Goal: Contribute content: Contribute content

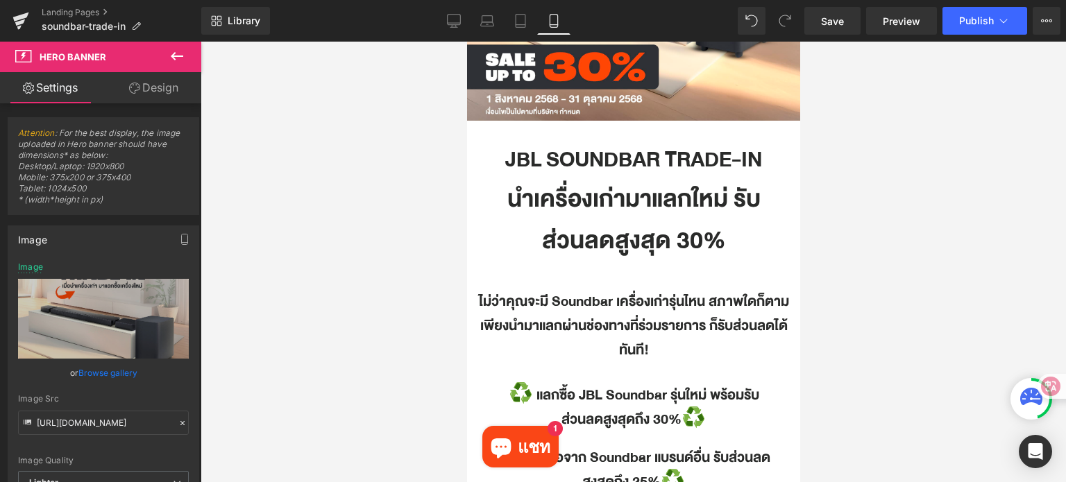
scroll to position [313, 0]
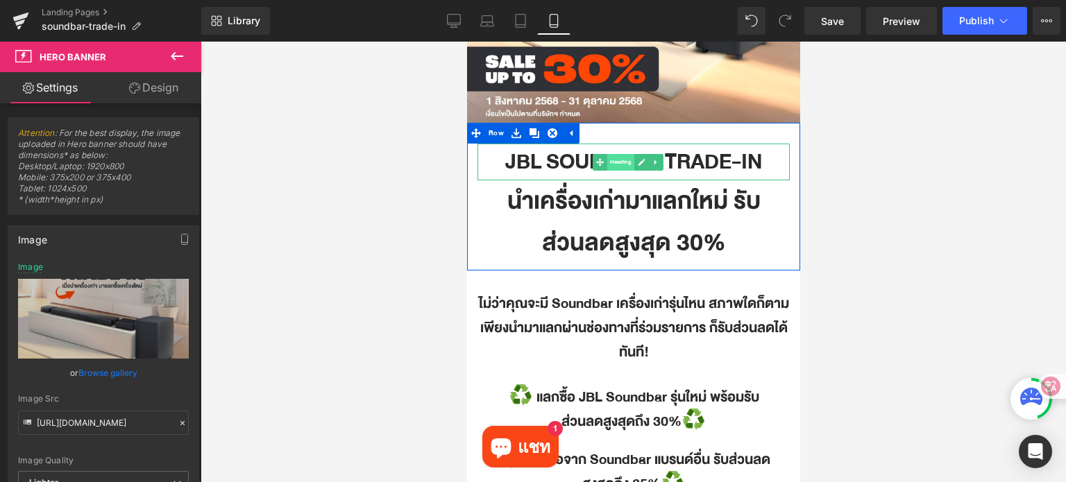
click at [611, 166] on span "Heading" at bounding box center [619, 162] width 27 height 17
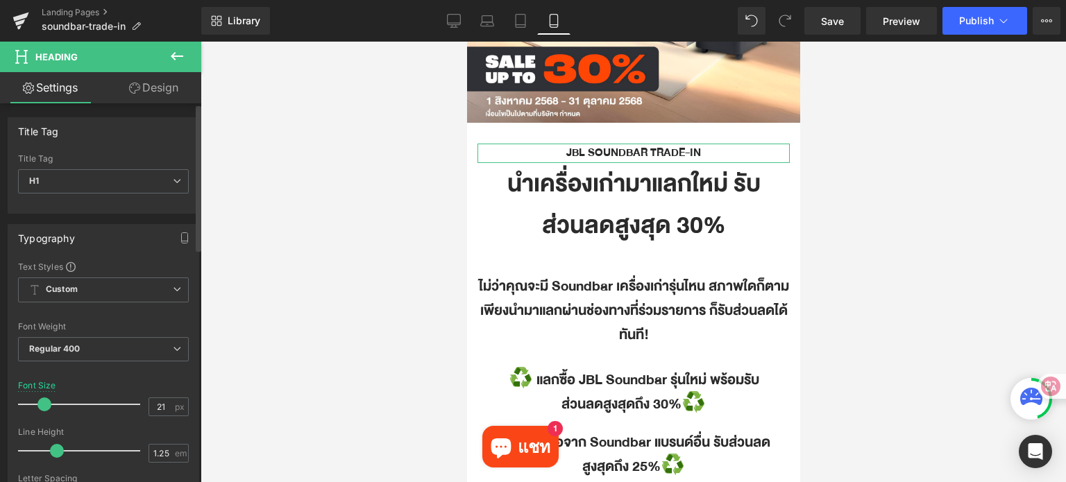
type input "20"
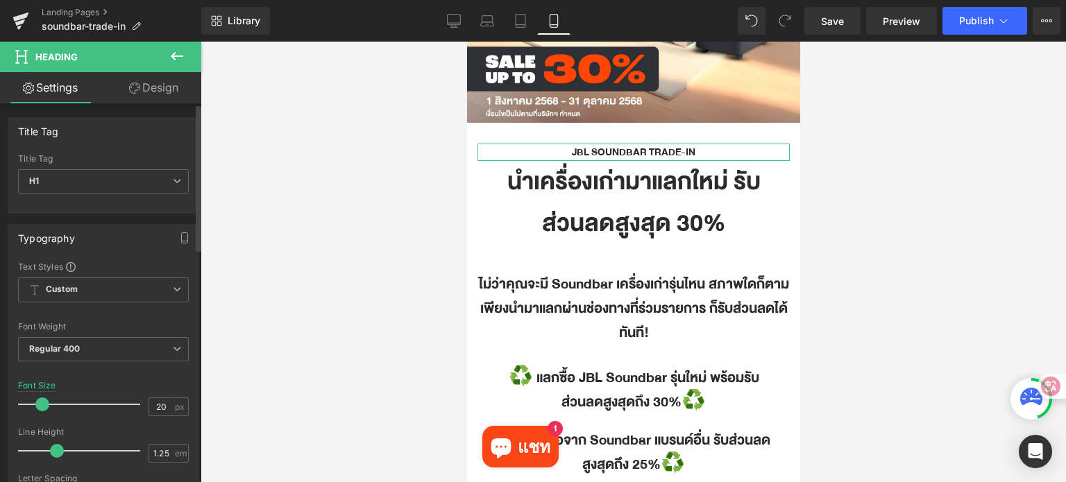
drag, startPoint x: 65, startPoint y: 403, endPoint x: 39, endPoint y: 400, distance: 25.8
click at [39, 400] on span at bounding box center [42, 405] width 14 height 14
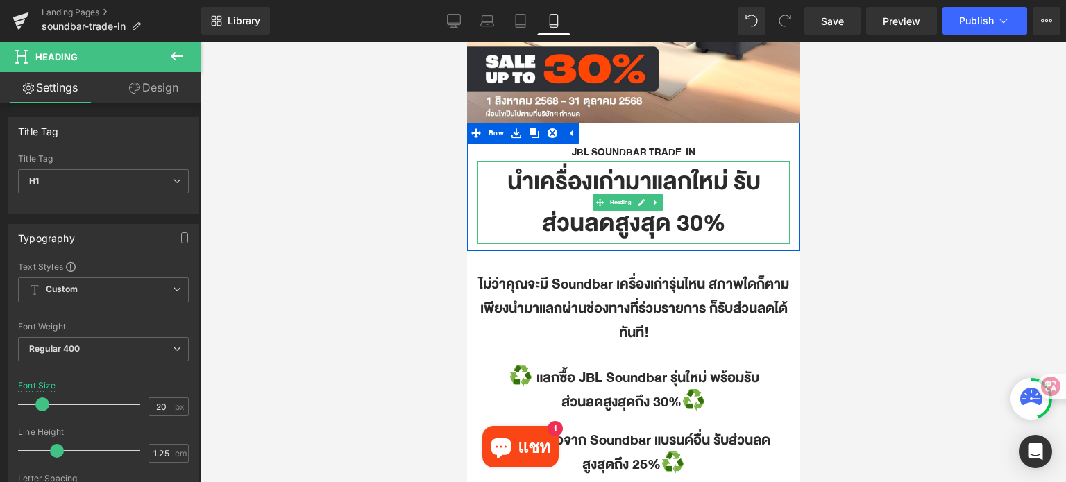
click at [604, 177] on h1 "นำเครื่องเก่ามาแลกใหม่ รับส่วนลดสูงสุด 30%" at bounding box center [633, 202] width 312 height 83
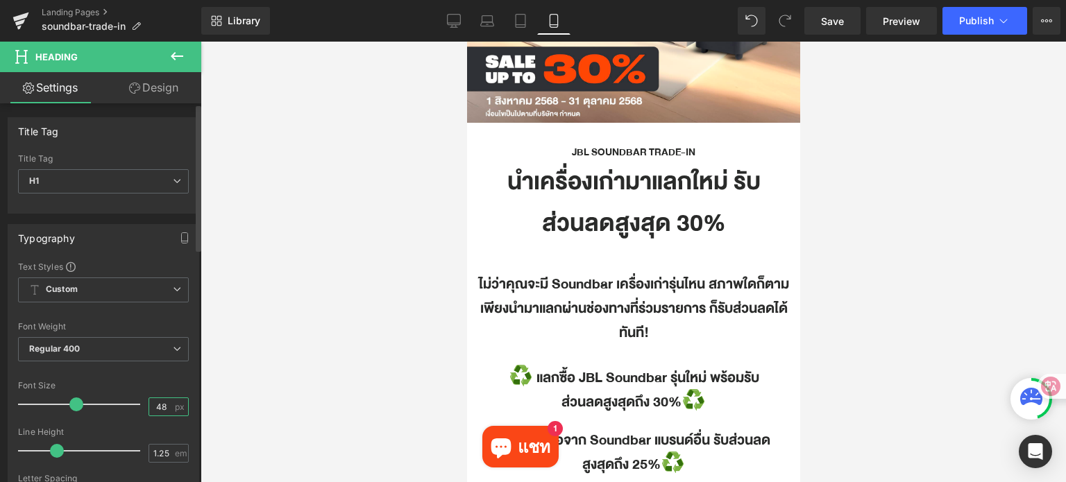
click at [158, 405] on input "48" at bounding box center [161, 406] width 24 height 17
type input "20"
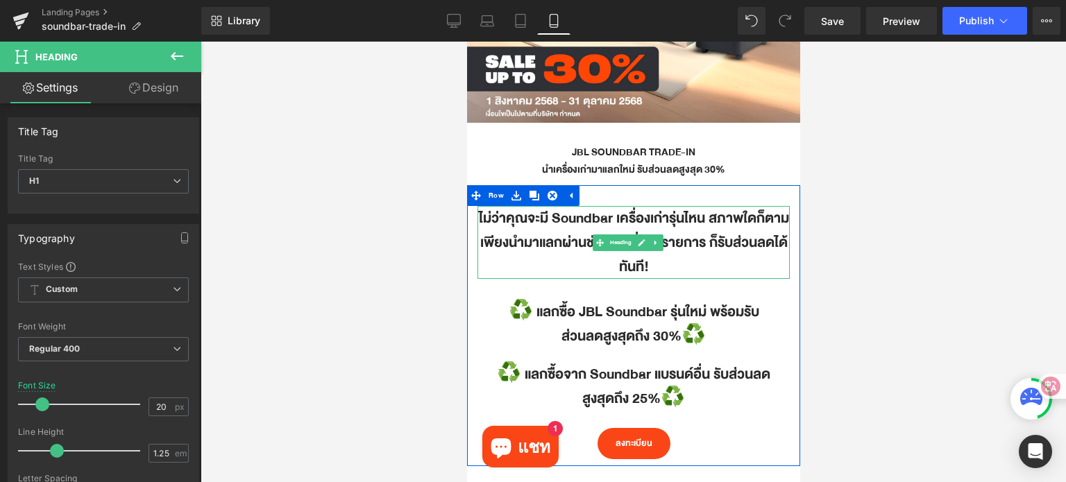
click at [559, 219] on h1 "ไม่ว่าคุณจะมี Soundbar เครื่องเก่ารุ่นไหน สภาพใดก็ตาม เพียงนำมาแลกผ่านช่องทางที…" at bounding box center [633, 242] width 312 height 73
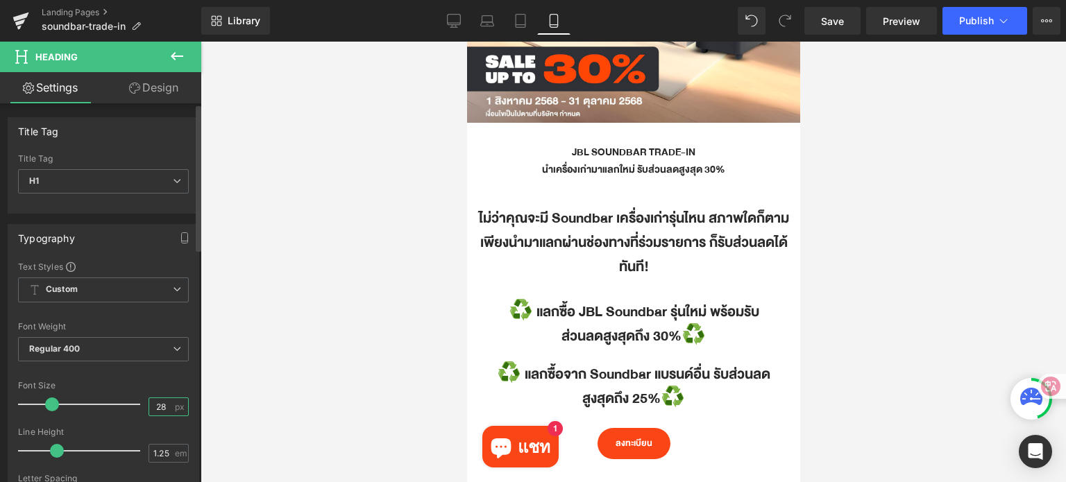
click at [155, 409] on input "28" at bounding box center [161, 406] width 24 height 17
type input "18"
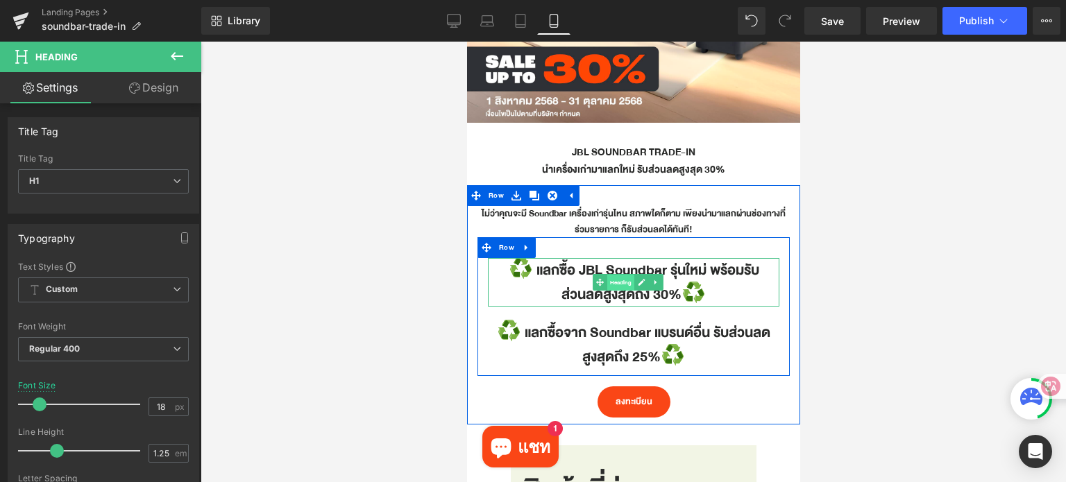
click at [605, 278] on link "Heading" at bounding box center [614, 282] width 42 height 17
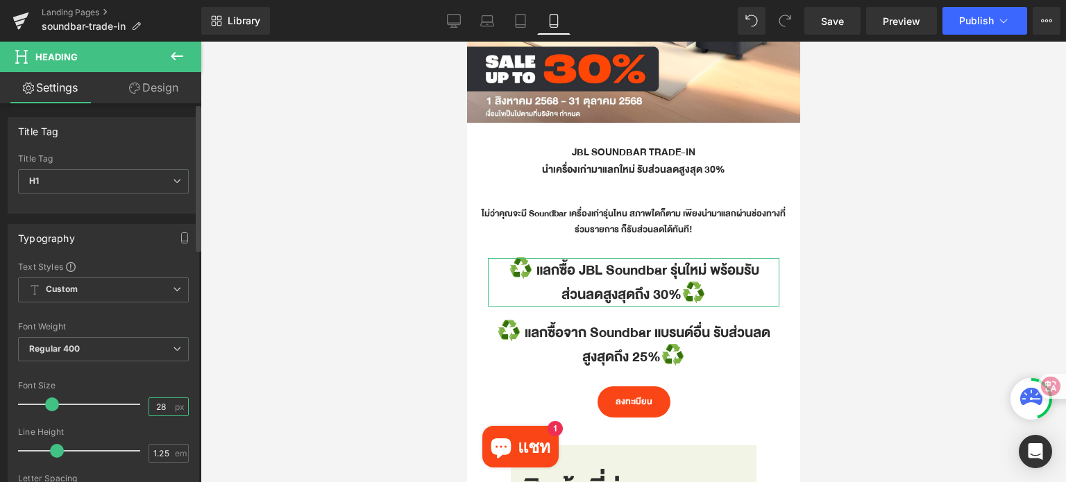
click at [155, 404] on input "28" at bounding box center [161, 406] width 24 height 17
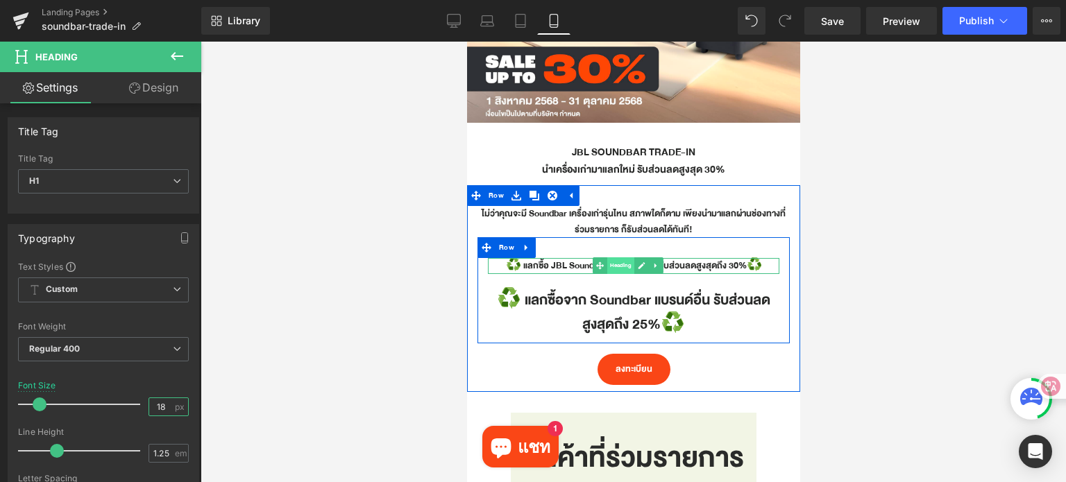
click at [620, 268] on span "Heading" at bounding box center [619, 265] width 27 height 17
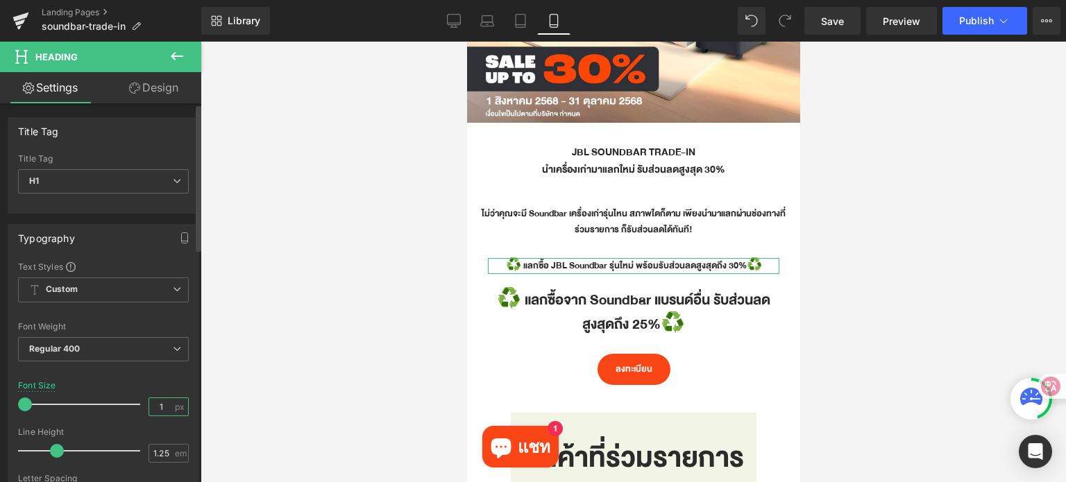
type input "6"
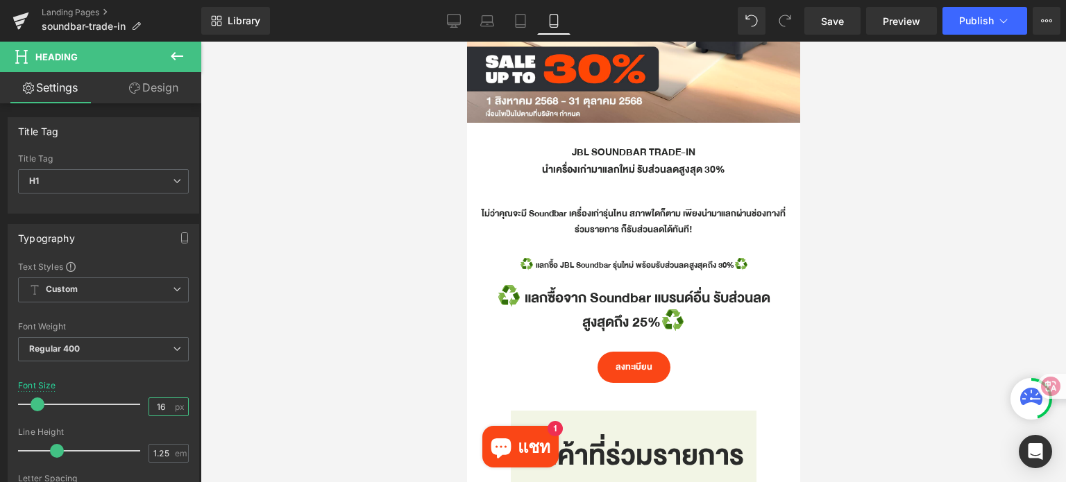
type input "16"
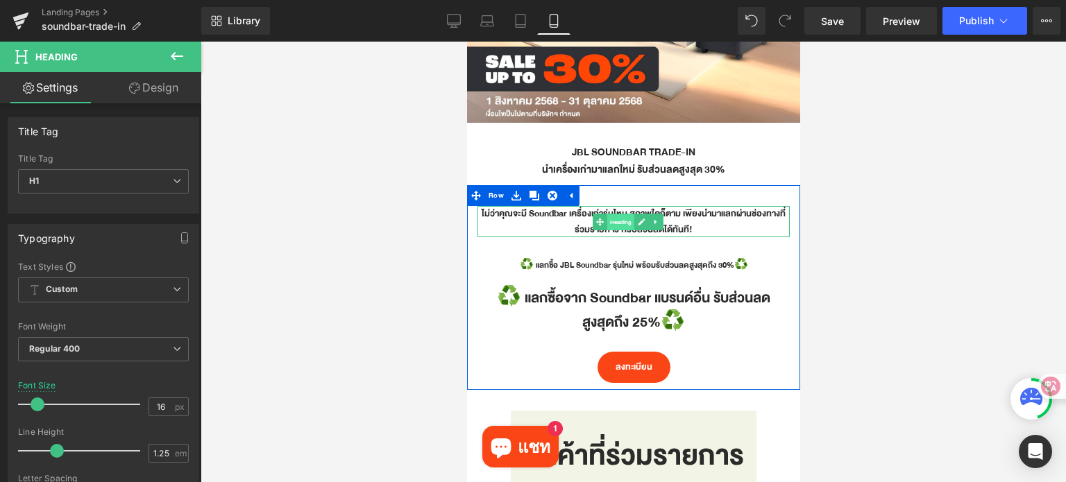
click at [617, 215] on span "Heading" at bounding box center [619, 222] width 27 height 17
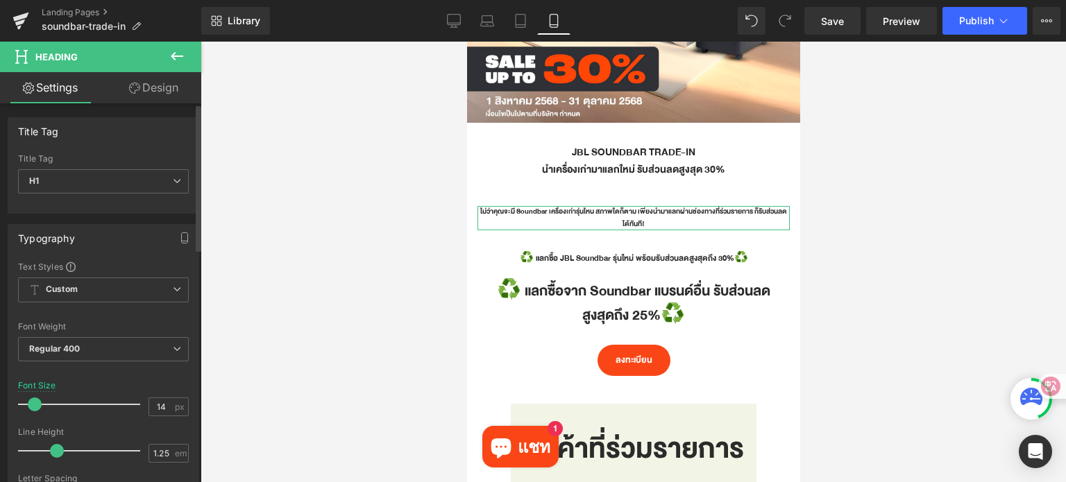
click at [33, 404] on span at bounding box center [35, 405] width 14 height 14
click at [160, 404] on input "14" at bounding box center [161, 406] width 24 height 17
type input "16"
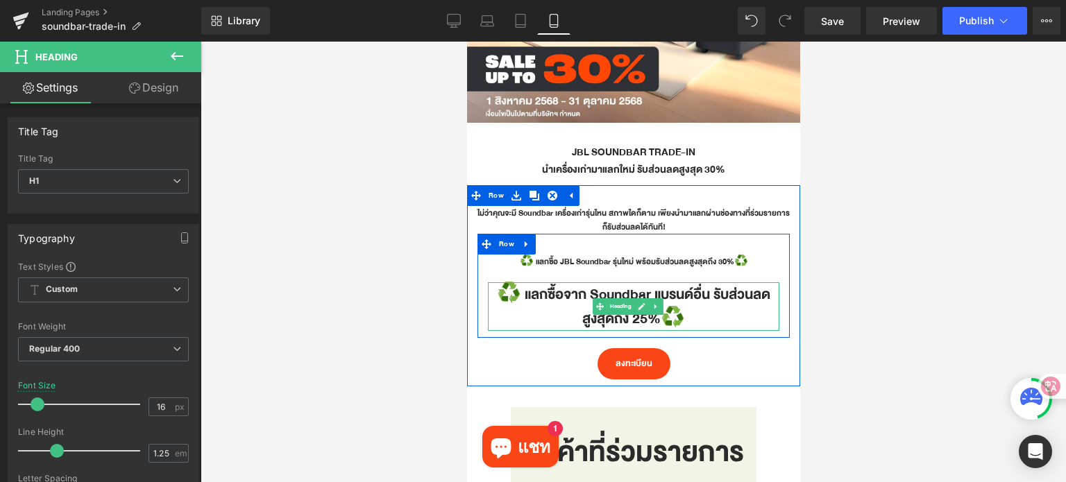
click at [577, 305] on h1 "♻️ แลกซื้อจาก Soundbar แบรนด์อื่น รับส่วนลดสูงสุดถึง 25%♻️" at bounding box center [632, 306] width 291 height 49
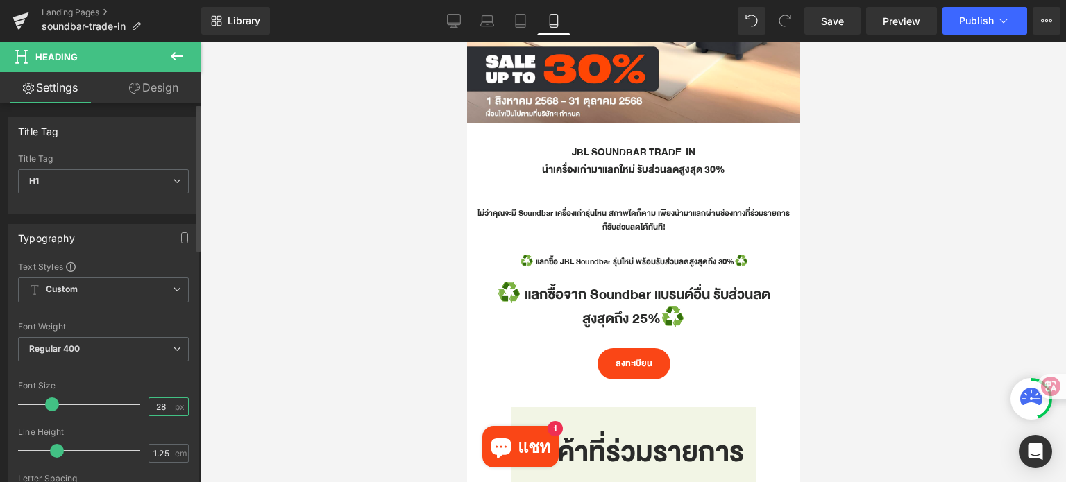
click at [162, 399] on input "28" at bounding box center [161, 406] width 24 height 17
type input "2"
type input "16"
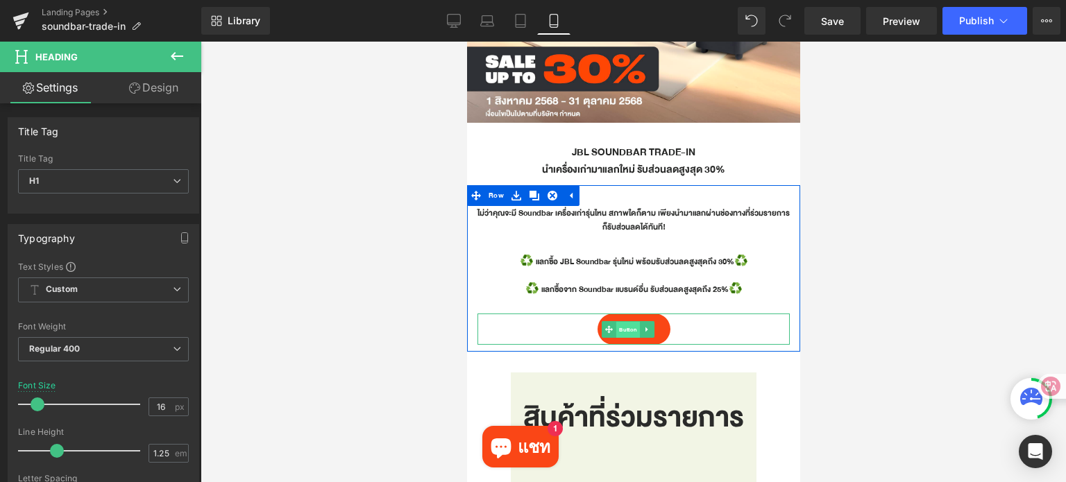
click at [627, 330] on span "Button" at bounding box center [627, 329] width 24 height 17
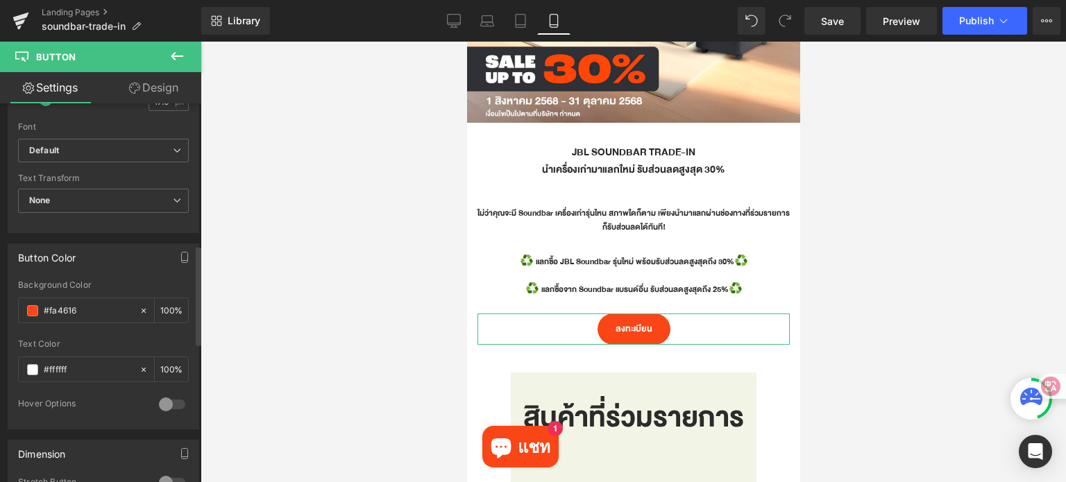
scroll to position [537, 0]
click at [128, 282] on div "Background Color" at bounding box center [103, 287] width 171 height 10
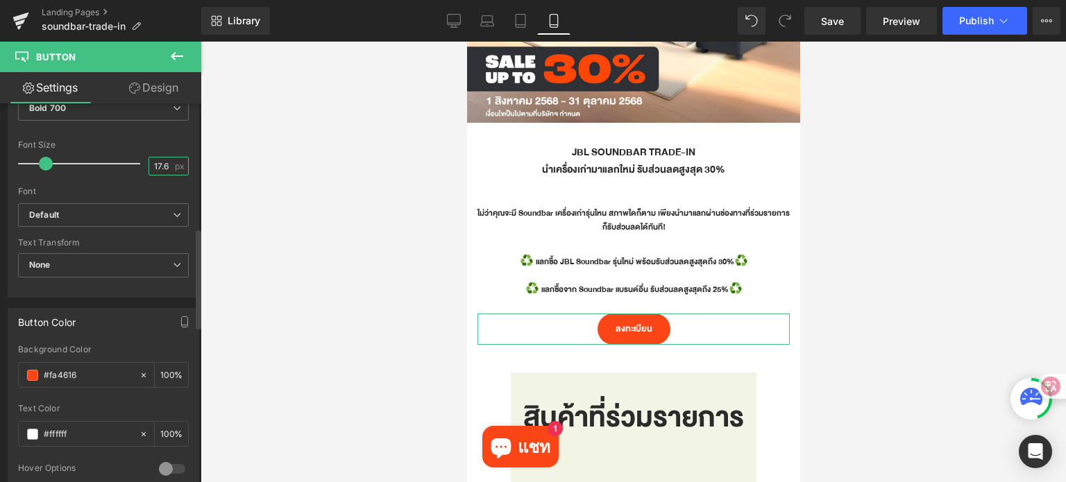
click at [161, 162] on input "17.6" at bounding box center [161, 166] width 24 height 17
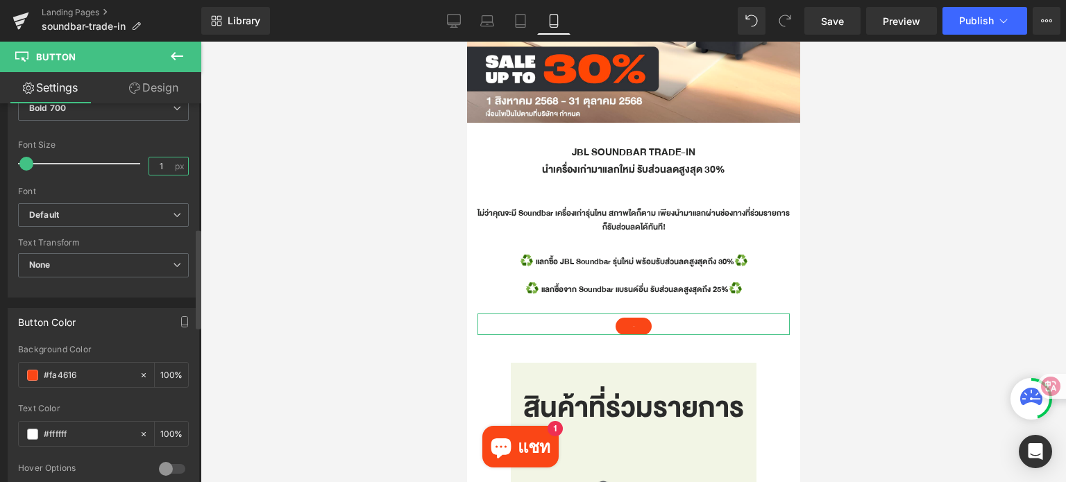
type input "15"
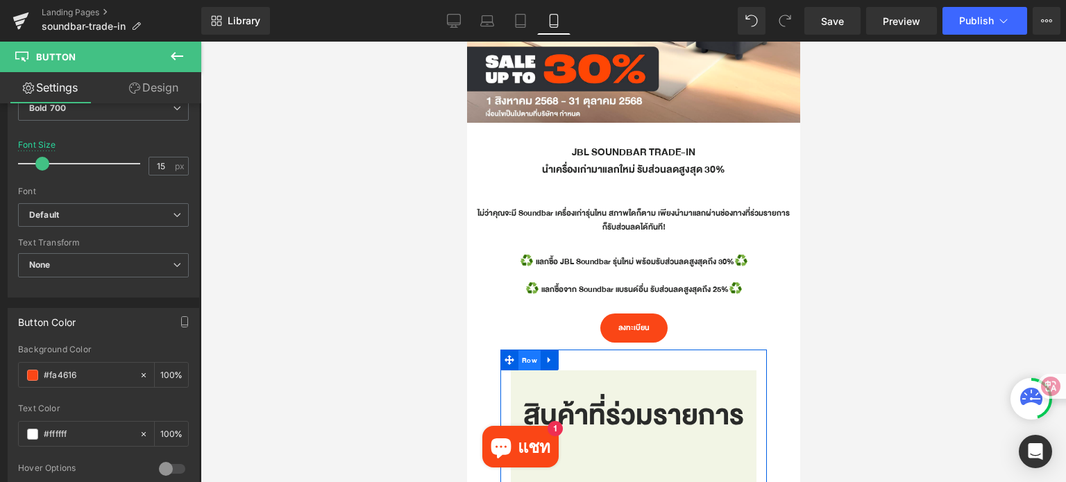
click at [521, 367] on span "Row" at bounding box center [529, 360] width 22 height 21
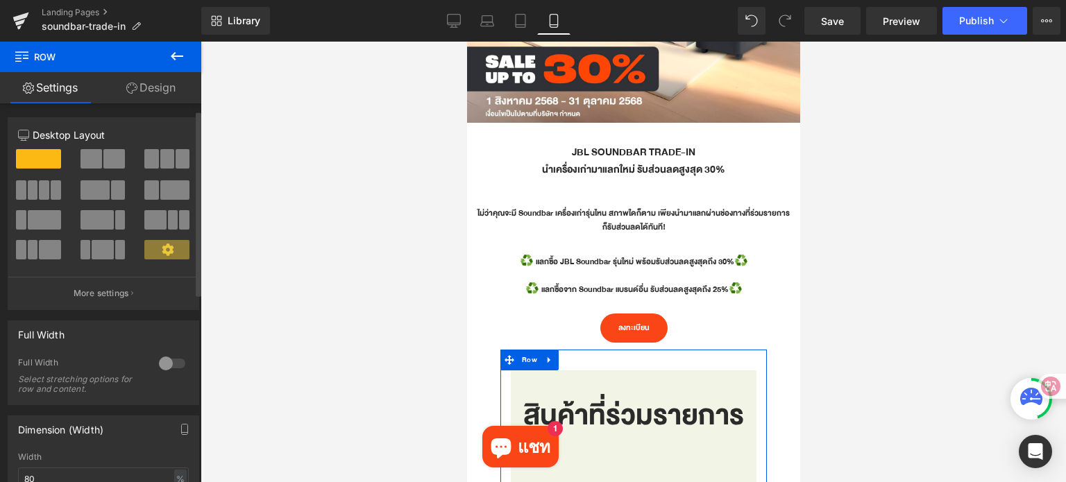
scroll to position [173, 0]
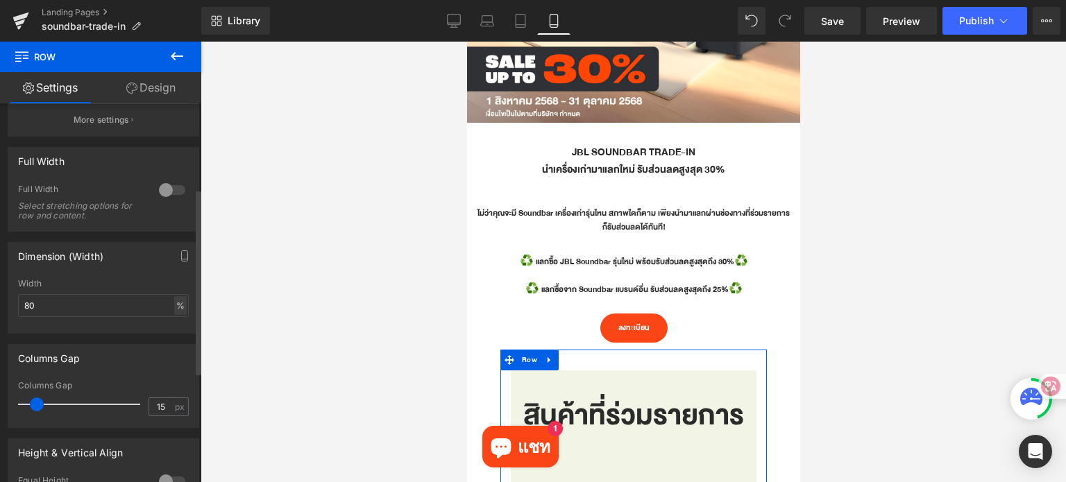
click at [174, 312] on div "%" at bounding box center [180, 305] width 12 height 19
click at [145, 306] on input "80" at bounding box center [103, 305] width 171 height 23
type input "8"
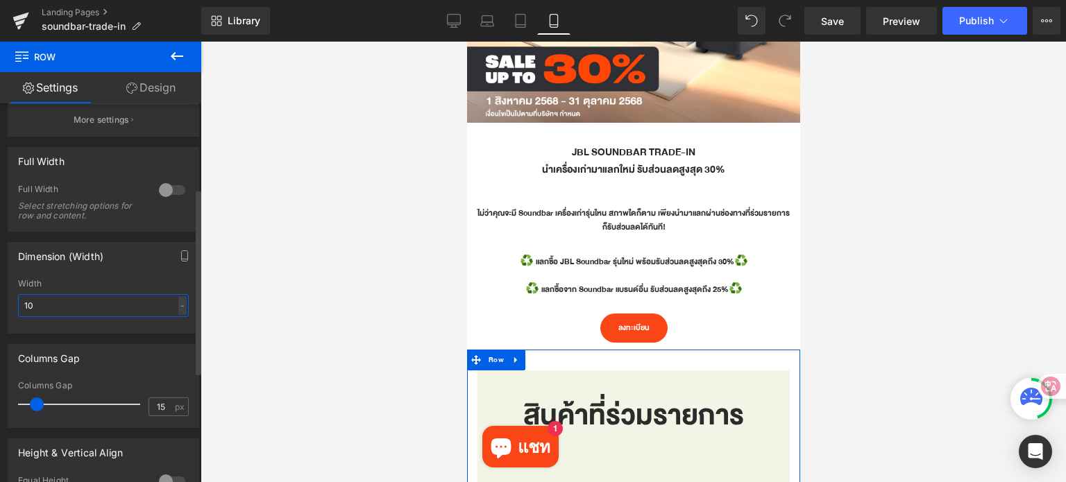
type input "100"
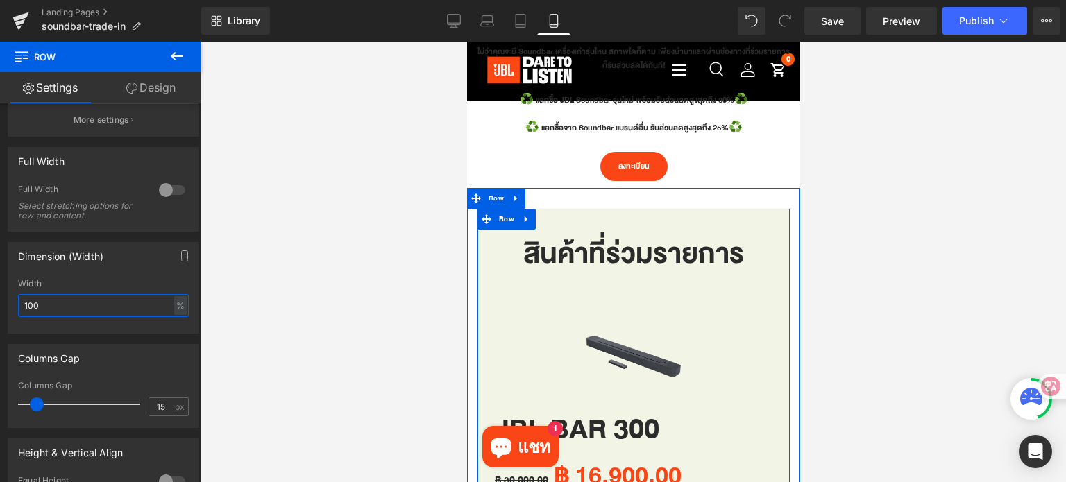
scroll to position [474, 0]
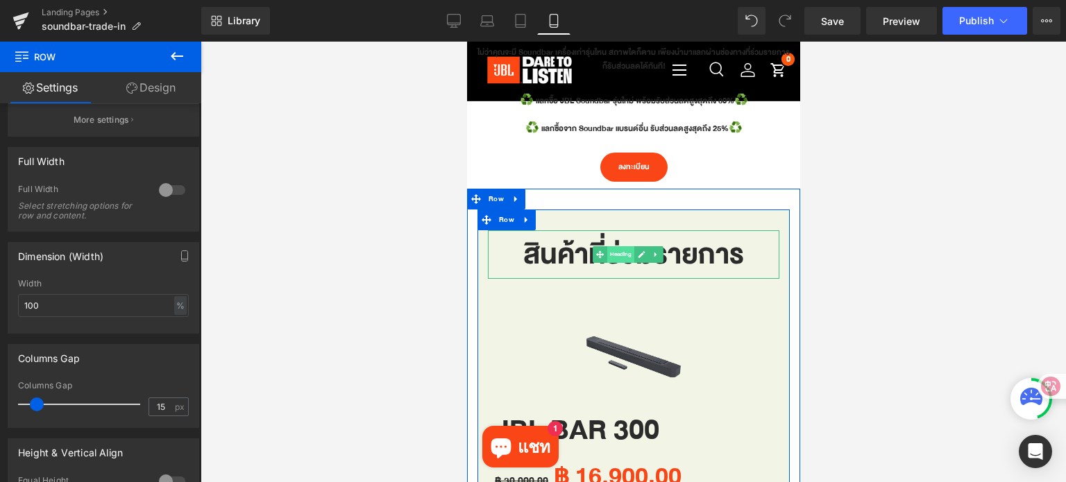
click at [611, 250] on span "Heading" at bounding box center [619, 254] width 27 height 17
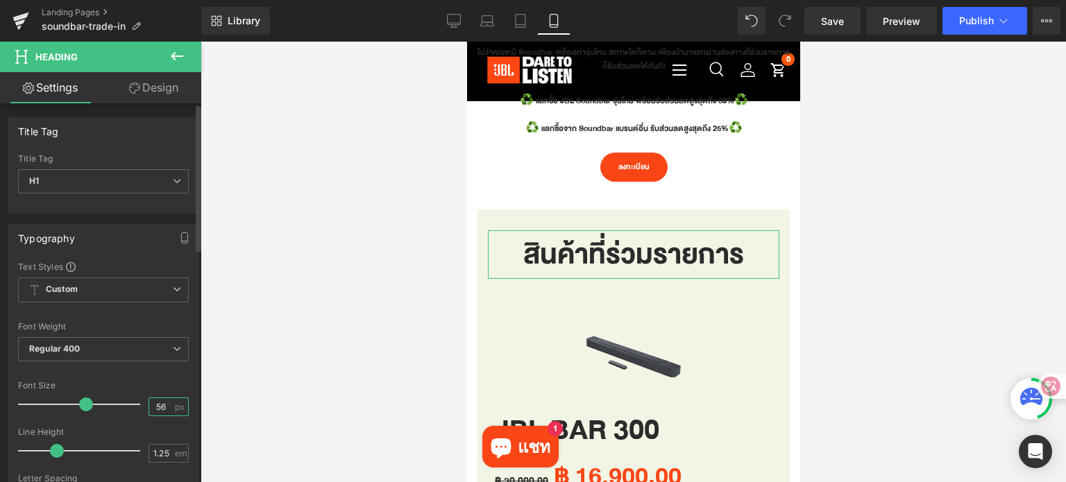
click at [167, 401] on input "56" at bounding box center [161, 406] width 24 height 17
type input "5"
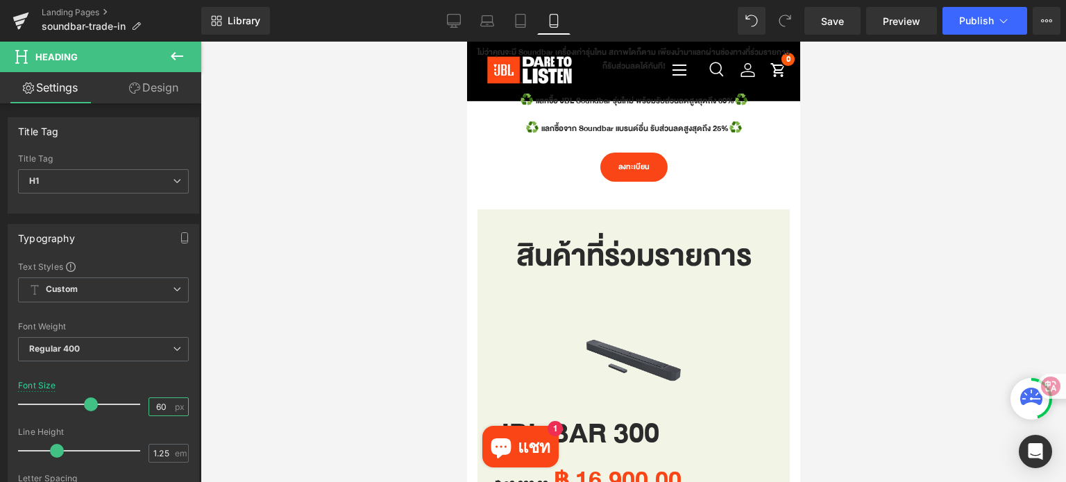
type input "6"
type input "20"
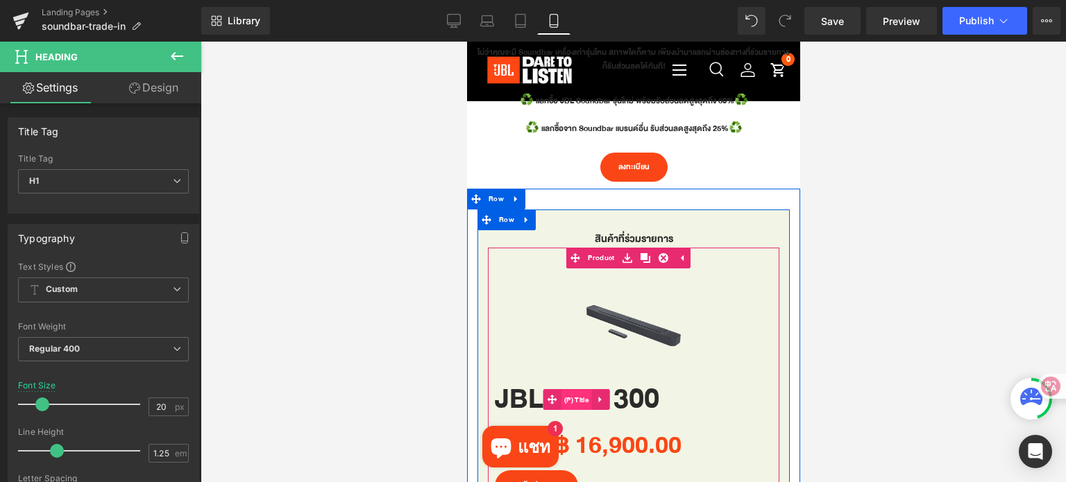
click at [573, 399] on span "(P) Title" at bounding box center [575, 400] width 31 height 21
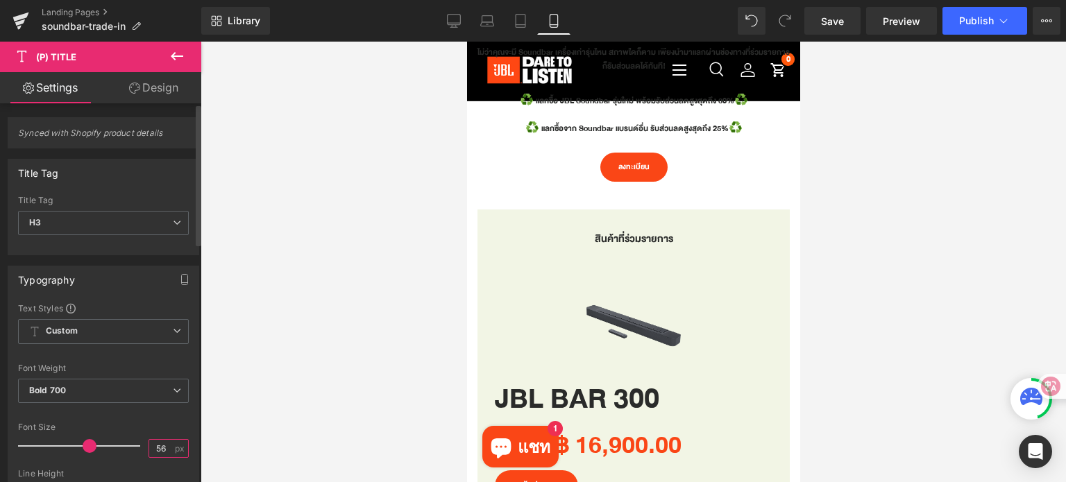
click at [161, 450] on input "56" at bounding box center [161, 448] width 24 height 17
type input "5"
type input "20"
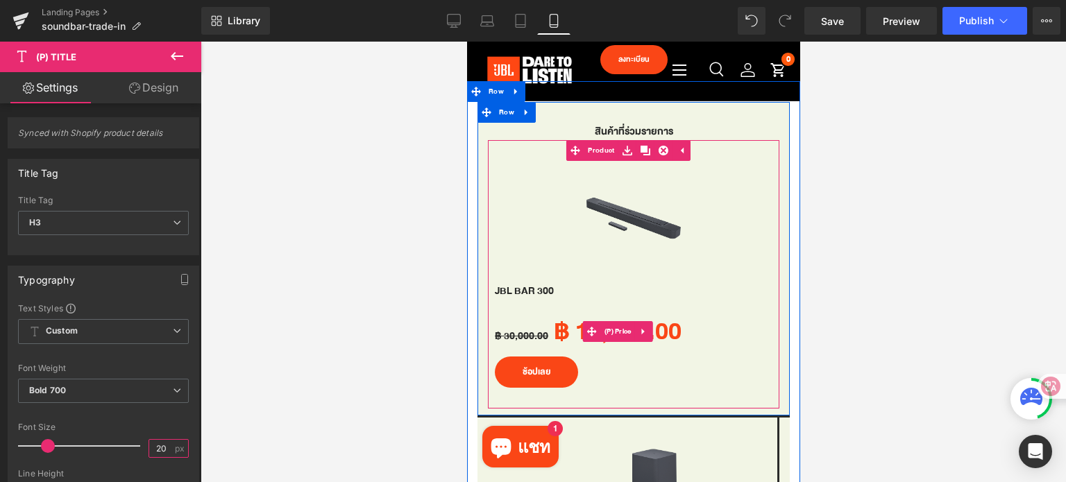
scroll to position [582, 0]
click at [618, 329] on span "(P) Price" at bounding box center [617, 331] width 34 height 21
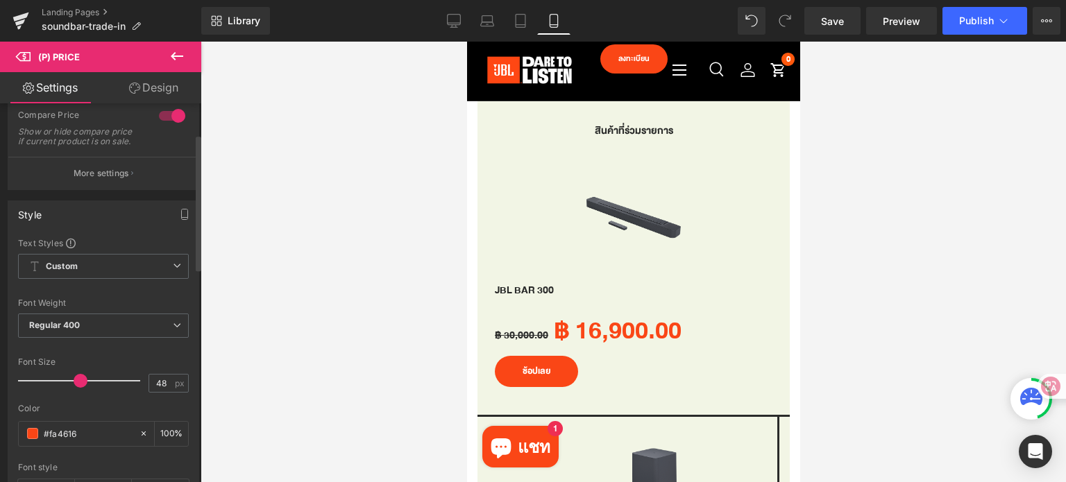
scroll to position [85, 0]
click at [161, 393] on input "48" at bounding box center [161, 383] width 24 height 17
type input "4"
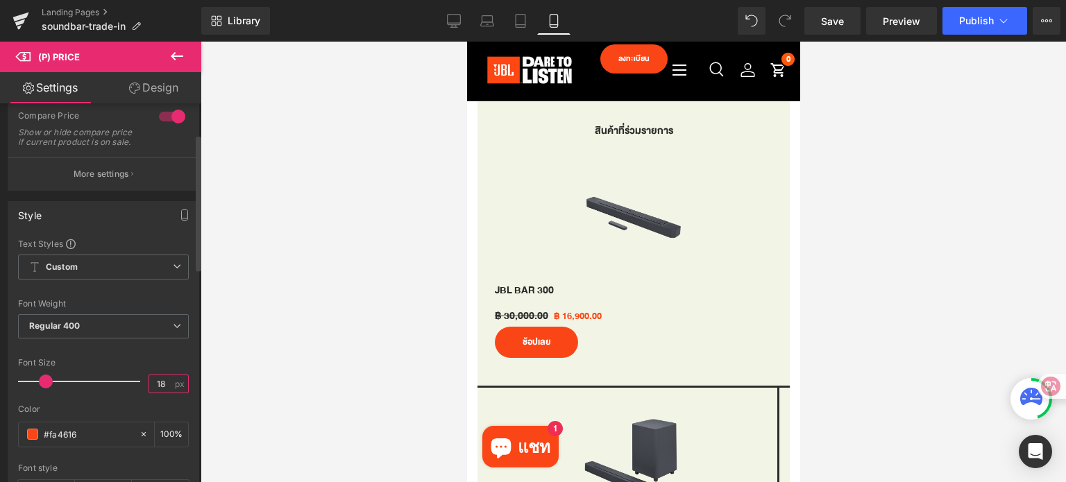
type input "1"
type input "20"
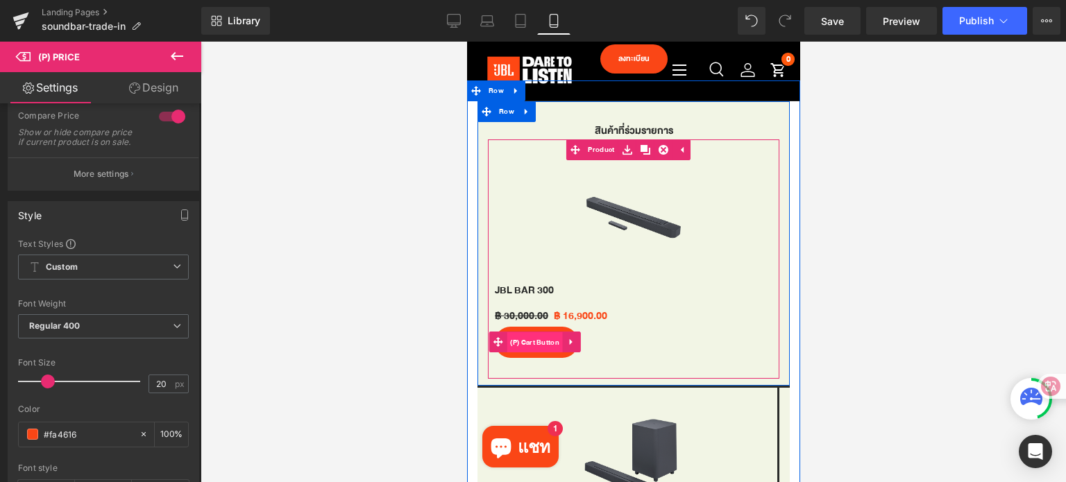
click at [532, 332] on span "(P) Cart Button" at bounding box center [534, 342] width 56 height 21
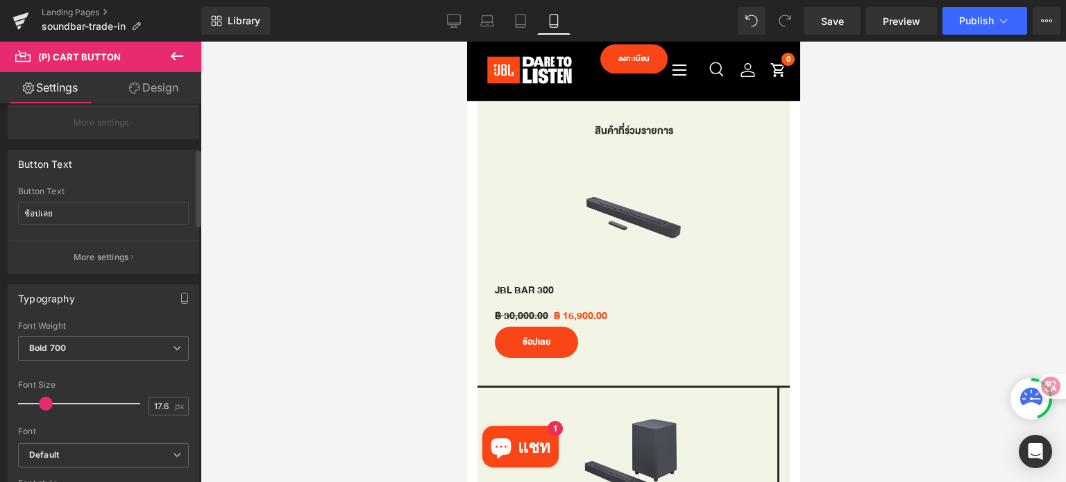
scroll to position [309, 0]
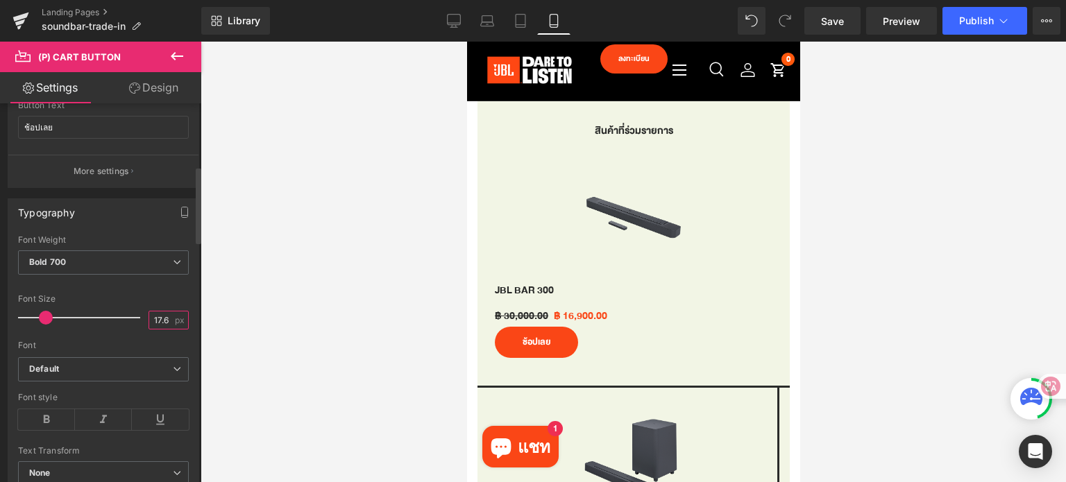
click at [164, 313] on input "17.6" at bounding box center [161, 320] width 24 height 17
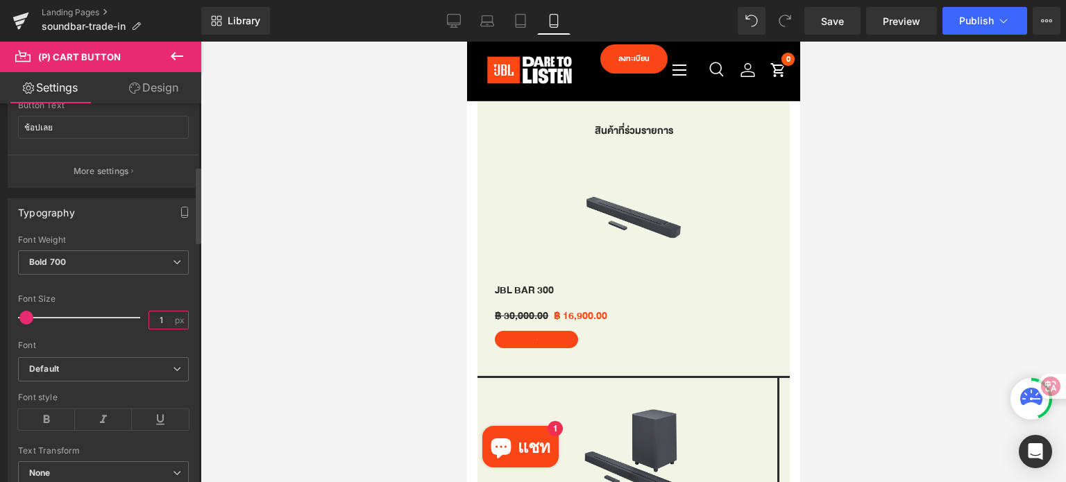
type input "16"
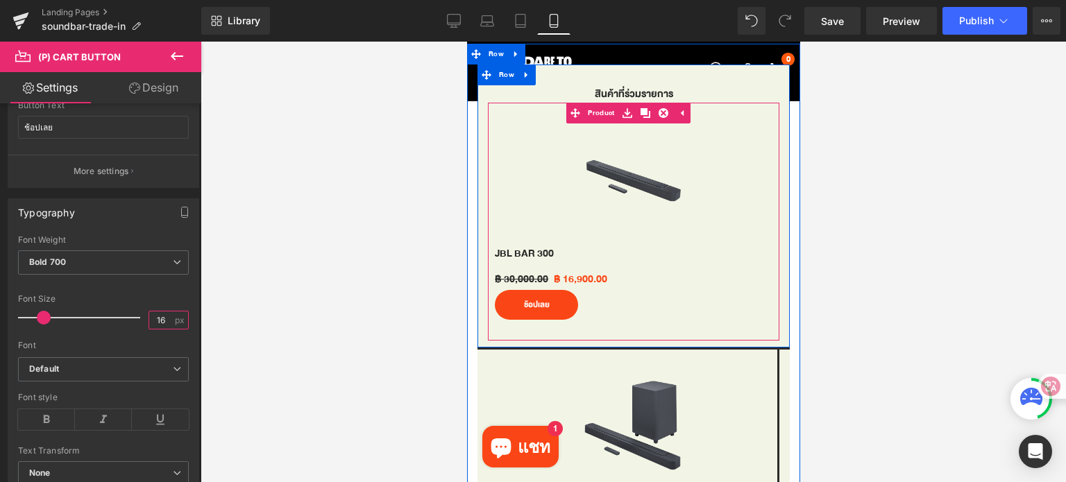
scroll to position [619, 0]
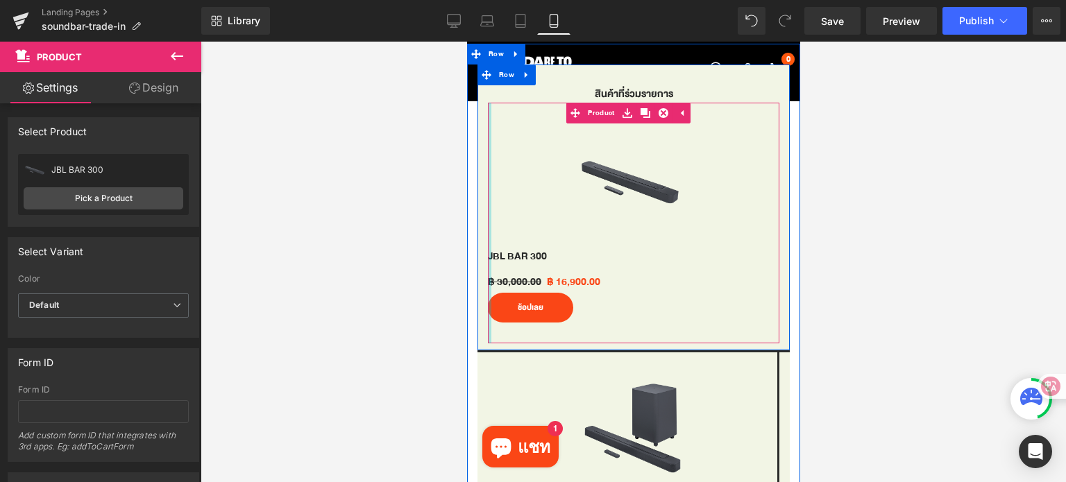
drag, startPoint x: 491, startPoint y: 296, endPoint x: 481, endPoint y: 296, distance: 10.4
click at [481, 296] on div "สินค้าที่ร่วมรายการ Heading Sale Off (P) Image JBL BAR 300 (P) Title ฿ 30,000.0…" at bounding box center [633, 214] width 312 height 258
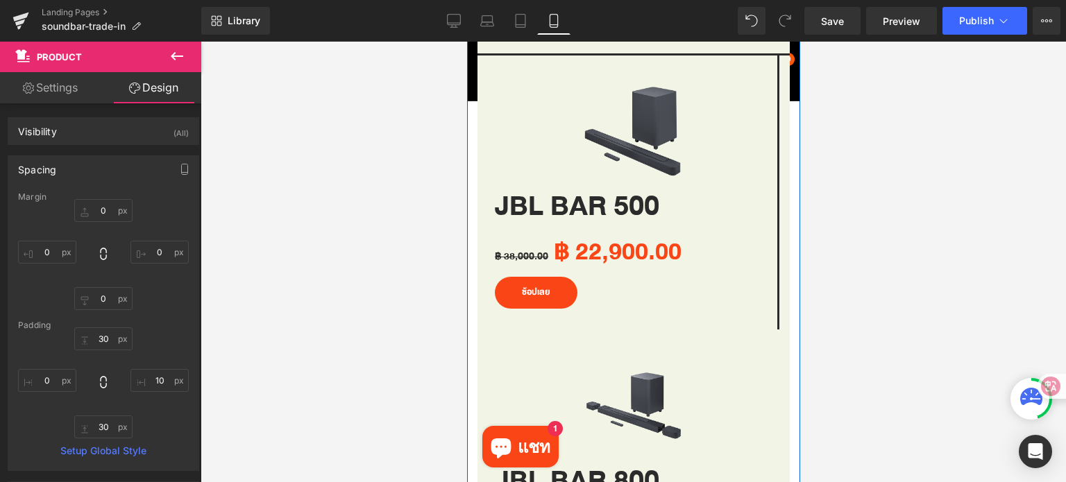
scroll to position [916, 0]
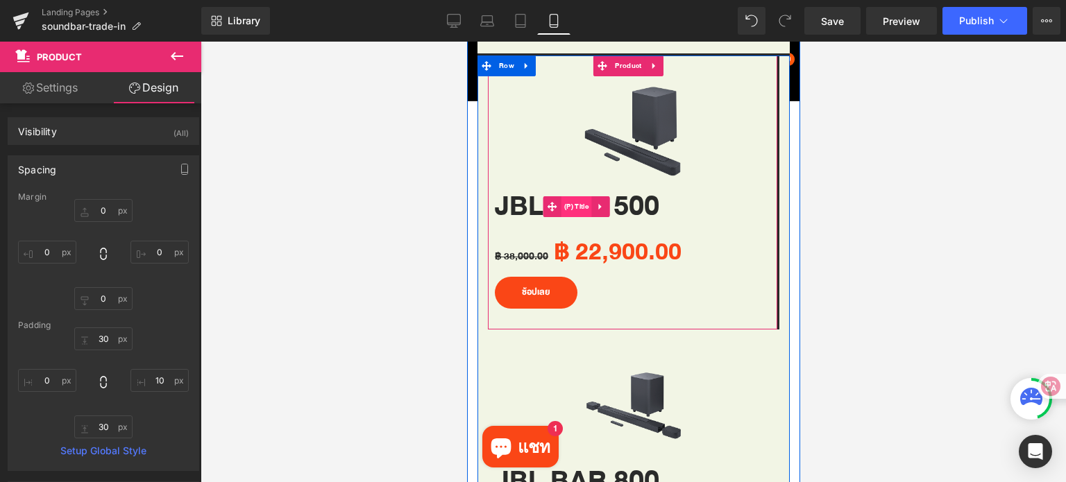
click at [584, 196] on span "(P) Title" at bounding box center [575, 206] width 31 height 21
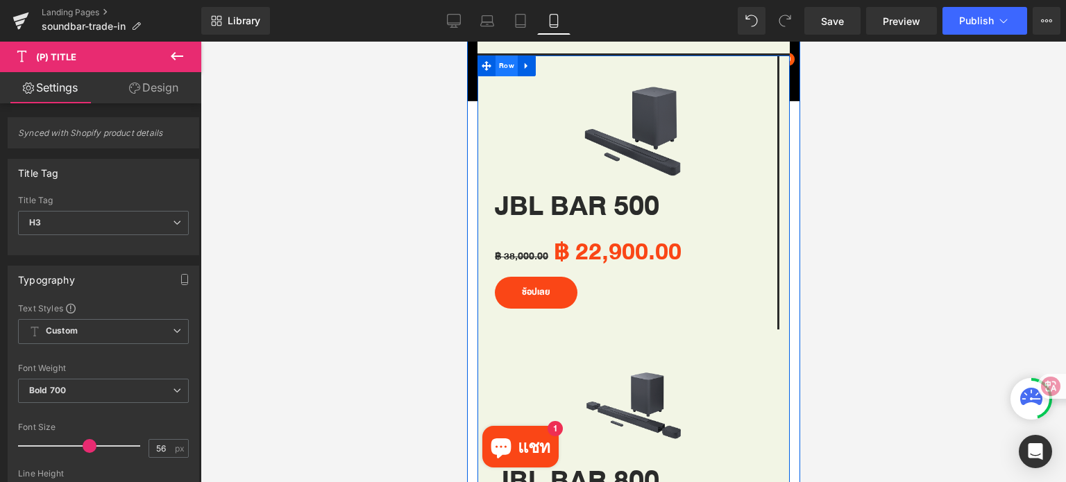
click at [509, 62] on span "Row" at bounding box center [506, 66] width 22 height 21
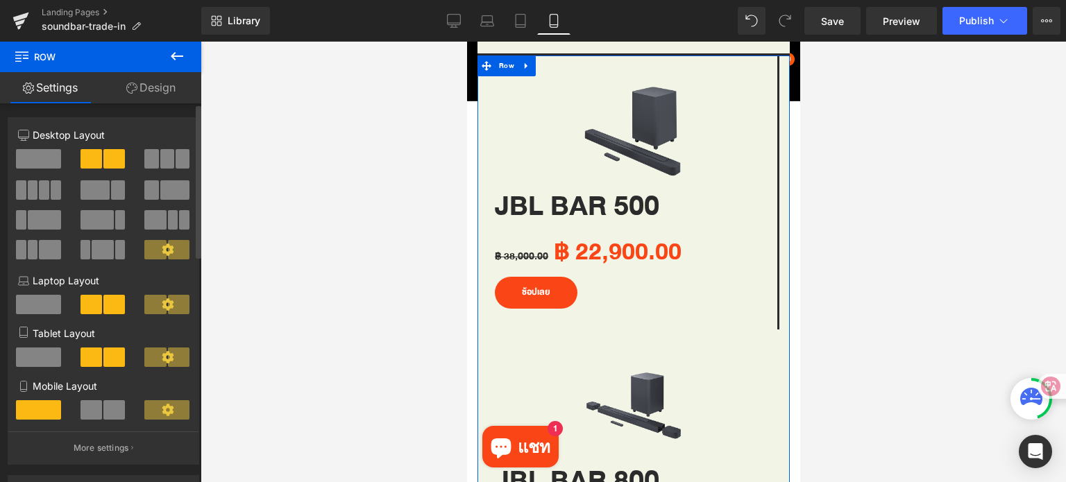
click at [103, 414] on span at bounding box center [114, 409] width 22 height 19
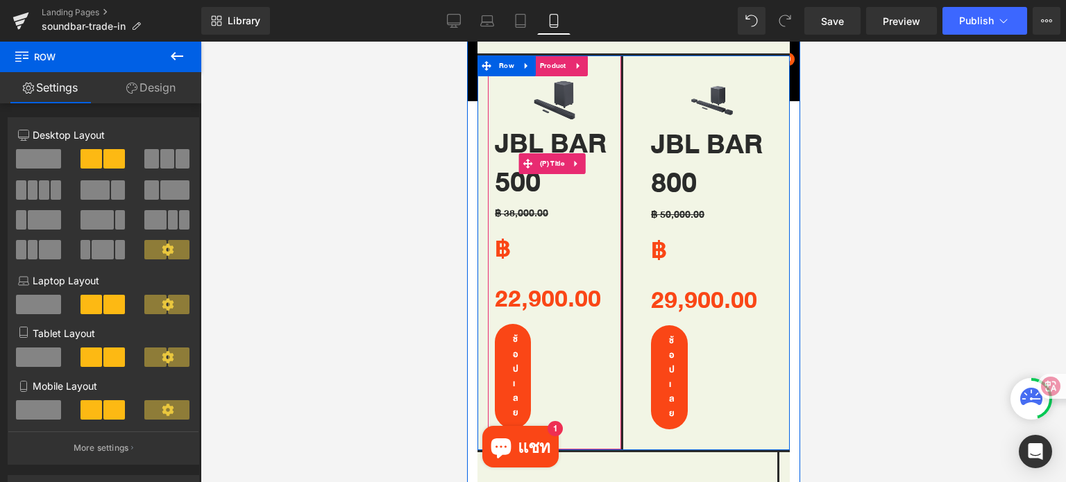
click at [553, 140] on link "JBL BAR 500" at bounding box center [553, 163] width 119 height 78
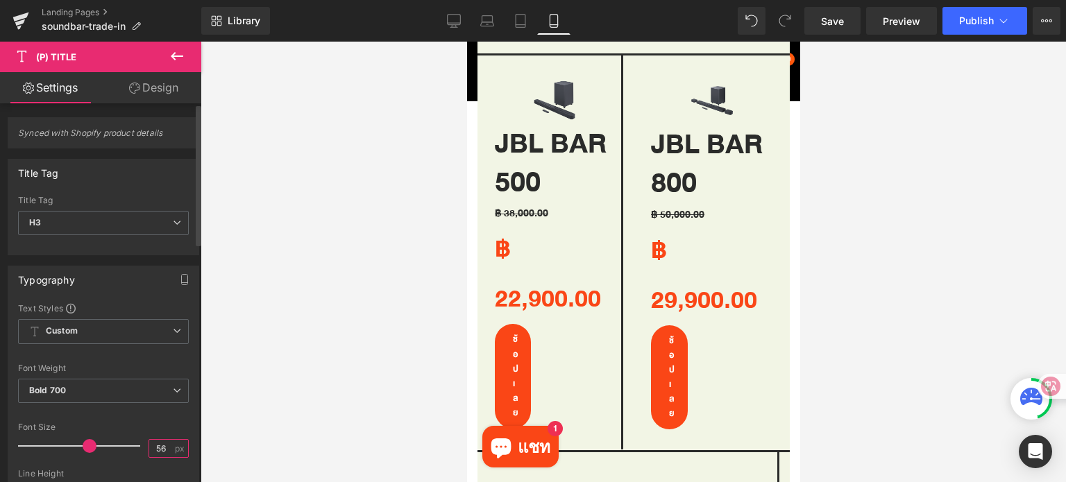
click at [161, 441] on input "56" at bounding box center [161, 448] width 24 height 17
type input "5"
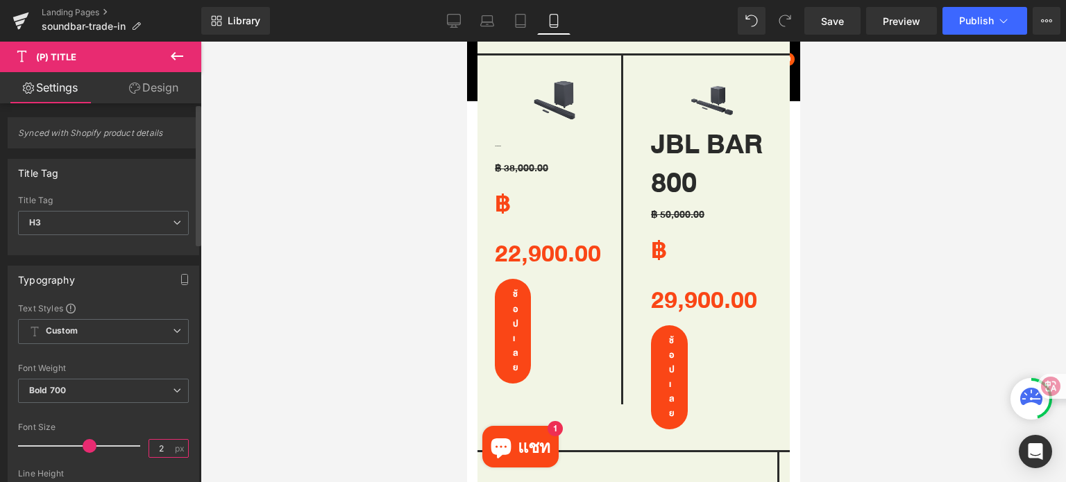
type input "20"
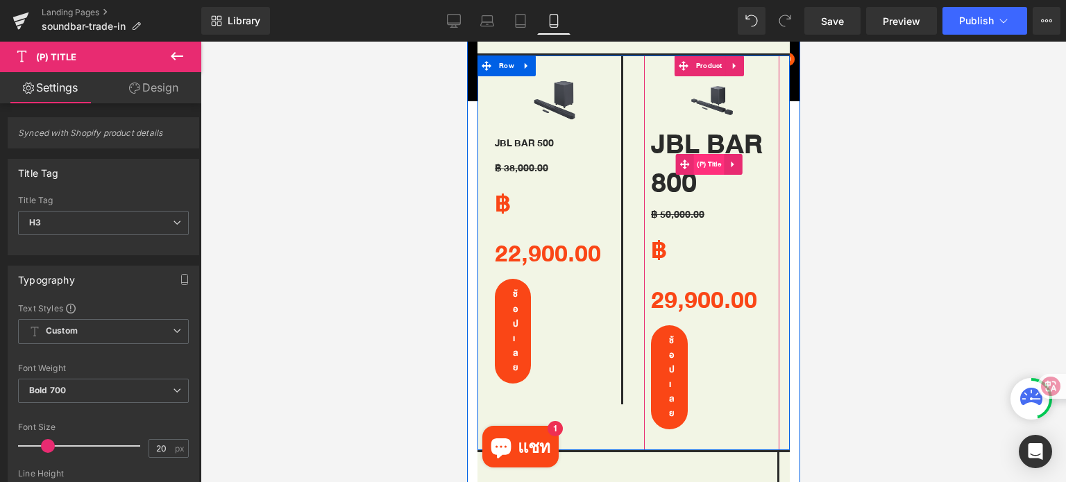
click at [706, 156] on span "(P) Title" at bounding box center [707, 164] width 31 height 21
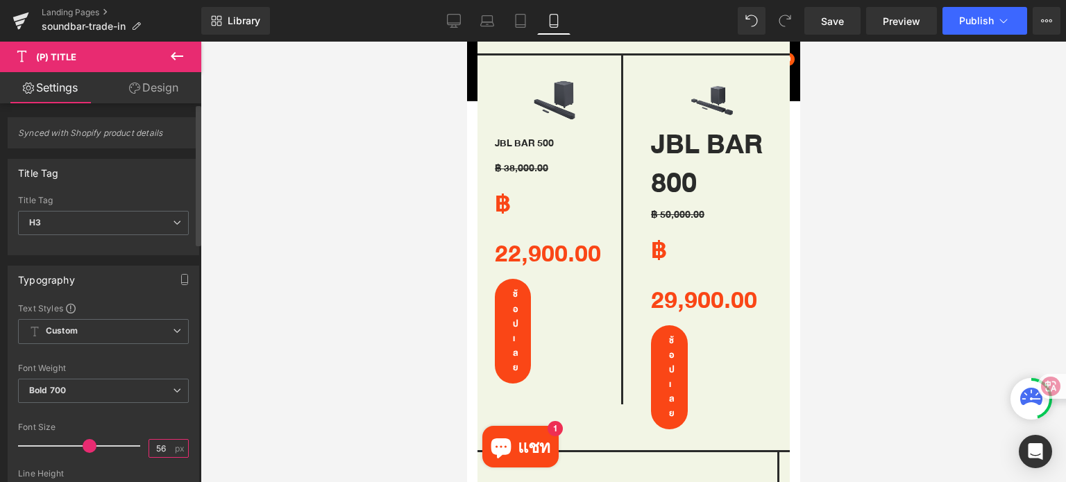
click at [160, 447] on input "56" at bounding box center [161, 448] width 24 height 17
type input "5"
type input "20"
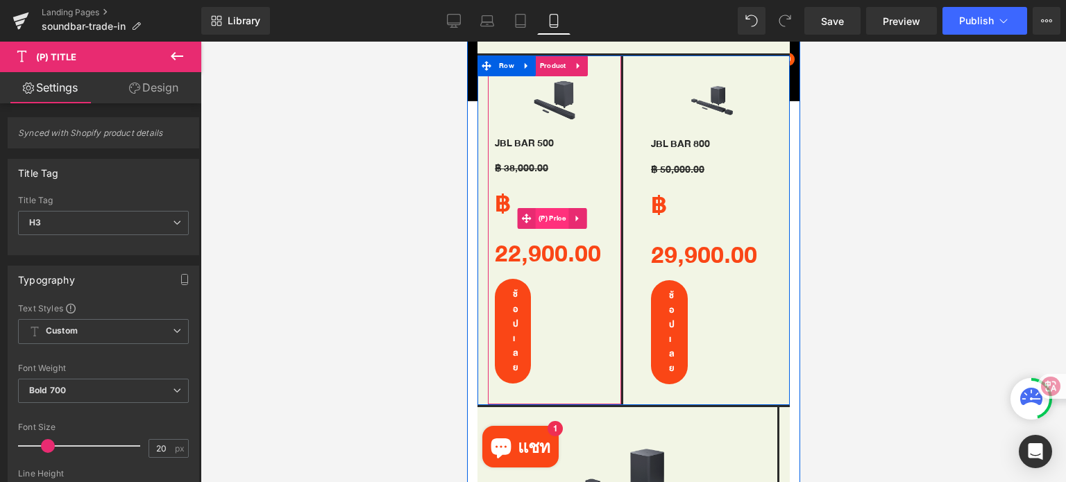
click at [555, 214] on span "(P) Price" at bounding box center [551, 218] width 34 height 21
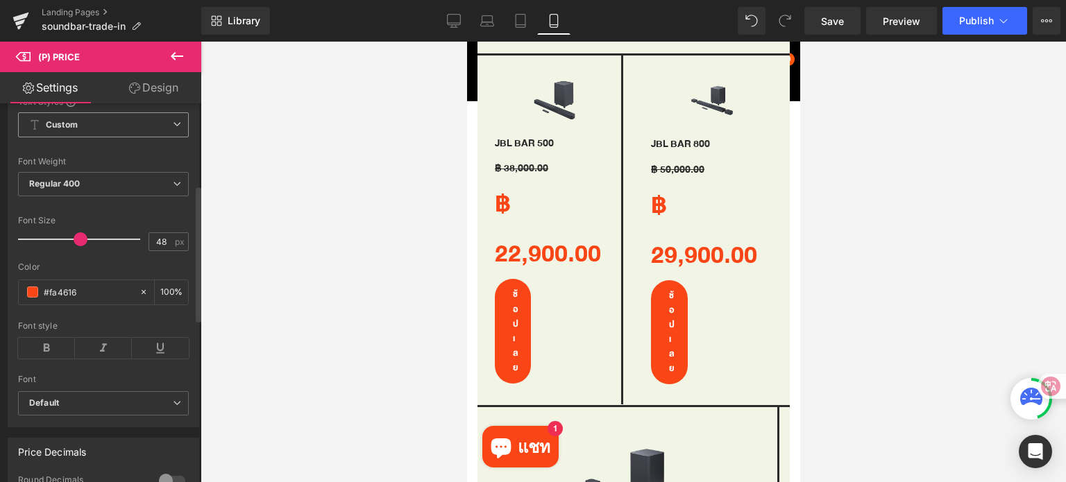
scroll to position [228, 0]
click at [167, 250] on input "48" at bounding box center [161, 241] width 24 height 17
type input "4"
type input "18"
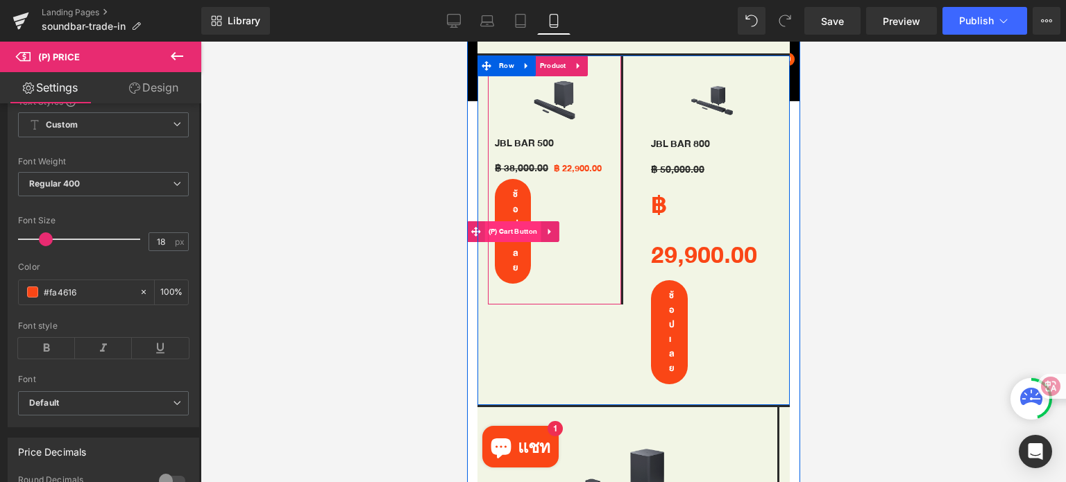
click at [515, 224] on span "(P) Cart Button" at bounding box center [512, 231] width 56 height 21
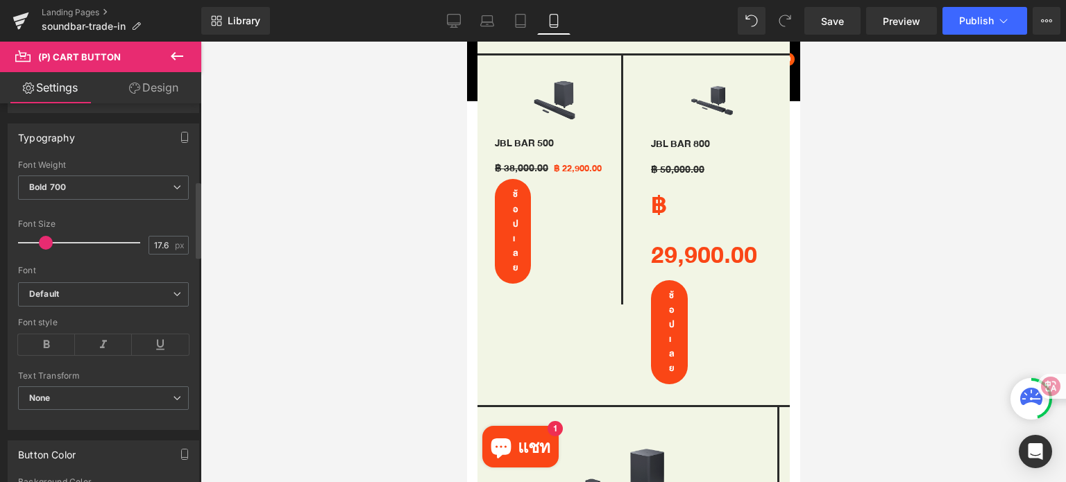
scroll to position [383, 0]
click at [162, 246] on input "17.6" at bounding box center [161, 246] width 24 height 17
type input "1"
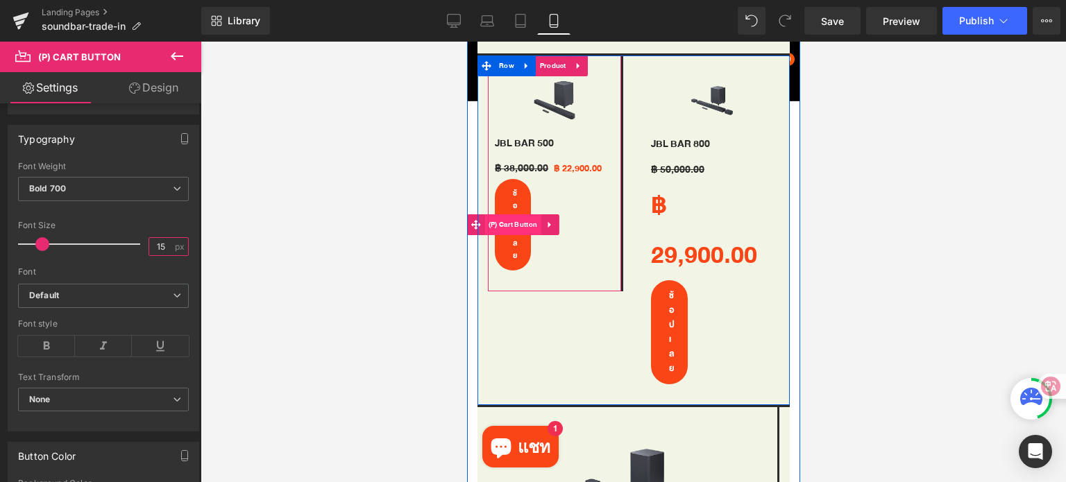
click at [504, 220] on span "(P) Cart Button" at bounding box center [512, 224] width 56 height 21
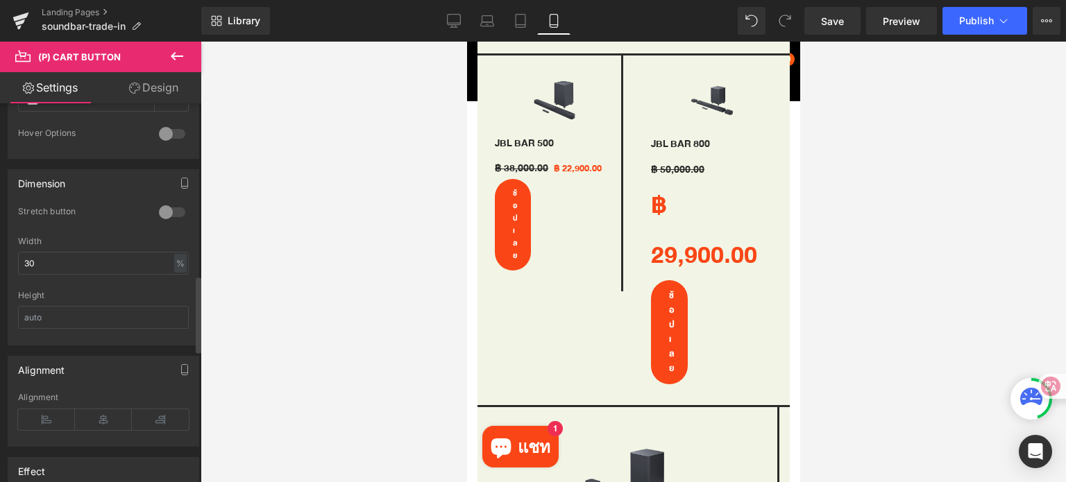
scroll to position [938, 0]
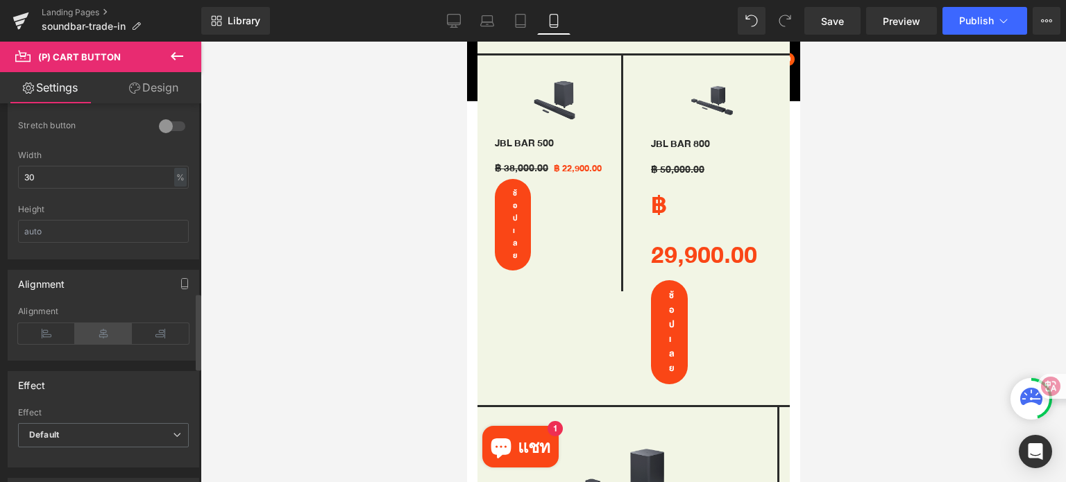
click at [92, 332] on icon at bounding box center [103, 333] width 57 height 21
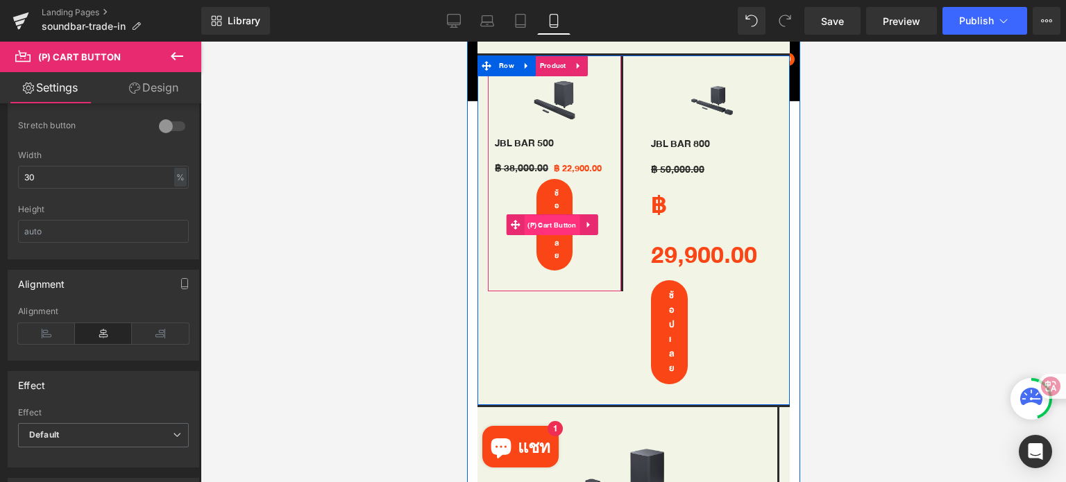
click at [558, 215] on span "(P) Cart Button" at bounding box center [551, 225] width 56 height 21
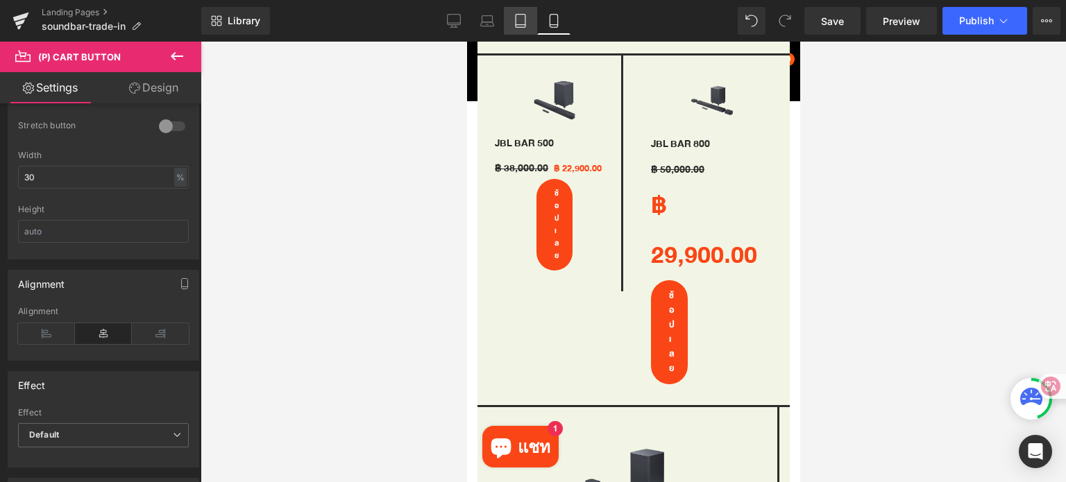
click at [522, 23] on icon at bounding box center [520, 21] width 14 height 14
type input "17.6"
type input "100"
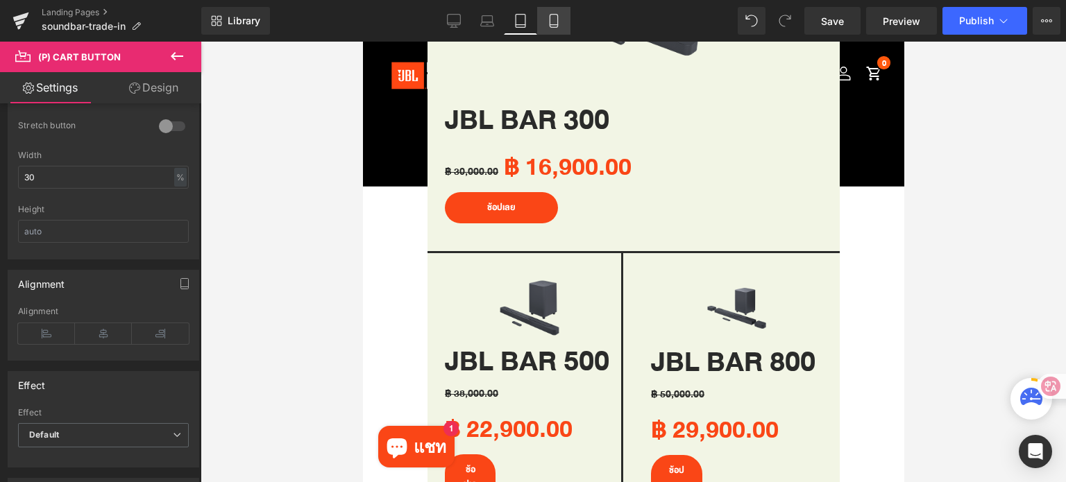
scroll to position [1191, 0]
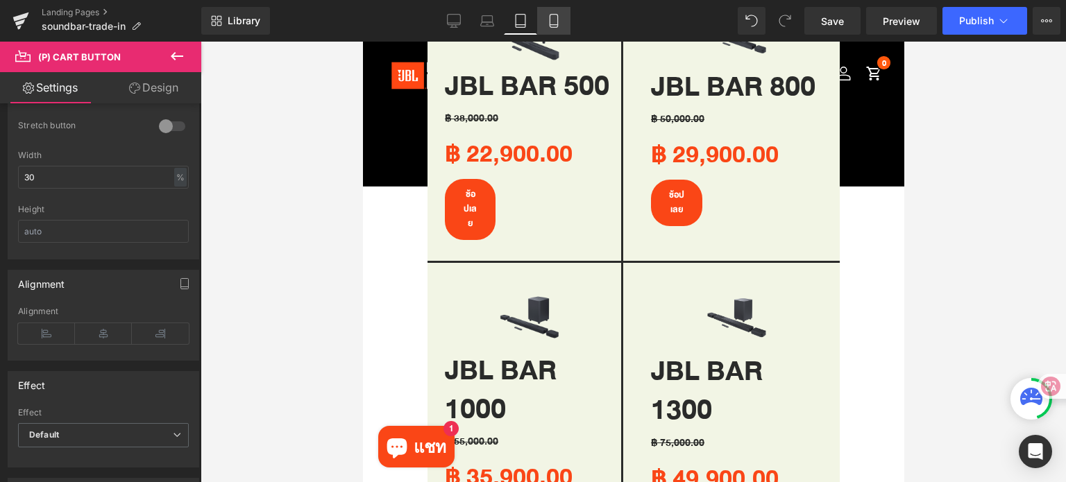
click at [550, 25] on icon at bounding box center [554, 21] width 14 height 14
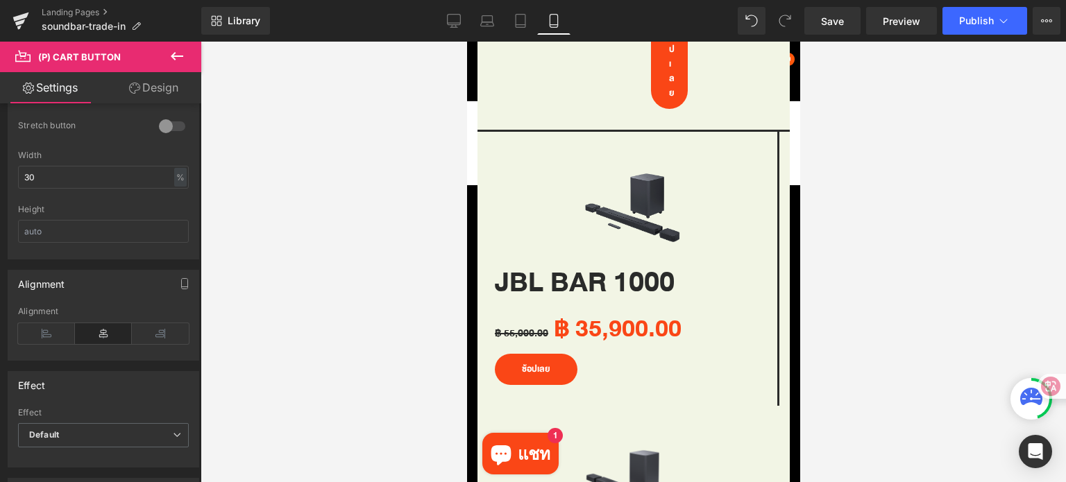
type input "15"
type input "100"
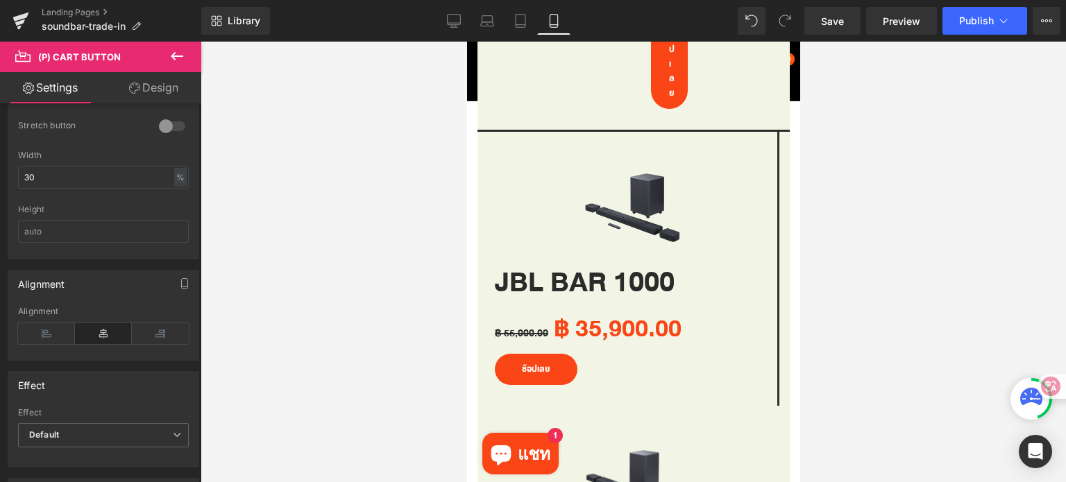
scroll to position [916, 0]
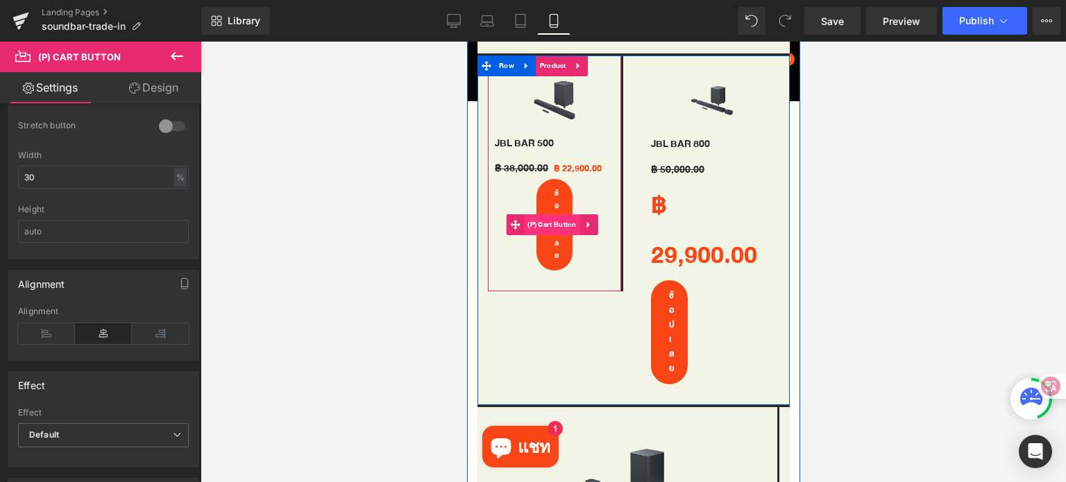
click at [556, 221] on span "(P) Cart Button" at bounding box center [551, 224] width 56 height 21
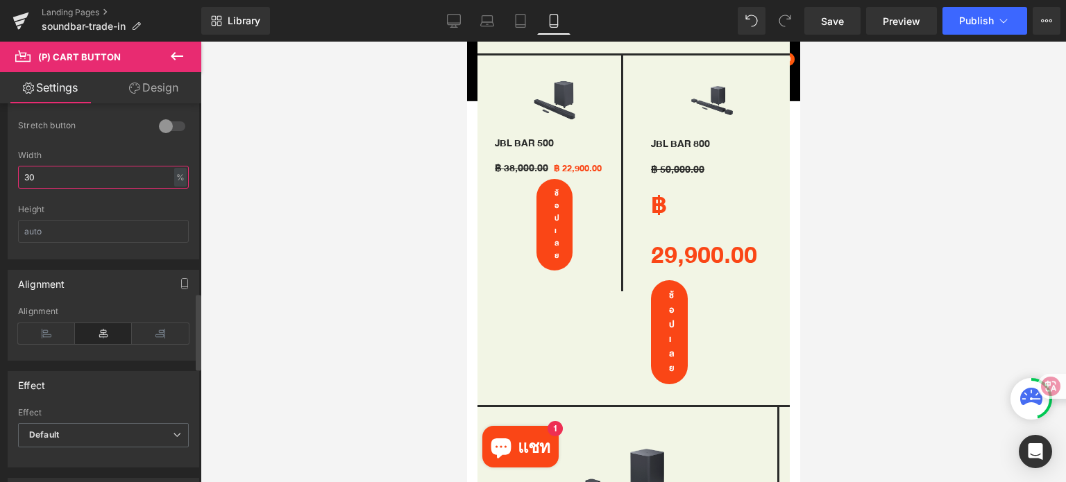
drag, startPoint x: 43, startPoint y: 178, endPoint x: 4, endPoint y: 178, distance: 38.9
click at [4, 178] on div "Dimension 0 Stretch button 0 Stretch button 0 Stretch button 0 Stretch button 3…" at bounding box center [103, 166] width 207 height 187
type input "1"
type input "0"
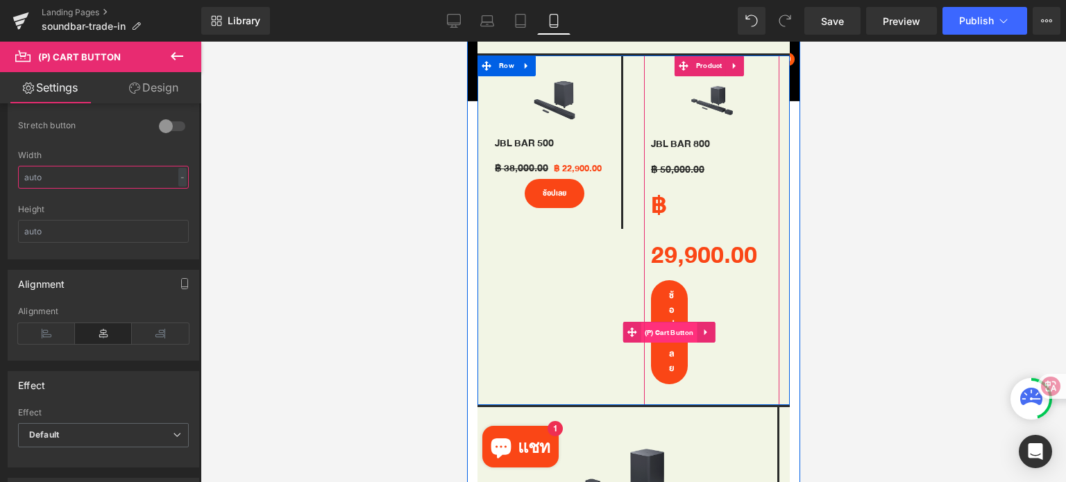
drag, startPoint x: 671, startPoint y: 328, endPoint x: 779, endPoint y: 271, distance: 122.3
click at [672, 328] on span "(P) Cart Button" at bounding box center [668, 333] width 56 height 21
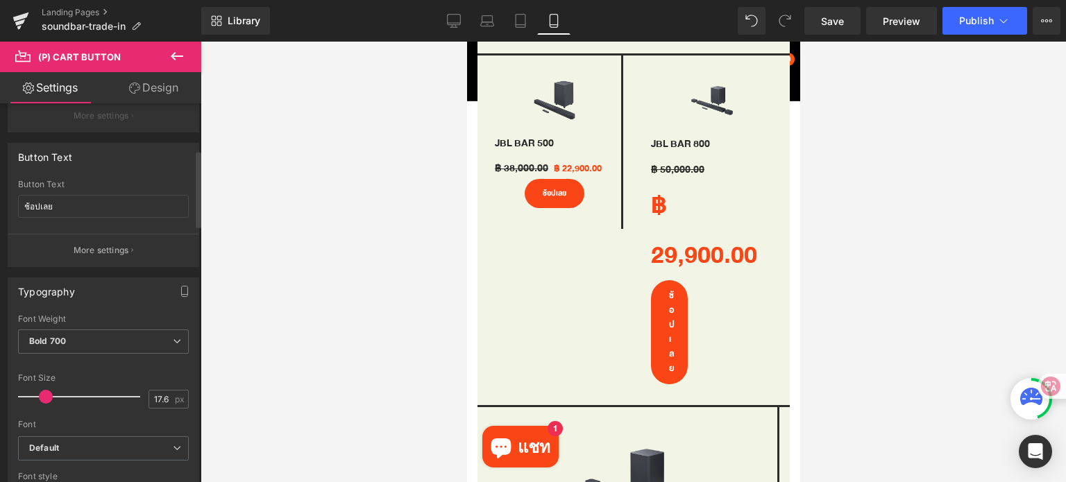
scroll to position [230, 0]
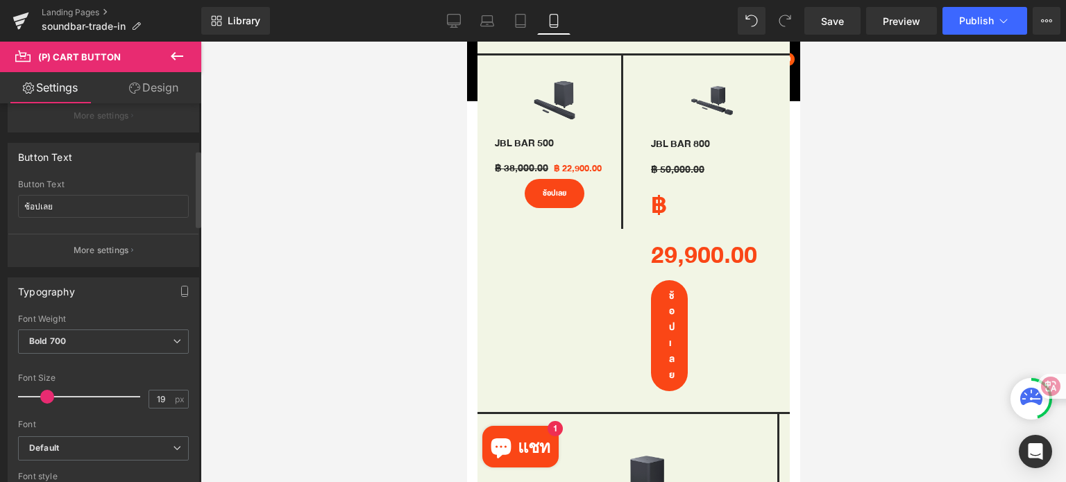
drag, startPoint x: 80, startPoint y: 305, endPoint x: 41, endPoint y: 394, distance: 97.9
click at [41, 394] on span at bounding box center [47, 397] width 14 height 14
click at [164, 391] on input "19" at bounding box center [161, 399] width 24 height 17
type input "1"
type input "15"
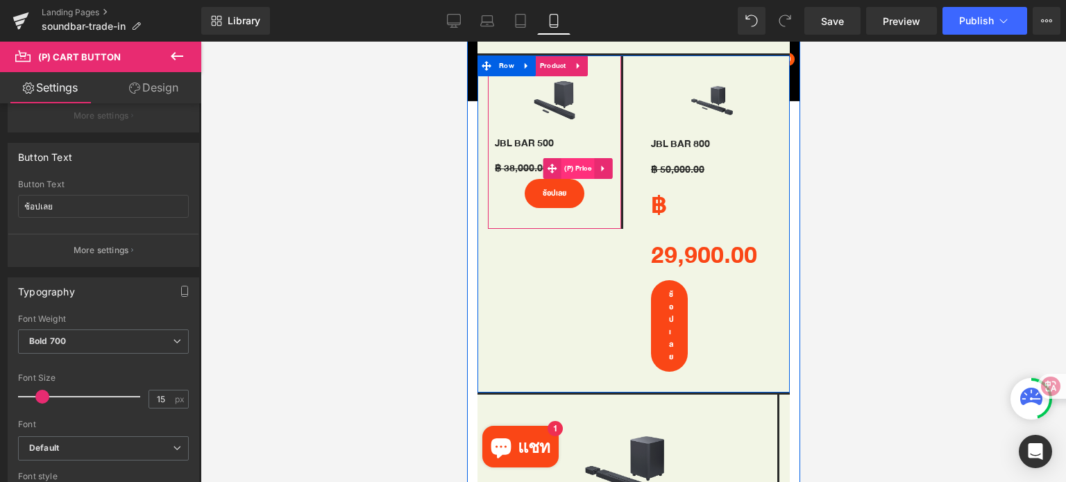
click at [567, 166] on span "(P) Price" at bounding box center [577, 168] width 34 height 21
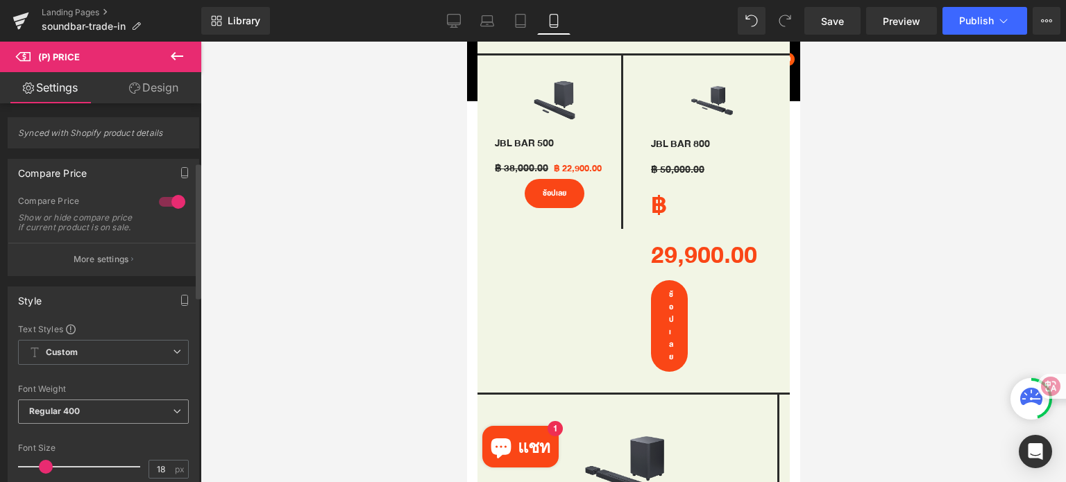
scroll to position [166, 0]
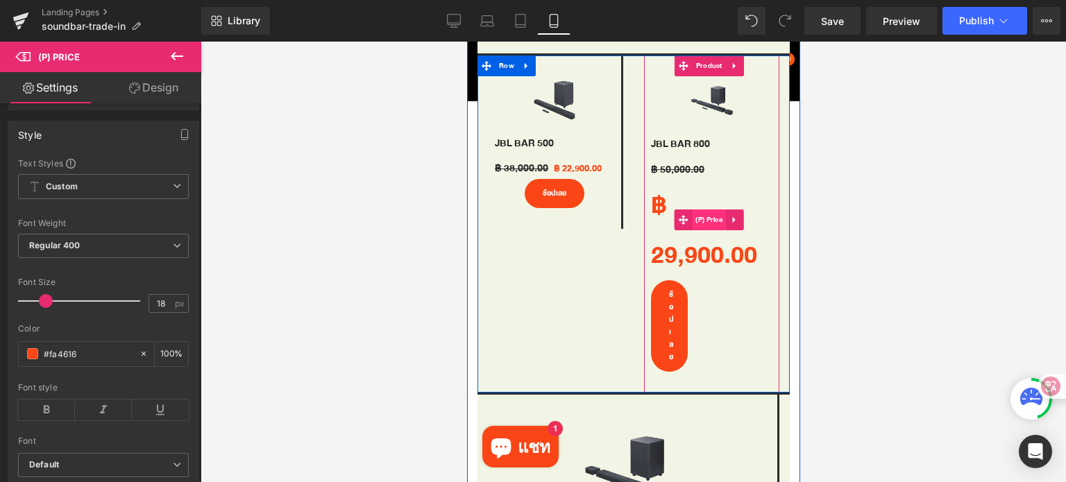
click at [701, 213] on span "(P) Price" at bounding box center [708, 220] width 34 height 21
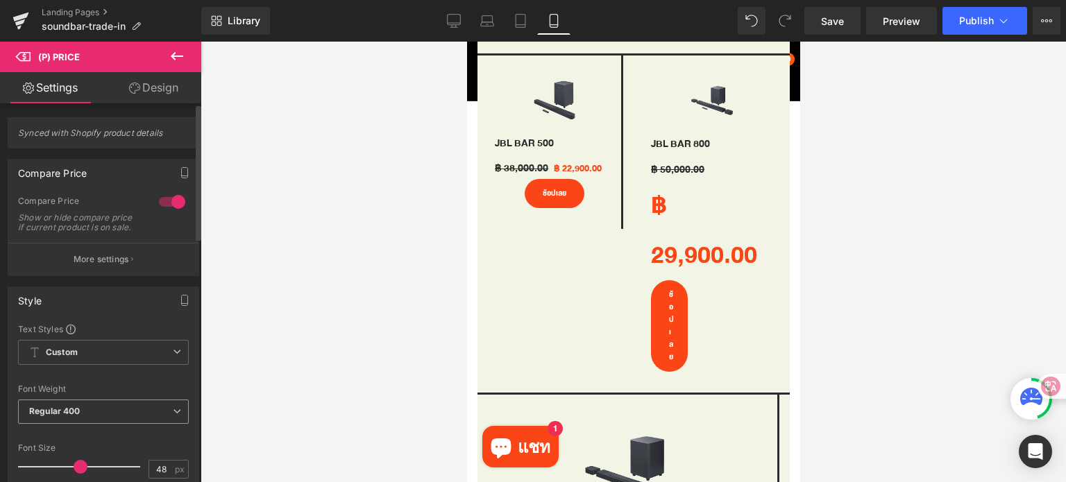
scroll to position [158, 0]
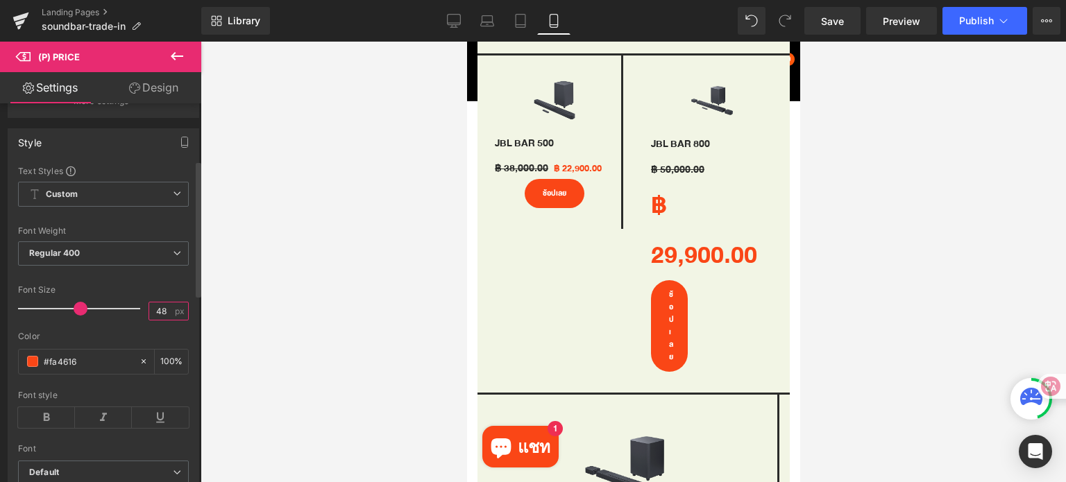
click at [160, 316] on input "48" at bounding box center [161, 311] width 24 height 17
type input "4"
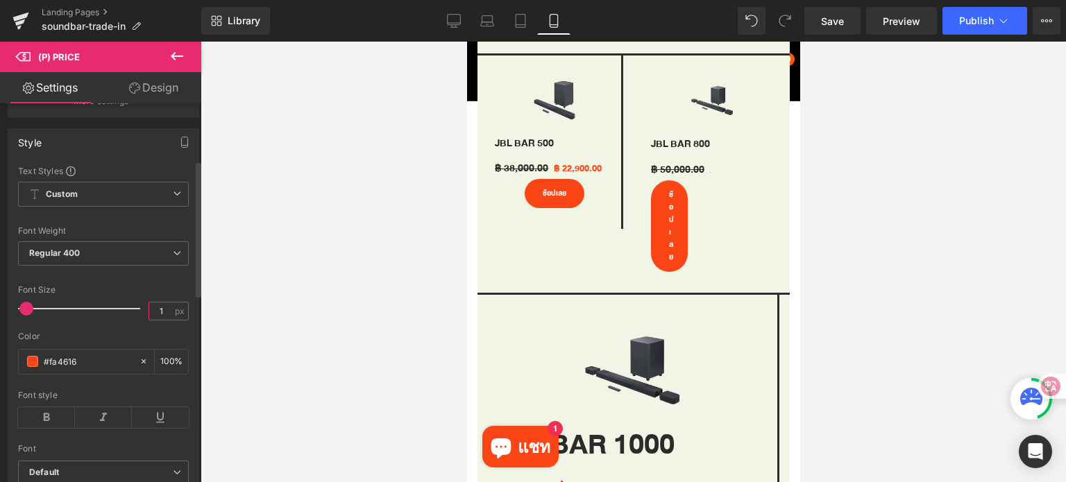
type input "18"
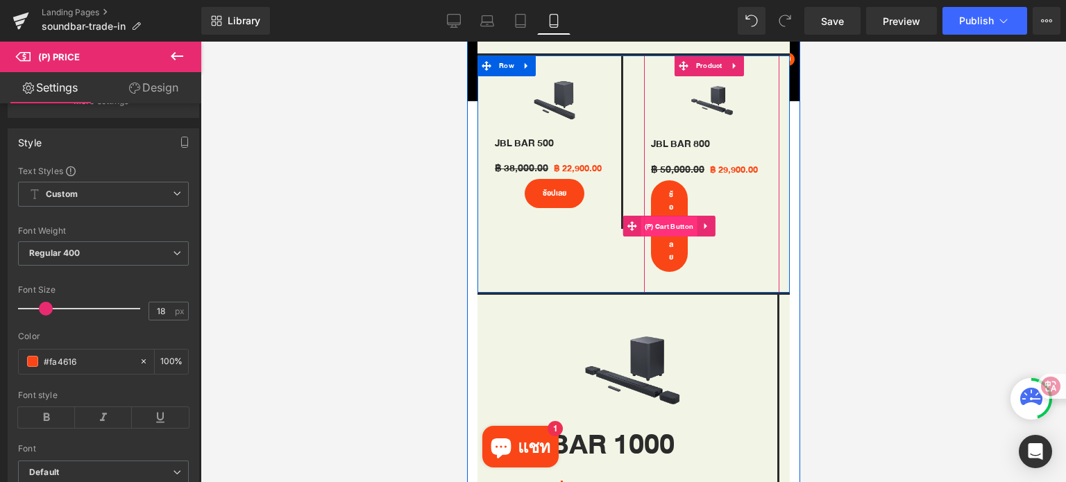
click at [668, 217] on span "(P) Cart Button" at bounding box center [668, 226] width 56 height 21
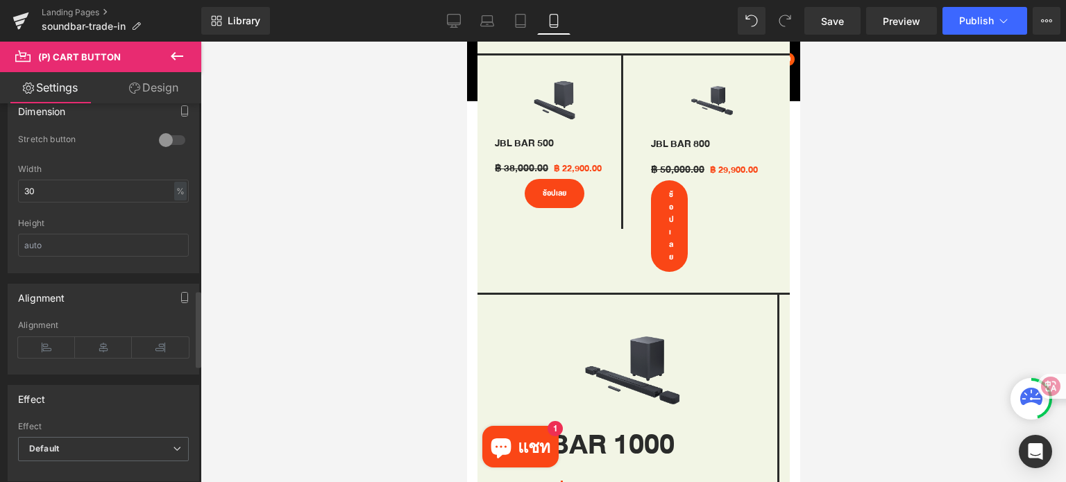
scroll to position [933, 0]
click at [153, 173] on input "30" at bounding box center [103, 182] width 171 height 23
type input "3"
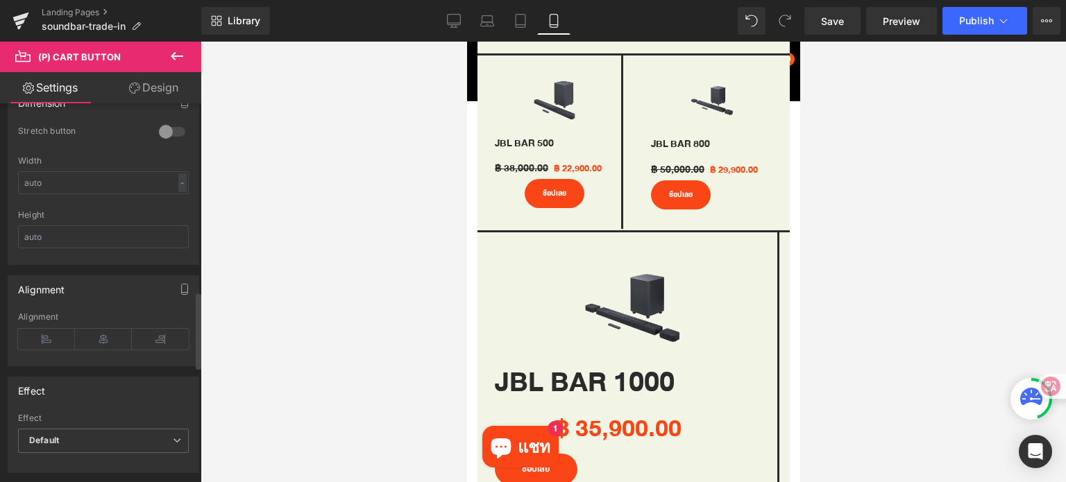
click at [179, 149] on div "Stretch button" at bounding box center [103, 141] width 171 height 31
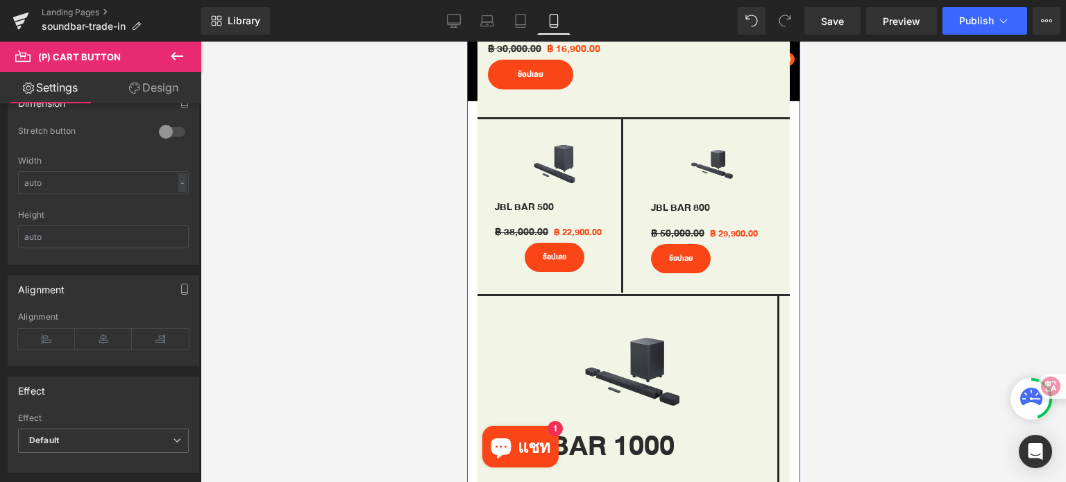
scroll to position [872, 0]
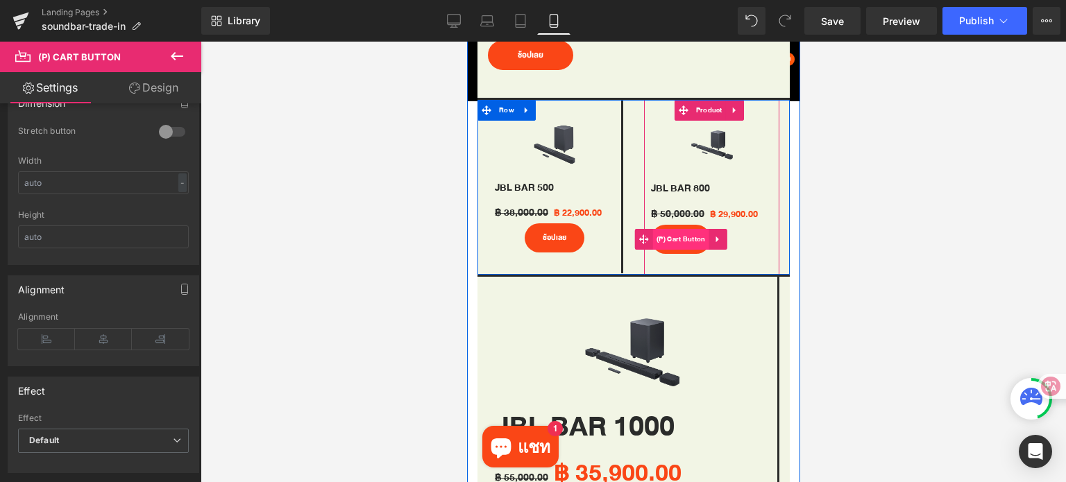
click at [686, 235] on span "(P) Cart Button" at bounding box center [680, 239] width 56 height 21
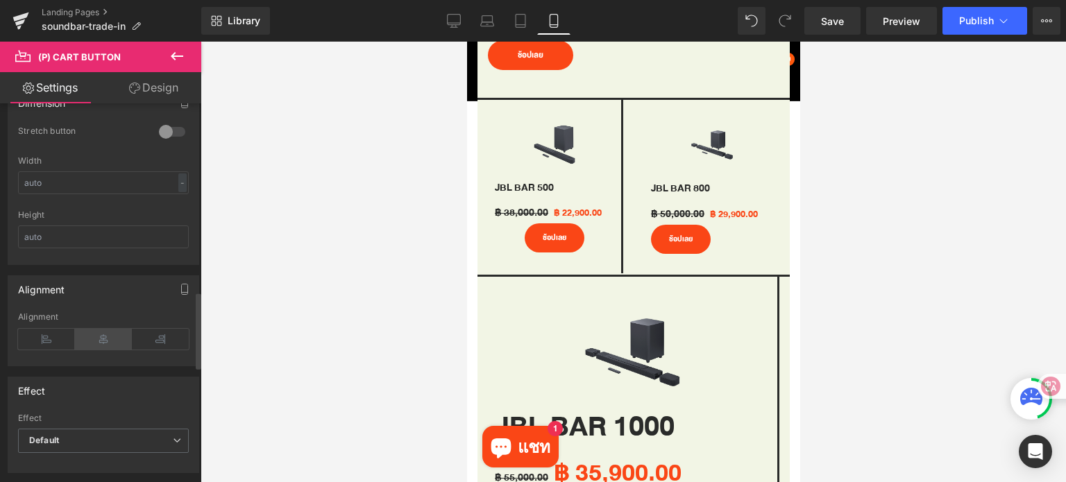
click at [108, 331] on icon at bounding box center [103, 339] width 57 height 21
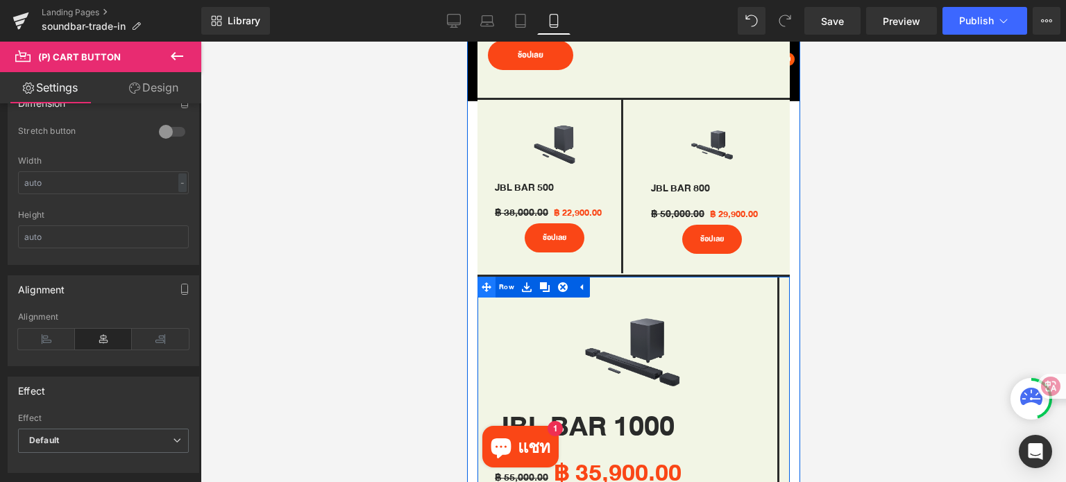
click at [486, 282] on icon at bounding box center [486, 287] width 10 height 10
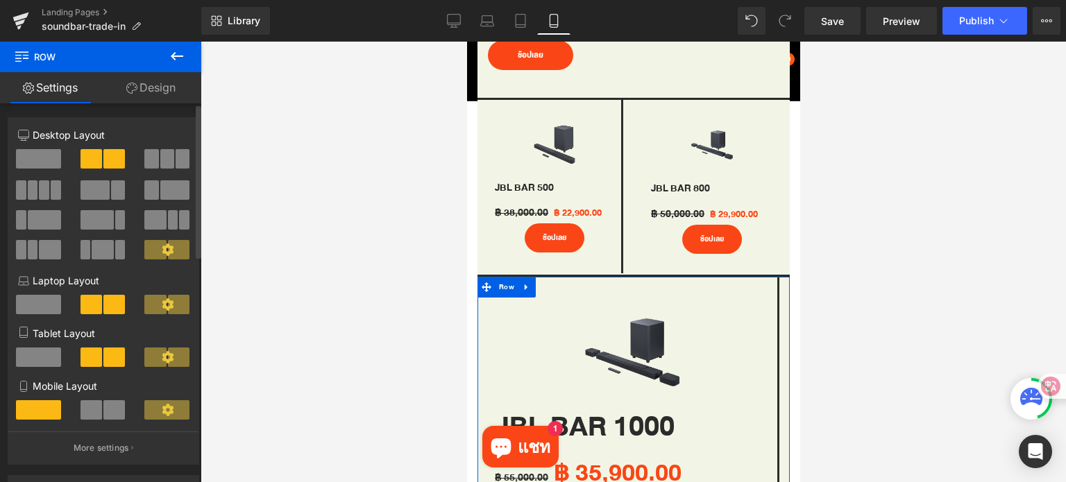
click at [110, 409] on span at bounding box center [114, 409] width 22 height 19
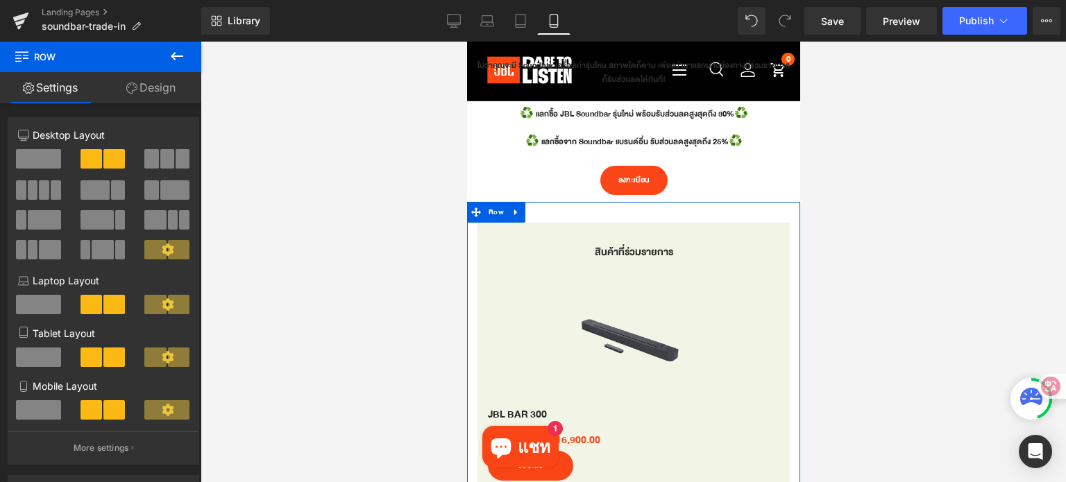
scroll to position [460, 0]
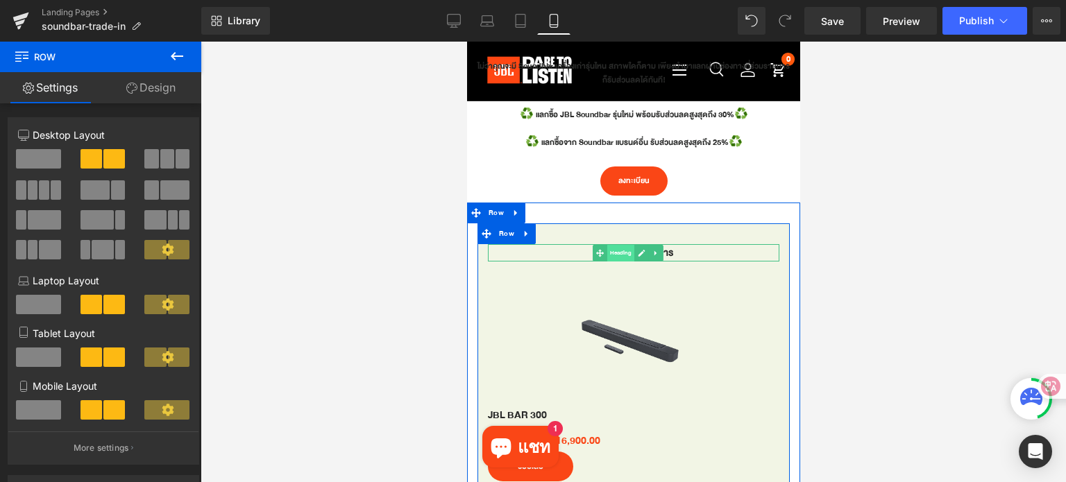
click at [622, 253] on span "Heading" at bounding box center [619, 253] width 27 height 17
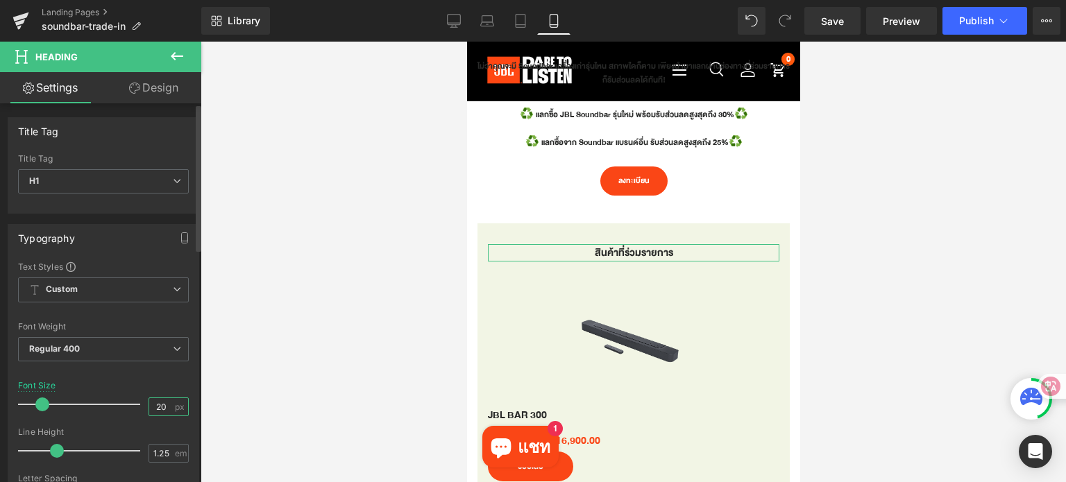
click at [166, 410] on input "20" at bounding box center [161, 406] width 24 height 17
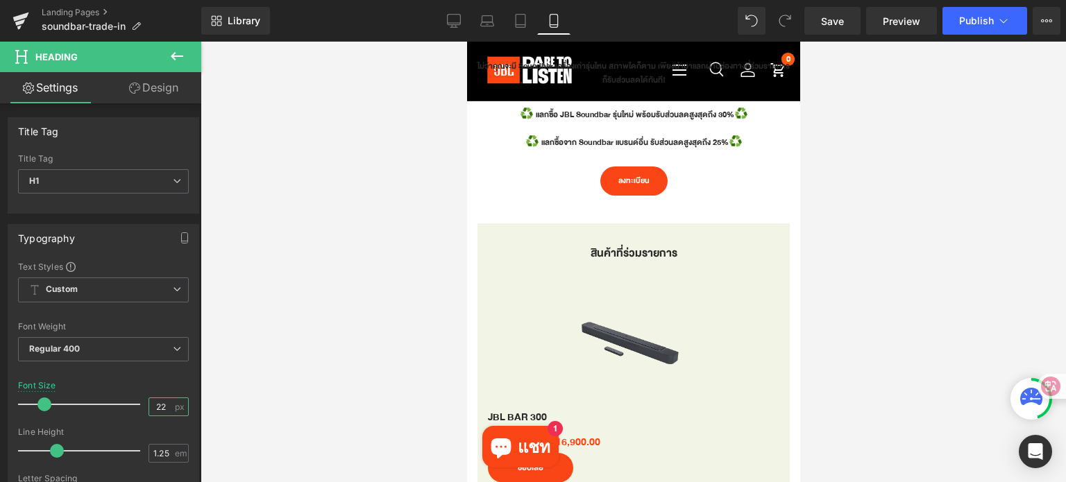
type input "22"
click at [437, 211] on div at bounding box center [633, 262] width 865 height 441
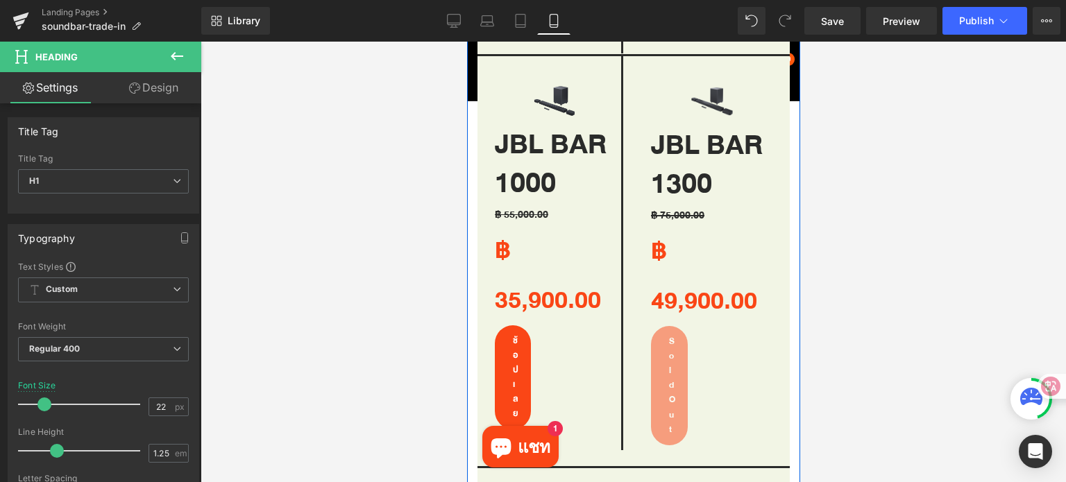
scroll to position [1155, 0]
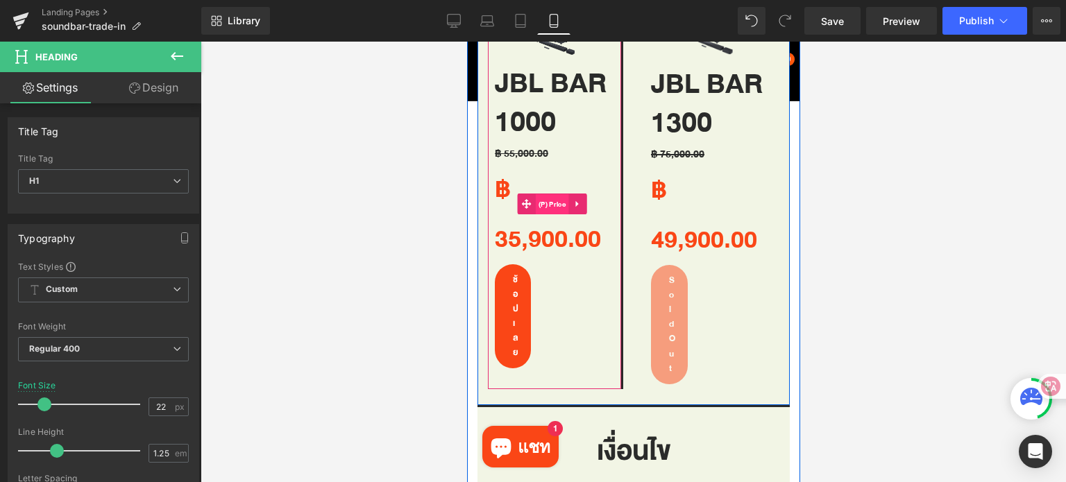
click at [550, 194] on span "(P) Price" at bounding box center [551, 204] width 34 height 21
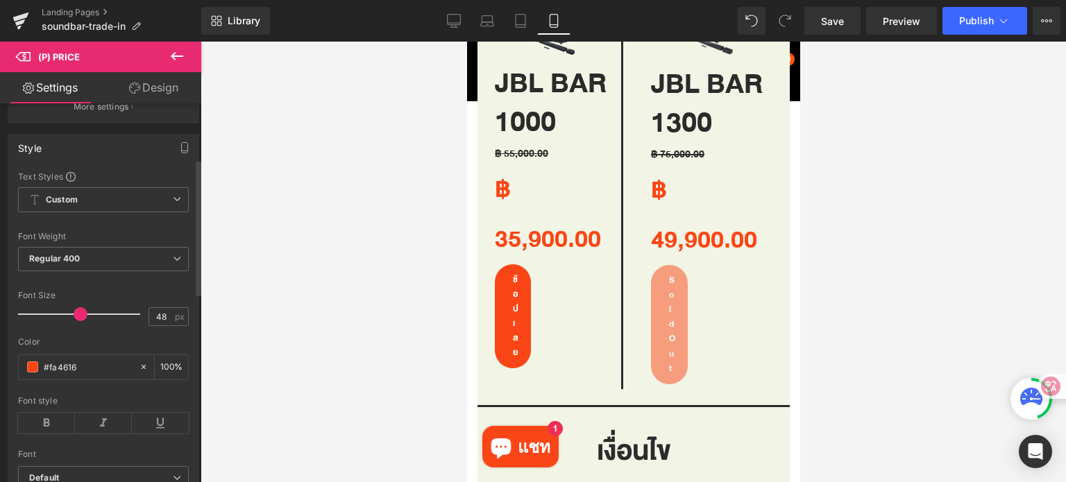
scroll to position [154, 0]
click at [164, 324] on input "48" at bounding box center [161, 315] width 24 height 17
type input "4"
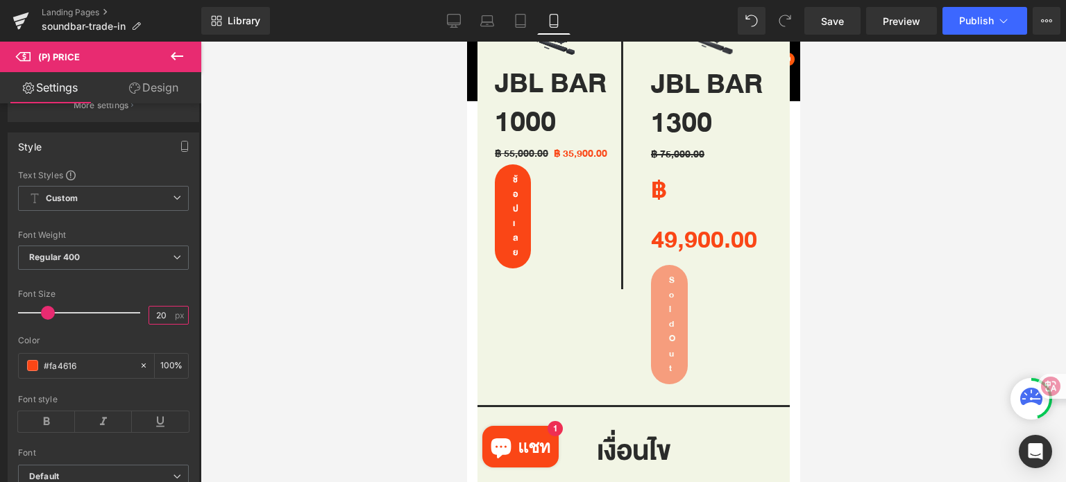
type input "2"
type input "18"
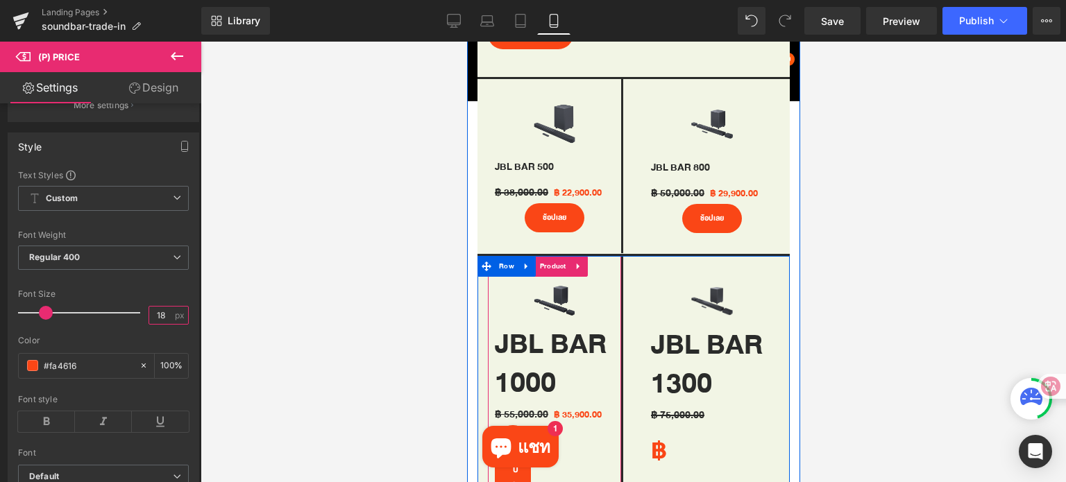
scroll to position [891, 0]
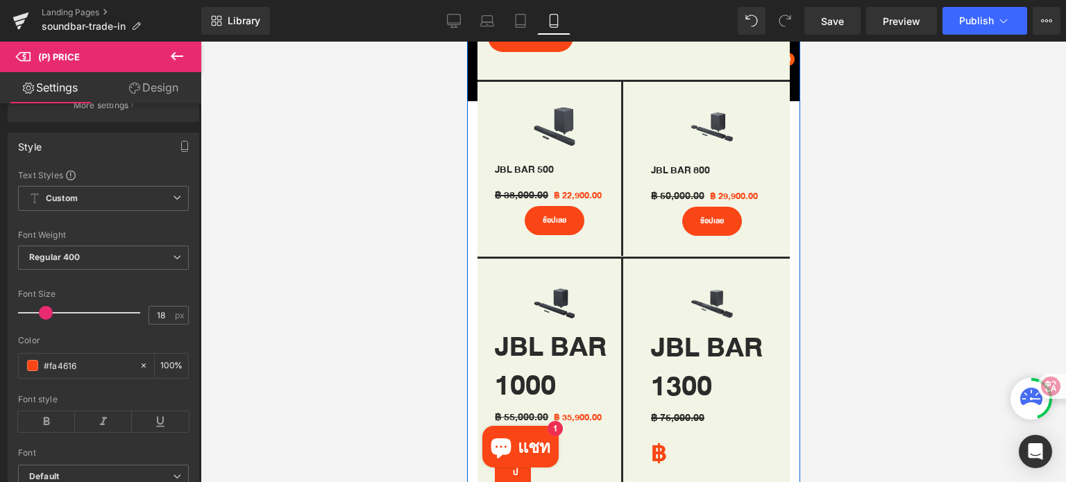
click at [565, 191] on div "฿ 38,000.00 ฿ 22,900.00 (P) Price" at bounding box center [553, 195] width 119 height 21
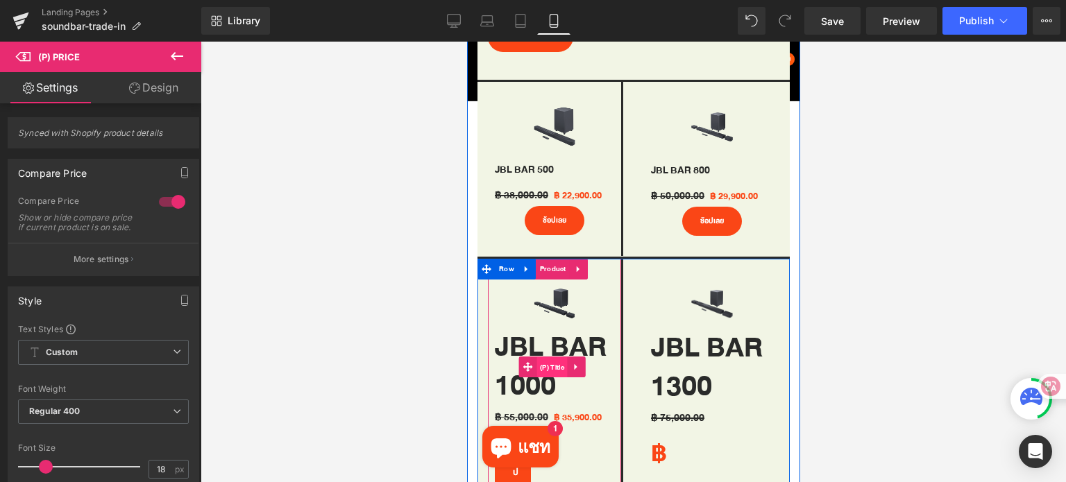
click at [550, 357] on span "(P) Title" at bounding box center [551, 367] width 31 height 21
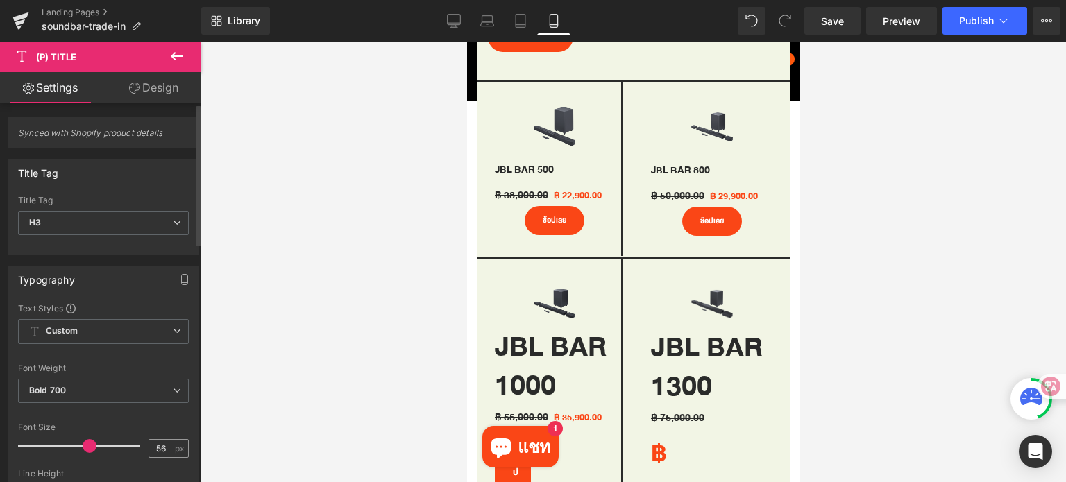
click at [175, 449] on span "px" at bounding box center [181, 448] width 12 height 9
click at [158, 445] on input "56" at bounding box center [161, 448] width 24 height 17
type input "5"
type input "20"
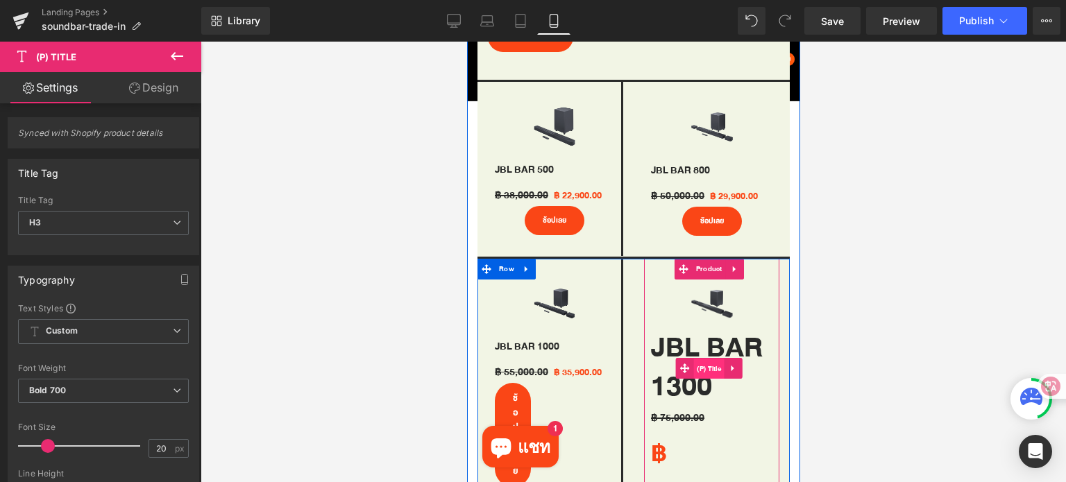
click at [711, 359] on span "(P) Title" at bounding box center [707, 369] width 31 height 21
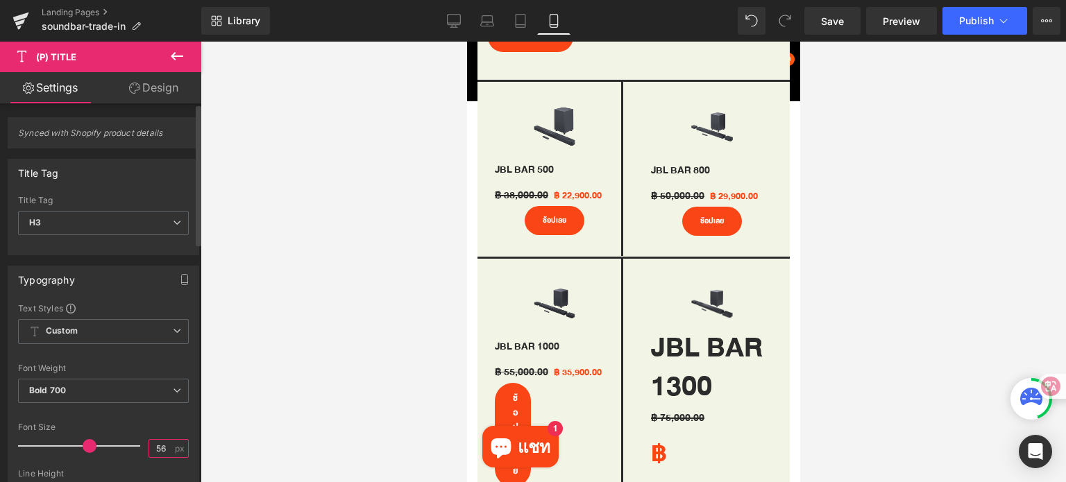
click at [167, 450] on input "56" at bounding box center [161, 448] width 24 height 17
type input "5"
type input "20"
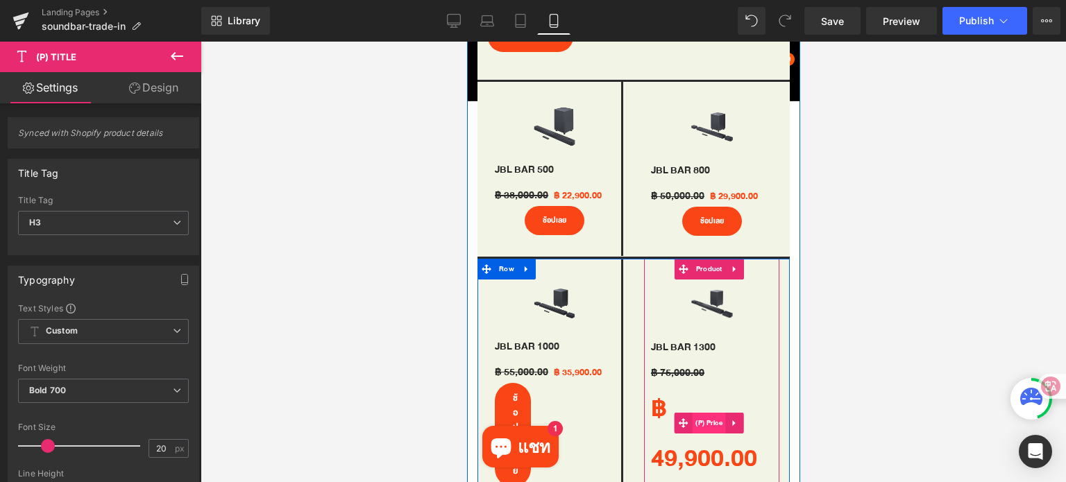
click at [708, 417] on span "(P) Price" at bounding box center [708, 423] width 34 height 21
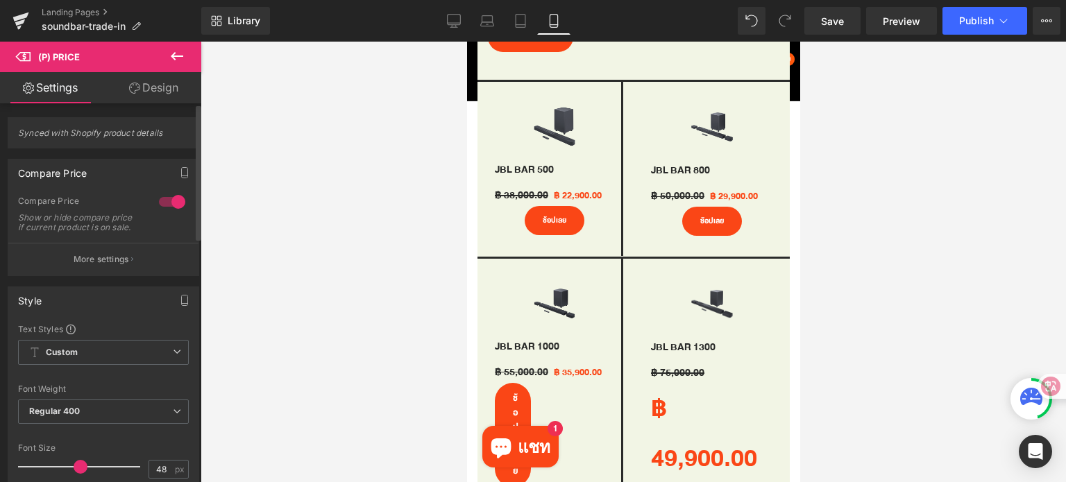
scroll to position [89, 0]
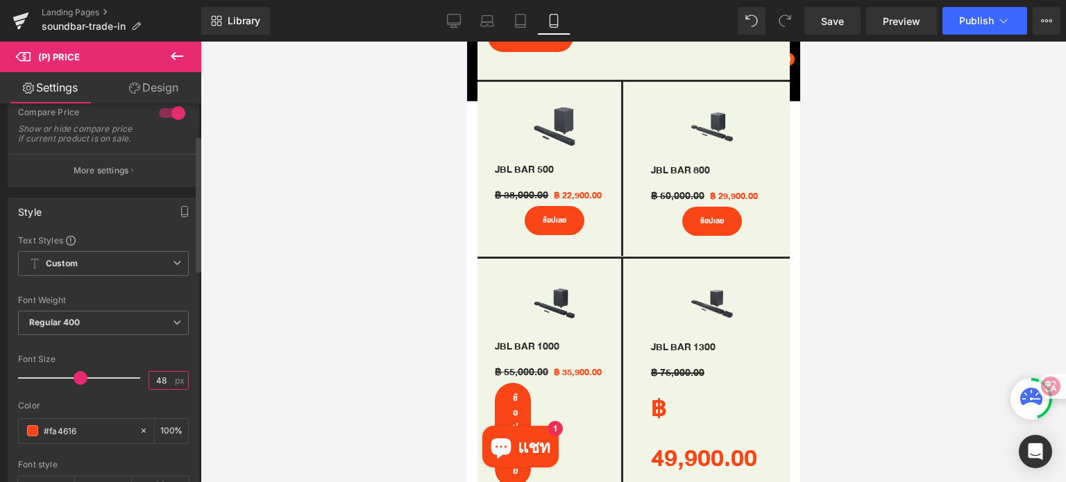
click at [165, 388] on input "48" at bounding box center [161, 380] width 24 height 17
type input "4"
type input "18"
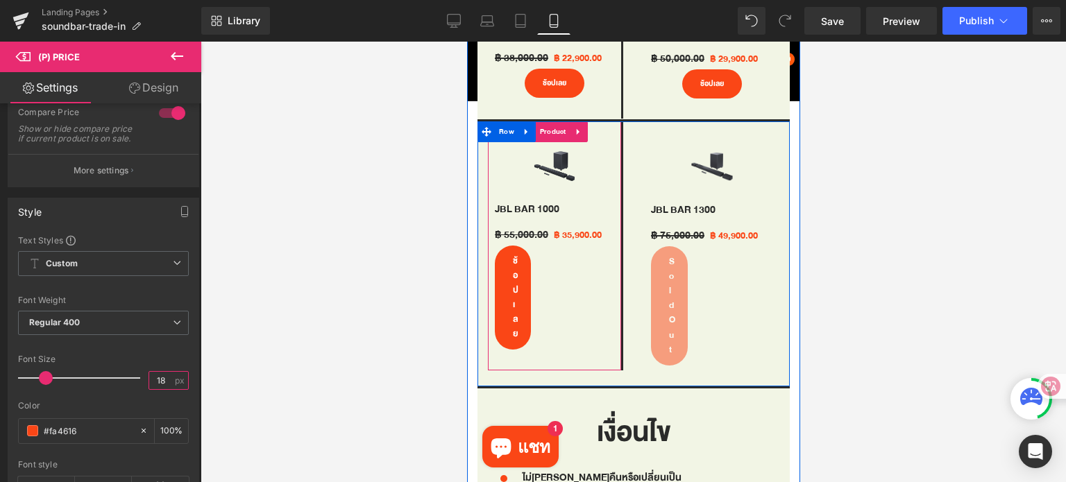
scroll to position [1055, 0]
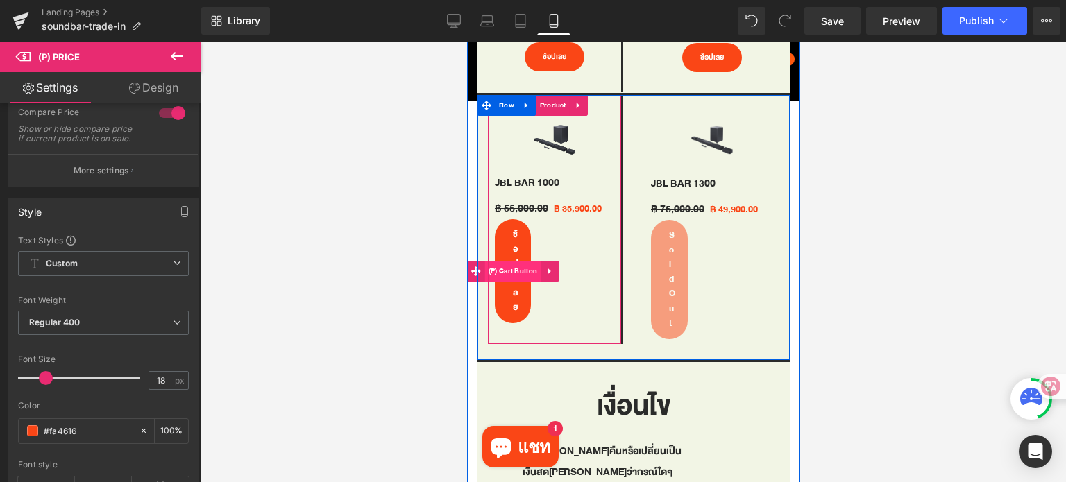
click at [507, 261] on span "(P) Cart Button" at bounding box center [512, 271] width 56 height 21
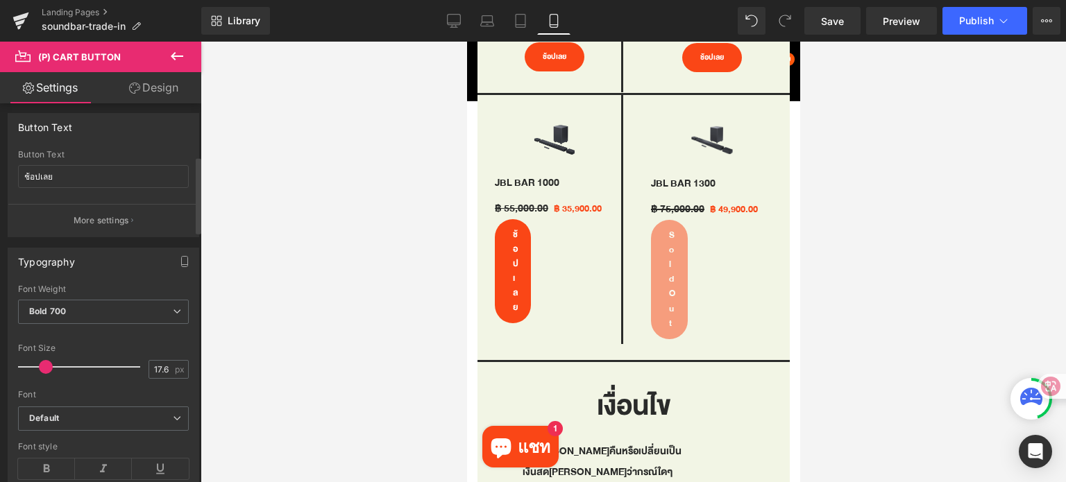
scroll to position [261, 0]
click at [164, 364] on input "17.6" at bounding box center [161, 368] width 24 height 17
type input "1"
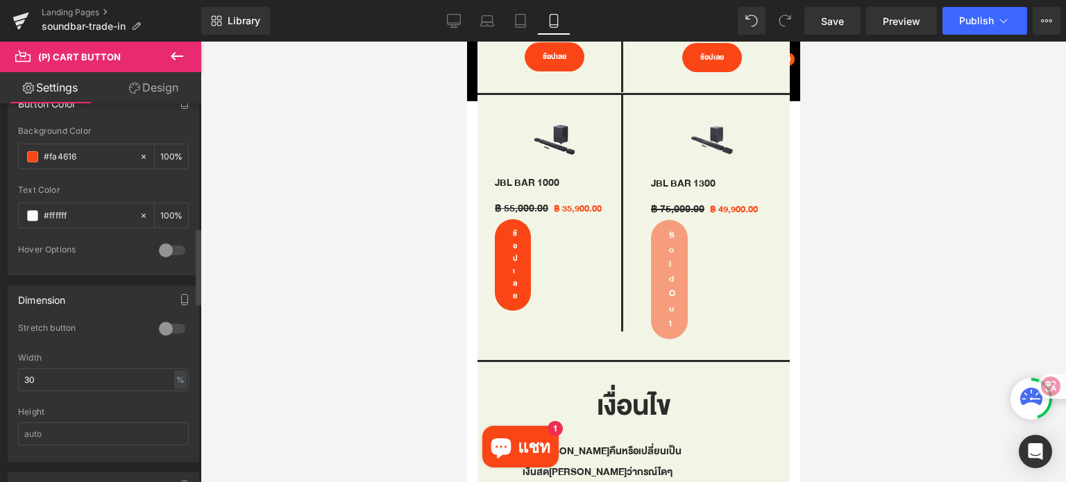
scroll to position [741, 0]
type input "15"
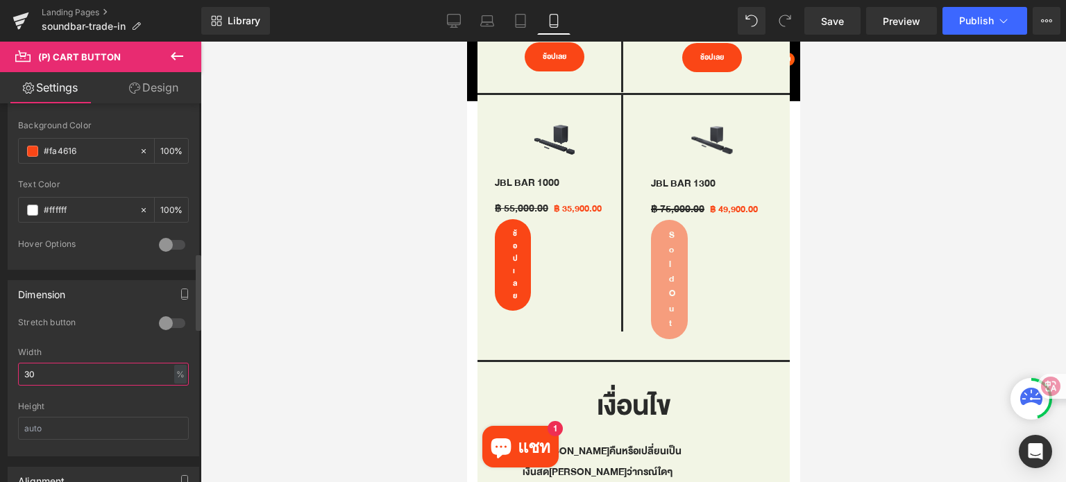
click at [103, 363] on input "30" at bounding box center [103, 374] width 171 height 23
type input "3"
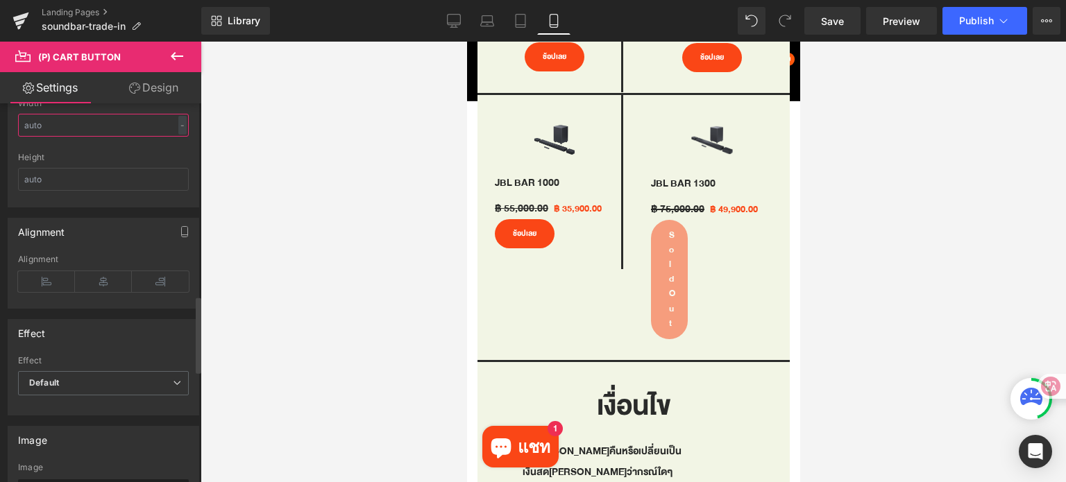
scroll to position [1008, 0]
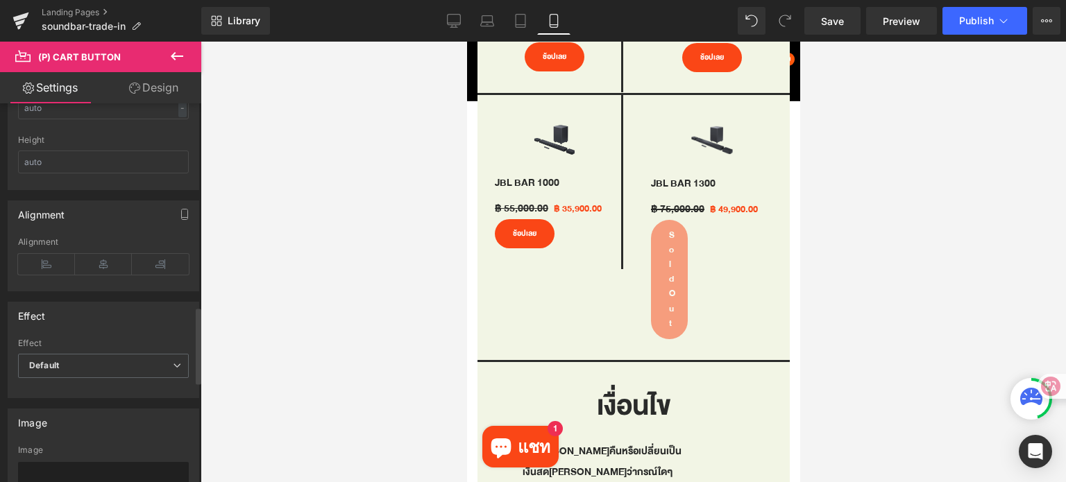
click at [109, 273] on div "Alignment" at bounding box center [103, 263] width 171 height 53
click at [109, 268] on icon at bounding box center [103, 264] width 57 height 21
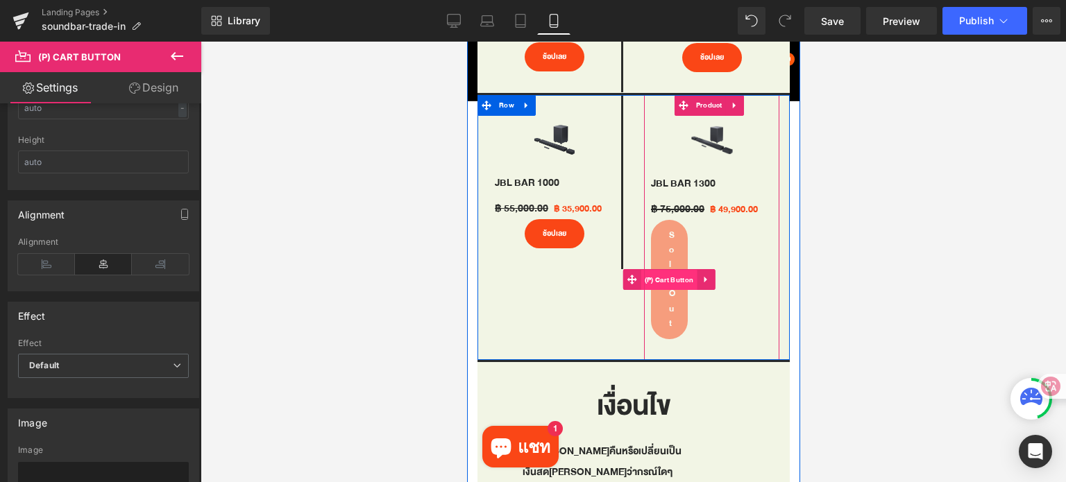
drag, startPoint x: 665, startPoint y: 271, endPoint x: 799, endPoint y: 332, distance: 148.1
click at [665, 271] on span "(P) Cart Button" at bounding box center [668, 280] width 56 height 21
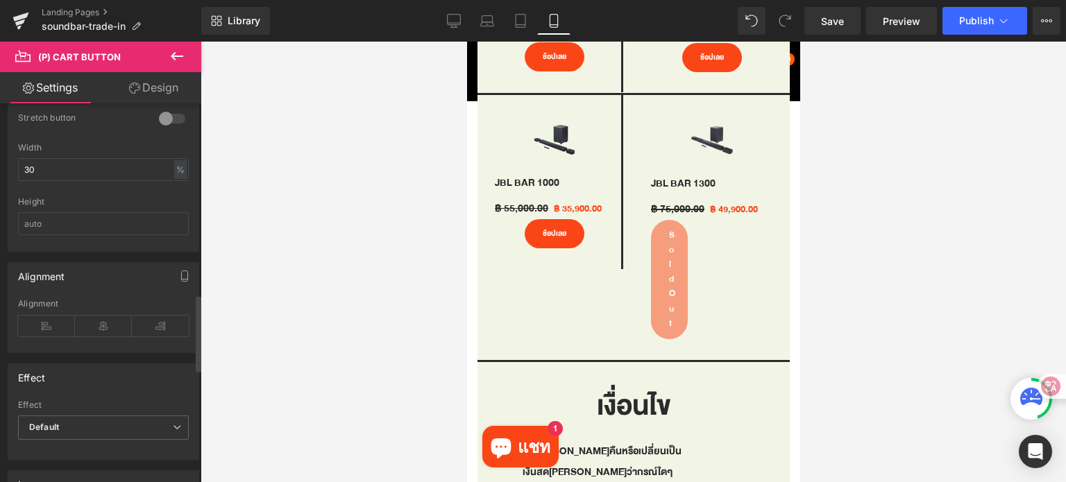
scroll to position [944, 0]
click at [89, 161] on input "30" at bounding box center [103, 171] width 171 height 23
type input "3"
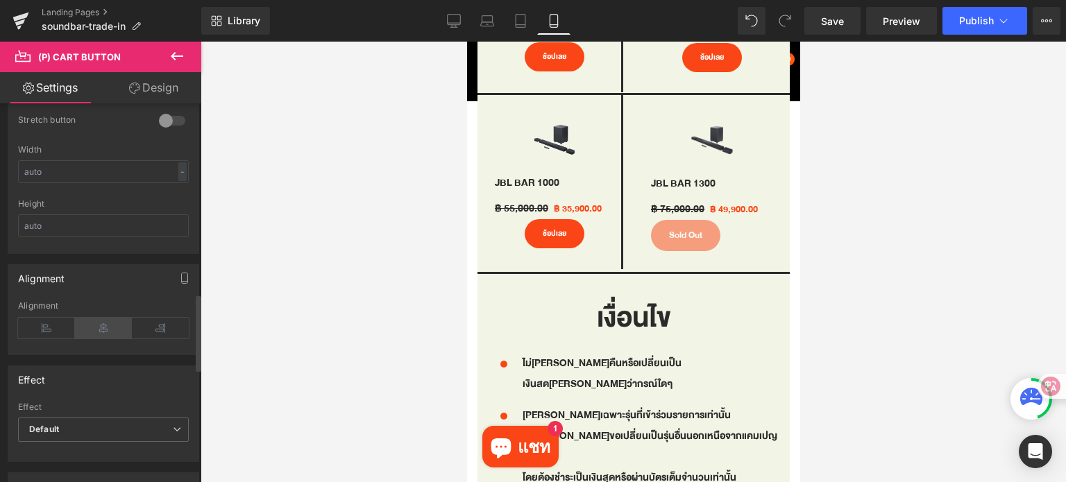
click at [106, 318] on icon at bounding box center [103, 328] width 57 height 21
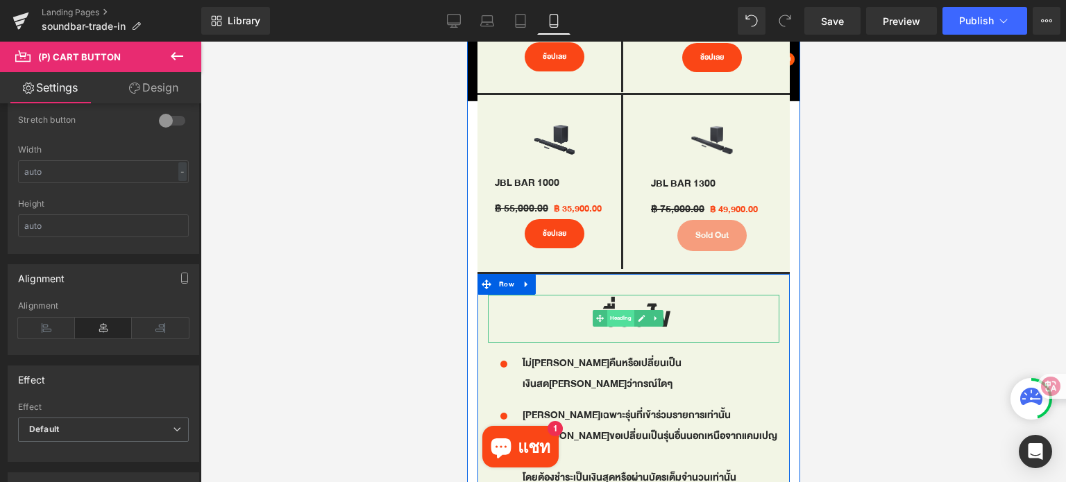
click at [622, 313] on span "Heading" at bounding box center [619, 318] width 27 height 17
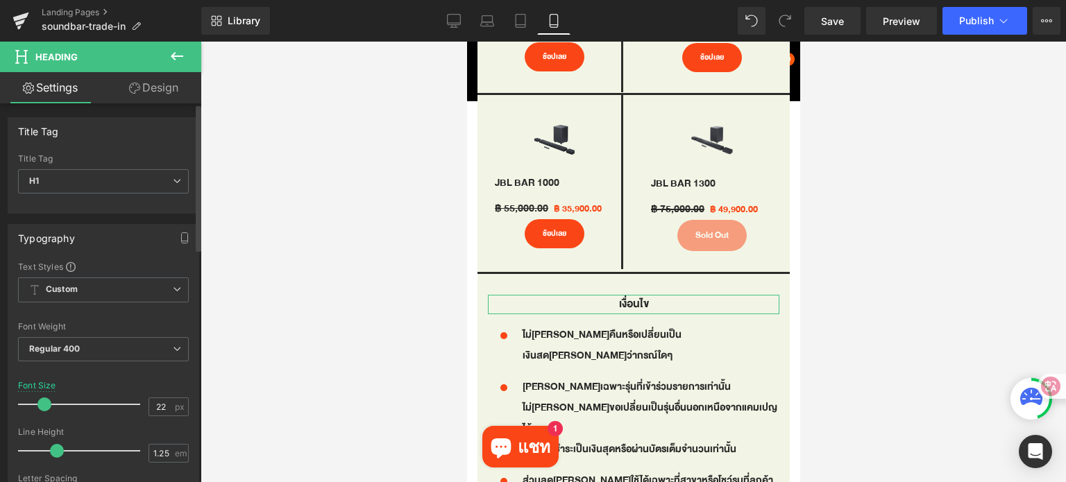
drag, startPoint x: 85, startPoint y: 405, endPoint x: 47, endPoint y: 407, distance: 37.5
click at [47, 407] on span at bounding box center [44, 405] width 14 height 14
click at [158, 405] on input "23" at bounding box center [161, 406] width 24 height 17
type input "22"
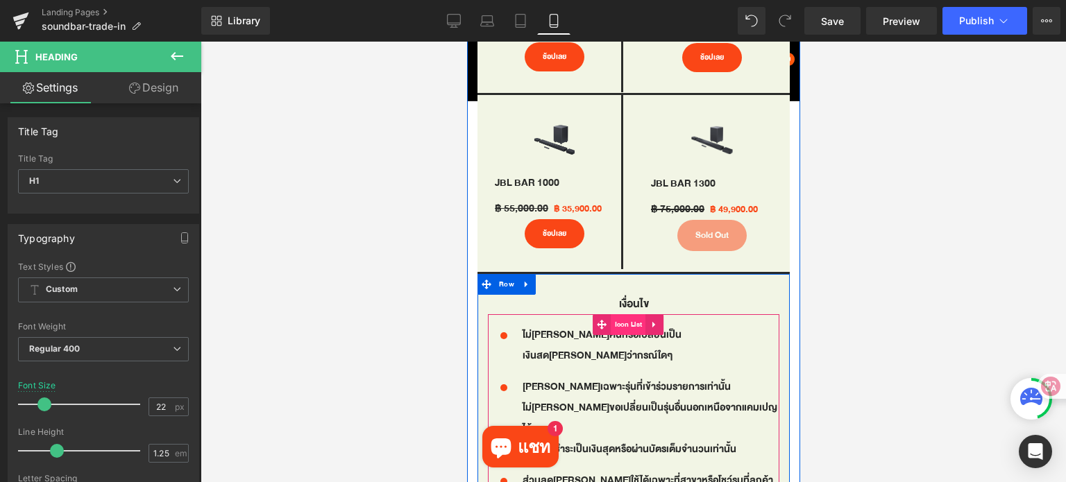
click at [624, 316] on span "Icon List" at bounding box center [628, 324] width 35 height 21
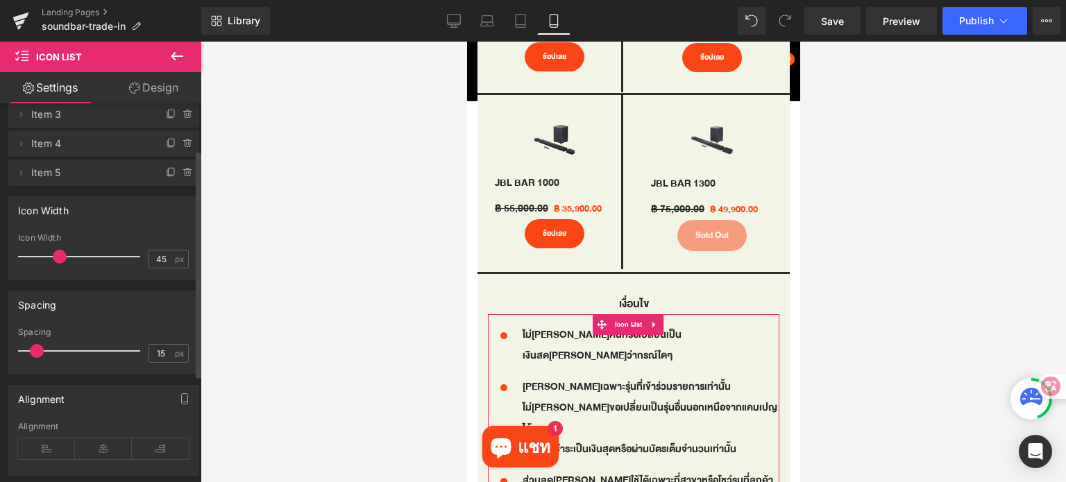
scroll to position [78, 0]
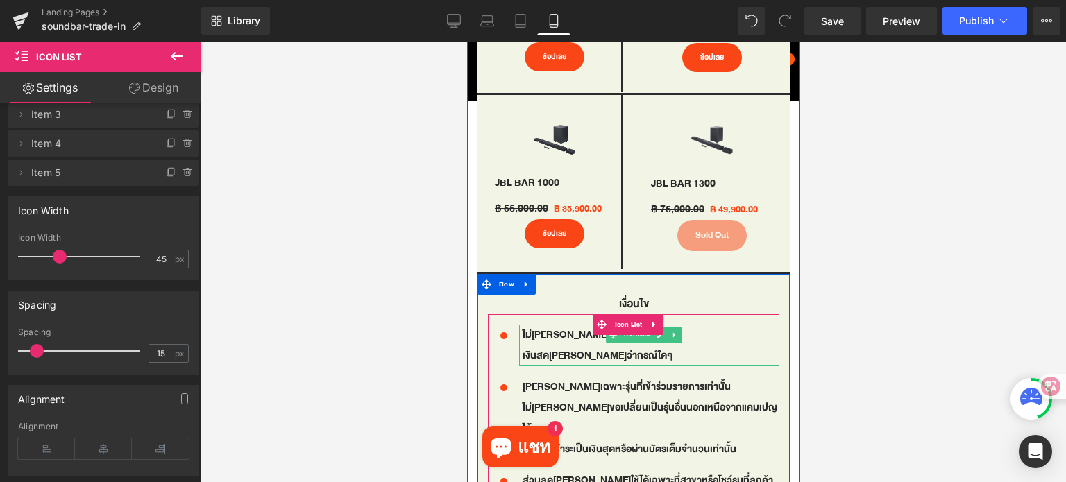
click at [564, 327] on p "ไม่[PERSON_NAME]คืนหรือเปลี่ยนเป็นเงินสด[PERSON_NAME]ว่ากรณ์ใดๆ" at bounding box center [650, 346] width 257 height 42
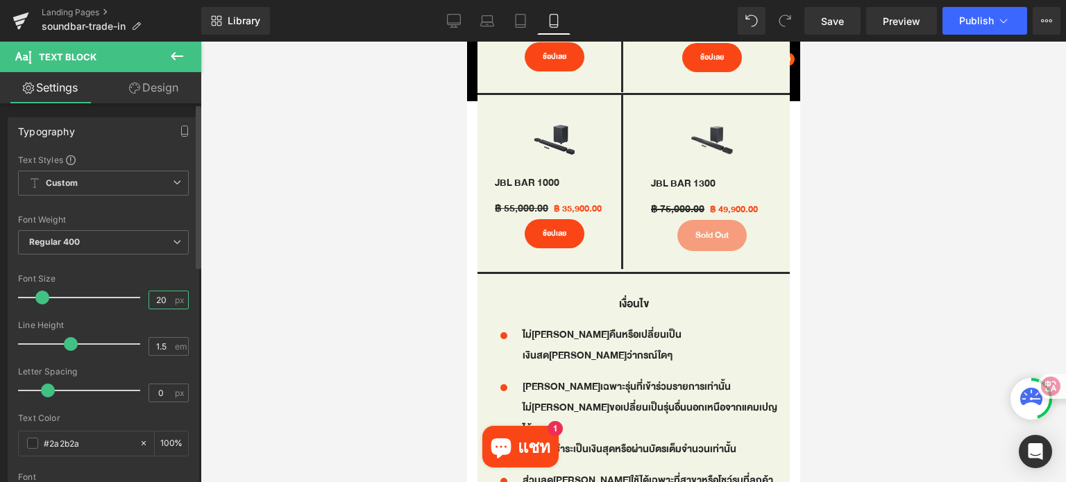
click at [160, 304] on input "20" at bounding box center [161, 299] width 24 height 17
type input "2"
type input "16"
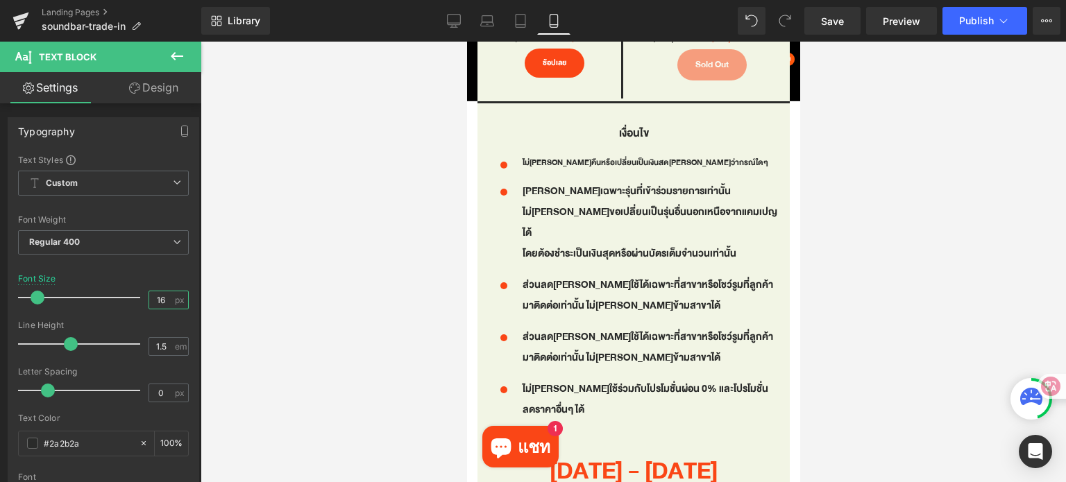
scroll to position [1162, 0]
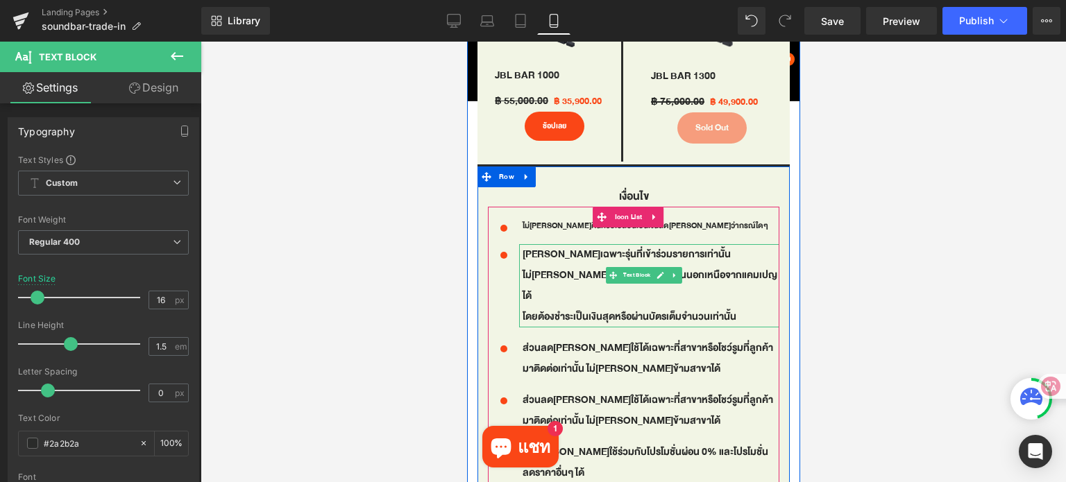
click at [614, 246] on p "[PERSON_NAME]เฉพาะรุ่นที่เข้าร่วมรายการเท่านั้น ไม่[PERSON_NAME]ขอเปลี่ยนเป็นรุ…" at bounding box center [650, 275] width 257 height 62
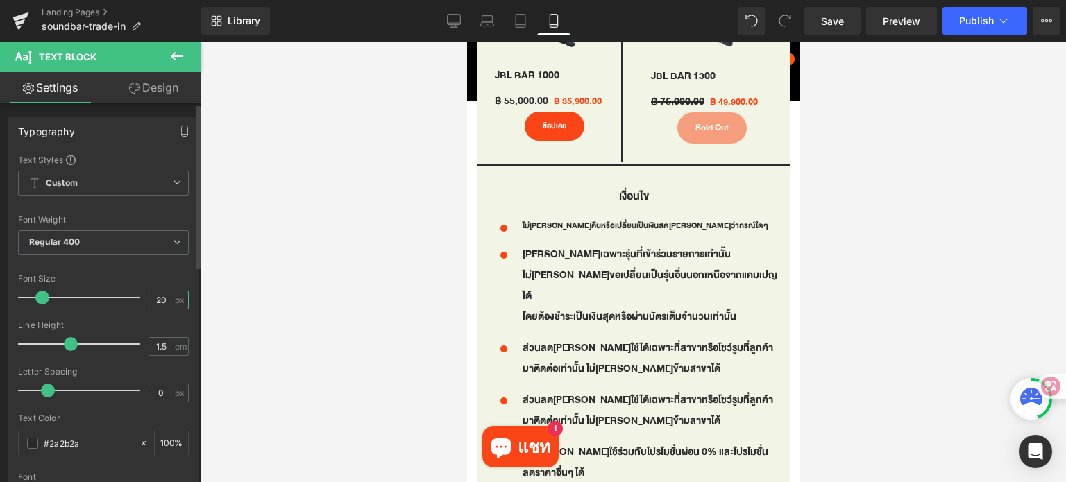
click at [166, 299] on input "20" at bounding box center [161, 299] width 24 height 17
type input "2"
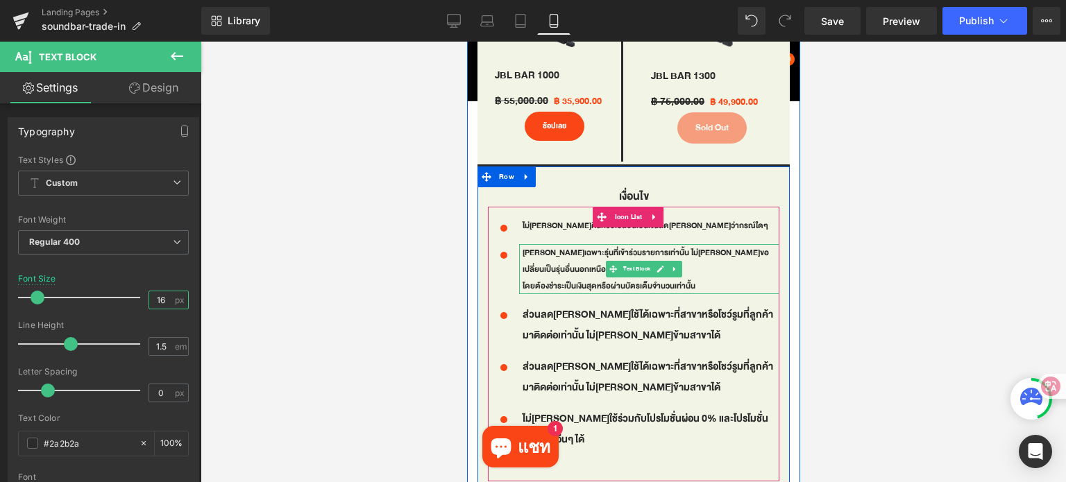
click at [520, 277] on div at bounding box center [519, 269] width 3 height 50
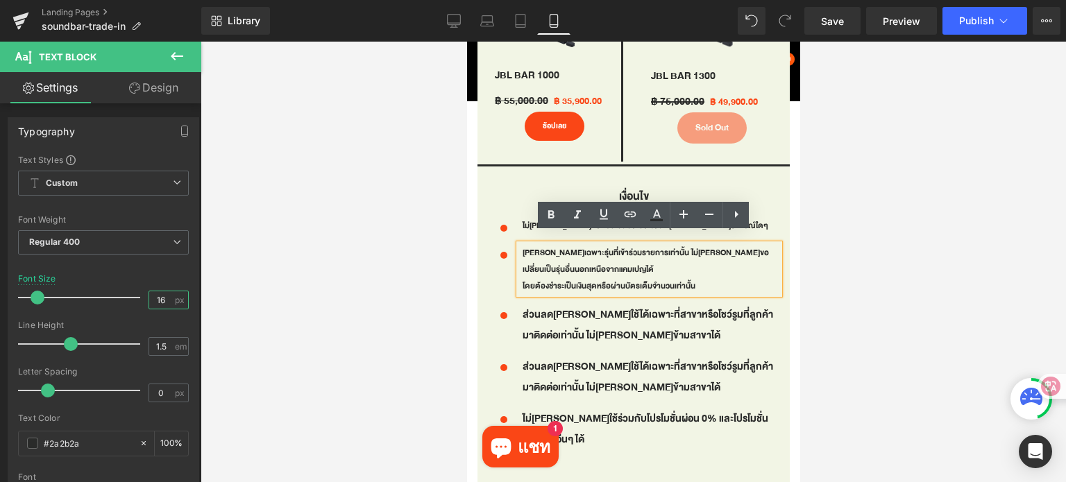
type input "16"
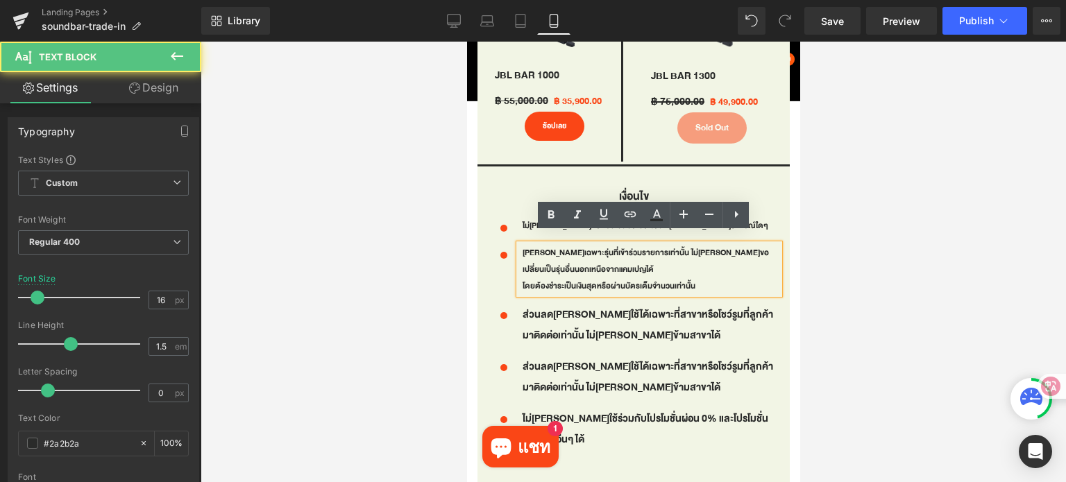
click at [522, 278] on p "โดยต้องชำระเป็นเงินสุดหรือผ่านบัตรเต็มจำนวนเท่านั้น" at bounding box center [650, 286] width 257 height 17
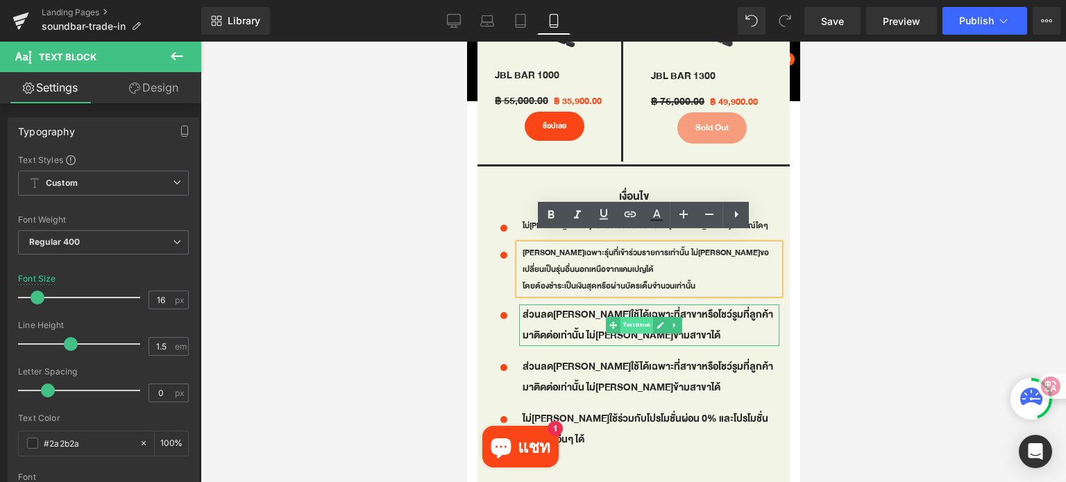
click at [627, 321] on span "Text Block" at bounding box center [636, 325] width 33 height 17
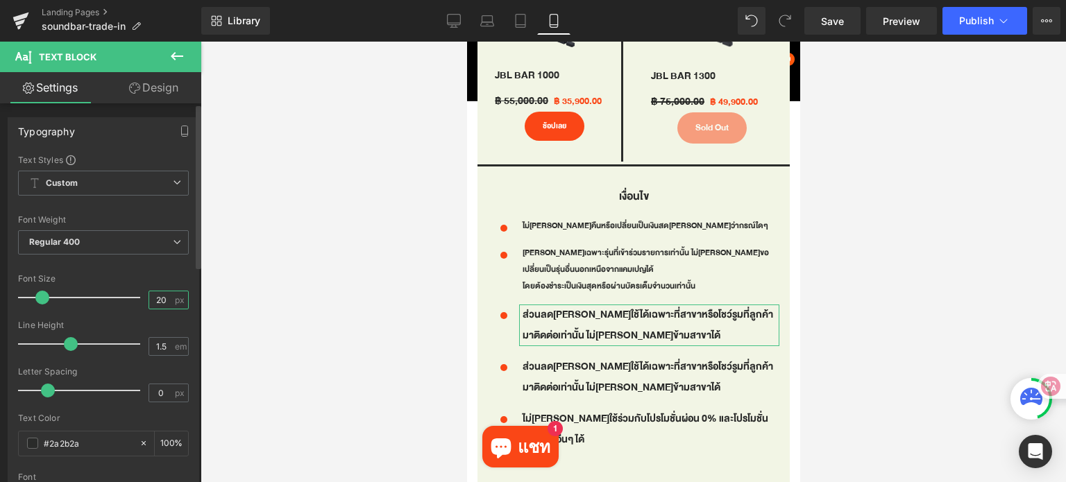
click at [164, 297] on input "20" at bounding box center [161, 299] width 24 height 17
type input "2"
type input "16"
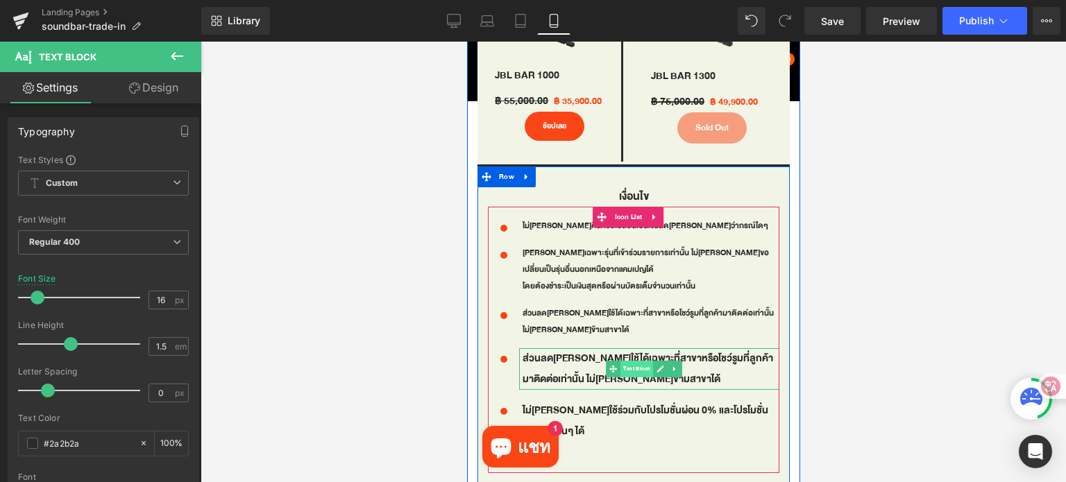
click at [629, 361] on span "Text Block" at bounding box center [636, 369] width 33 height 17
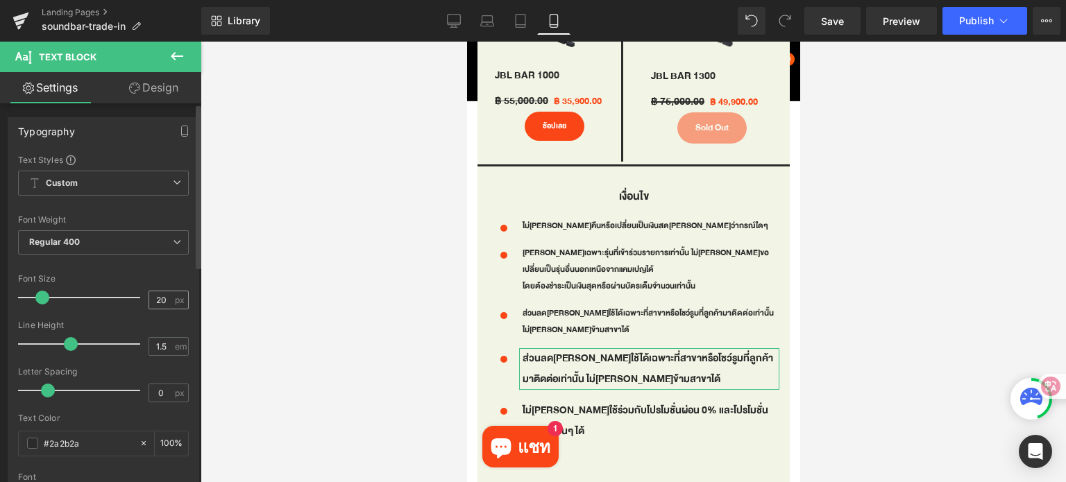
click at [172, 304] on div "20 px" at bounding box center [168, 300] width 40 height 19
click at [167, 301] on input "20" at bounding box center [161, 299] width 24 height 17
type input "2"
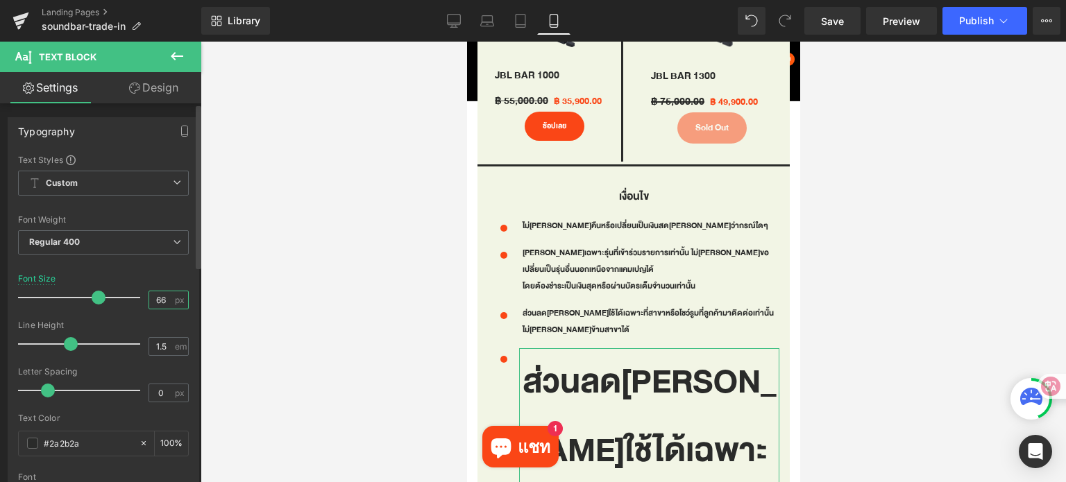
type input "6"
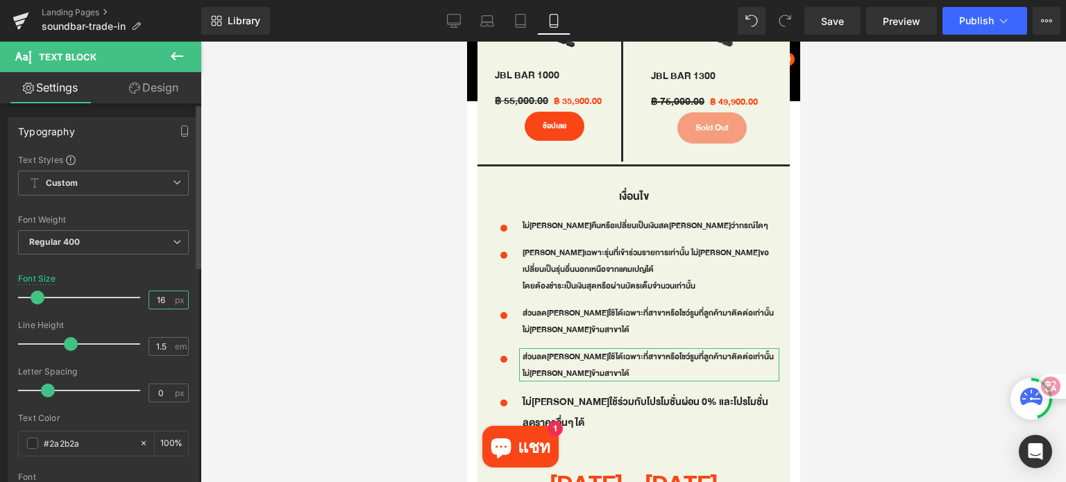
type input "16"
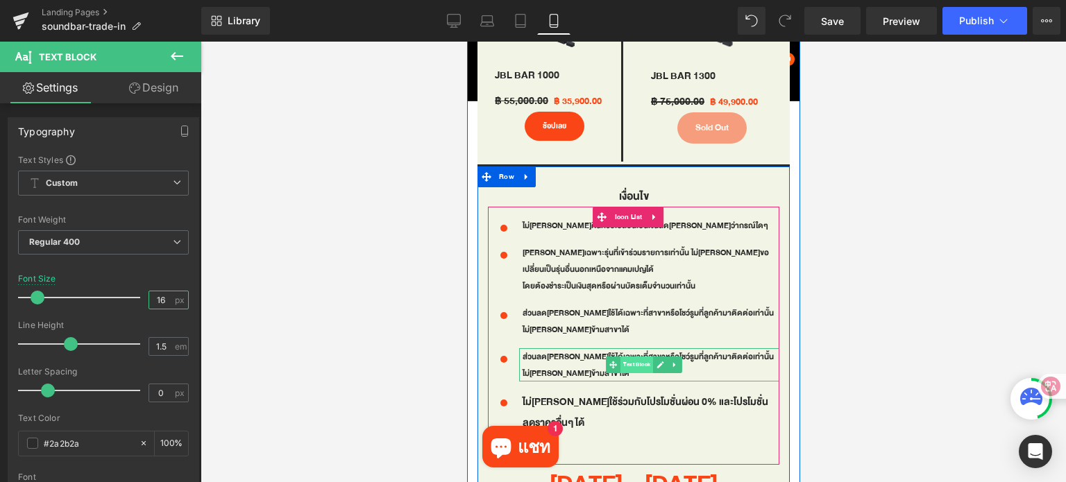
click at [632, 357] on span "Text Block" at bounding box center [636, 365] width 33 height 17
click at [635, 405] on span "Text Block" at bounding box center [636, 413] width 33 height 17
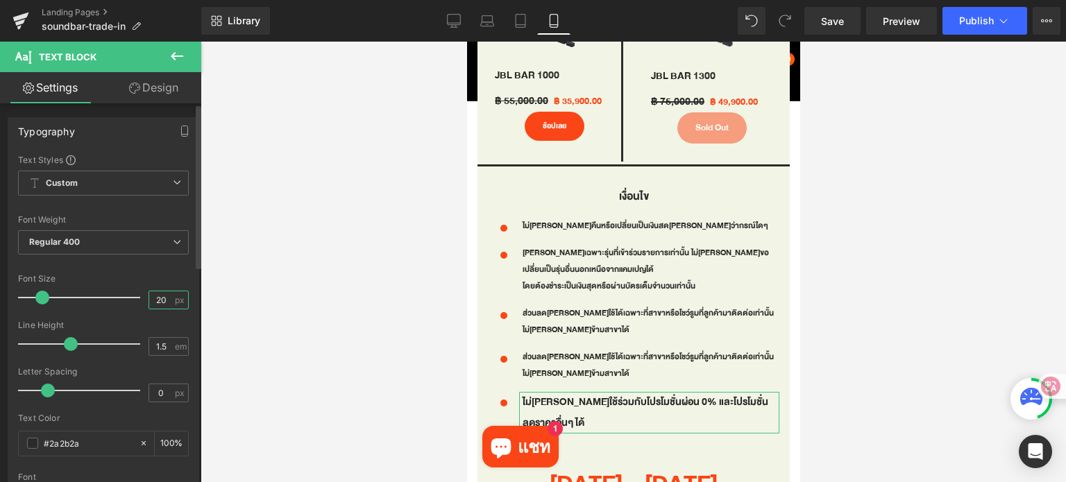
drag, startPoint x: 165, startPoint y: 298, endPoint x: 146, endPoint y: 300, distance: 19.5
click at [149, 300] on input "20" at bounding box center [161, 299] width 24 height 17
type input "16"
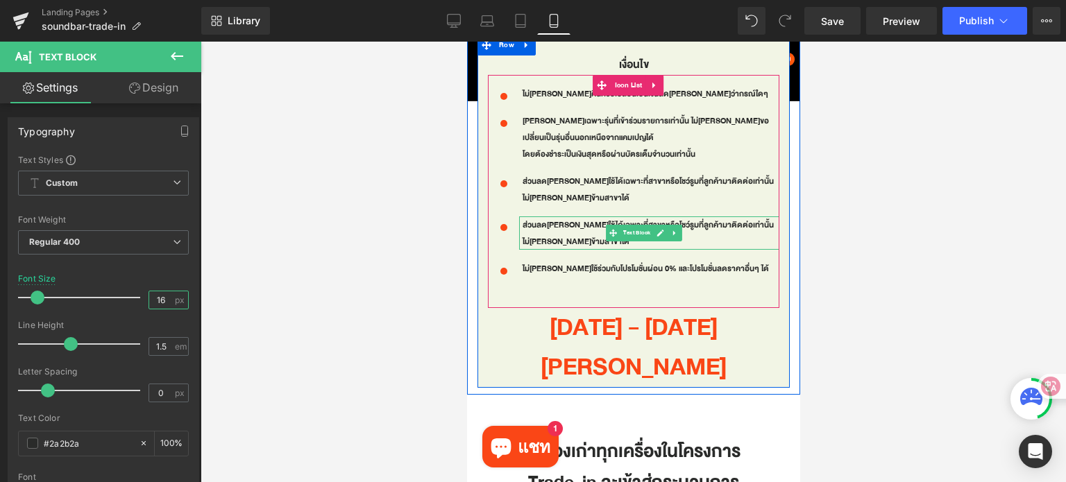
scroll to position [1301, 0]
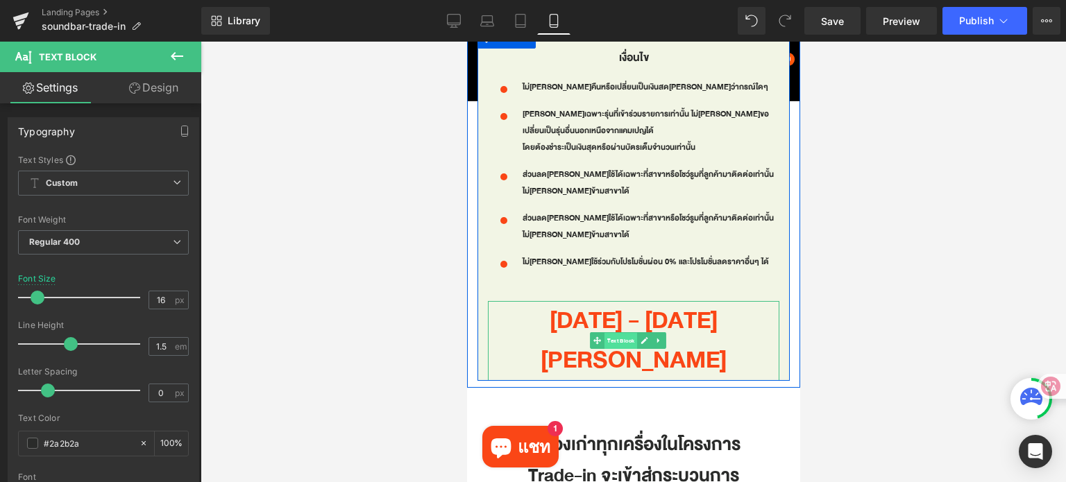
click at [618, 333] on span "Text Block" at bounding box center [620, 341] width 33 height 17
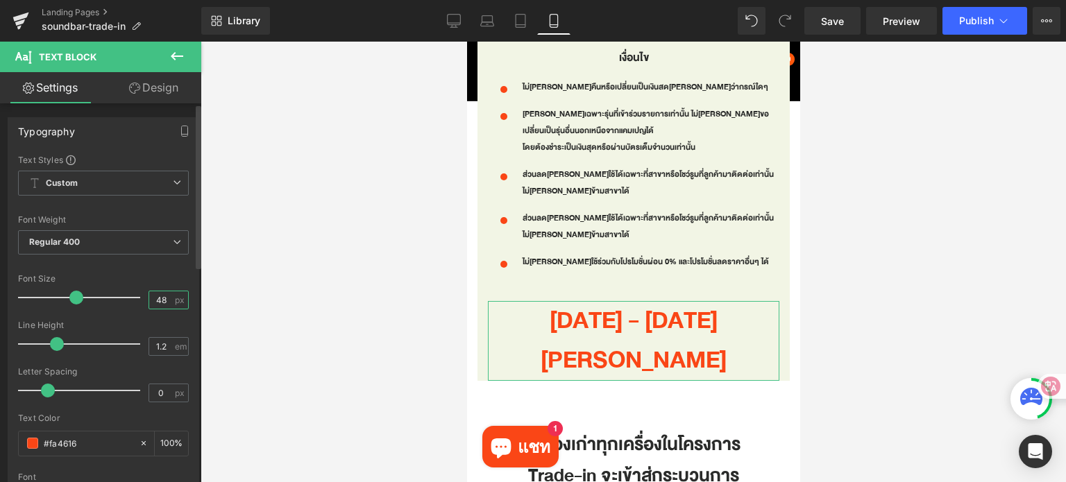
drag, startPoint x: 164, startPoint y: 299, endPoint x: 150, endPoint y: 301, distance: 14.7
click at [150, 301] on input "48" at bounding box center [161, 299] width 24 height 17
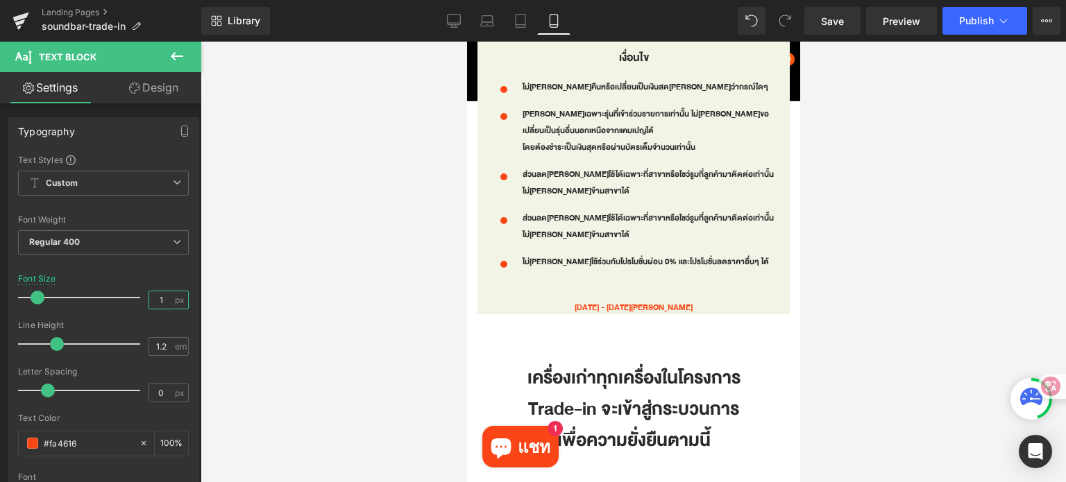
type input "18"
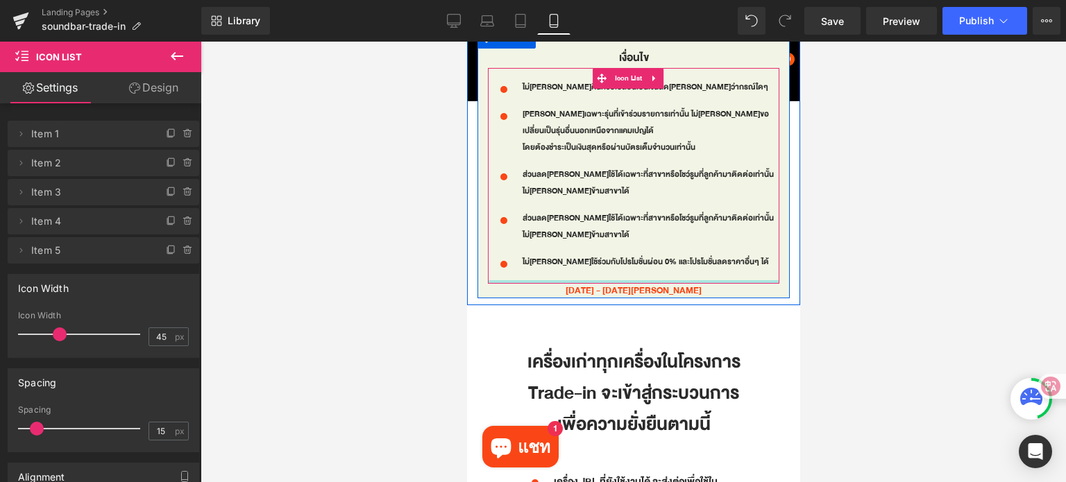
drag, startPoint x: 704, startPoint y: 289, endPoint x: 705, endPoint y: 271, distance: 17.4
click at [705, 280] on div at bounding box center [632, 281] width 291 height 3
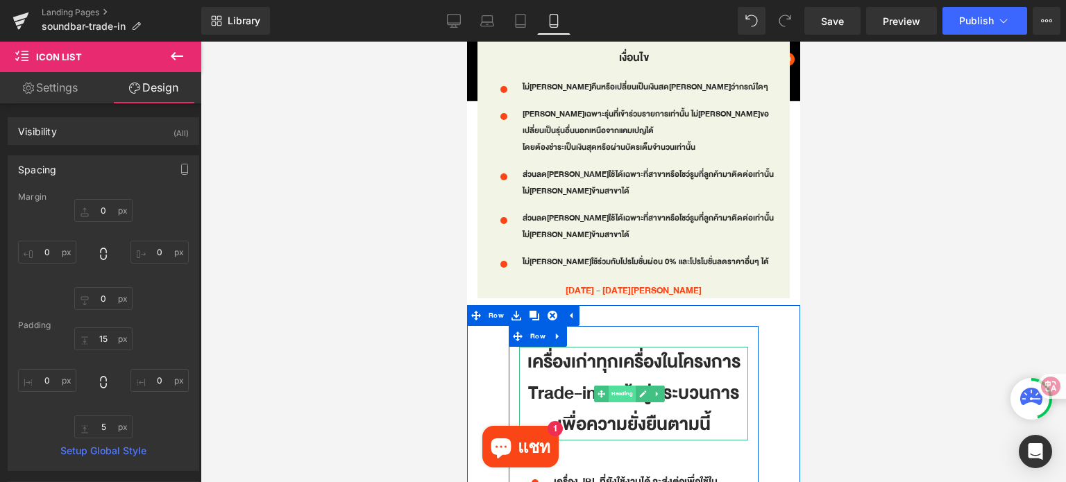
click at [627, 386] on span "Heading" at bounding box center [621, 394] width 27 height 17
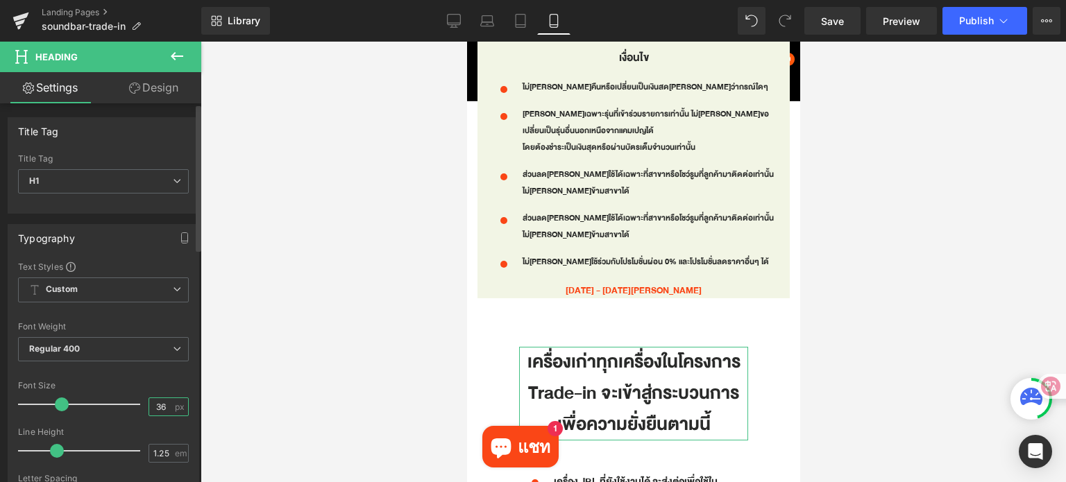
drag, startPoint x: 162, startPoint y: 409, endPoint x: 142, endPoint y: 409, distance: 20.1
click at [148, 409] on div "36 px" at bounding box center [168, 407] width 40 height 19
type input "22"
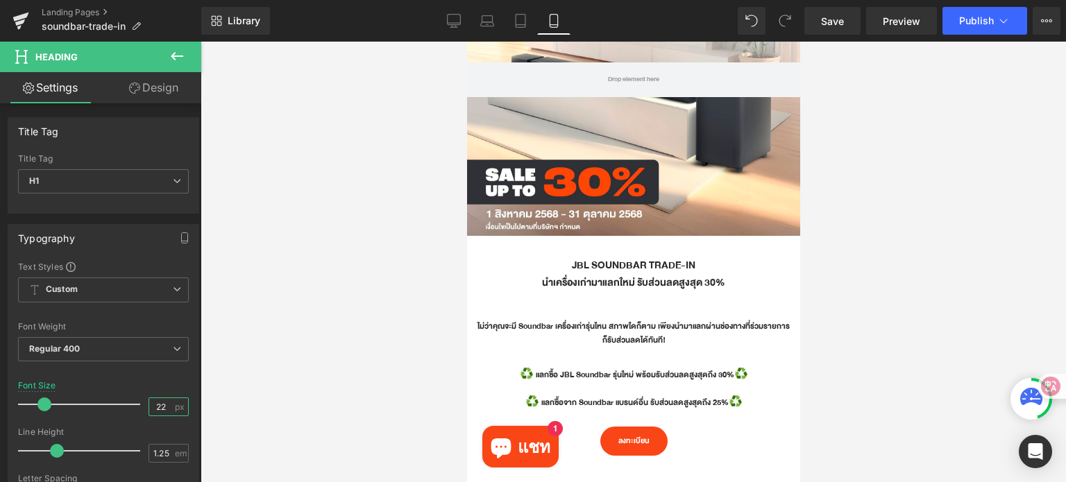
scroll to position [191, 0]
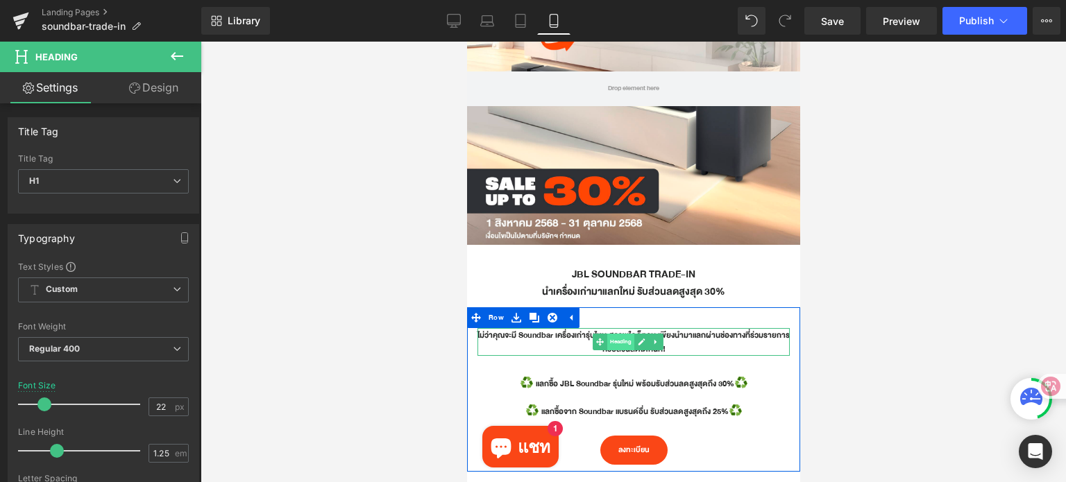
click at [617, 337] on span "Heading" at bounding box center [619, 342] width 27 height 17
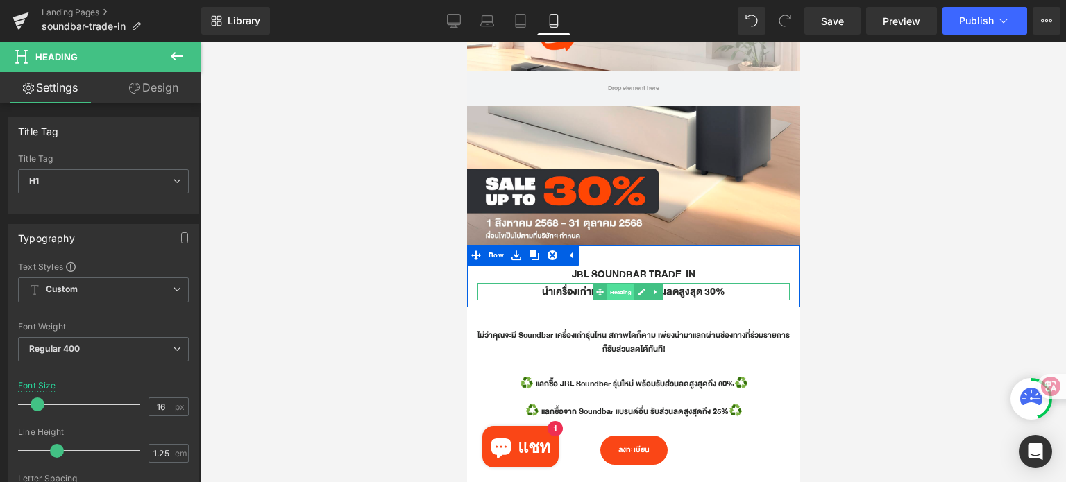
click at [613, 289] on span "Heading" at bounding box center [619, 292] width 27 height 17
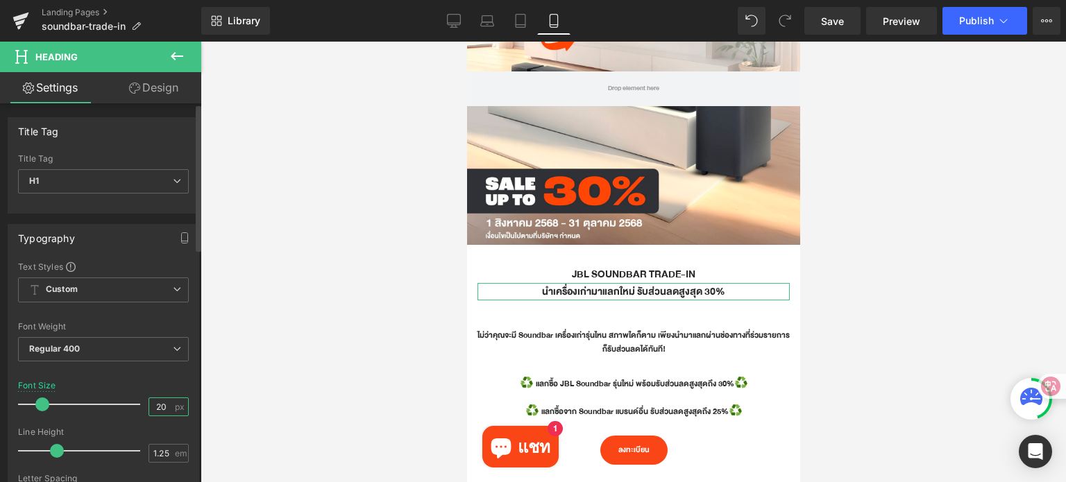
click at [164, 404] on input "20" at bounding box center [161, 406] width 24 height 17
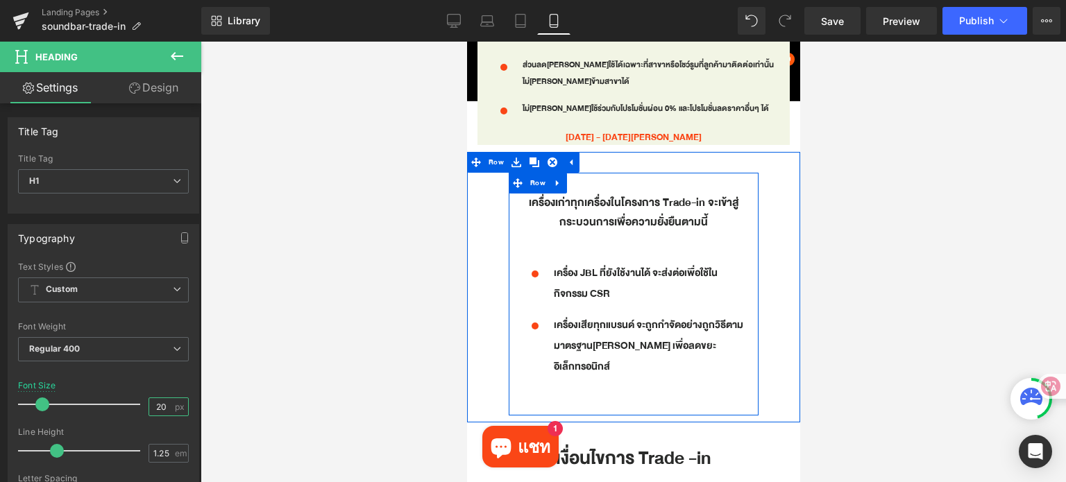
scroll to position [1440, 0]
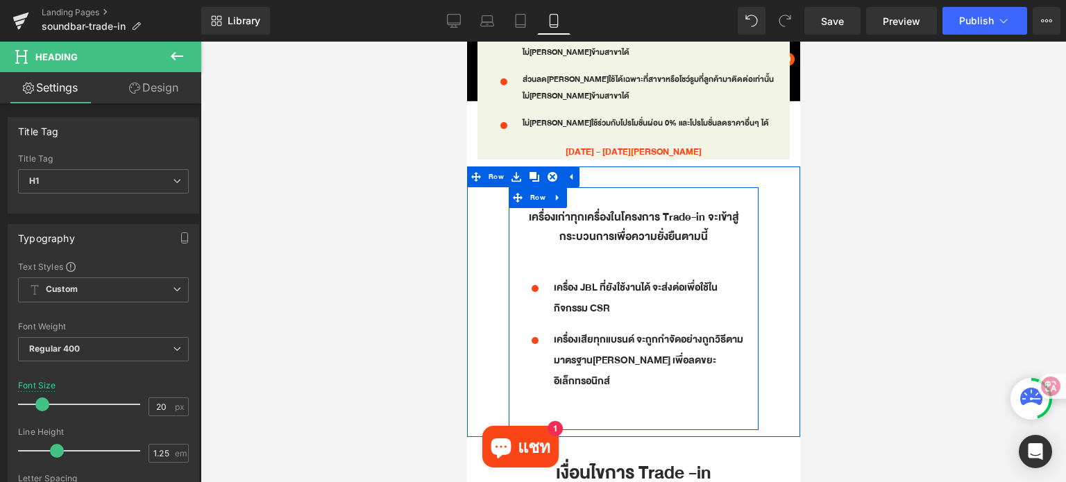
click at [625, 213] on div "เครื่องเก่าทุกเครื่องในโครงการ Trade-in จะเข้าสู่กระบวนการเพื่อความยั่งยืนตามนี…" at bounding box center [632, 227] width 229 height 38
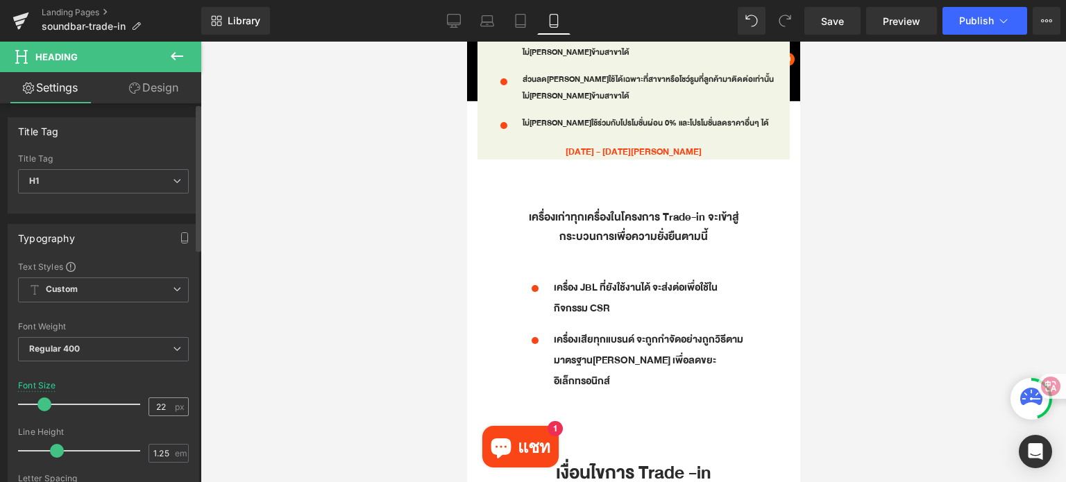
drag, startPoint x: 163, startPoint y: 404, endPoint x: 146, endPoint y: 405, distance: 17.4
click at [149, 405] on input "22" at bounding box center [161, 406] width 24 height 17
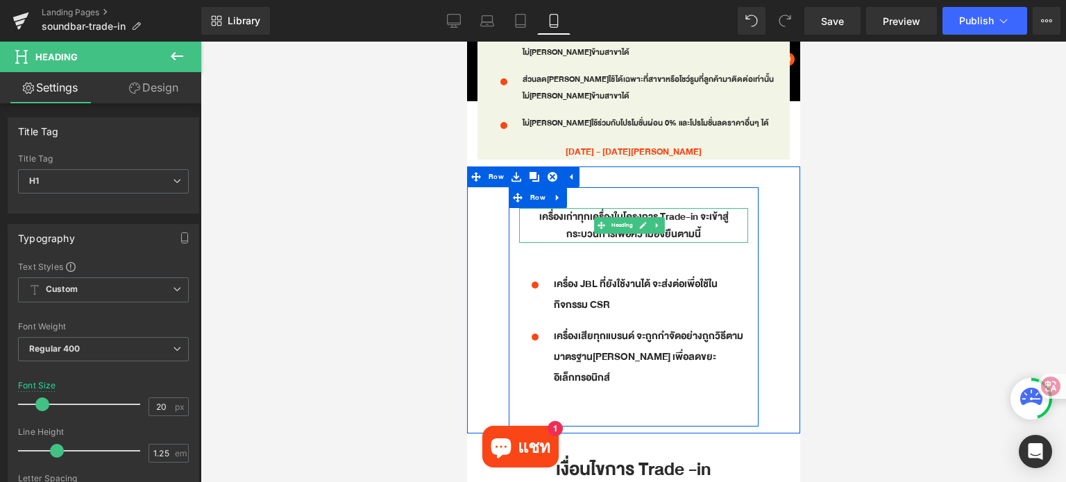
type input "20"
click at [696, 210] on h1 "เครื่องเก่าทุกเครื่องในโครงการ Trade-in จะเข้าสู่กระบวนการเพื่อความยั่งยืนตามนี้" at bounding box center [632, 225] width 229 height 35
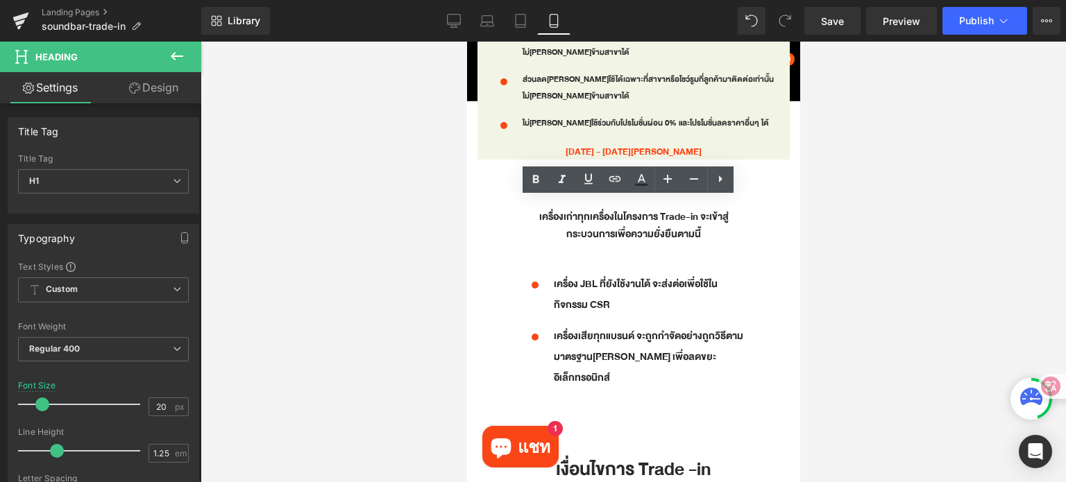
click at [851, 230] on div at bounding box center [633, 262] width 865 height 441
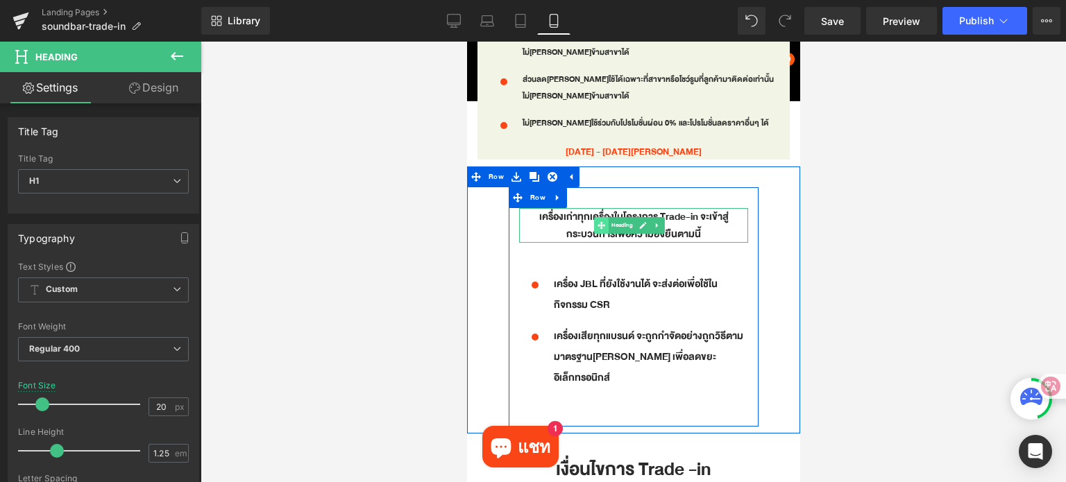
click at [602, 221] on icon at bounding box center [601, 225] width 8 height 8
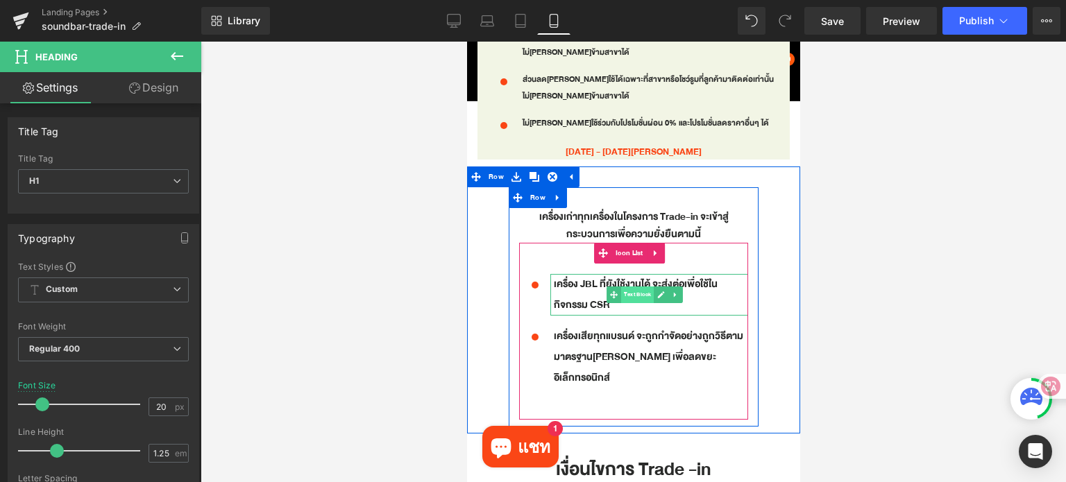
drag, startPoint x: 634, startPoint y: 290, endPoint x: 834, endPoint y: 373, distance: 216.5
click at [634, 290] on span "Text Block" at bounding box center [636, 295] width 33 height 17
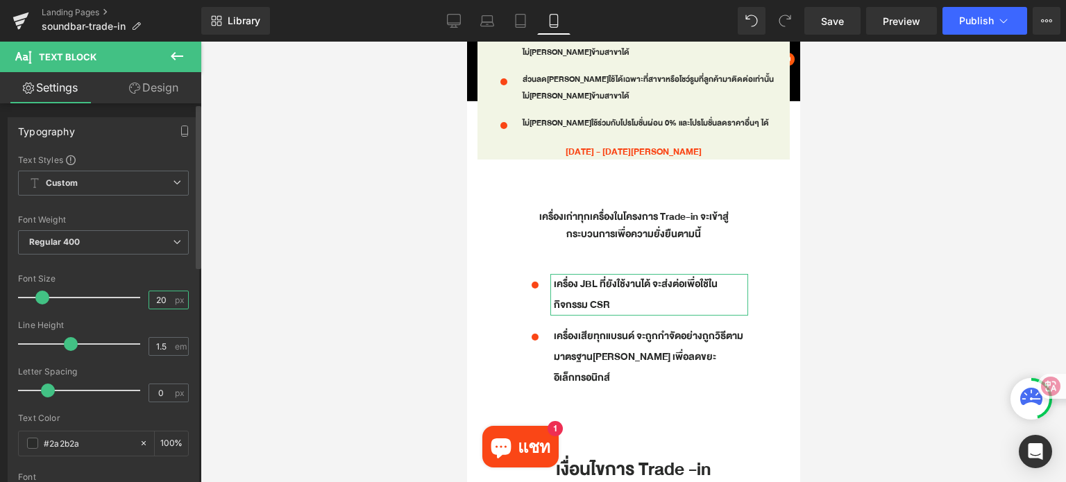
click at [164, 304] on input "20" at bounding box center [161, 299] width 24 height 17
drag, startPoint x: 164, startPoint y: 303, endPoint x: 144, endPoint y: 302, distance: 20.1
click at [149, 302] on input "20" at bounding box center [161, 299] width 24 height 17
type input "16"
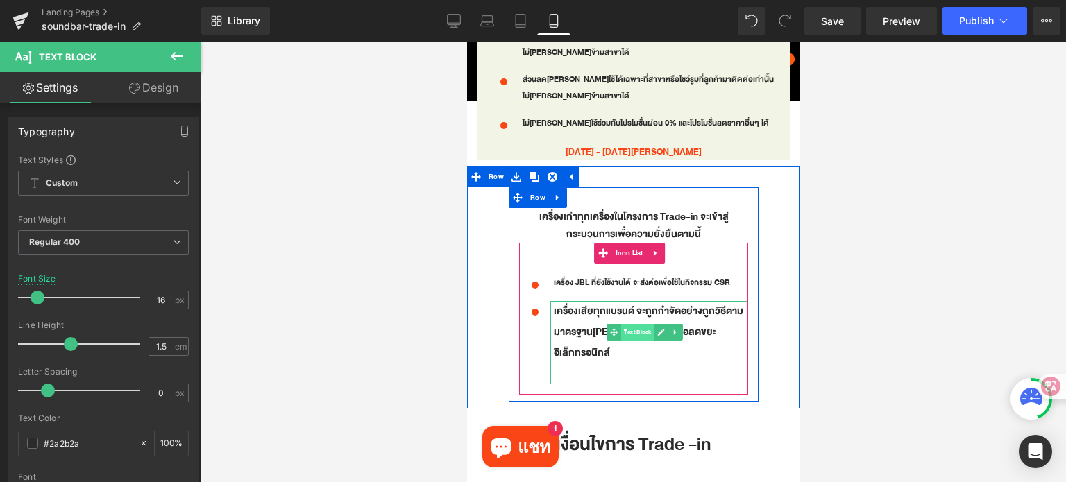
click at [639, 325] on span "Text Block" at bounding box center [636, 332] width 33 height 17
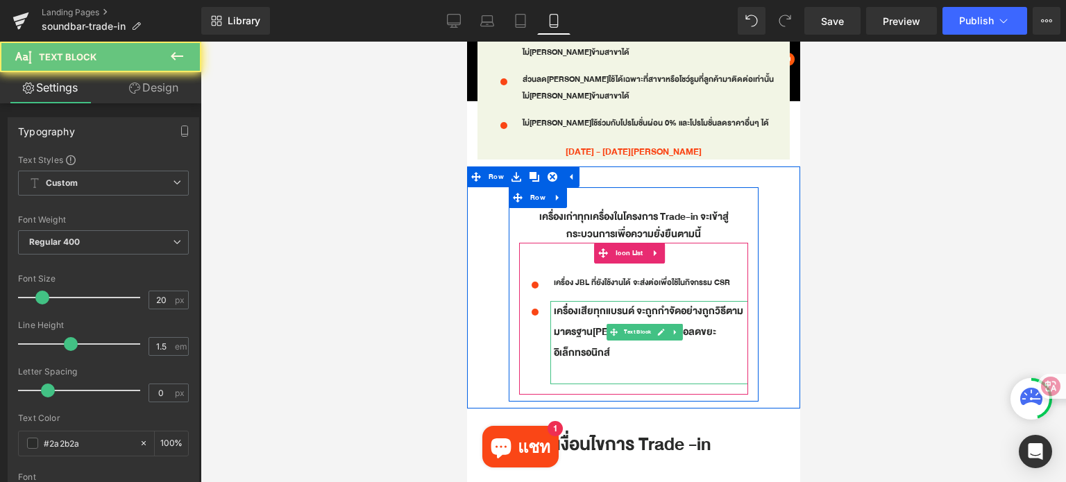
click at [575, 364] on p at bounding box center [650, 374] width 194 height 21
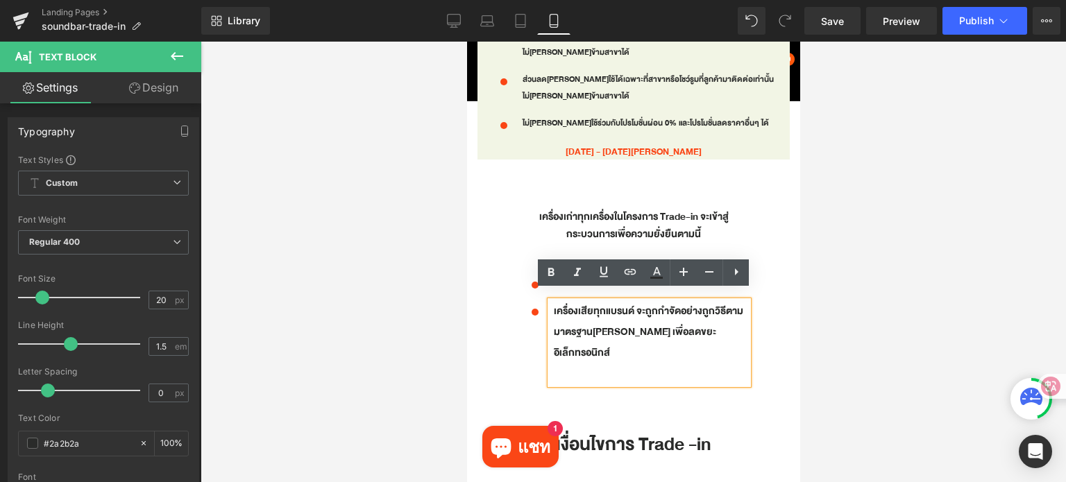
click at [575, 364] on p at bounding box center [650, 374] width 194 height 21
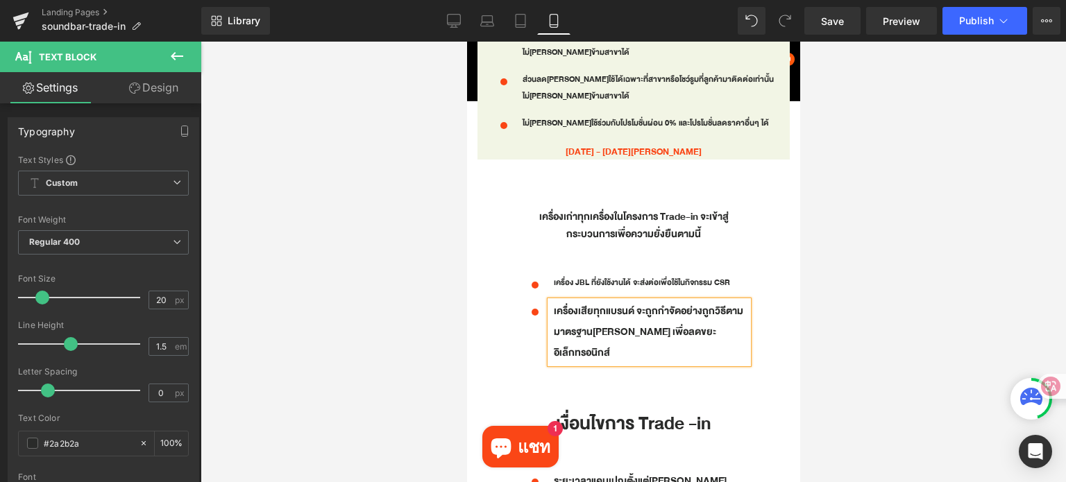
click at [625, 304] on p "เครื่องเสียทุกแบรนด์ จะถูกกำจัดอย่างถูกวิธีตามมาตรฐาน[PERSON_NAME] เพื่อลดขยะอิ…" at bounding box center [650, 332] width 194 height 62
drag, startPoint x: 162, startPoint y: 296, endPoint x: 148, endPoint y: 296, distance: 13.2
click at [149, 296] on input "20" at bounding box center [161, 299] width 24 height 17
type input "16"
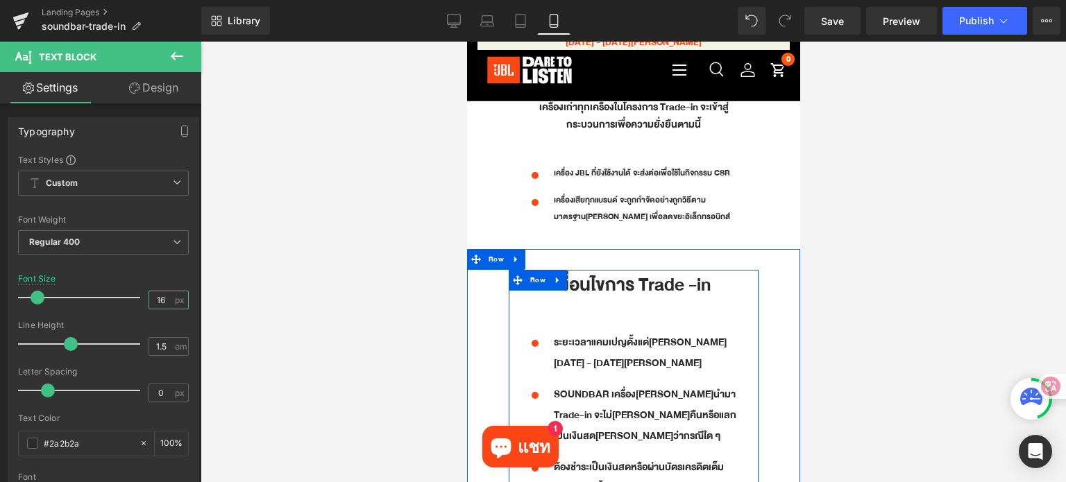
scroll to position [1579, 0]
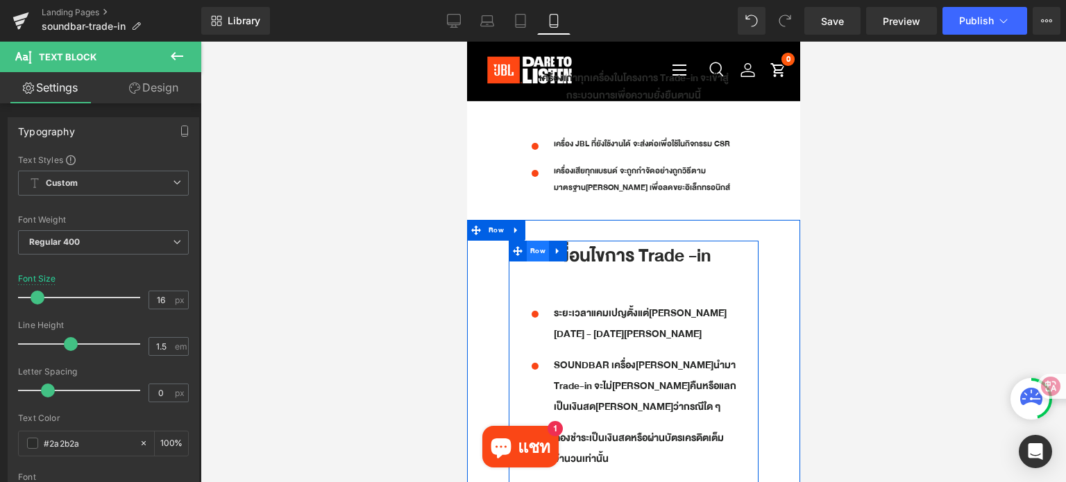
click at [532, 241] on span "Row" at bounding box center [537, 251] width 22 height 21
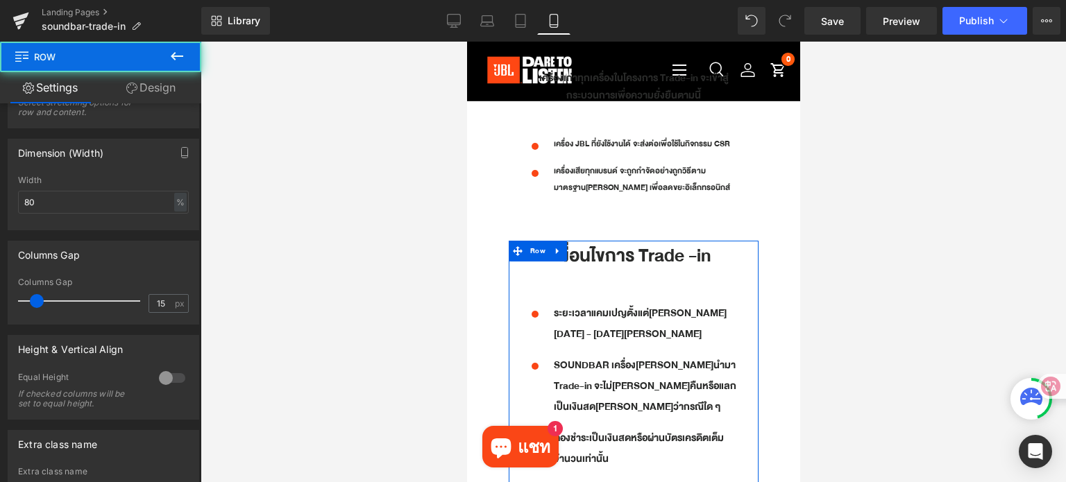
scroll to position [278, 0]
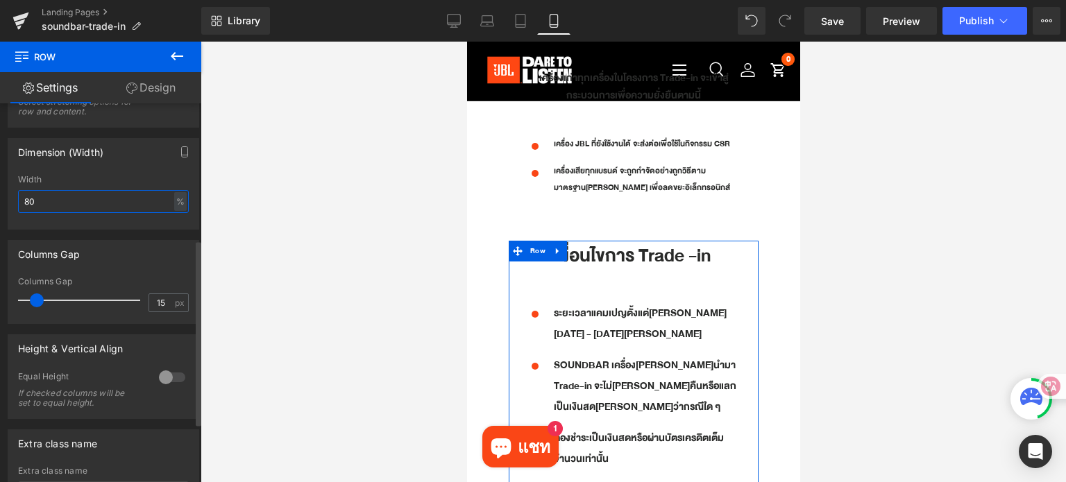
drag, startPoint x: 31, startPoint y: 205, endPoint x: 22, endPoint y: 205, distance: 8.3
click at [22, 205] on input "80" at bounding box center [103, 201] width 171 height 23
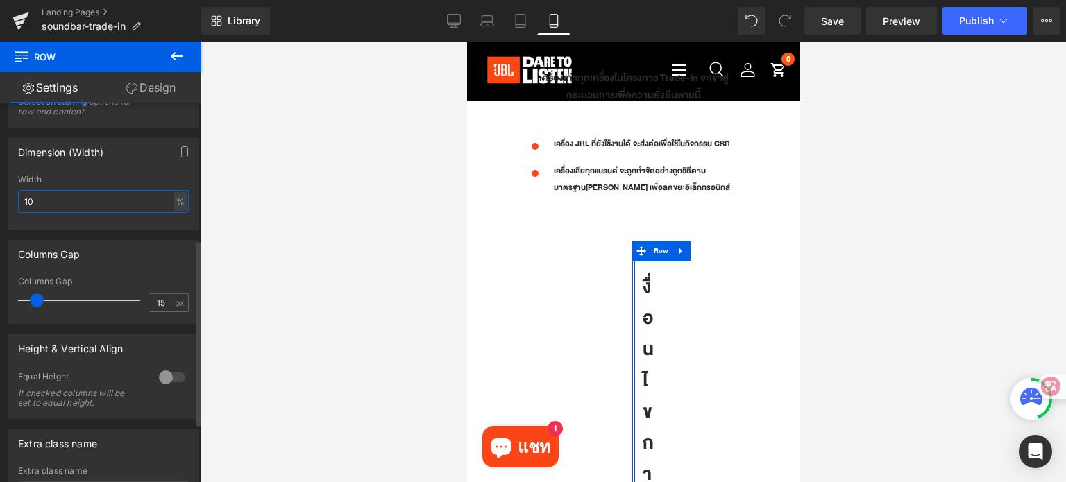
type input "100"
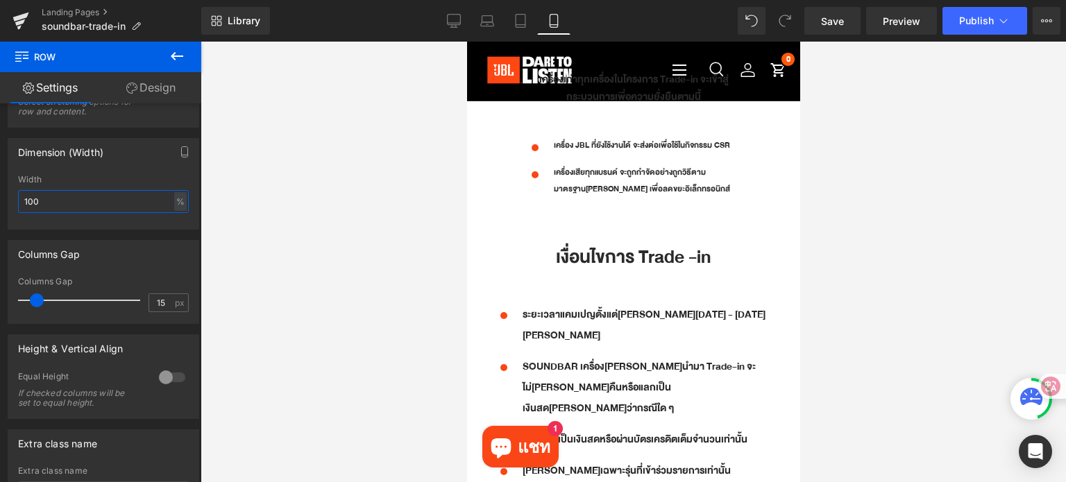
scroll to position [1579, 0]
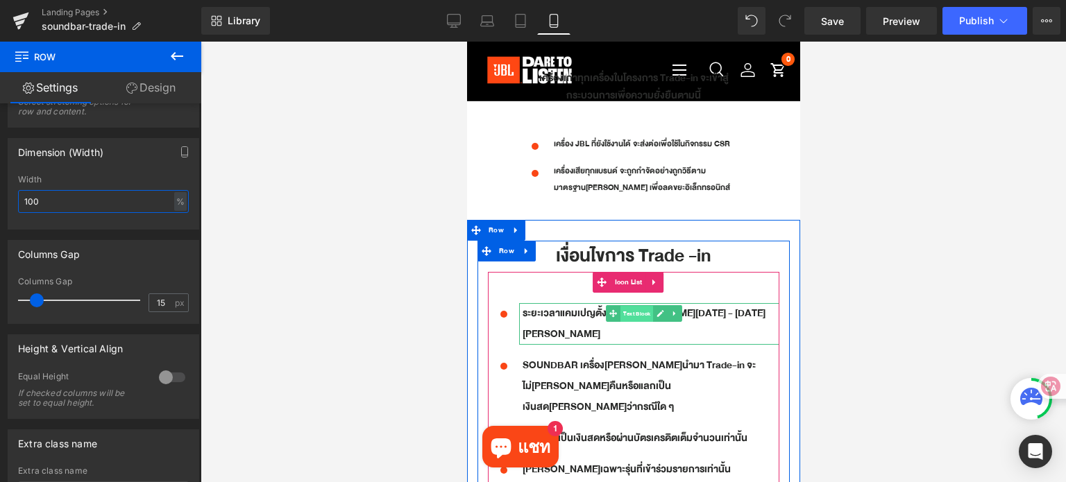
drag, startPoint x: 634, startPoint y: 305, endPoint x: 857, endPoint y: 359, distance: 230.1
click at [634, 306] on span "Text Block" at bounding box center [636, 314] width 33 height 17
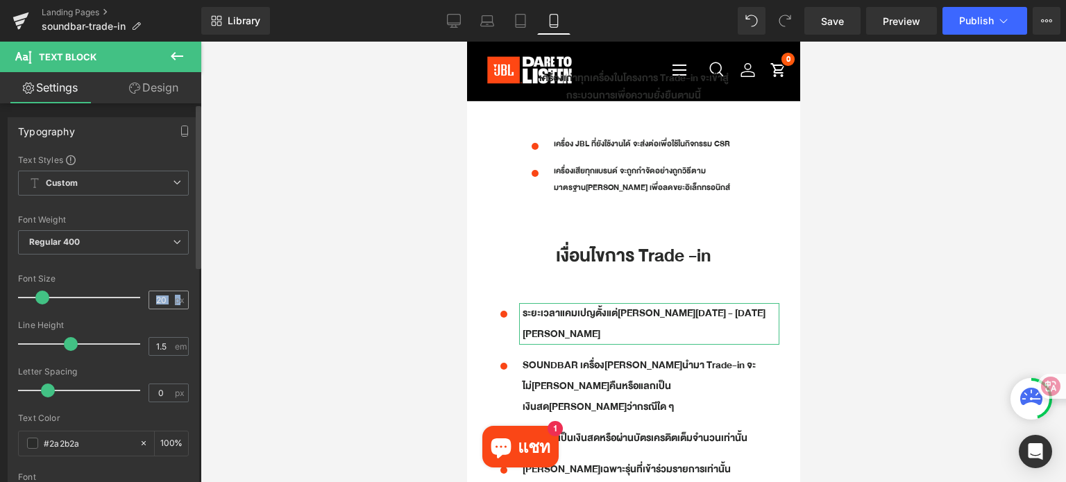
drag, startPoint x: 169, startPoint y: 296, endPoint x: 151, endPoint y: 298, distance: 17.5
click at [151, 298] on div "20 px" at bounding box center [168, 300] width 40 height 19
click at [161, 298] on input "20" at bounding box center [161, 299] width 24 height 17
drag, startPoint x: 161, startPoint y: 298, endPoint x: 148, endPoint y: 300, distance: 12.6
click at [149, 300] on input "20" at bounding box center [161, 299] width 24 height 17
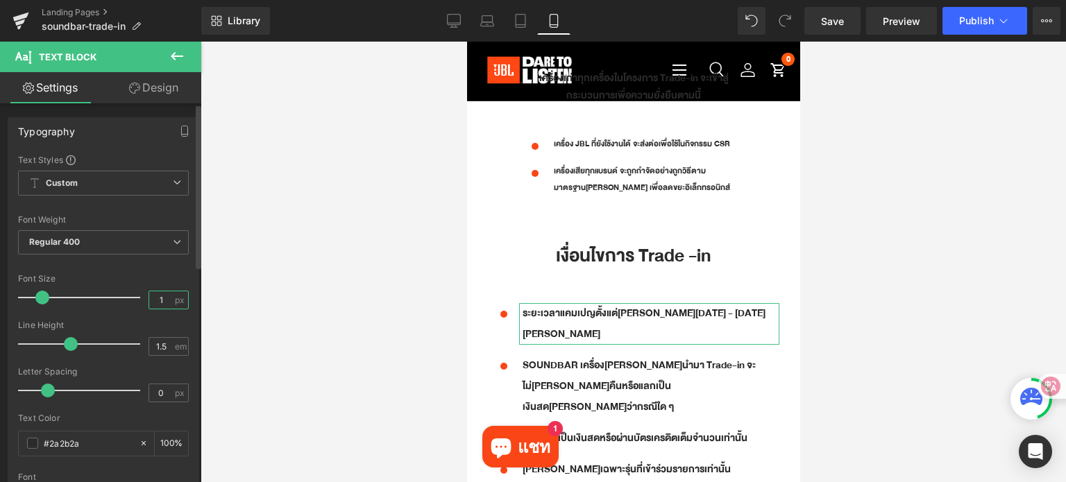
type input "16"
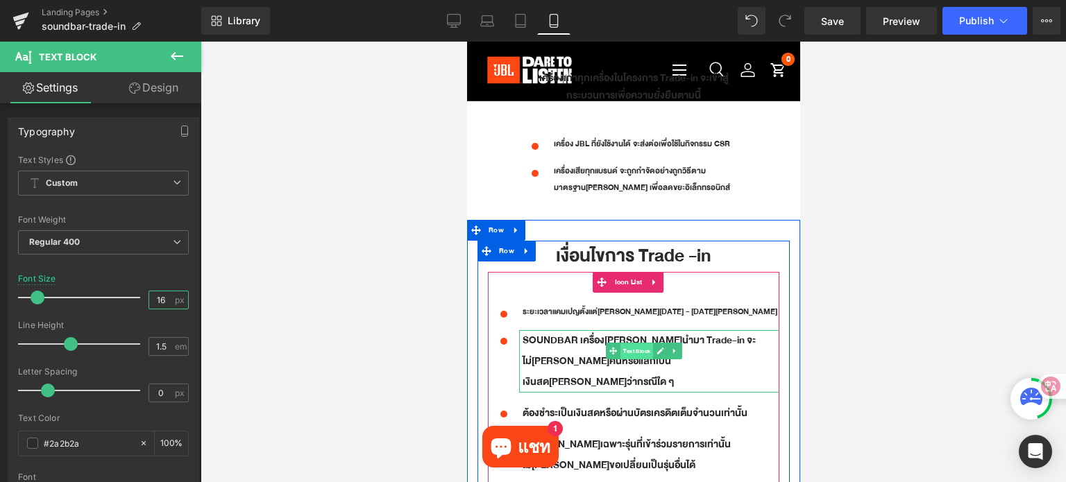
drag, startPoint x: 624, startPoint y: 337, endPoint x: 743, endPoint y: 332, distance: 118.7
click at [624, 343] on span "Text Block" at bounding box center [636, 351] width 33 height 17
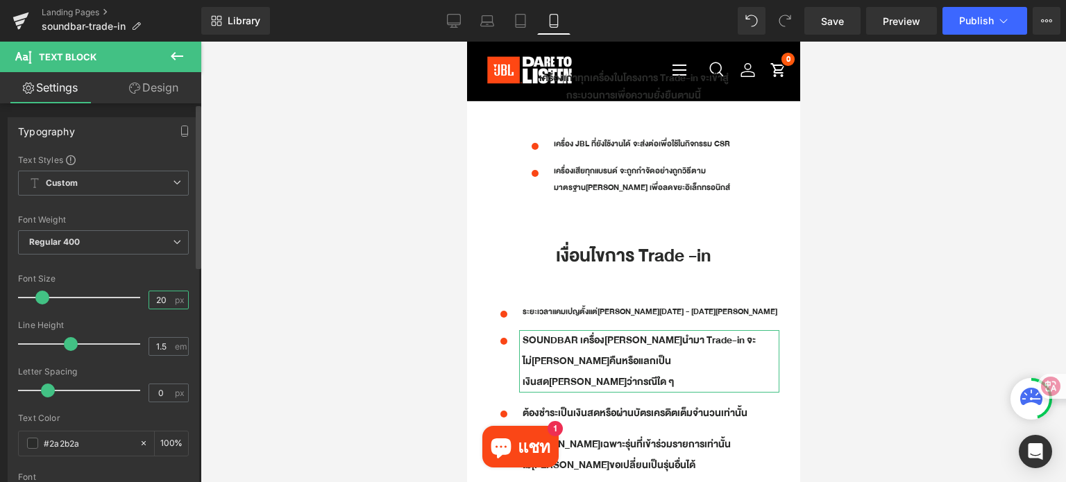
drag, startPoint x: 164, startPoint y: 297, endPoint x: 143, endPoint y: 299, distance: 20.9
click at [149, 299] on input "20" at bounding box center [161, 299] width 24 height 17
type input "16"
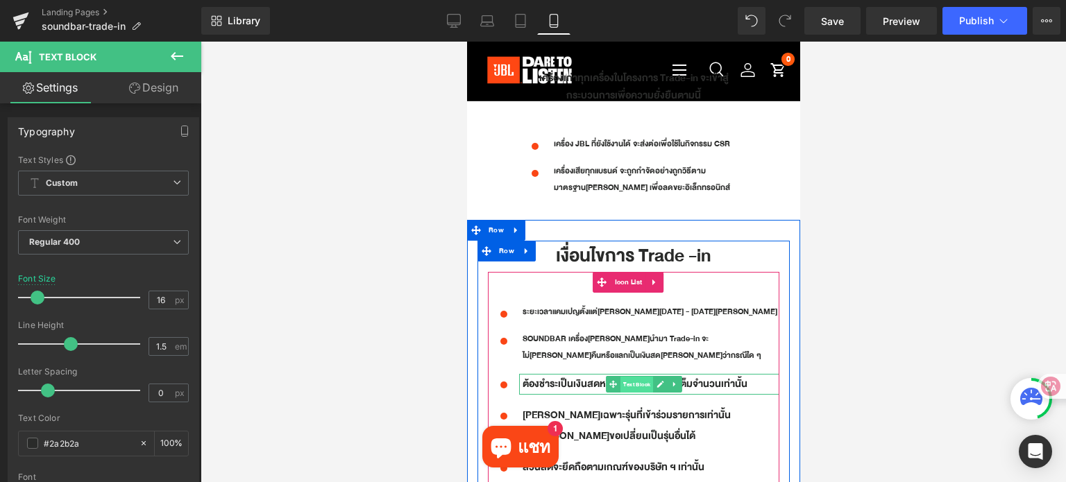
click at [631, 377] on span "Text Block" at bounding box center [636, 385] width 33 height 17
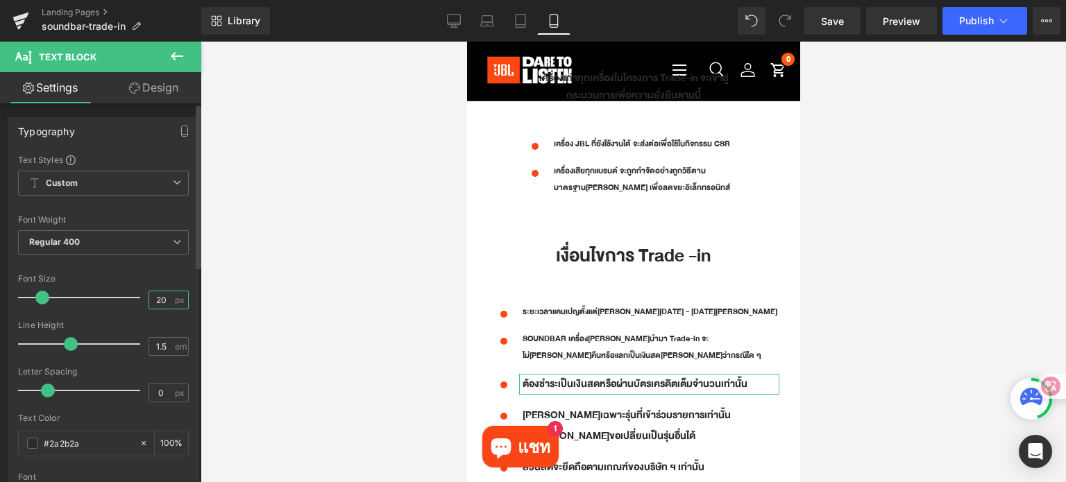
drag, startPoint x: 163, startPoint y: 298, endPoint x: 146, endPoint y: 299, distance: 16.7
click at [149, 299] on input "20" at bounding box center [161, 299] width 24 height 17
type input "16"
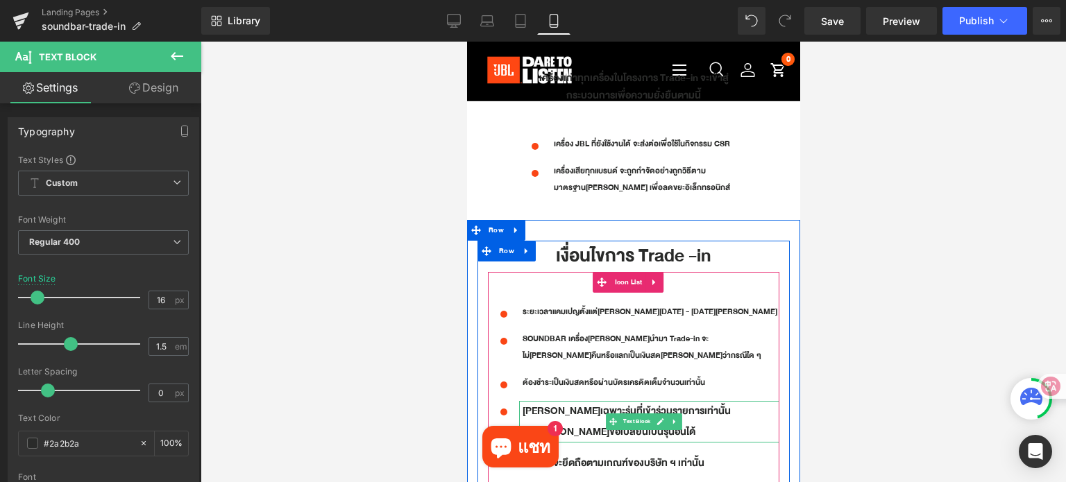
click at [563, 401] on p "[PERSON_NAME]เฉพาะรุ่นที่เข้าร่วมรายการเท่านั้นไม่[PERSON_NAME]ขอเปลี่ยนเป็นรุ่…" at bounding box center [650, 422] width 257 height 42
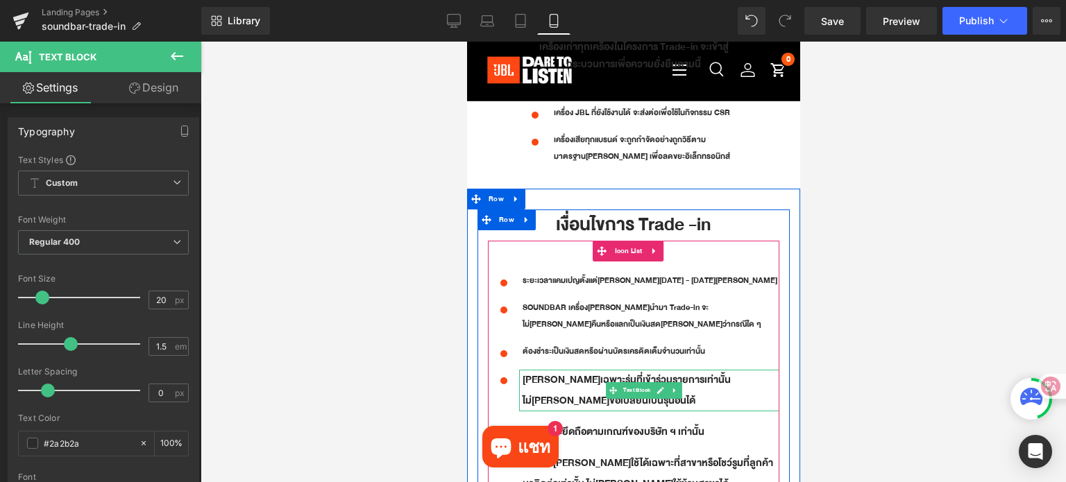
scroll to position [1648, 0]
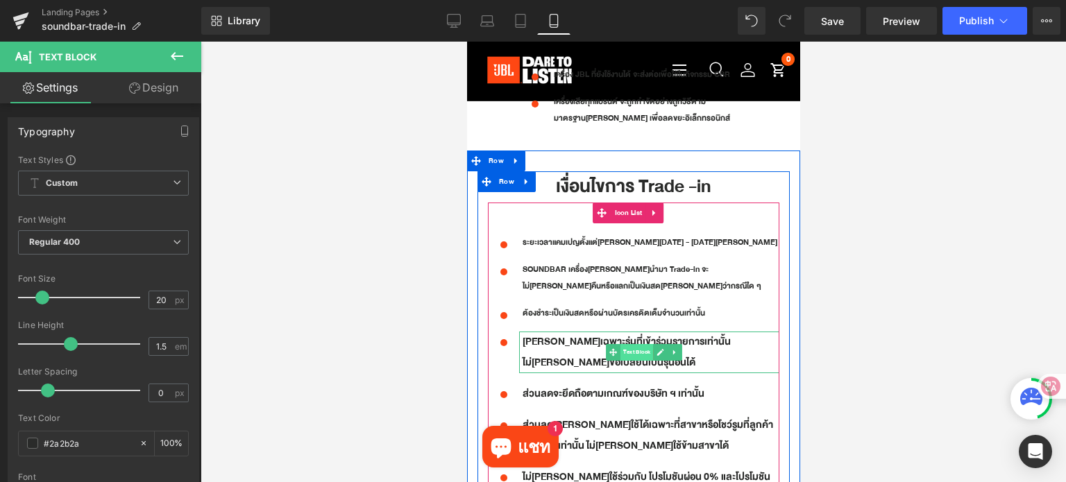
click at [636, 344] on span "Text Block" at bounding box center [636, 352] width 33 height 17
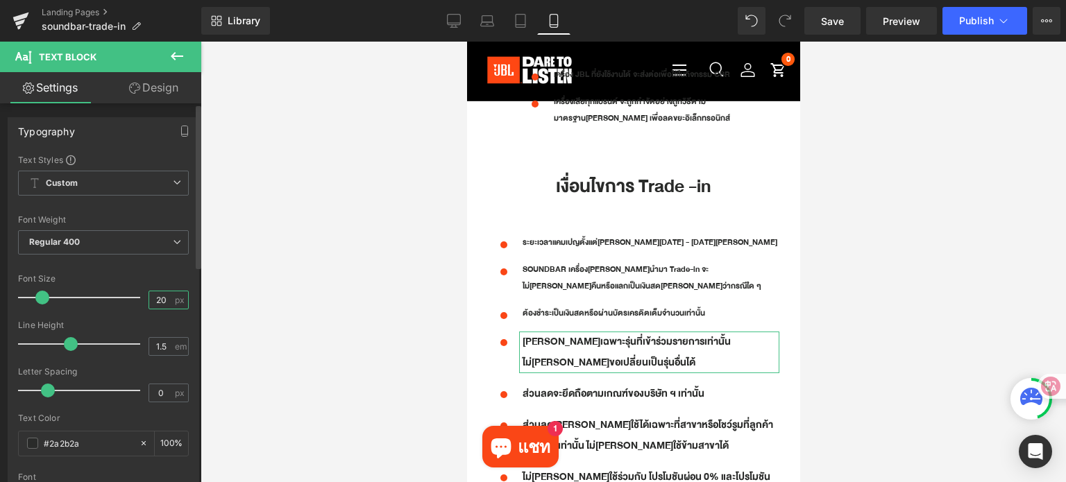
click at [163, 296] on input "20" at bounding box center [161, 299] width 24 height 17
type input "16"
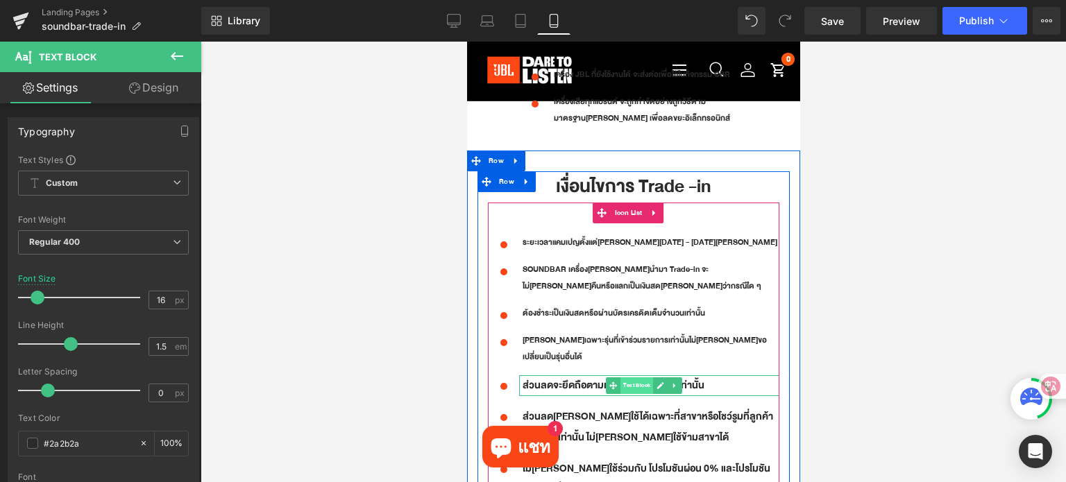
click at [625, 377] on span "Text Block" at bounding box center [636, 385] width 33 height 17
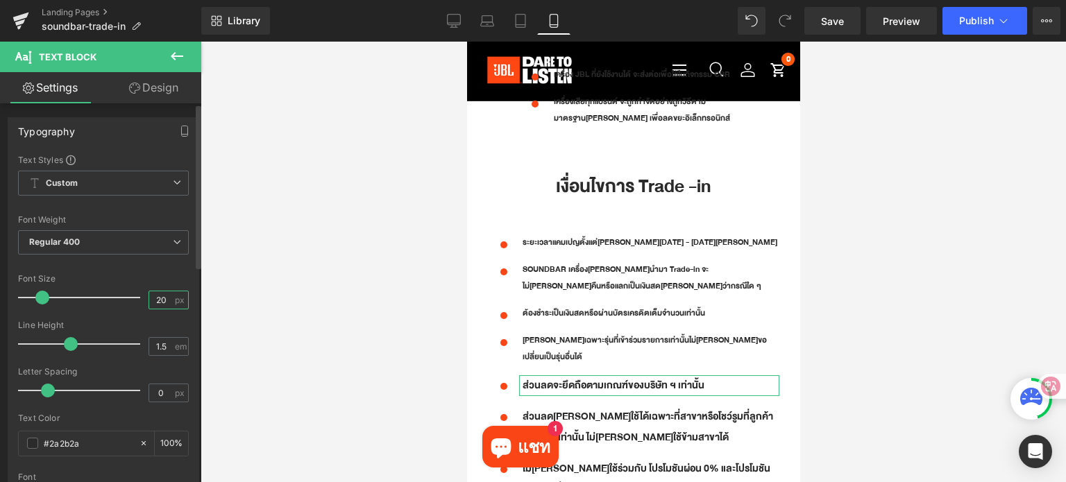
drag, startPoint x: 164, startPoint y: 294, endPoint x: 144, endPoint y: 294, distance: 19.4
click at [149, 294] on input "20" at bounding box center [161, 299] width 24 height 17
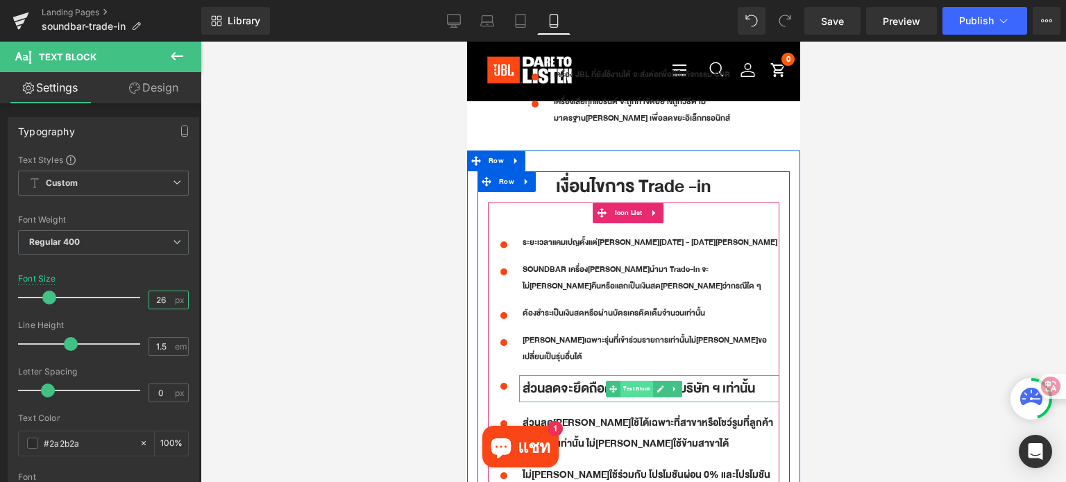
click at [631, 381] on span "Text Block" at bounding box center [636, 389] width 33 height 17
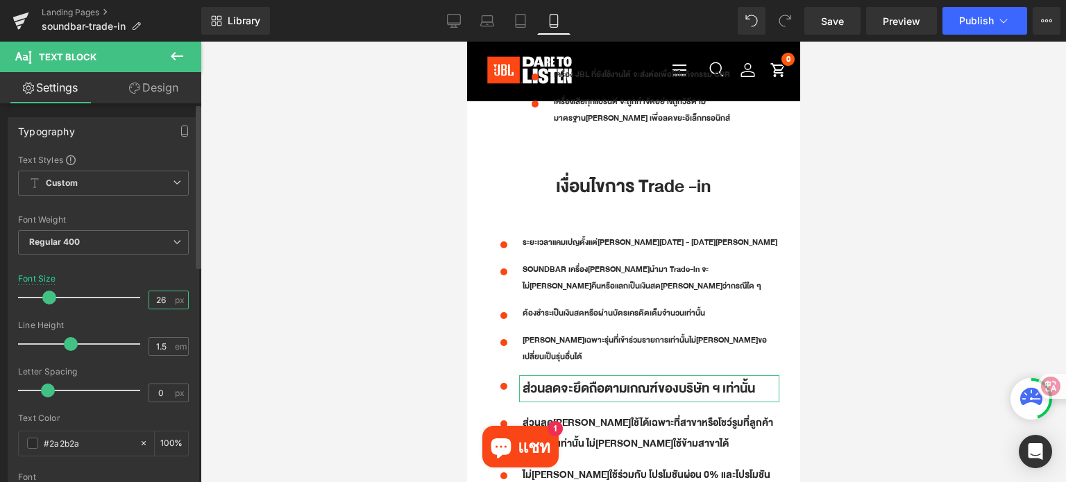
drag, startPoint x: 164, startPoint y: 300, endPoint x: 146, endPoint y: 300, distance: 17.3
click at [149, 300] on input "26" at bounding box center [161, 299] width 24 height 17
type input "16"
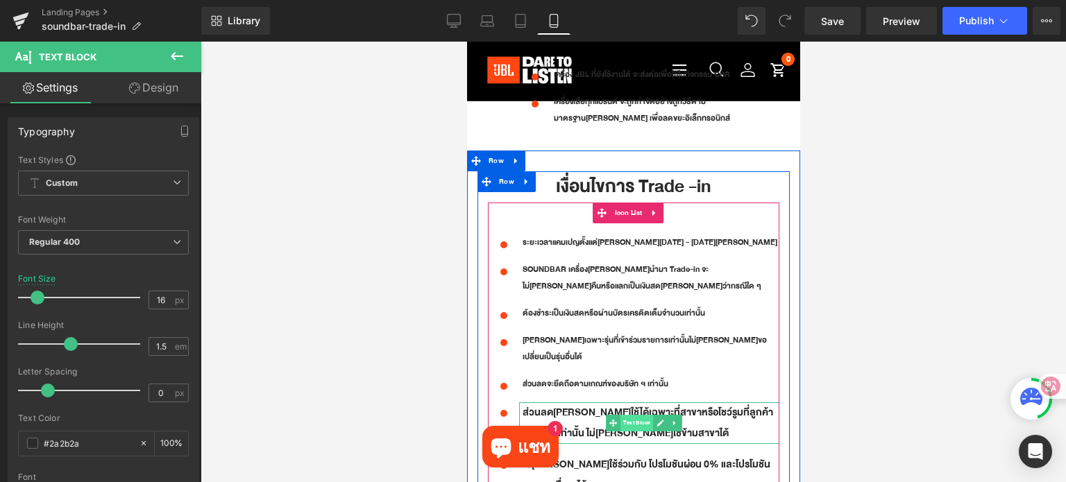
click at [642, 415] on span "Text Block" at bounding box center [636, 423] width 33 height 17
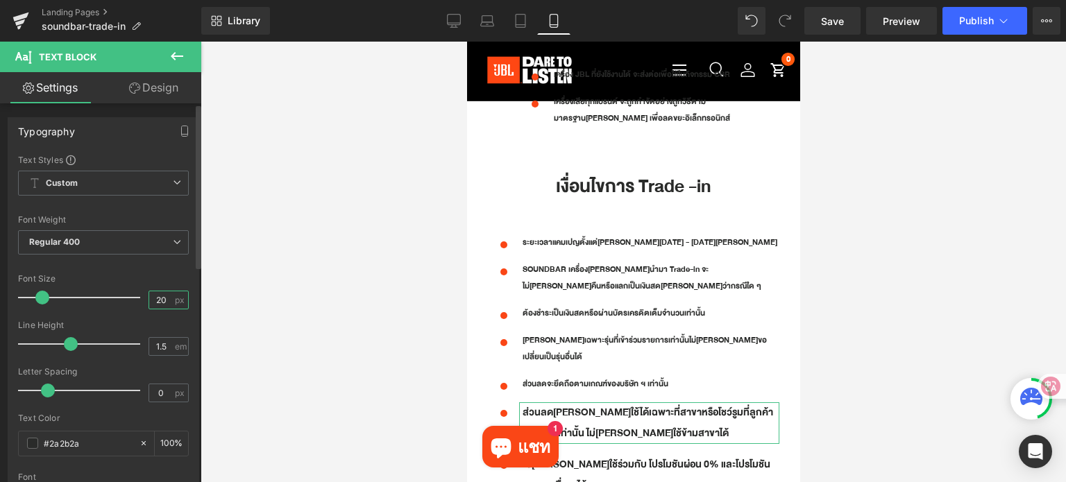
drag, startPoint x: 162, startPoint y: 300, endPoint x: 143, endPoint y: 300, distance: 19.4
click at [149, 300] on input "20" at bounding box center [161, 299] width 24 height 17
type input "16"
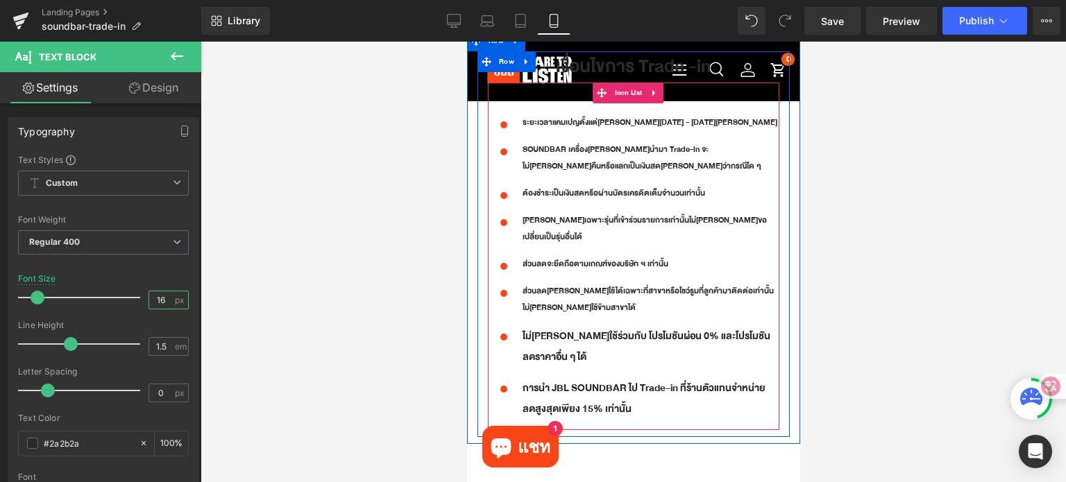
scroll to position [1787, 0]
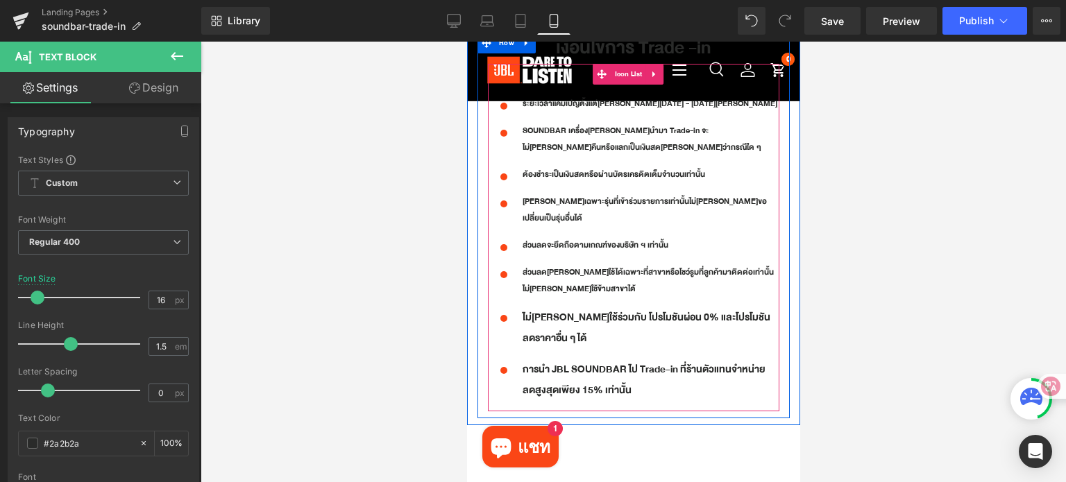
click at [587, 307] on p "ไม่[PERSON_NAME]ใช้ร่วมกับ โปรโมชันผ่อน 0% และโปรโมชันลดราคาอื่น ๆ ได้" at bounding box center [650, 328] width 257 height 42
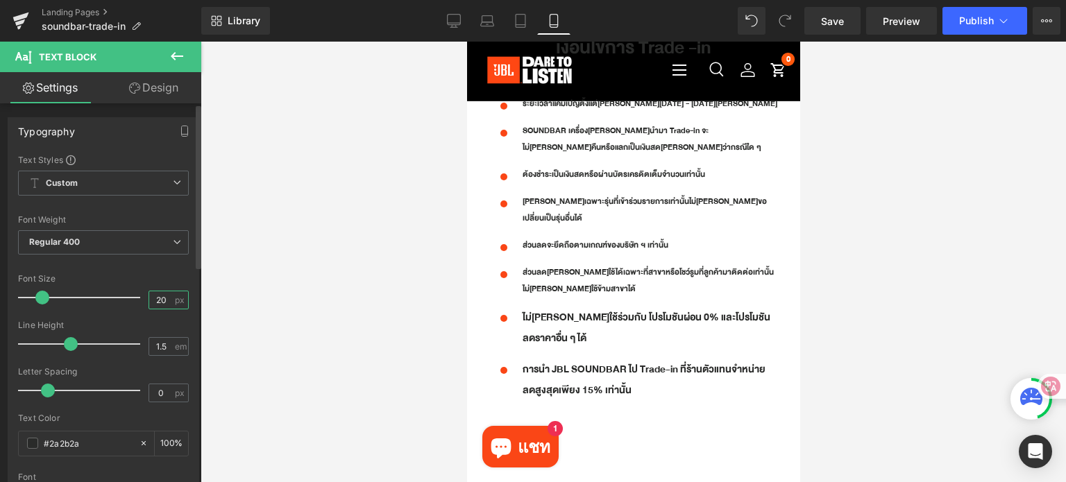
drag, startPoint x: 164, startPoint y: 301, endPoint x: 151, endPoint y: 300, distance: 13.3
click at [149, 301] on input "20" at bounding box center [161, 299] width 24 height 17
type input "16"
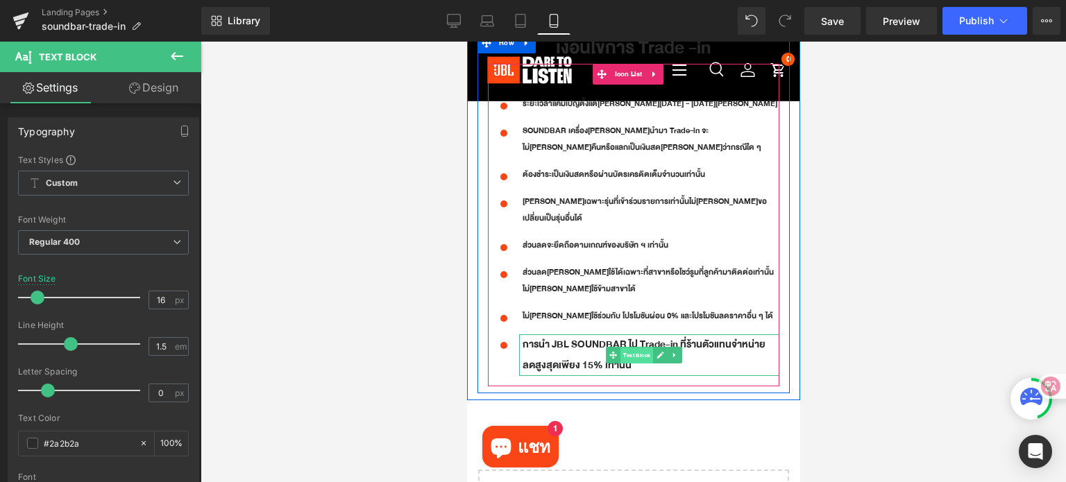
click at [639, 348] on span "Text Block" at bounding box center [636, 356] width 33 height 17
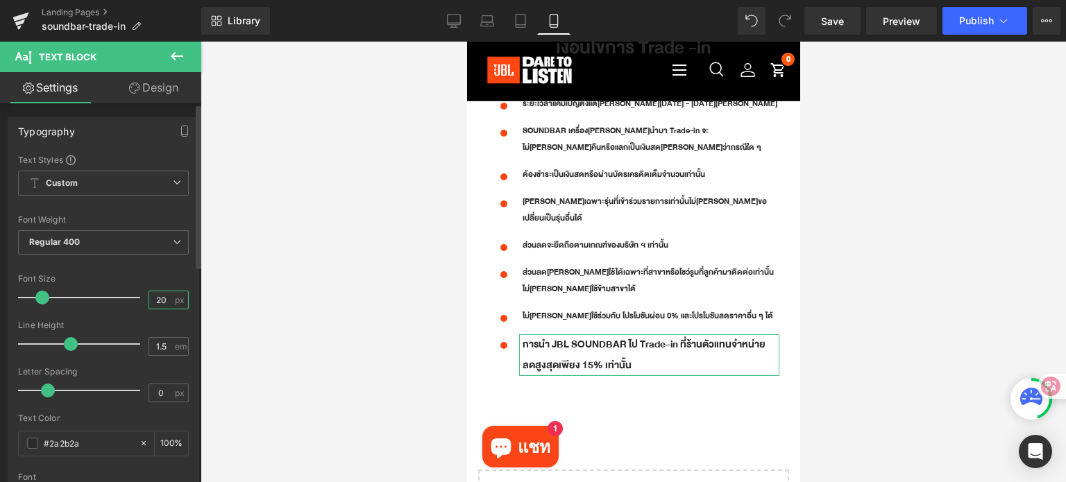
drag, startPoint x: 162, startPoint y: 295, endPoint x: 149, endPoint y: 297, distance: 13.3
click at [149, 296] on input "20" at bounding box center [161, 299] width 24 height 17
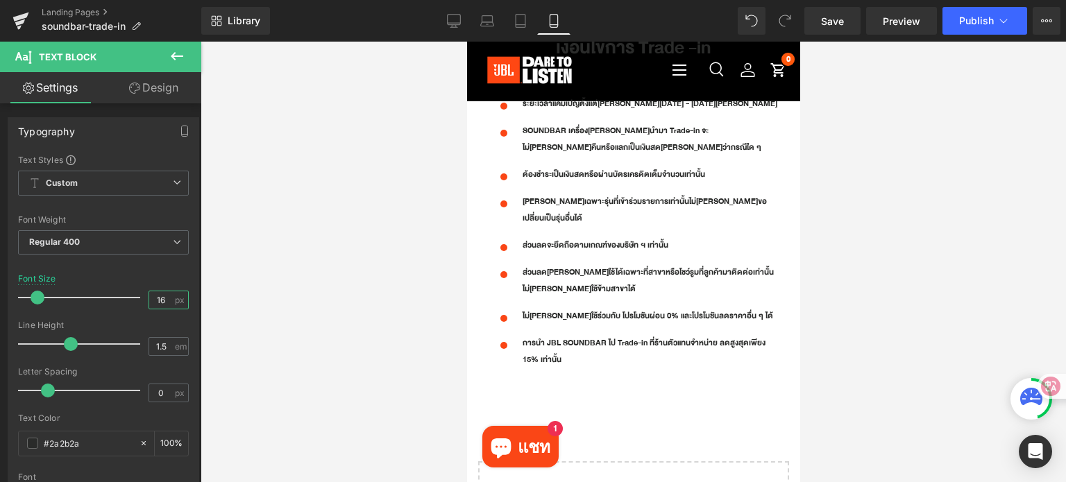
type input "16"
click at [828, 282] on div at bounding box center [633, 262] width 865 height 441
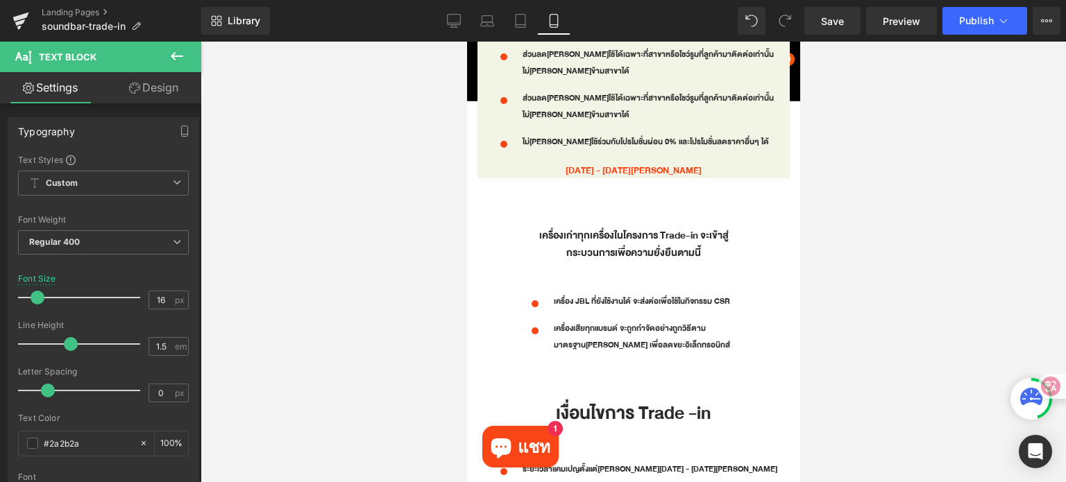
scroll to position [1440, 0]
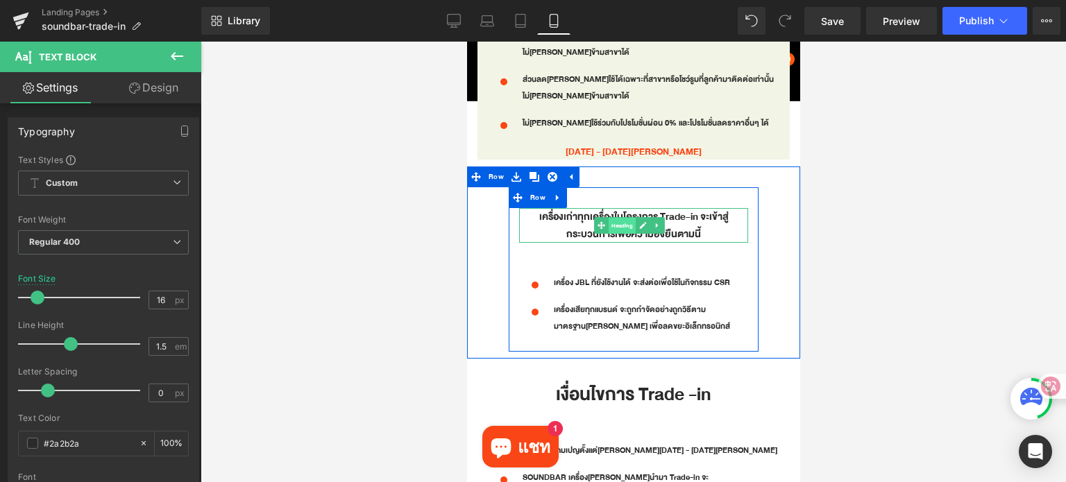
click at [616, 218] on span "Heading" at bounding box center [621, 226] width 27 height 17
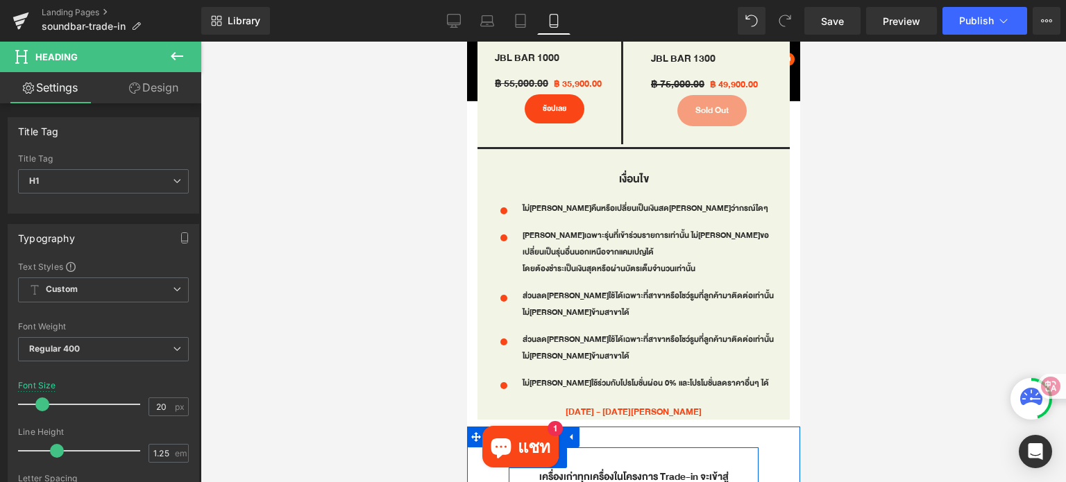
scroll to position [1093, 0]
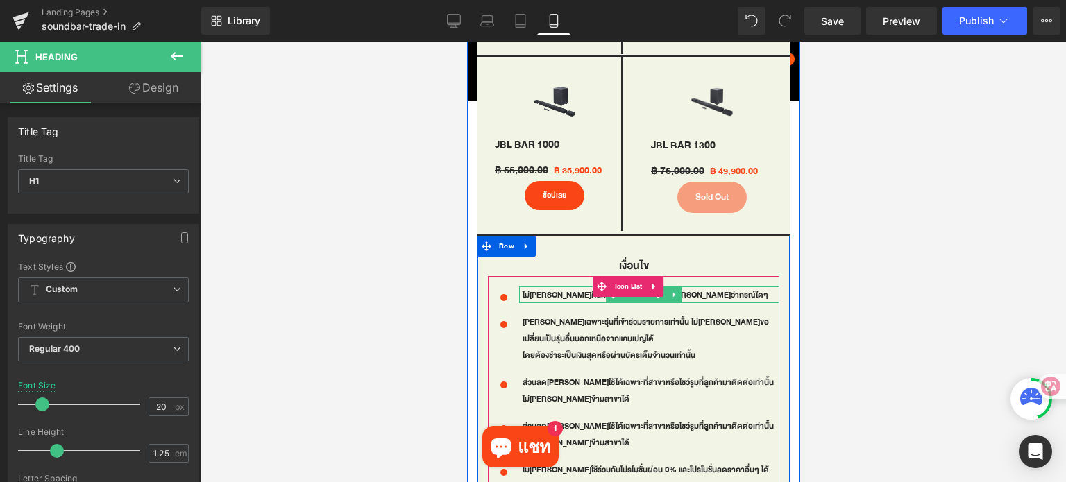
click at [570, 288] on p "ไม่[PERSON_NAME]คืนหรือเปลี่ยนเป็นเงินสด[PERSON_NAME]ว่ากรณ์ใดๆ" at bounding box center [650, 295] width 257 height 17
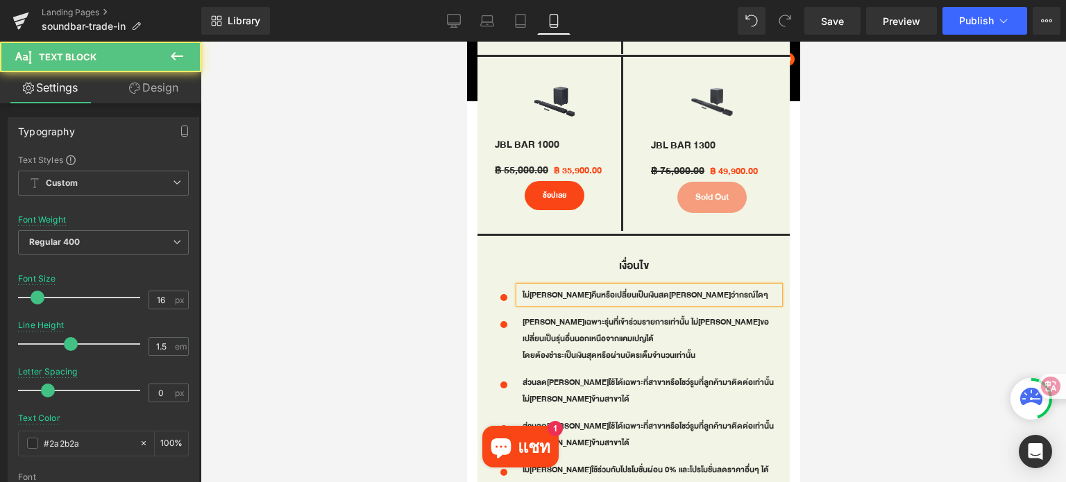
click at [972, 361] on div at bounding box center [633, 262] width 865 height 441
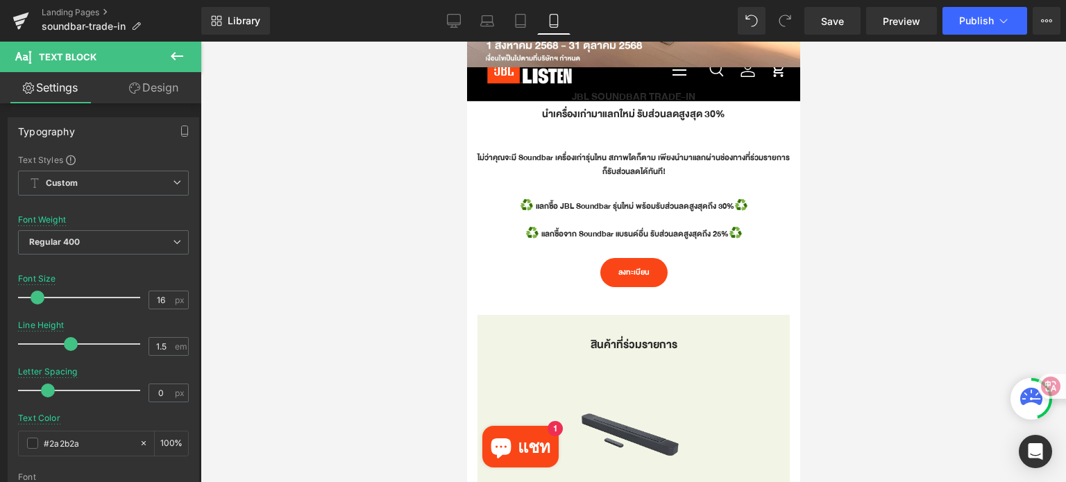
scroll to position [399, 0]
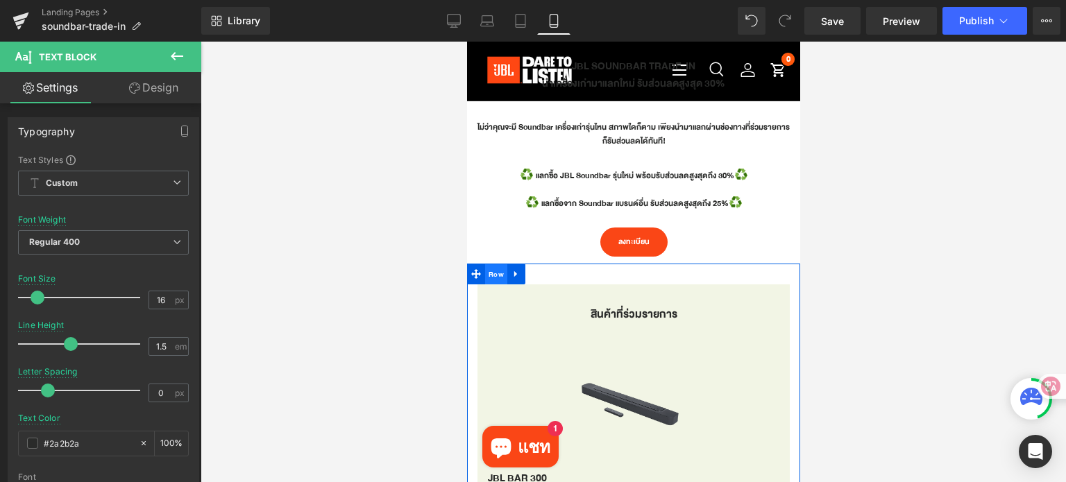
click at [486, 274] on span "Row" at bounding box center [495, 274] width 22 height 21
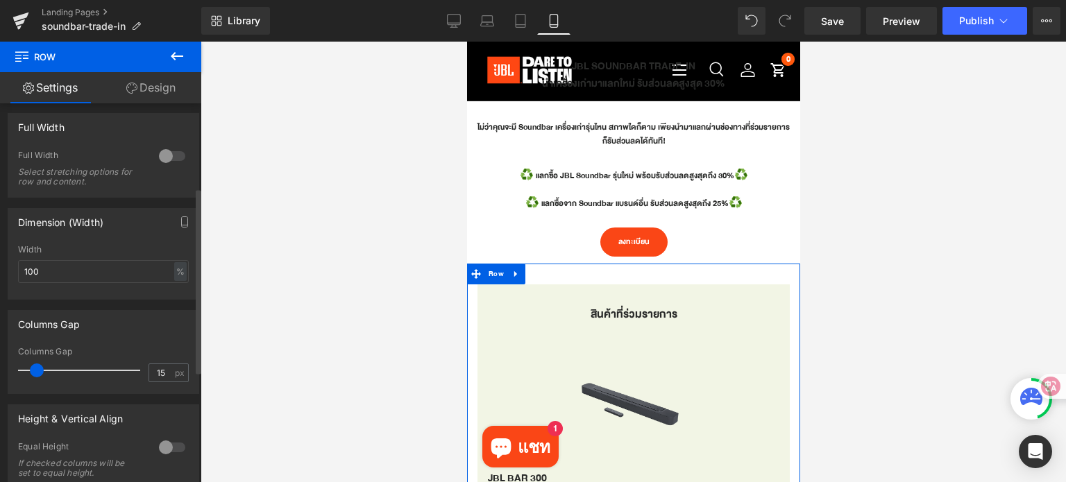
scroll to position [208, 0]
type input "0"
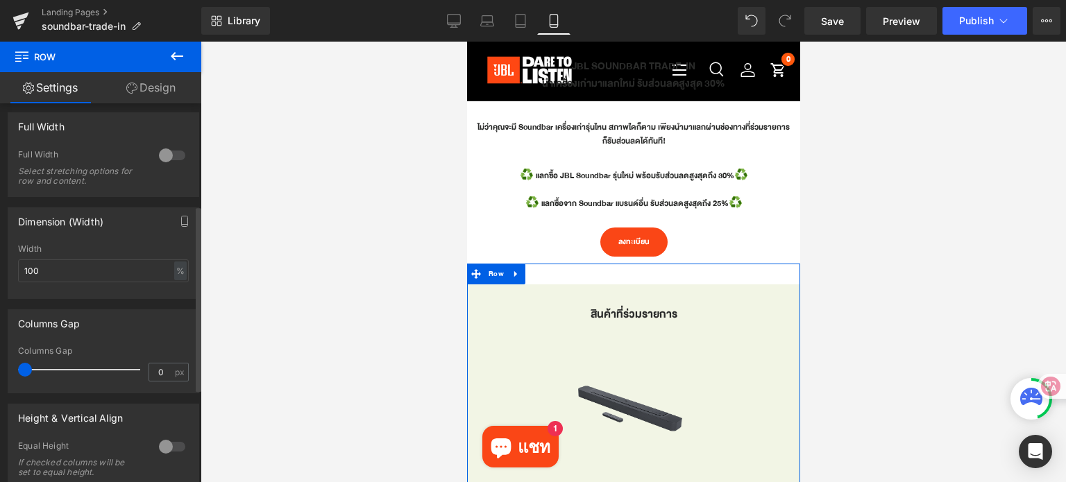
drag, startPoint x: 33, startPoint y: 367, endPoint x: 0, endPoint y: 366, distance: 33.3
click at [0, 366] on div "Columns Gap 0px Columns Gap 0 px" at bounding box center [103, 346] width 207 height 94
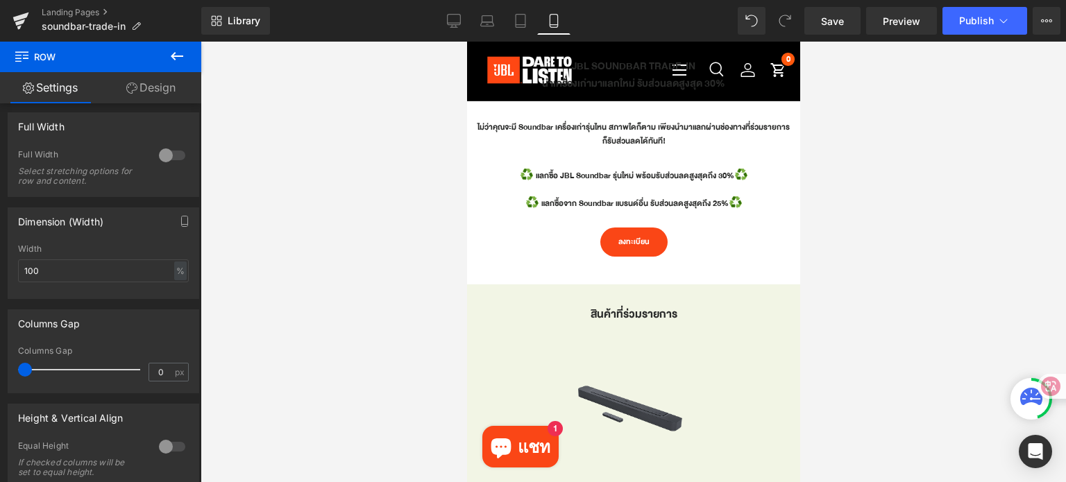
click at [1015, 382] on div at bounding box center [633, 262] width 865 height 441
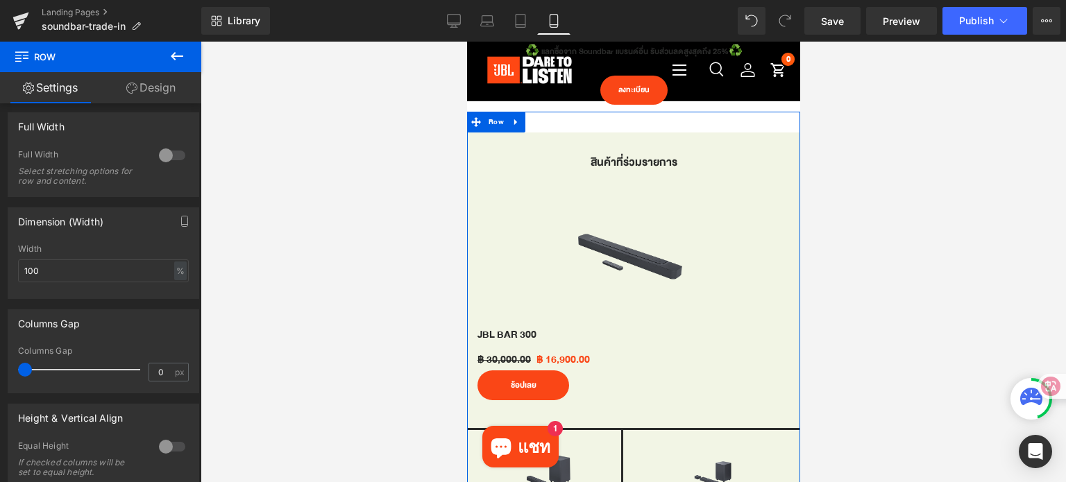
scroll to position [538, 0]
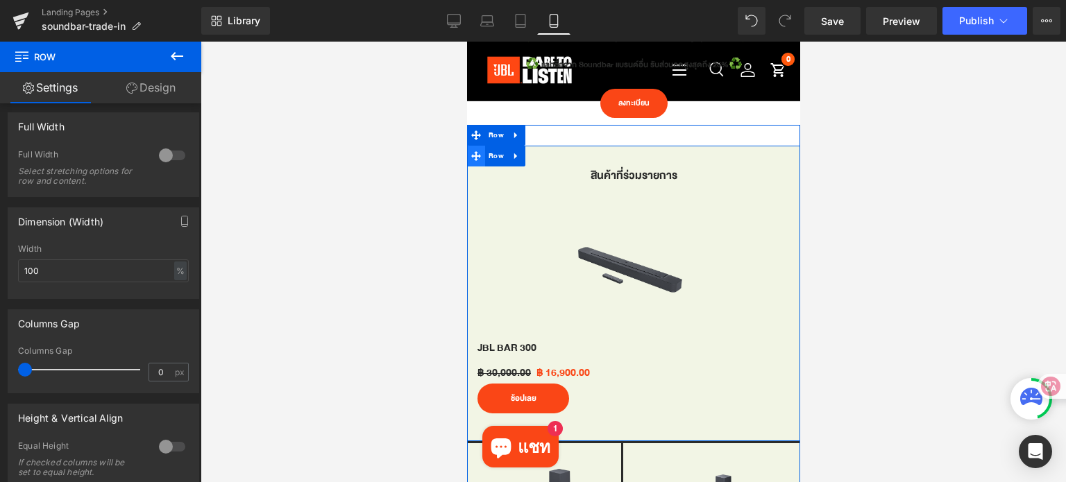
click at [475, 163] on span at bounding box center [475, 156] width 18 height 21
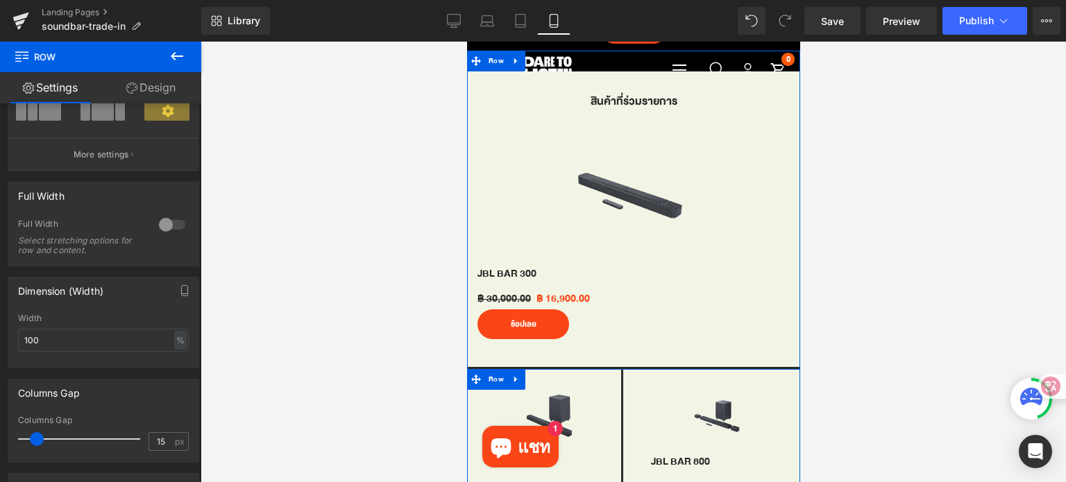
scroll to position [607, 0]
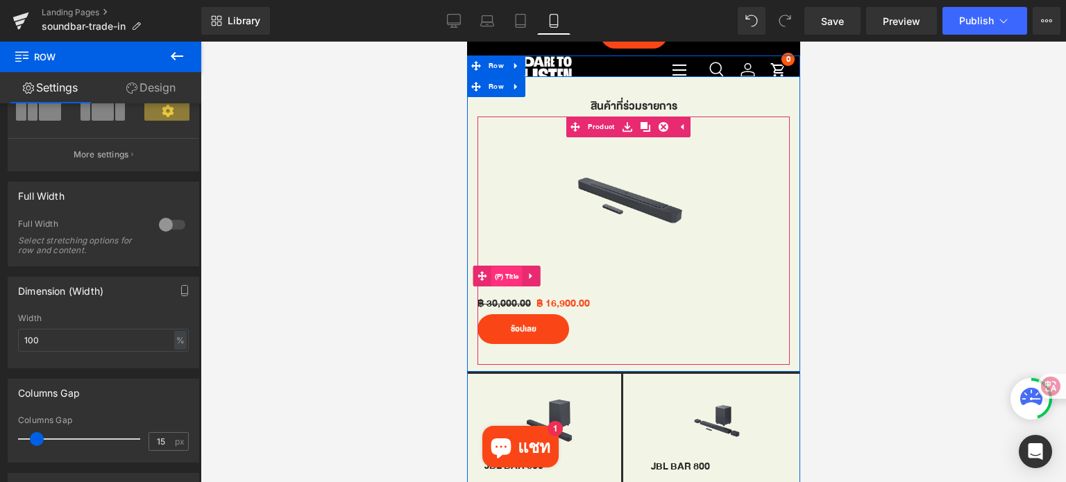
drag, startPoint x: 508, startPoint y: 271, endPoint x: 903, endPoint y: 328, distance: 399.5
click at [508, 271] on span "(P) Title" at bounding box center [506, 276] width 31 height 21
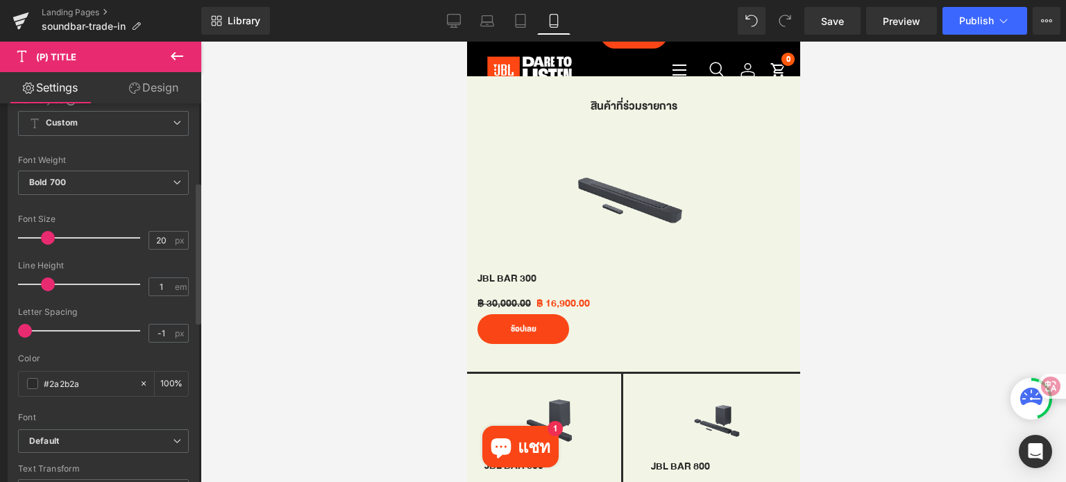
scroll to position [486, 0]
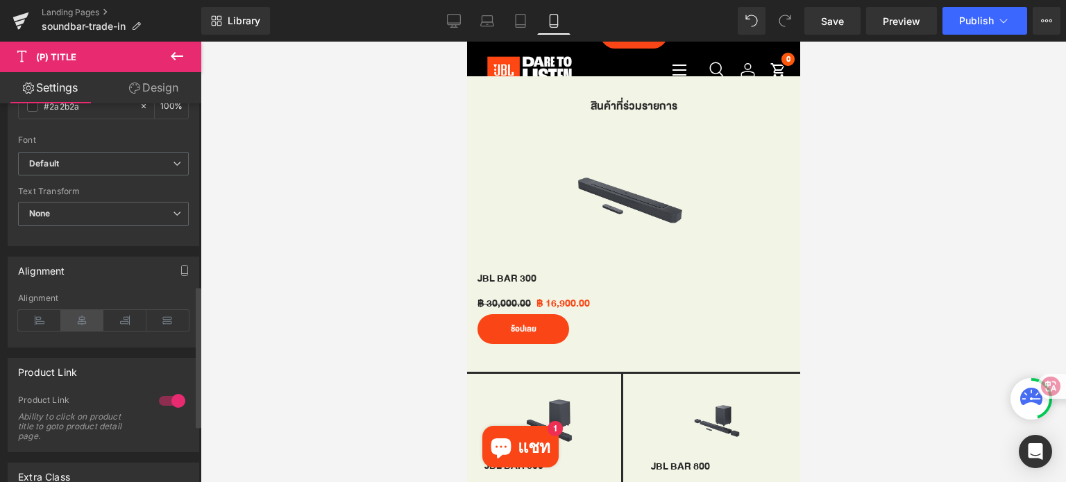
click at [86, 319] on icon at bounding box center [82, 320] width 43 height 21
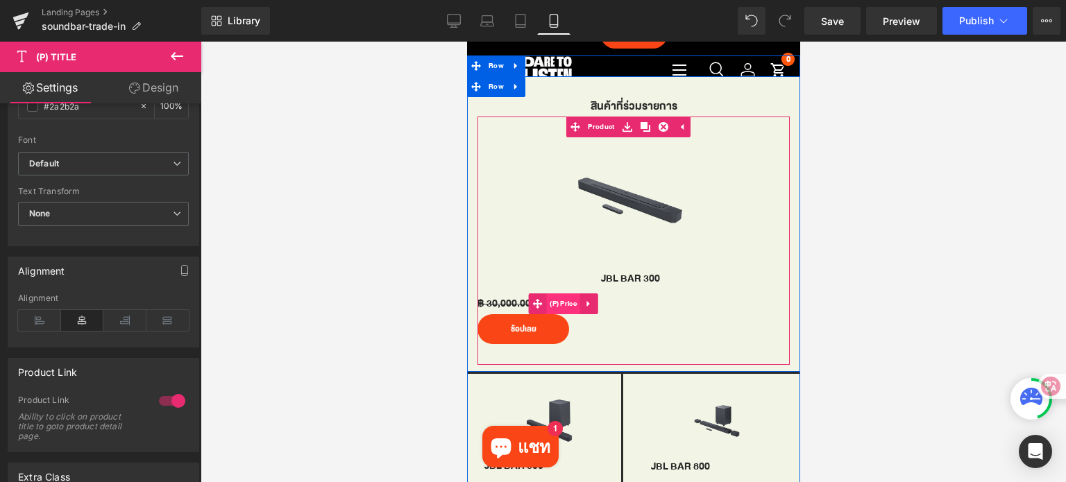
click at [566, 302] on span "(P) Price" at bounding box center [562, 304] width 34 height 21
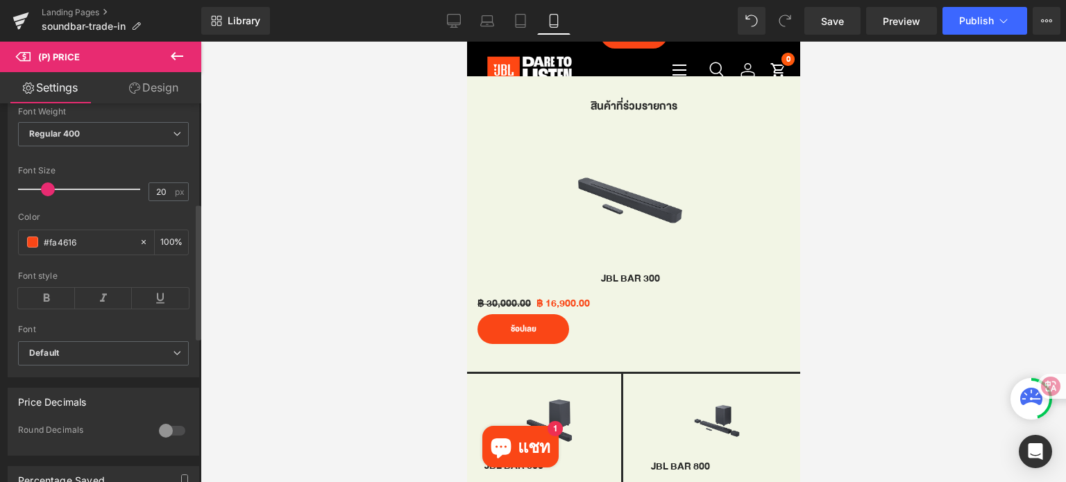
scroll to position [555, 0]
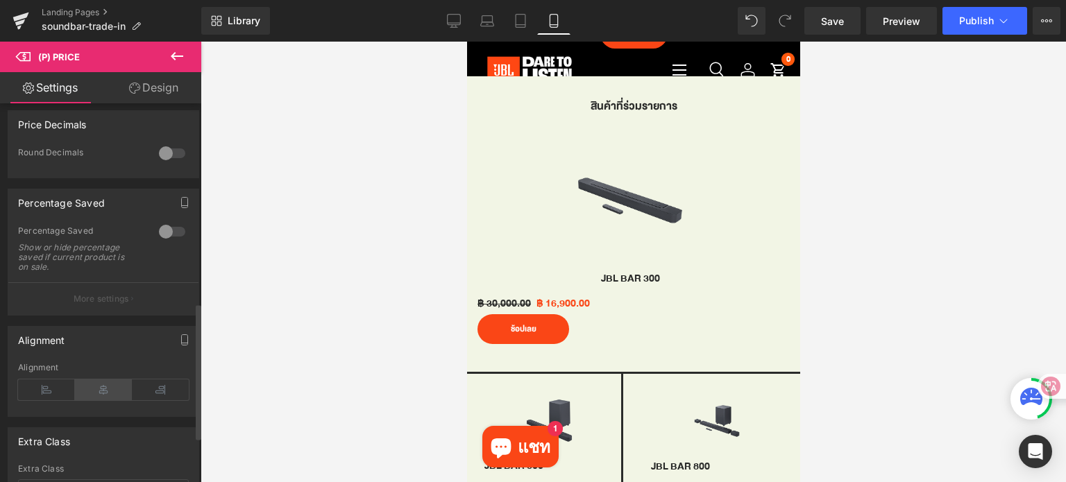
click at [100, 393] on icon at bounding box center [103, 390] width 57 height 21
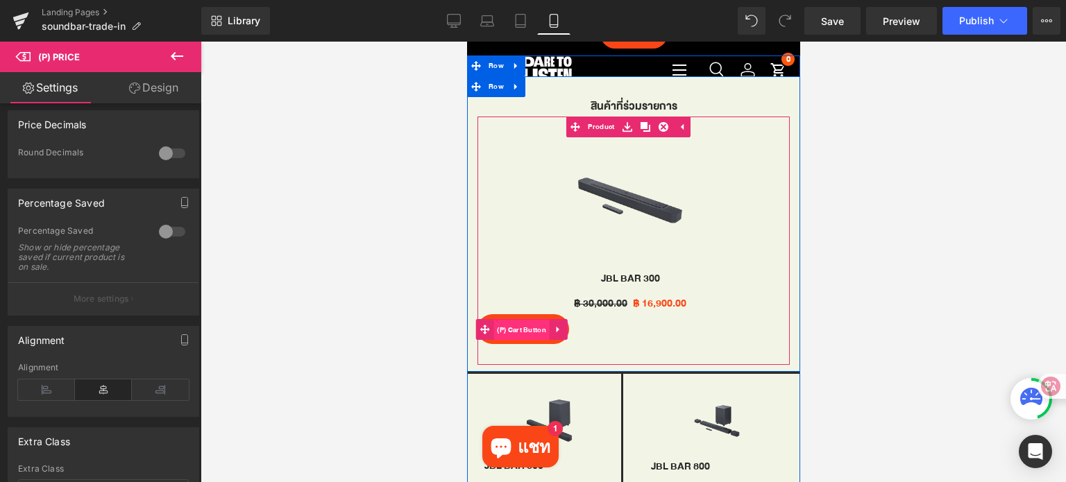
click at [512, 325] on span "(P) Cart Button" at bounding box center [521, 330] width 56 height 21
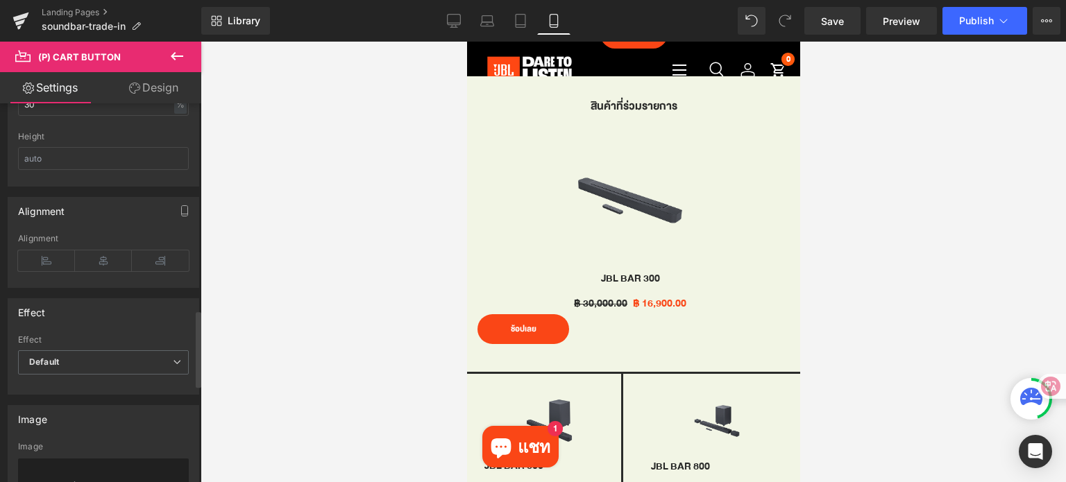
scroll to position [1041, 0]
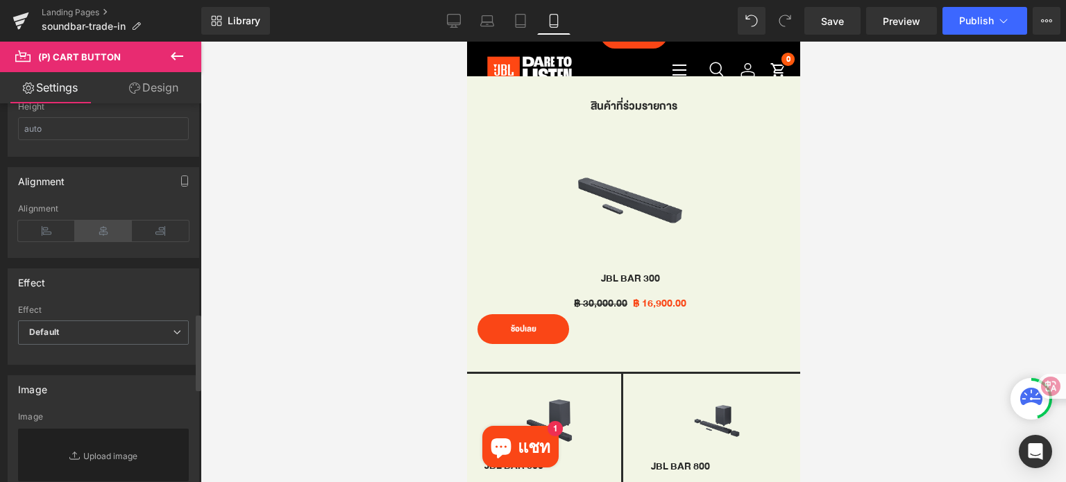
click at [96, 230] on icon at bounding box center [103, 231] width 57 height 21
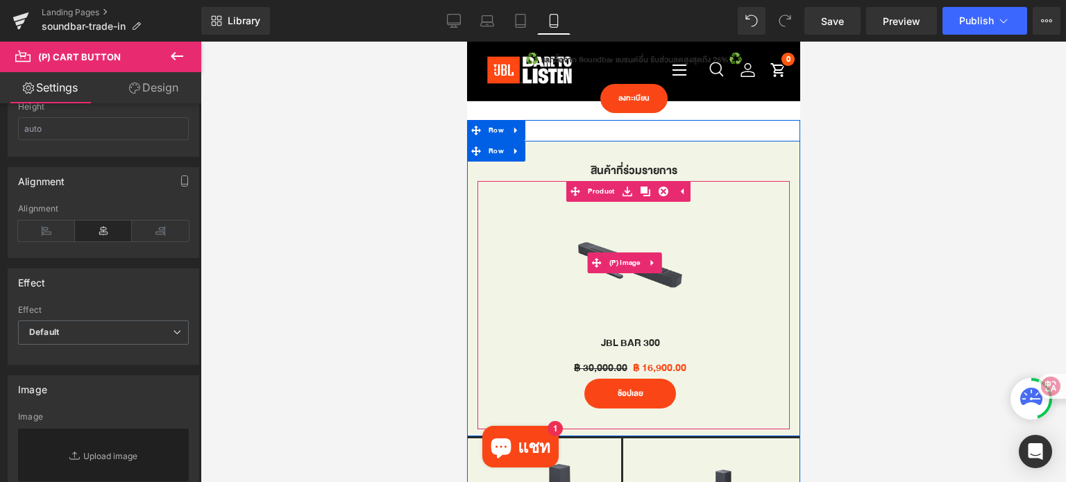
scroll to position [538, 0]
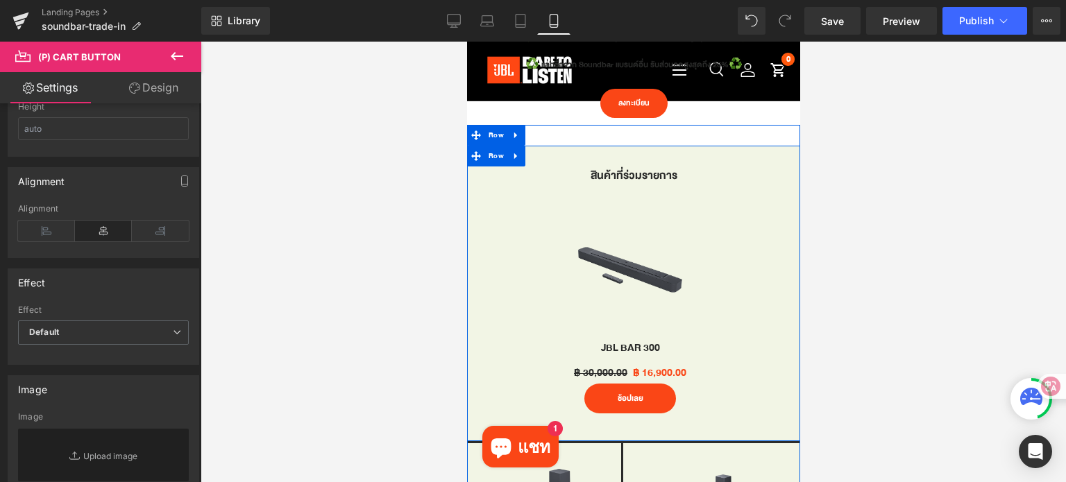
click at [622, 174] on div "สินค้า[PERSON_NAME]รายการ Heading" at bounding box center [633, 176] width 312 height 19
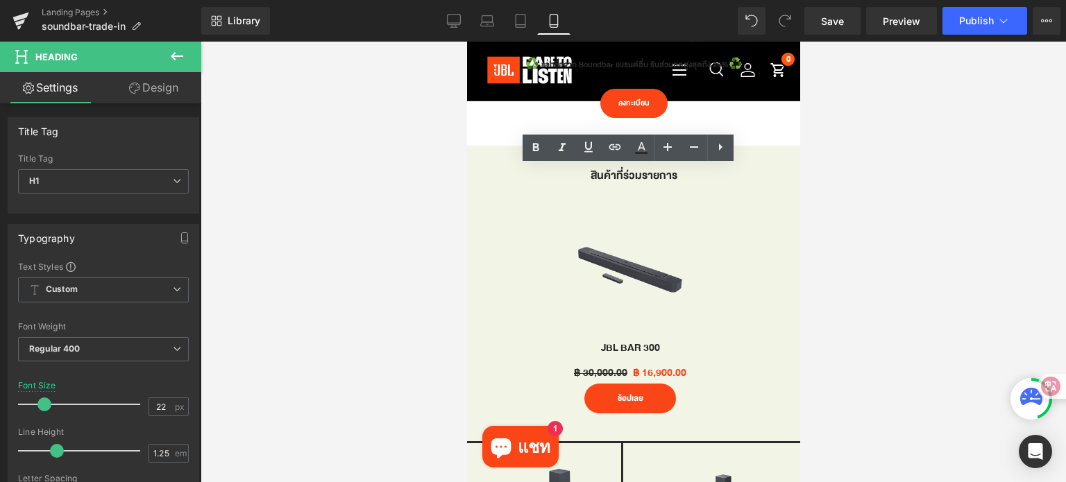
click at [994, 280] on div at bounding box center [633, 262] width 865 height 441
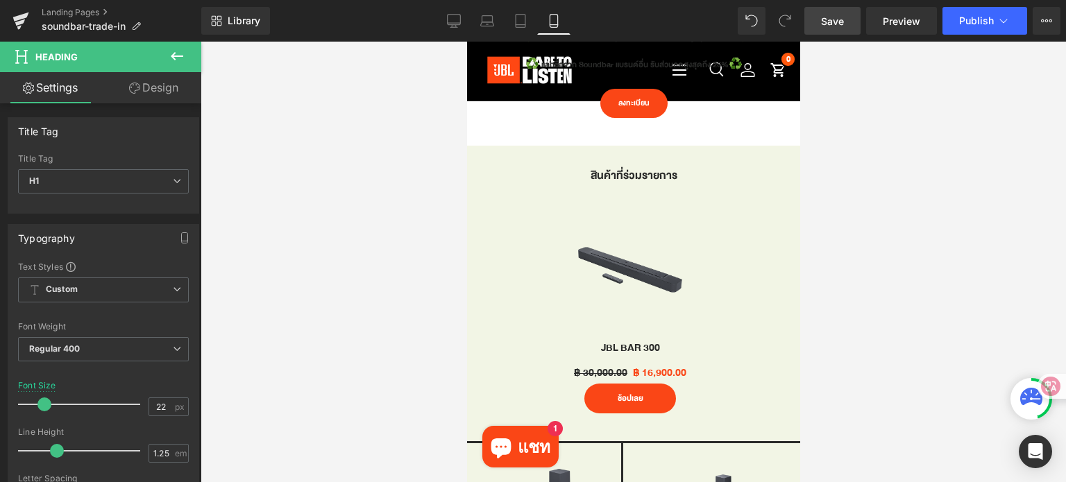
click at [821, 26] on link "Save" at bounding box center [832, 21] width 56 height 28
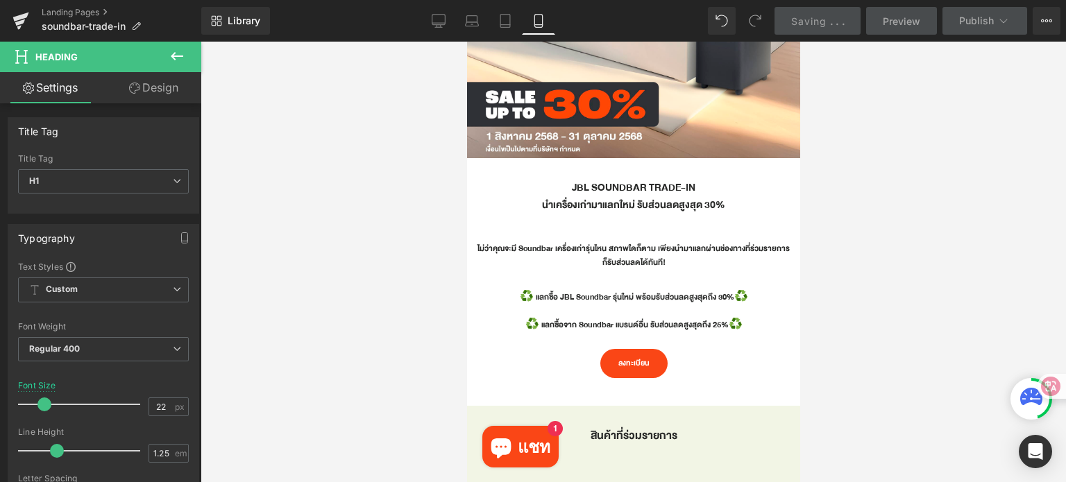
scroll to position [260, 0]
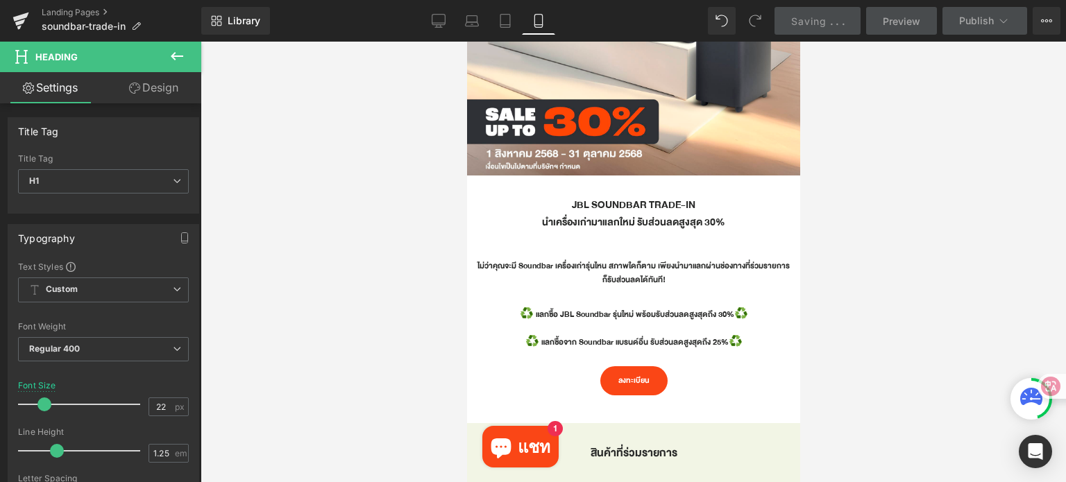
click at [886, 352] on div at bounding box center [633, 262] width 865 height 441
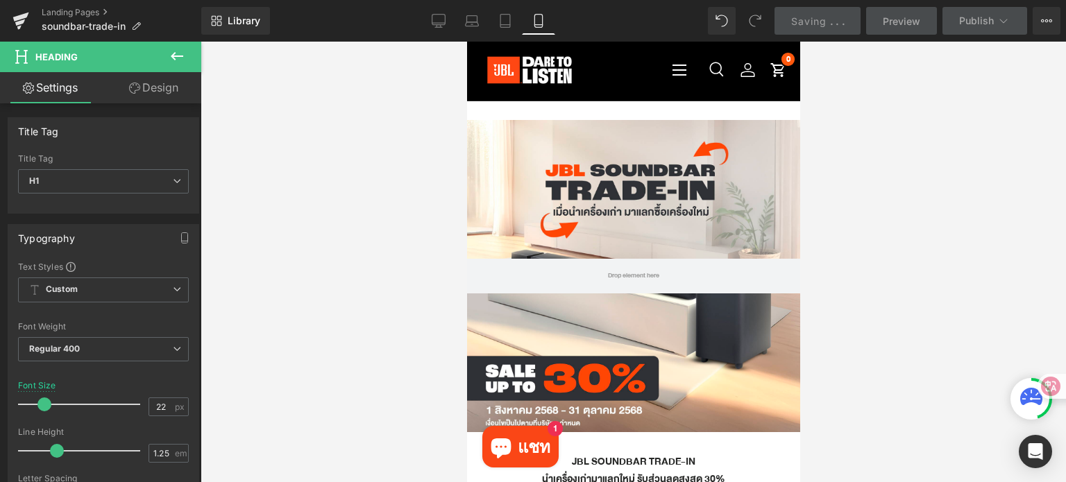
scroll to position [0, 0]
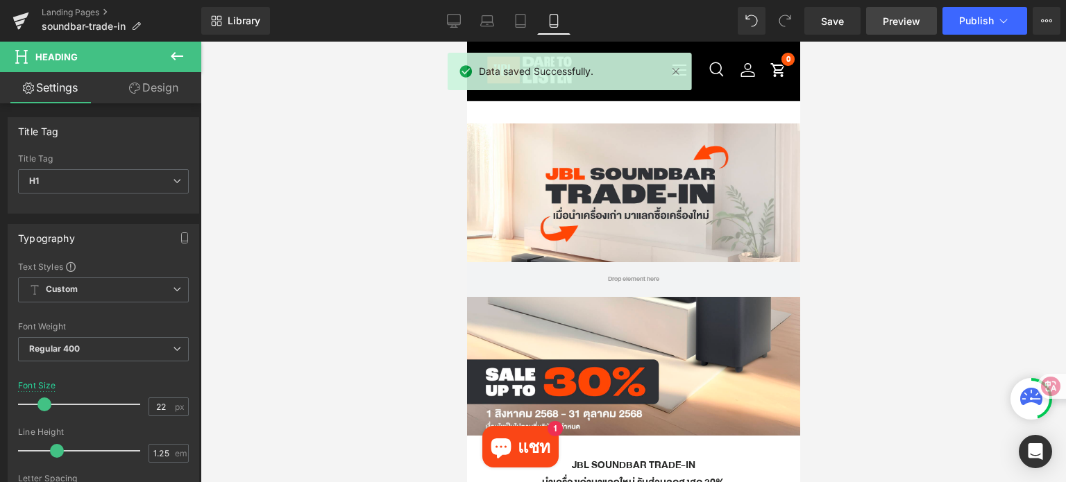
click at [895, 24] on span "Preview" at bounding box center [901, 21] width 37 height 15
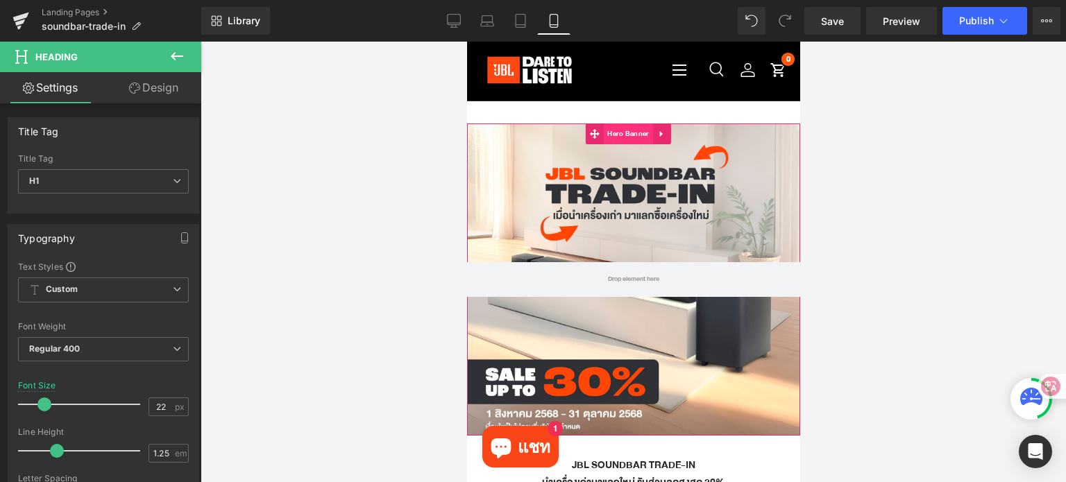
click at [625, 134] on span "Hero Banner" at bounding box center [627, 134] width 49 height 21
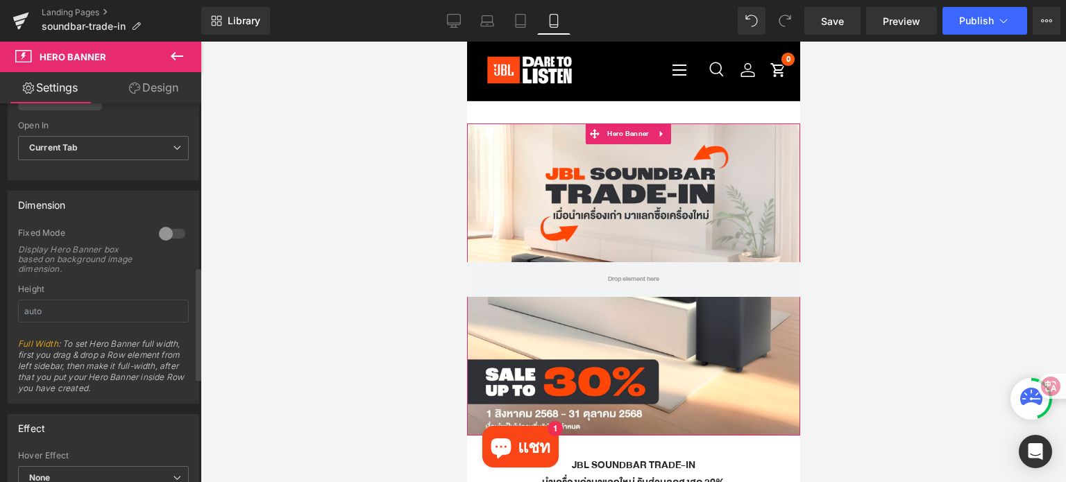
scroll to position [555, 0]
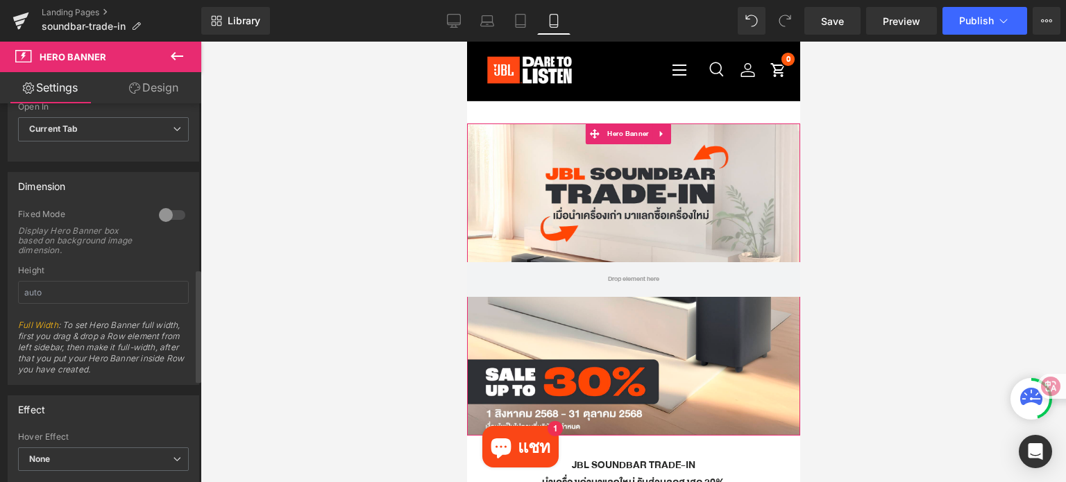
click at [160, 216] on div at bounding box center [171, 215] width 33 height 22
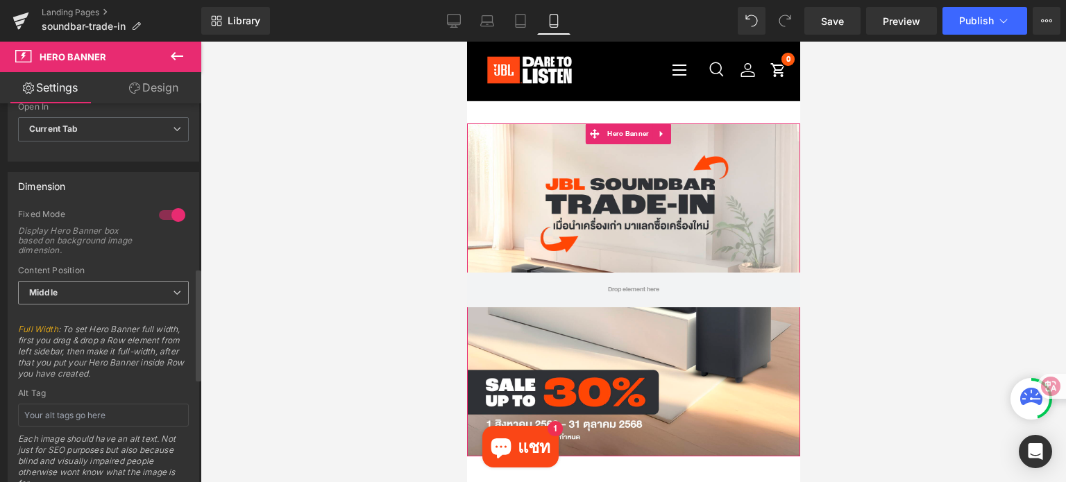
click at [85, 294] on span "Middle" at bounding box center [103, 293] width 171 height 24
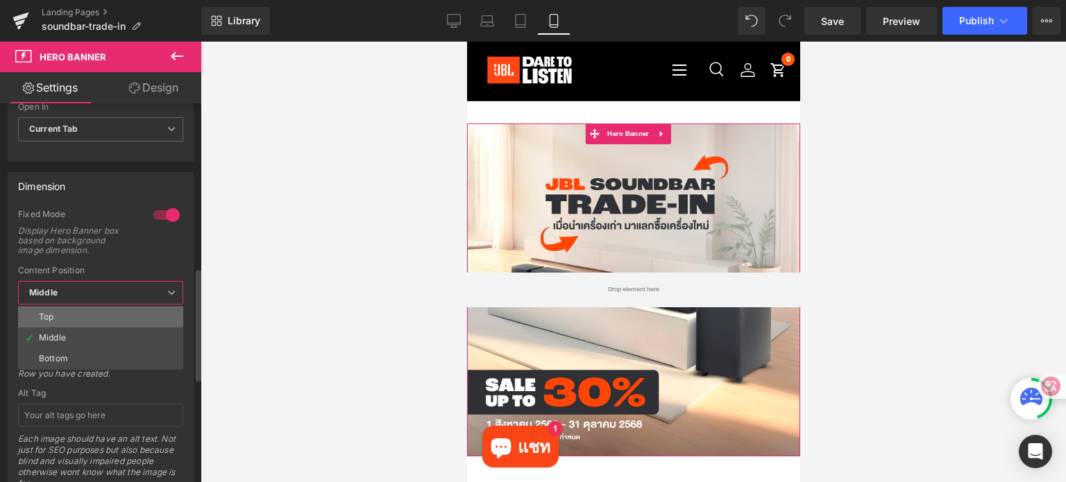
click at [78, 315] on li "Top" at bounding box center [100, 317] width 165 height 21
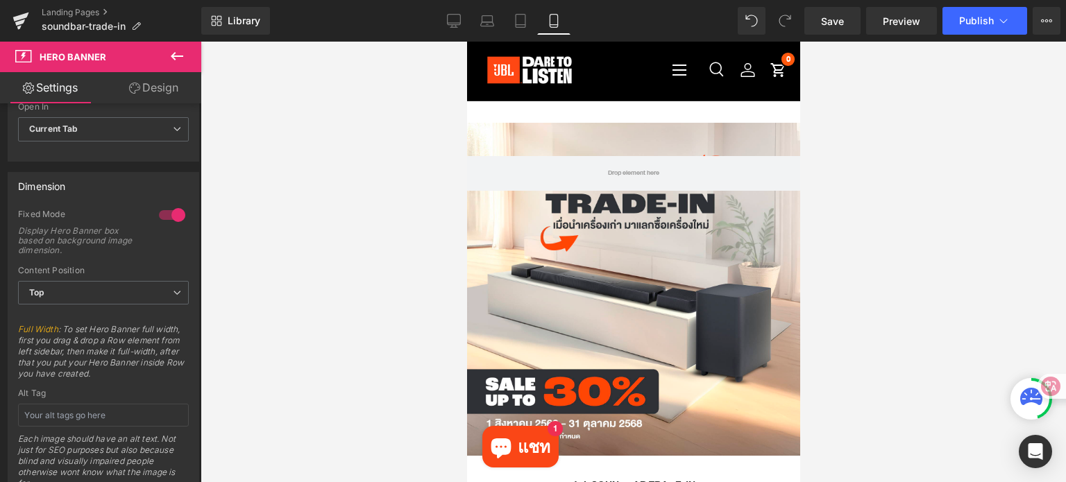
scroll to position [0, 0]
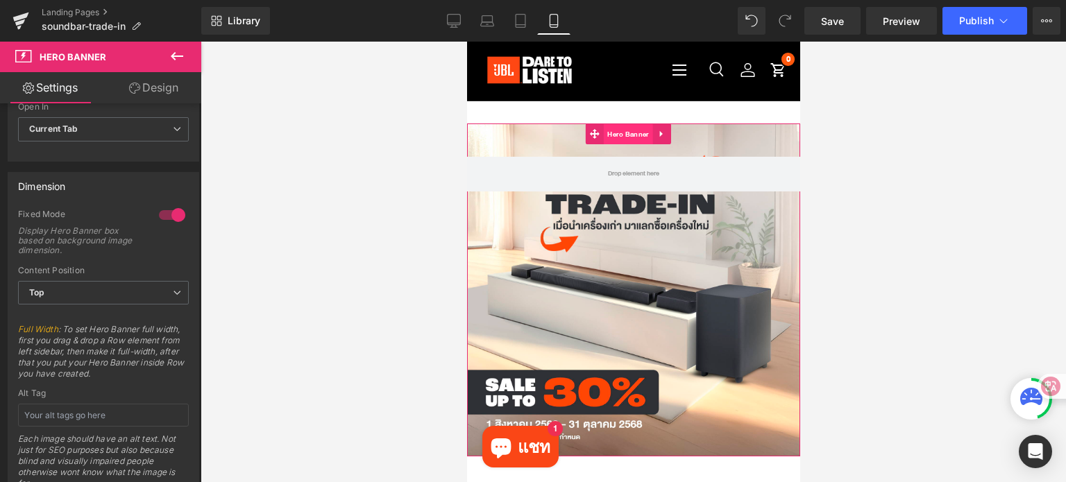
click at [629, 135] on span "Hero Banner" at bounding box center [627, 134] width 49 height 21
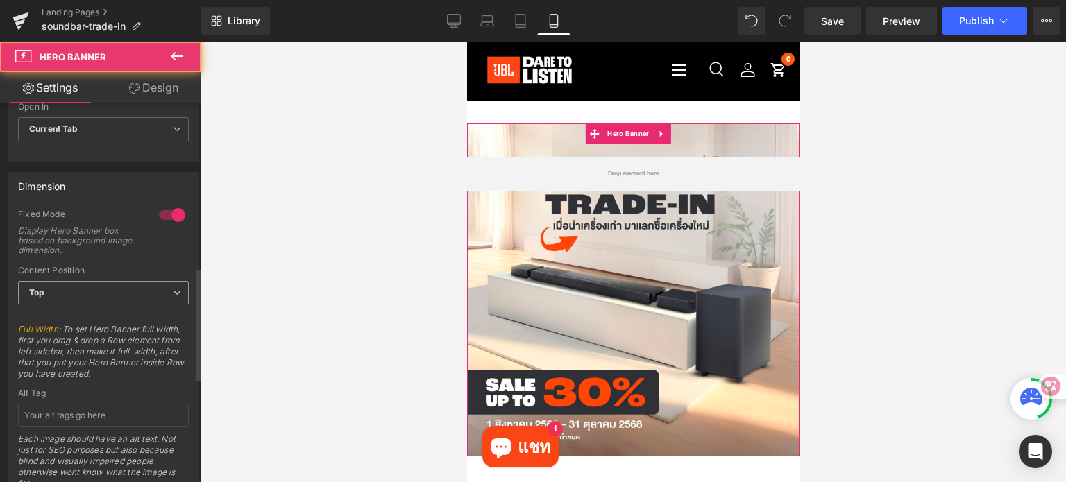
click at [99, 291] on span "Top" at bounding box center [103, 293] width 171 height 24
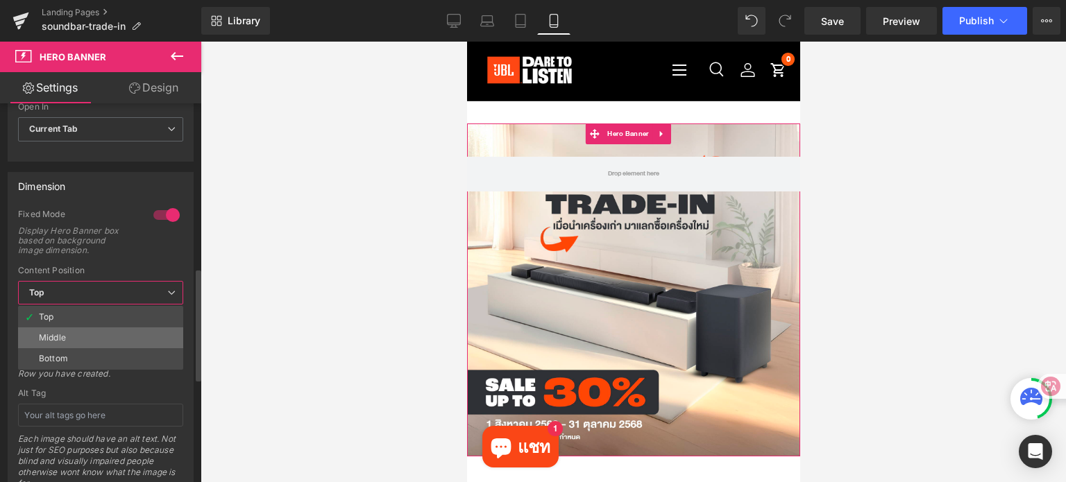
click at [94, 331] on li "Middle" at bounding box center [100, 338] width 165 height 21
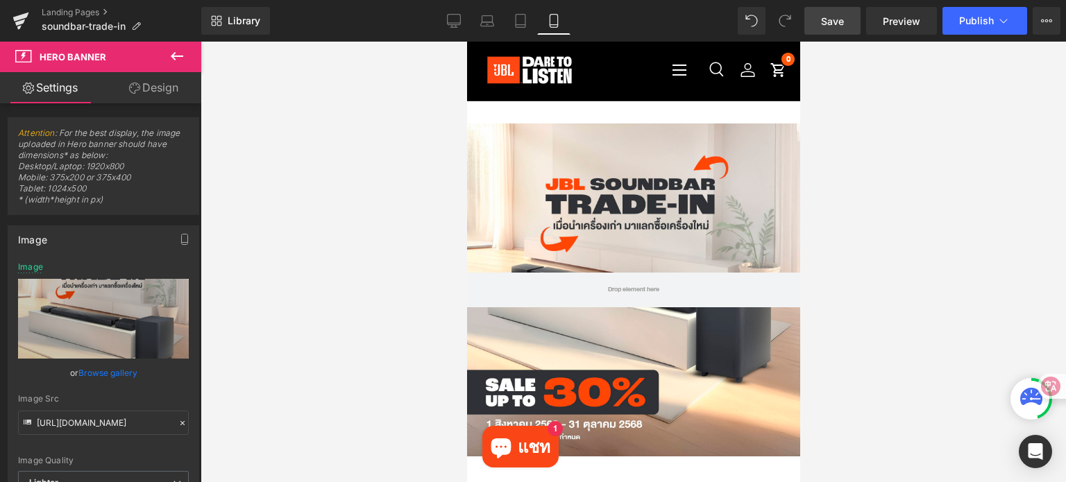
click at [838, 19] on span "Save" at bounding box center [832, 21] width 23 height 15
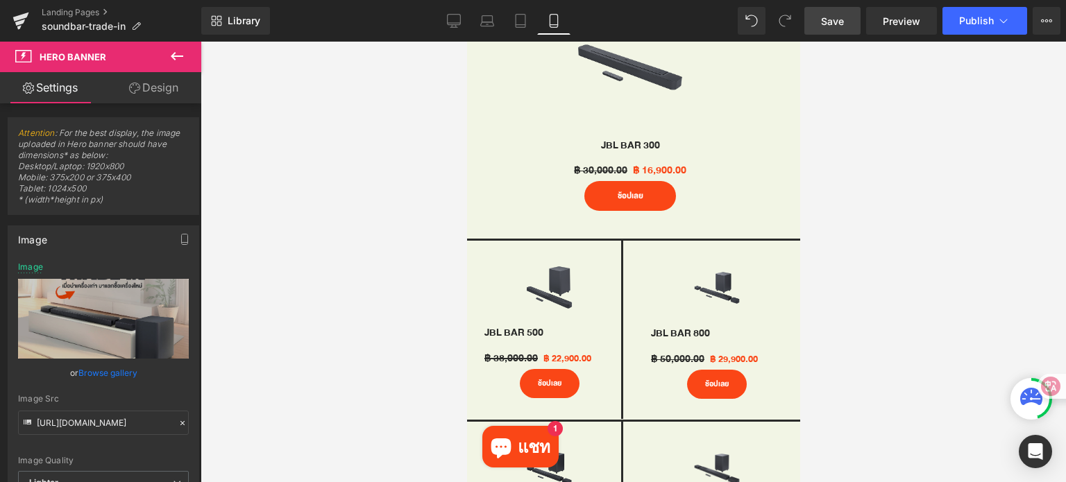
scroll to position [763, 0]
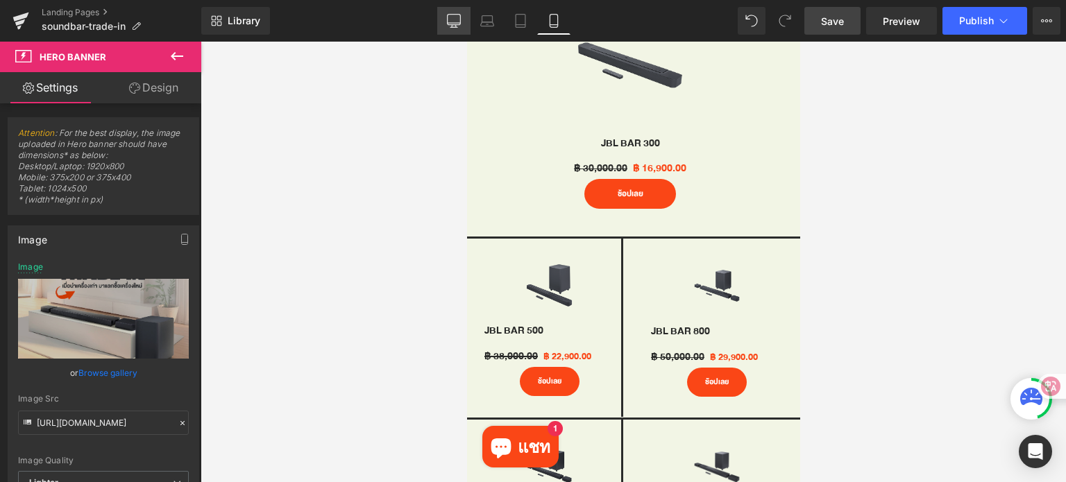
drag, startPoint x: 458, startPoint y: 26, endPoint x: 647, endPoint y: 428, distance: 443.9
click at [458, 26] on icon at bounding box center [454, 21] width 14 height 14
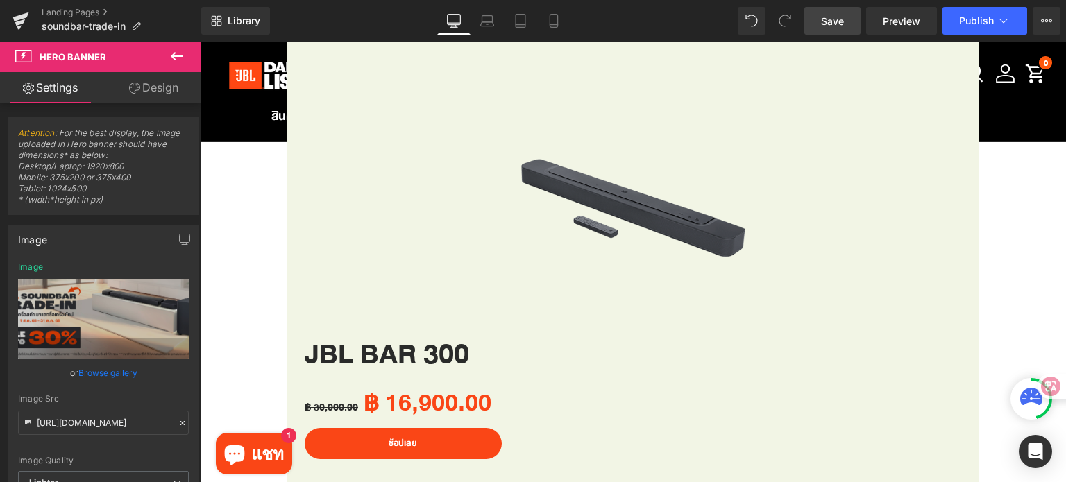
type input "[URL][DOMAIN_NAME]"
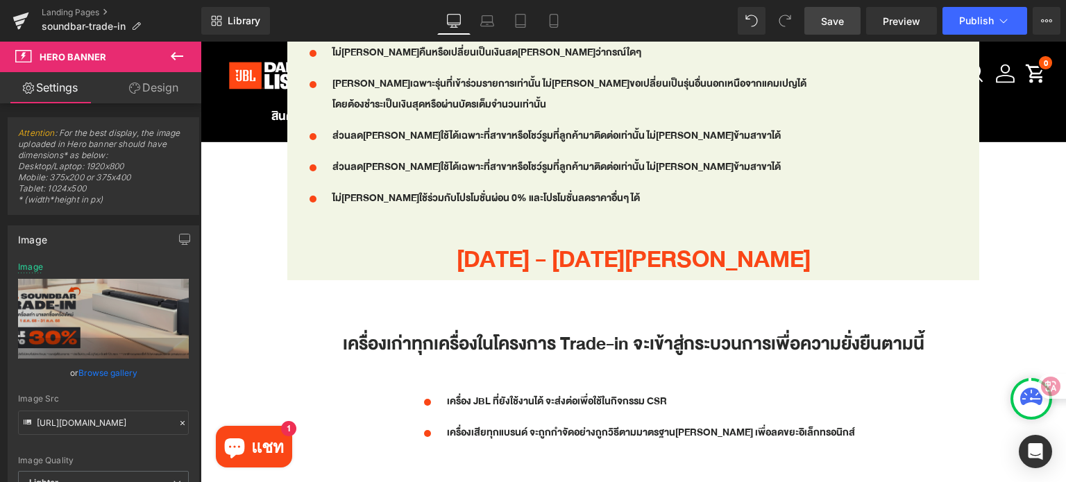
scroll to position [1596, 0]
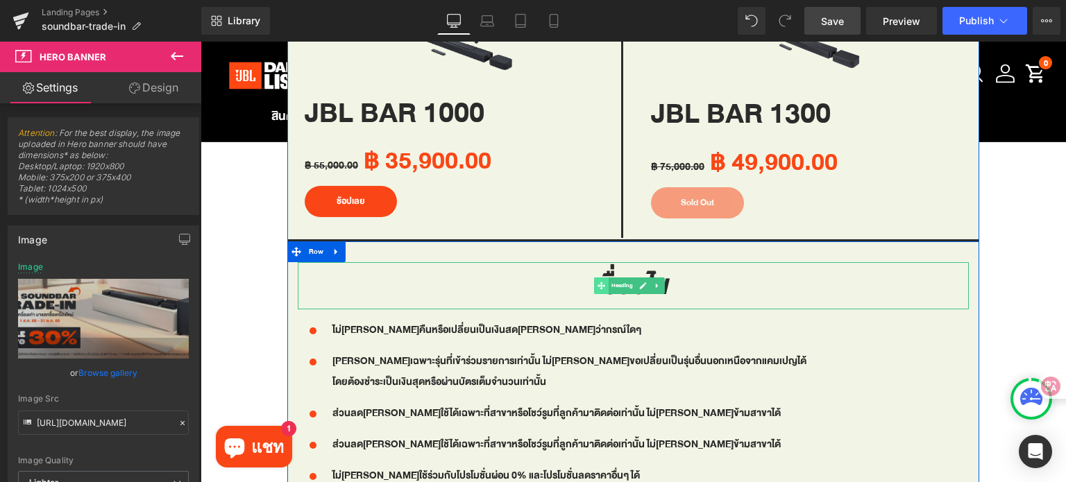
click at [606, 278] on span at bounding box center [601, 286] width 15 height 17
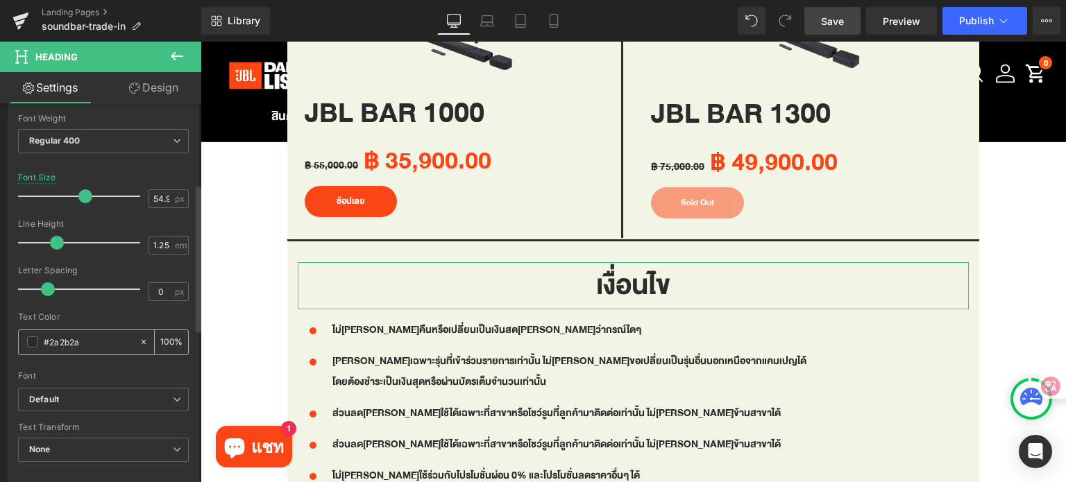
scroll to position [416, 0]
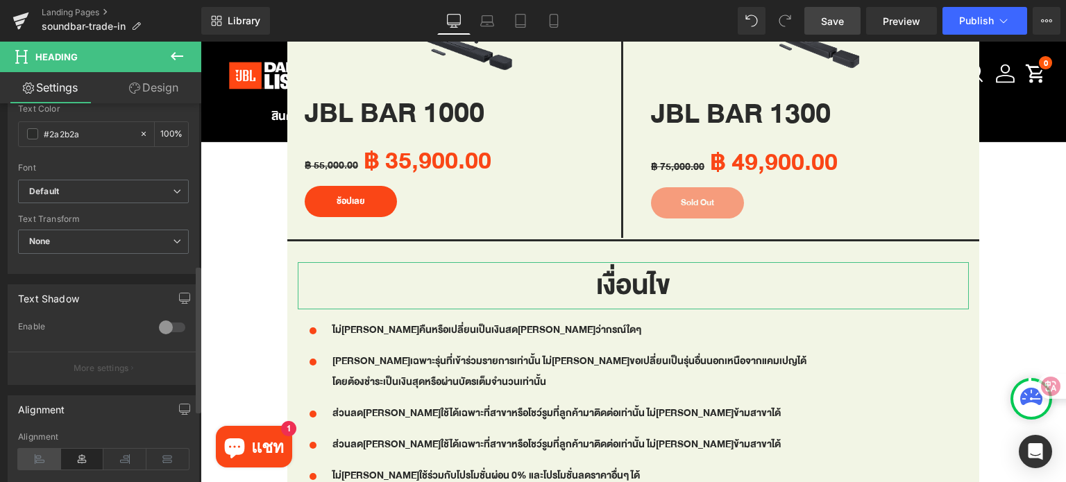
click at [41, 449] on icon at bounding box center [39, 459] width 43 height 21
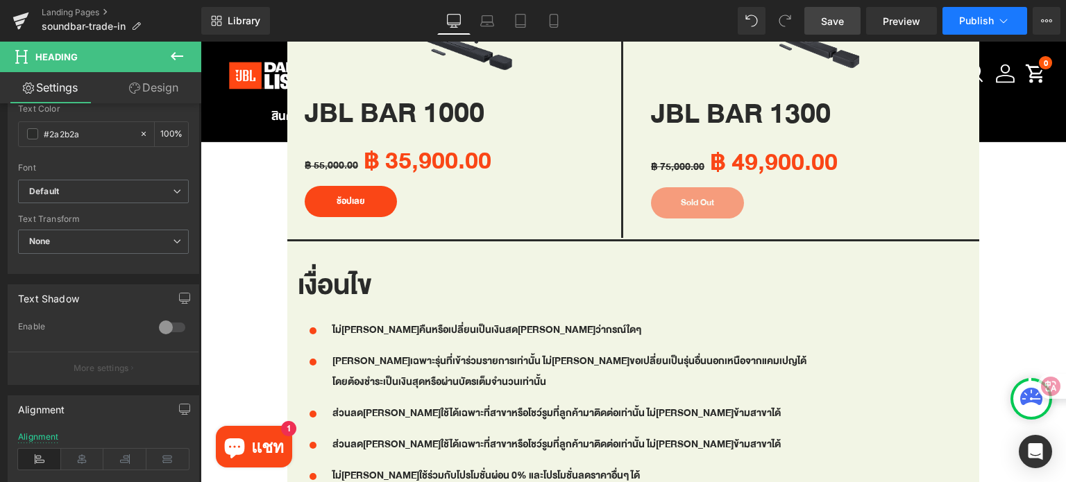
click at [969, 20] on span "Publish" at bounding box center [976, 20] width 35 height 11
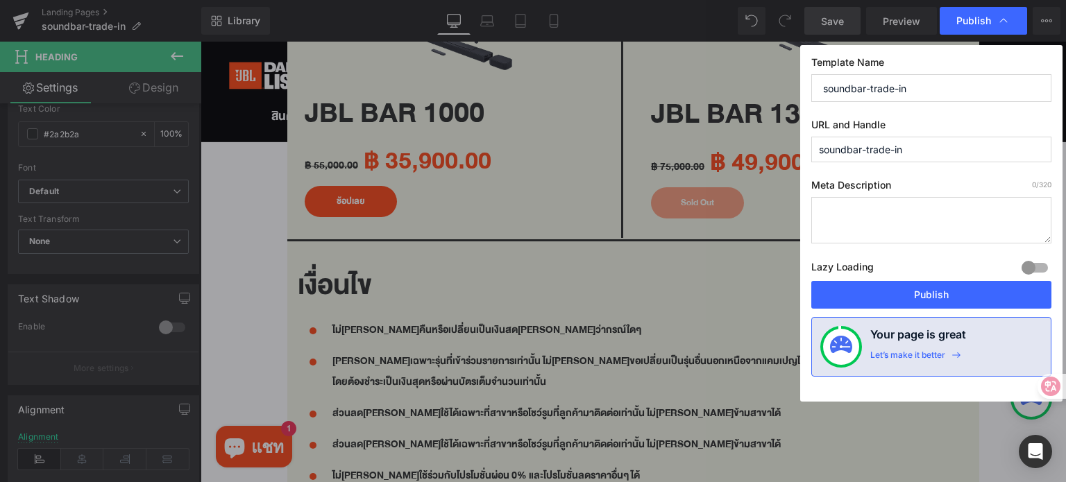
click at [923, 155] on input "soundbar-trade-in" at bounding box center [931, 150] width 240 height 26
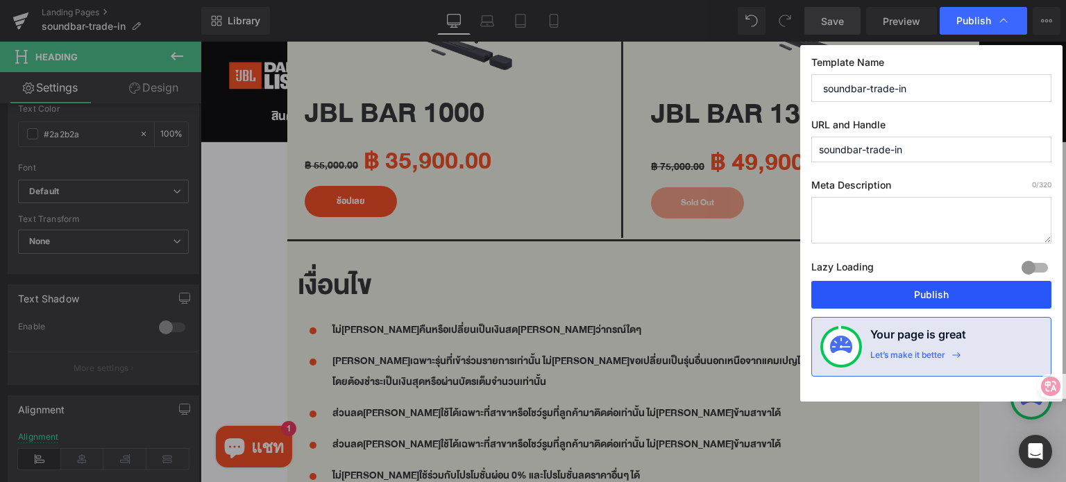
drag, startPoint x: 921, startPoint y: 289, endPoint x: 840, endPoint y: 196, distance: 124.4
click at [921, 289] on button "Publish" at bounding box center [931, 295] width 240 height 28
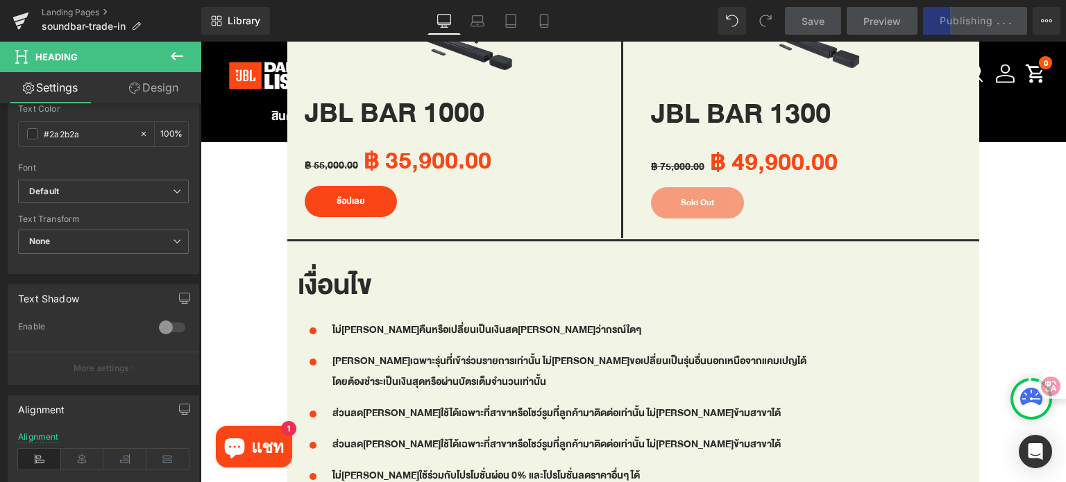
scroll to position [1596, 0]
click at [541, 20] on icon at bounding box center [544, 21] width 14 height 14
type input "22"
type input "100"
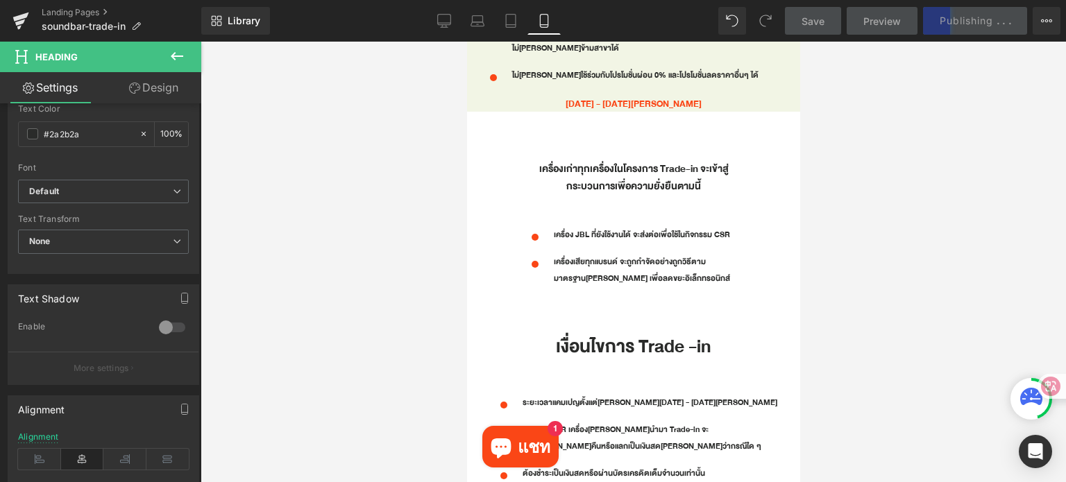
scroll to position [1534, 0]
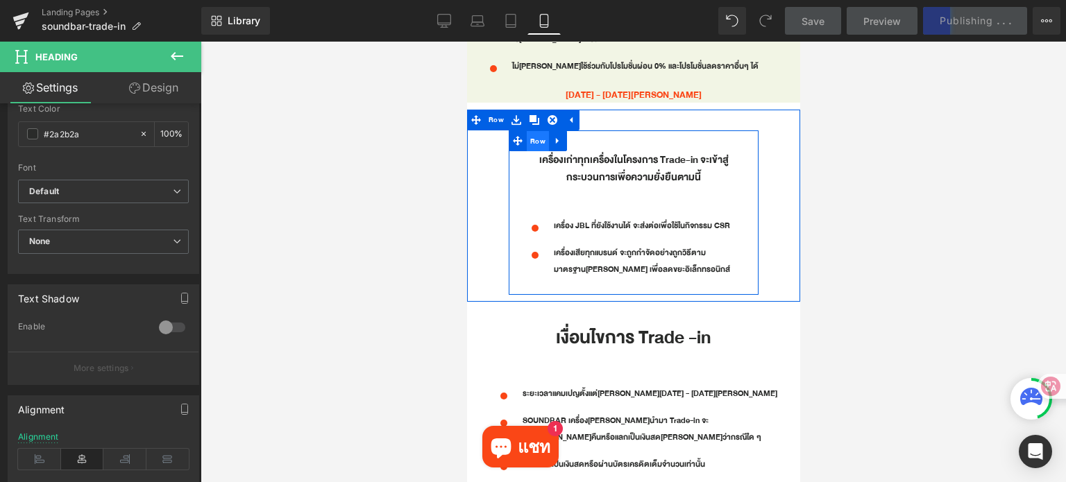
click at [528, 131] on span "Row" at bounding box center [537, 141] width 22 height 21
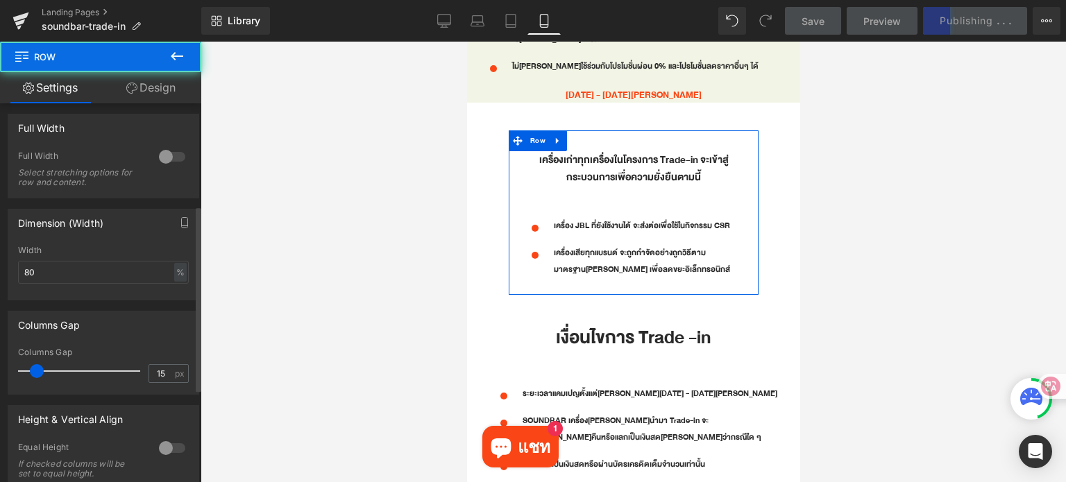
scroll to position [208, 0]
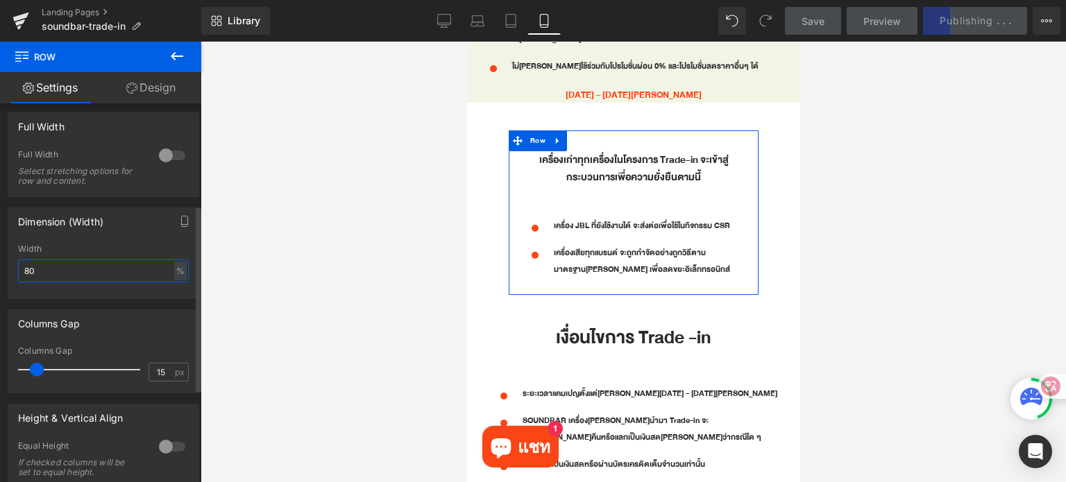
drag, startPoint x: 56, startPoint y: 269, endPoint x: 8, endPoint y: 271, distance: 48.6
click at [8, 271] on div "80% Width 80 % % px" at bounding box center [103, 271] width 190 height 54
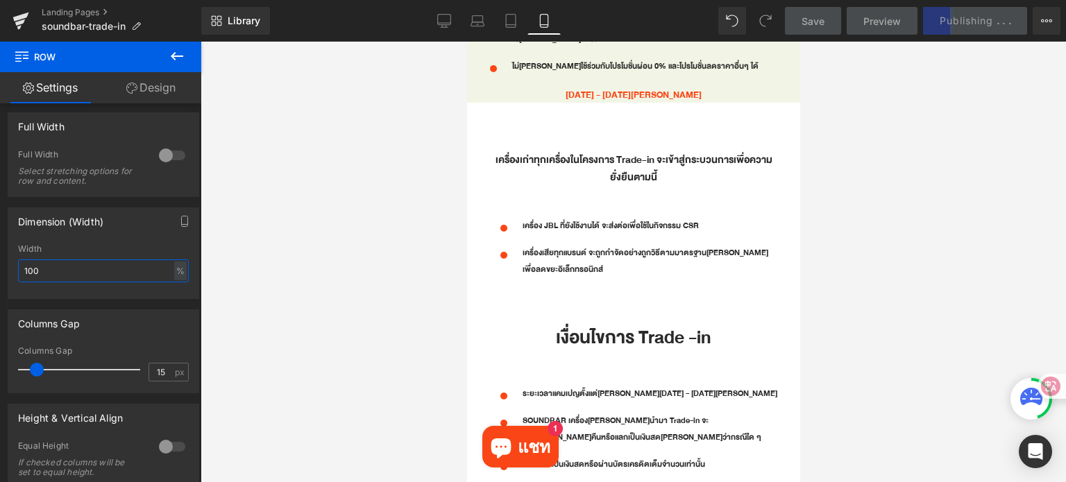
type input "100"
click at [934, 269] on div at bounding box center [633, 262] width 865 height 441
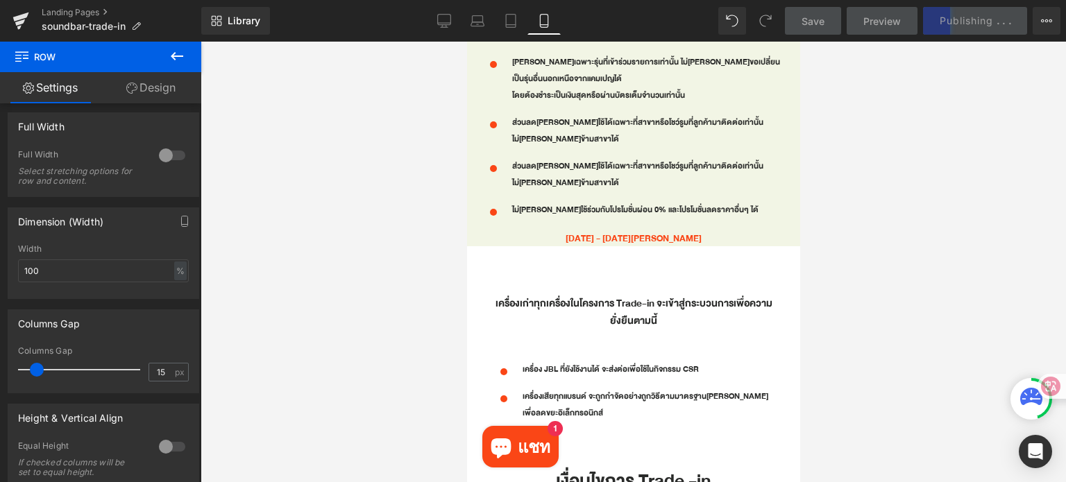
scroll to position [1395, 0]
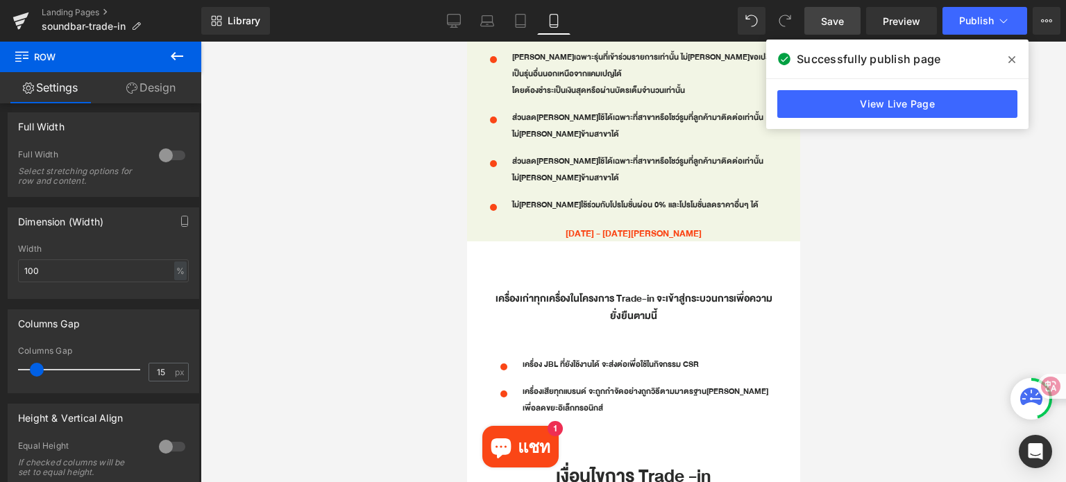
click at [927, 276] on div at bounding box center [633, 262] width 865 height 441
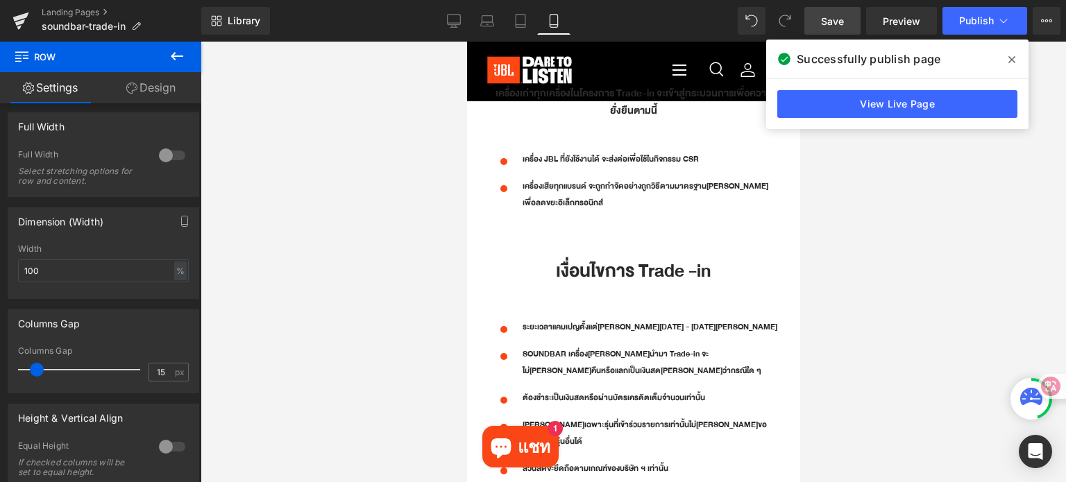
scroll to position [1465, 0]
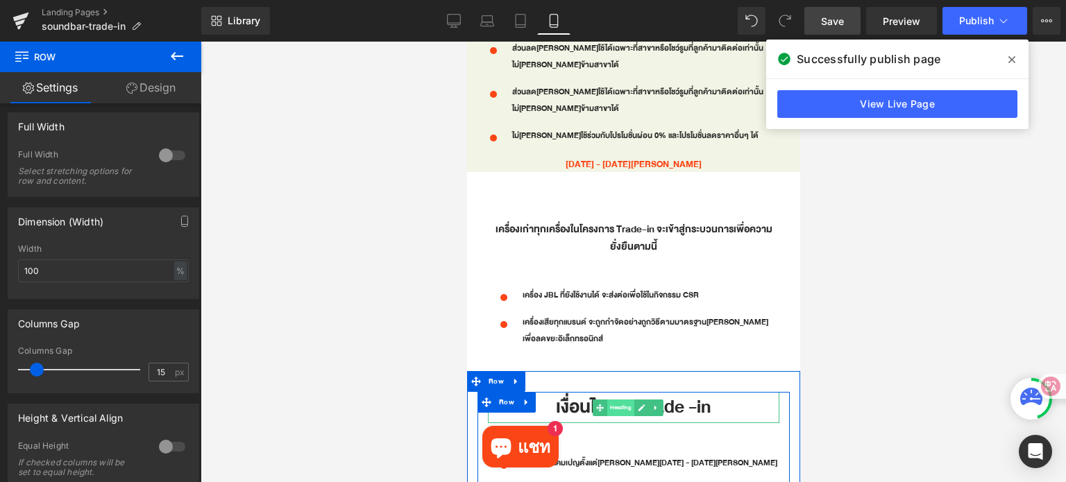
click at [609, 400] on span "Heading" at bounding box center [619, 408] width 27 height 17
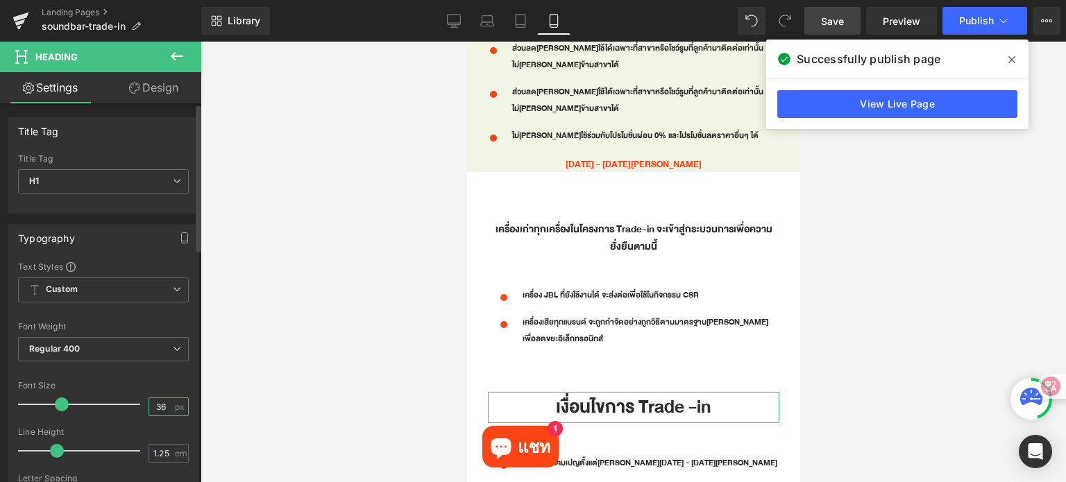
drag, startPoint x: 164, startPoint y: 408, endPoint x: 151, endPoint y: 407, distance: 13.2
click at [151, 407] on input "36" at bounding box center [161, 406] width 24 height 17
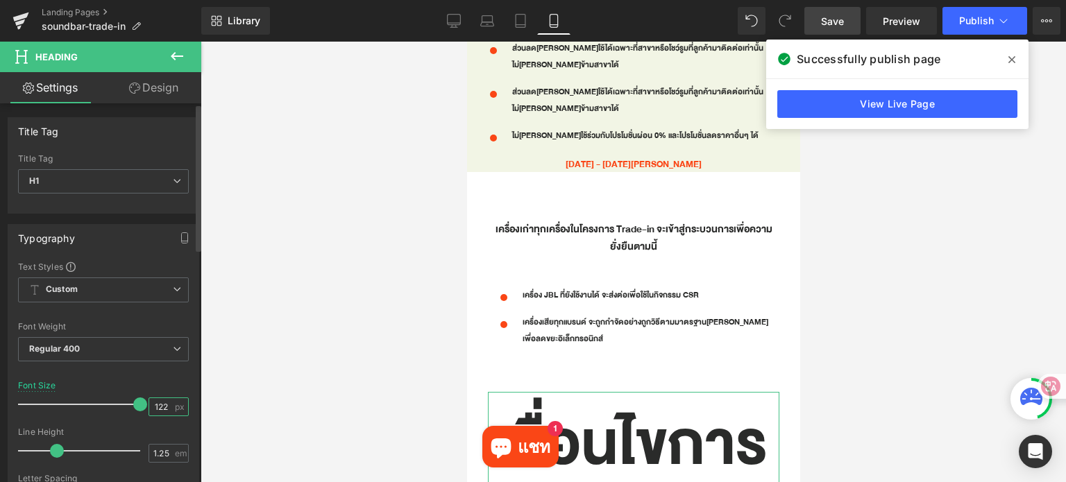
drag, startPoint x: 166, startPoint y: 404, endPoint x: 149, endPoint y: 405, distance: 16.7
click at [149, 405] on input "122" at bounding box center [161, 406] width 24 height 17
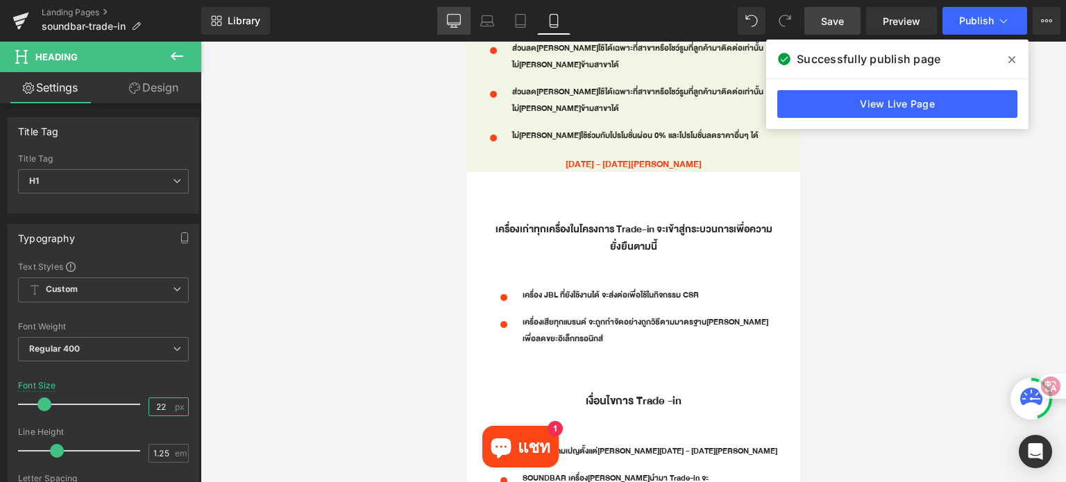
type input "22"
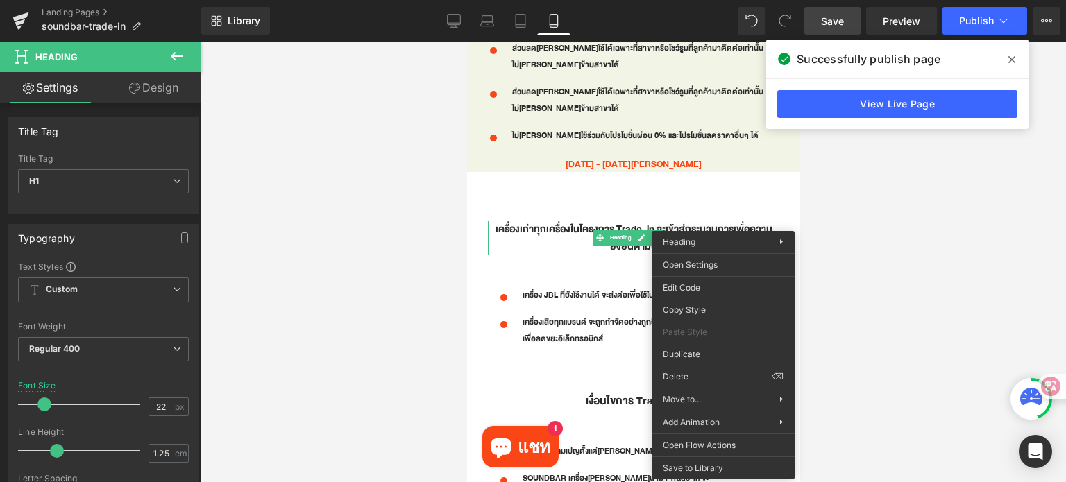
click at [897, 250] on div at bounding box center [633, 262] width 865 height 441
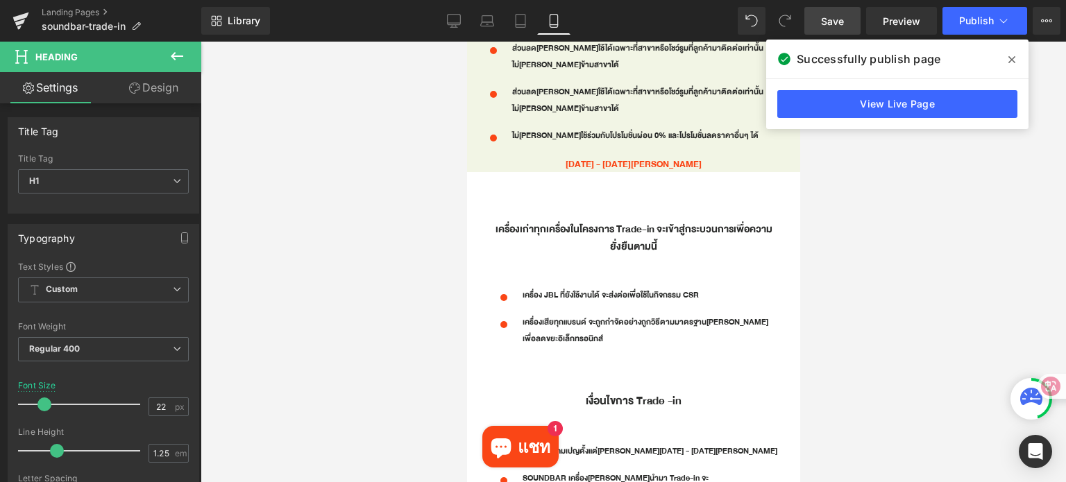
click at [1015, 65] on span at bounding box center [1012, 60] width 22 height 22
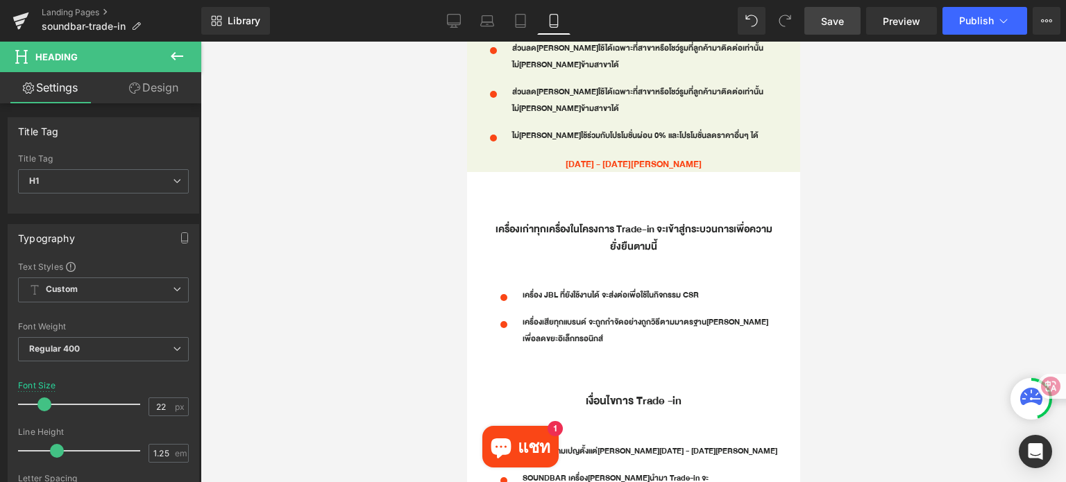
click at [988, 207] on div at bounding box center [633, 262] width 865 height 441
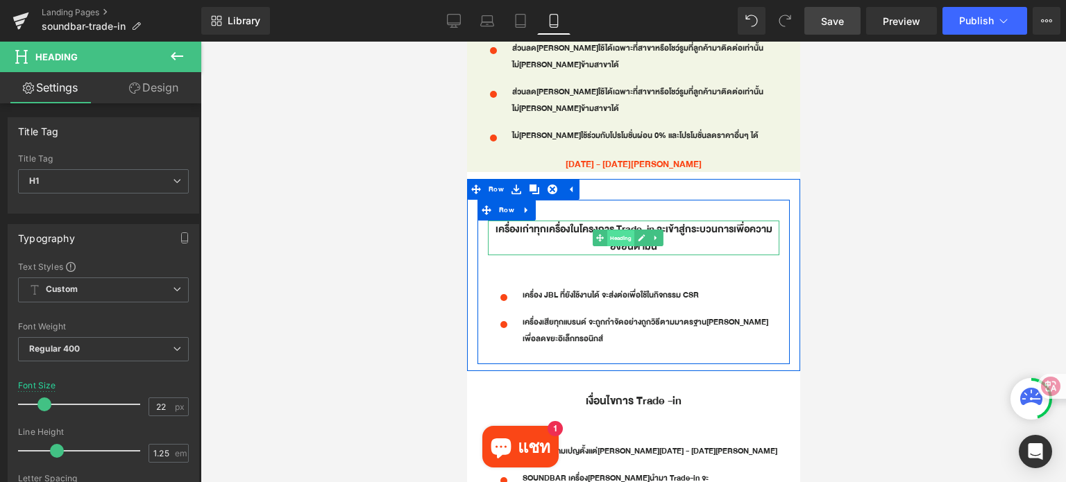
click at [618, 230] on span "Heading" at bounding box center [619, 238] width 27 height 17
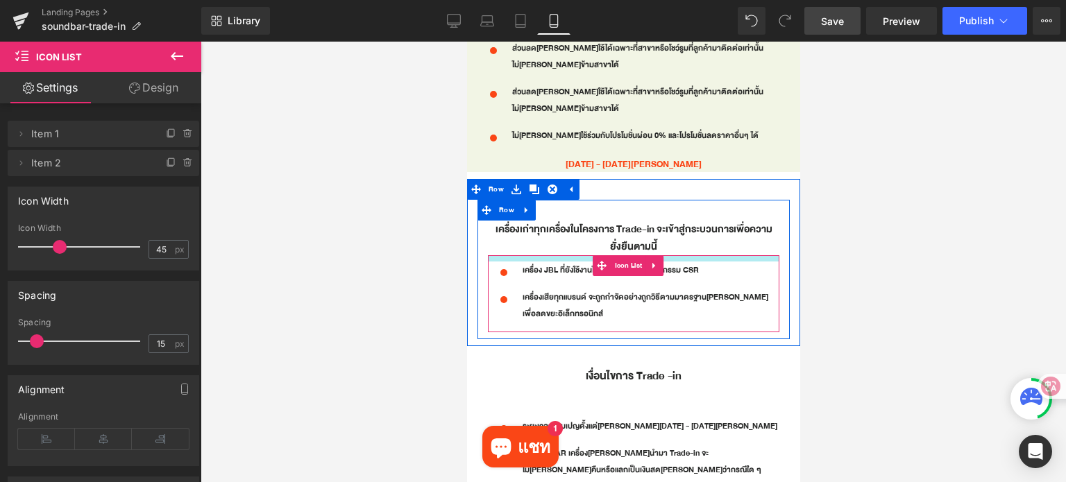
drag, startPoint x: 592, startPoint y: 263, endPoint x: 587, endPoint y: 238, distance: 25.4
click at [587, 255] on div at bounding box center [632, 258] width 291 height 6
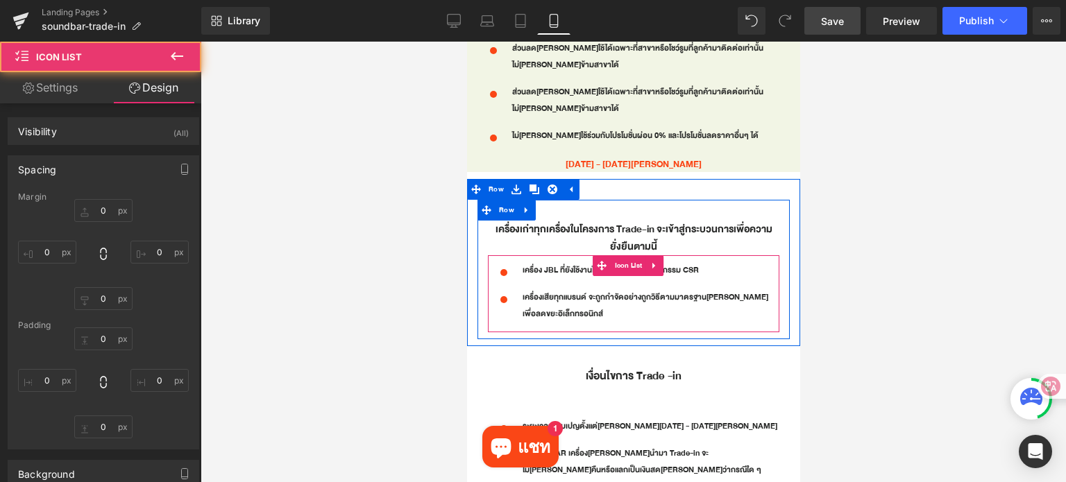
click at [899, 296] on div at bounding box center [633, 262] width 865 height 441
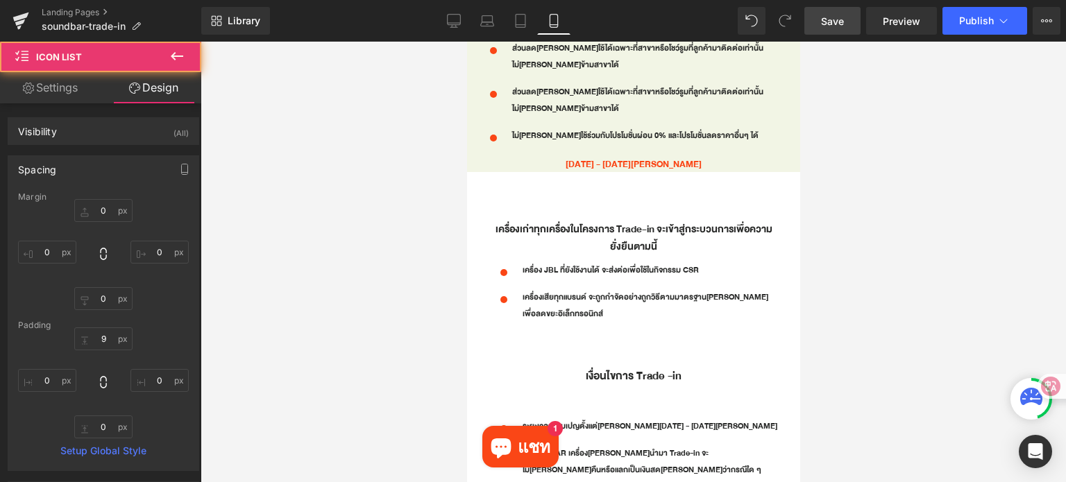
type input "0"
type input "9"
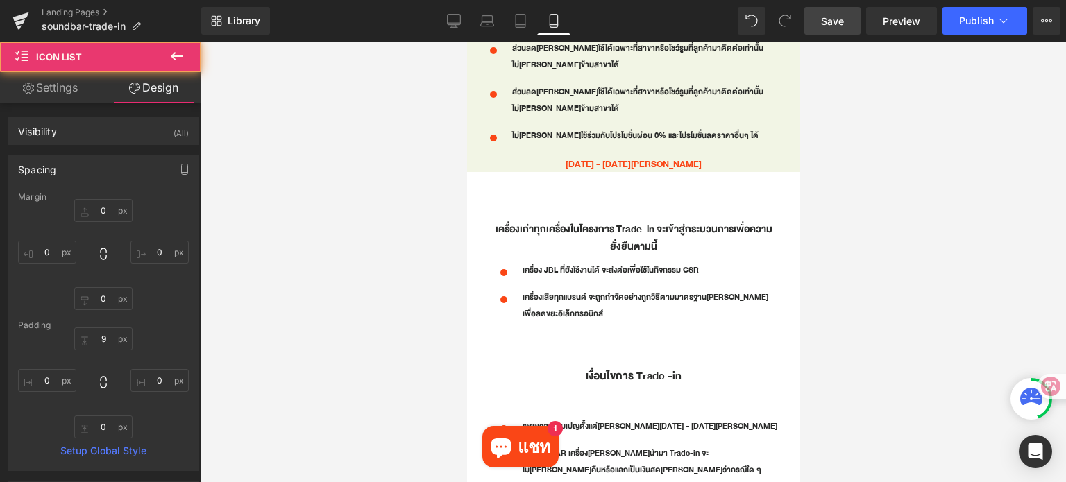
type input "0"
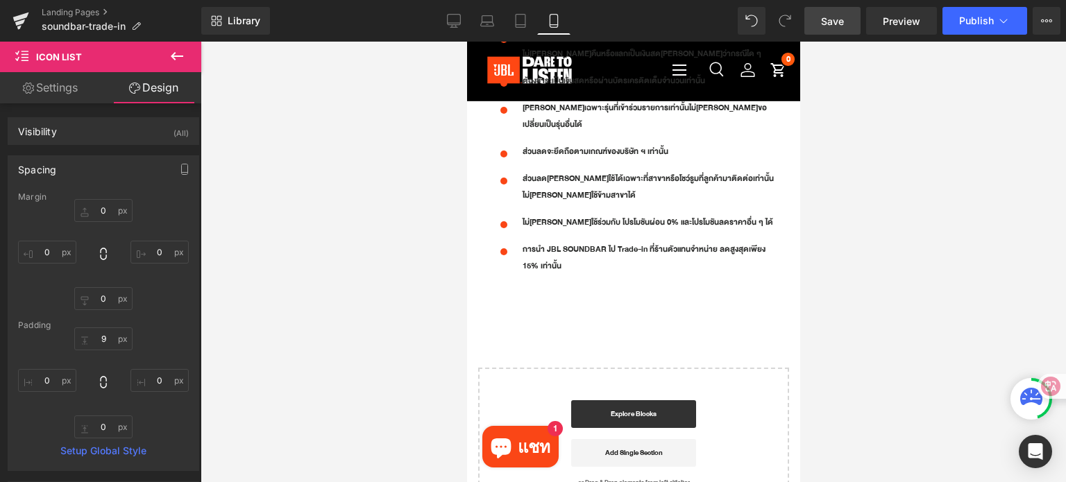
scroll to position [1604, 0]
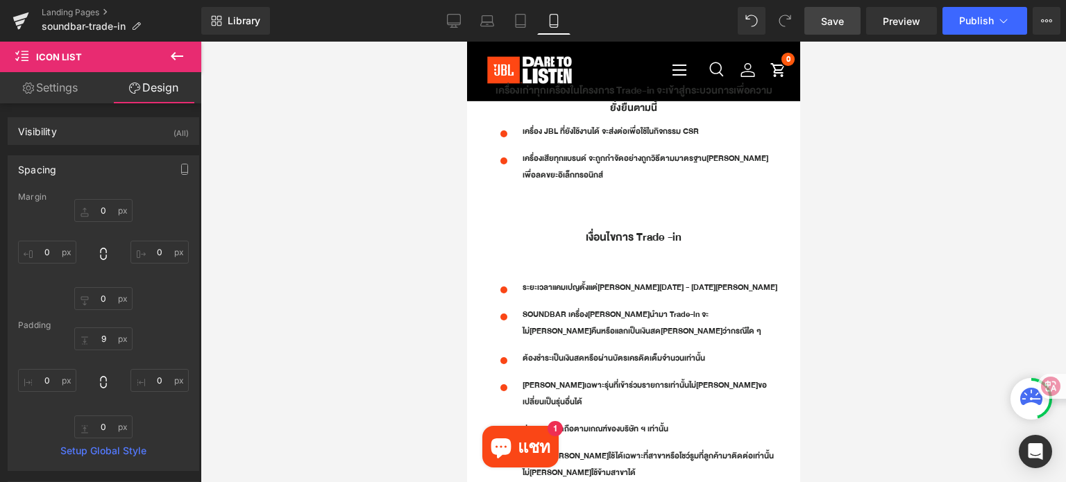
click at [828, 24] on span "Save" at bounding box center [832, 21] width 23 height 15
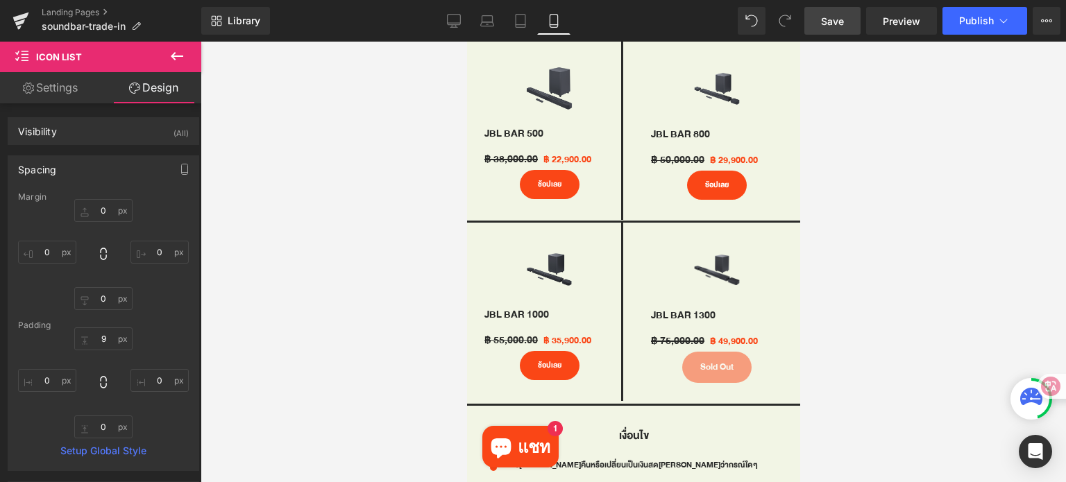
scroll to position [971, 0]
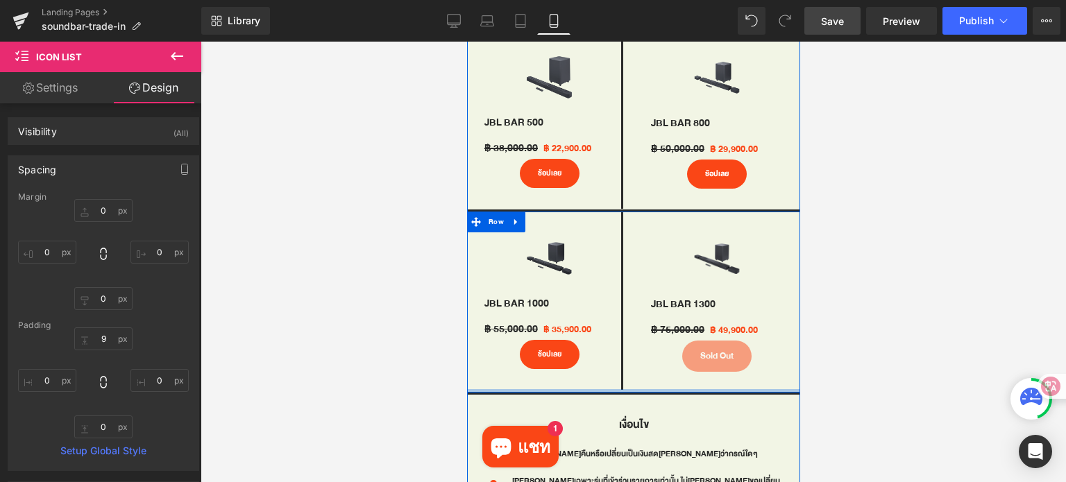
click at [638, 371] on div "Sale Off (P) Image JBL BAR 1000 (P) Title ฿ 55,000.00 ฿ 35,900.00 (P) Price ช้อ…" at bounding box center [632, 301] width 333 height 183
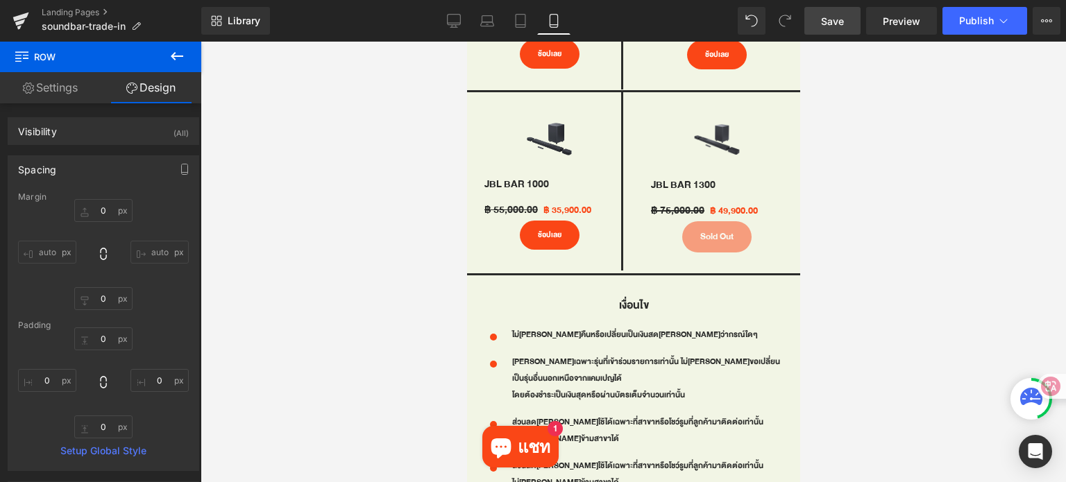
scroll to position [1098, 0]
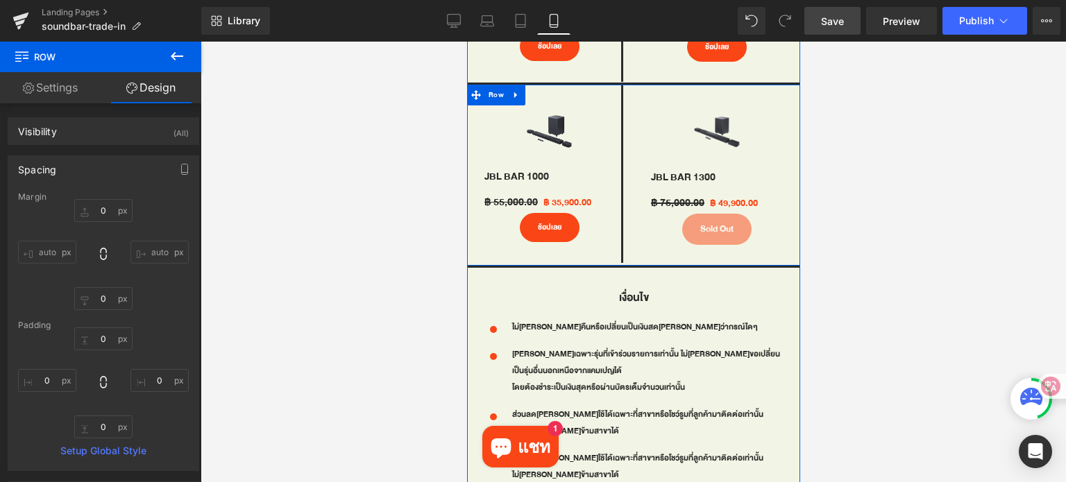
click at [611, 265] on div at bounding box center [632, 265] width 333 height 1
click at [474, 90] on icon at bounding box center [475, 95] width 10 height 10
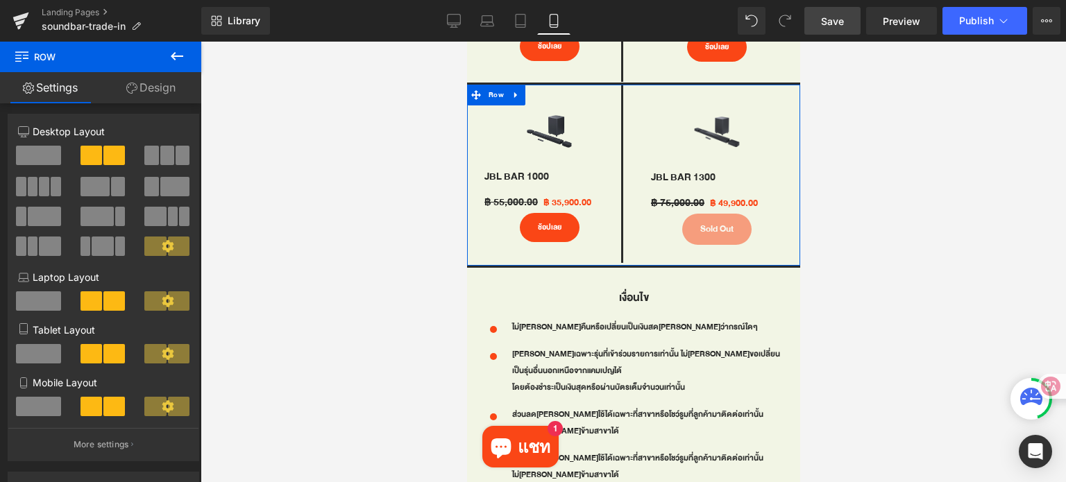
scroll to position [0, 0]
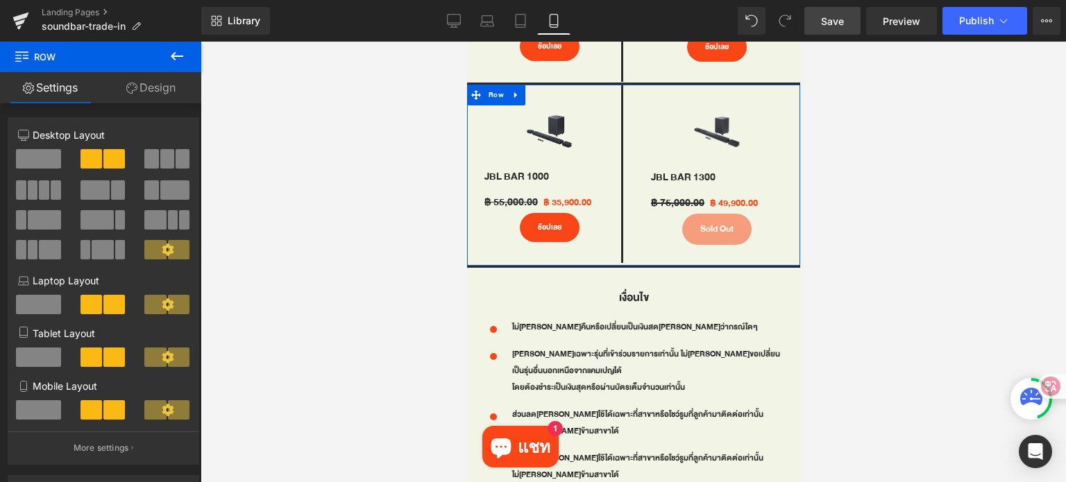
click at [165, 88] on link "Design" at bounding box center [151, 87] width 101 height 31
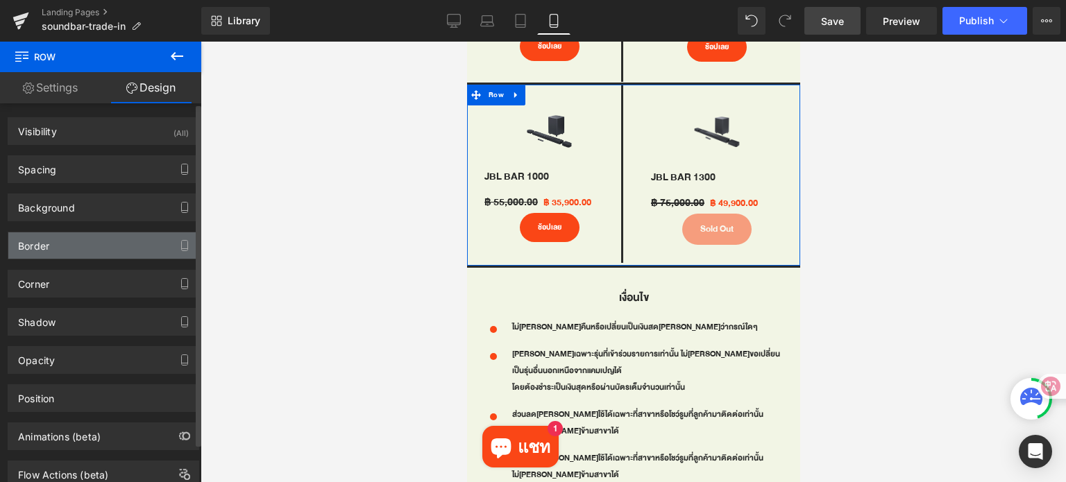
click at [94, 243] on div "Border" at bounding box center [103, 245] width 190 height 26
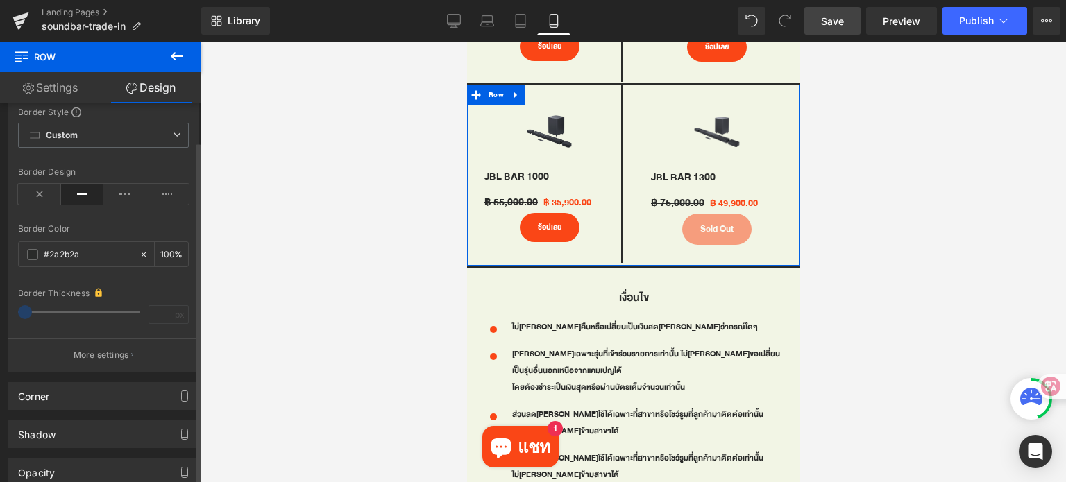
scroll to position [208, 0]
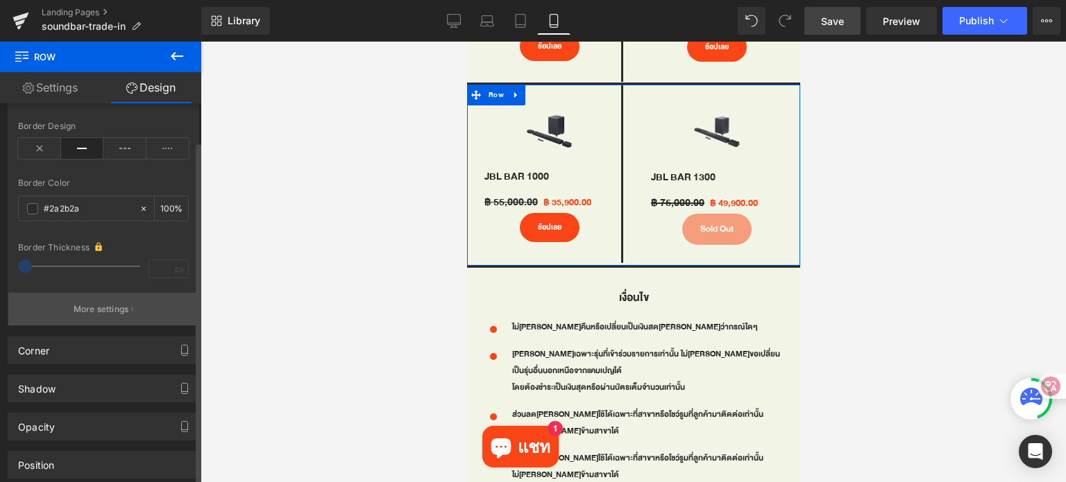
click at [103, 307] on p "More settings" at bounding box center [102, 309] width 56 height 12
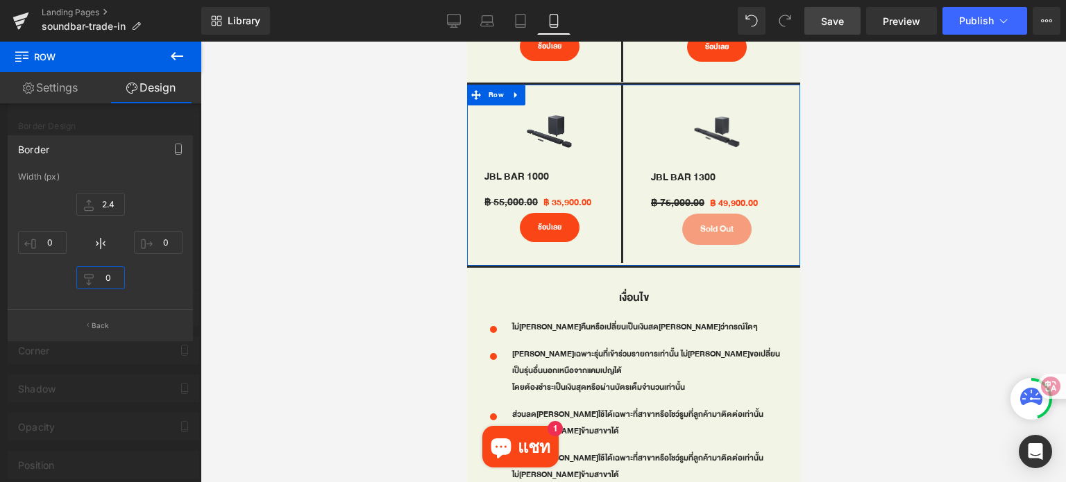
click at [110, 271] on input "0" at bounding box center [100, 277] width 49 height 23
click at [160, 278] on div "2.4px 2.4 0px 0 0px 0 0px 0" at bounding box center [100, 242] width 164 height 111
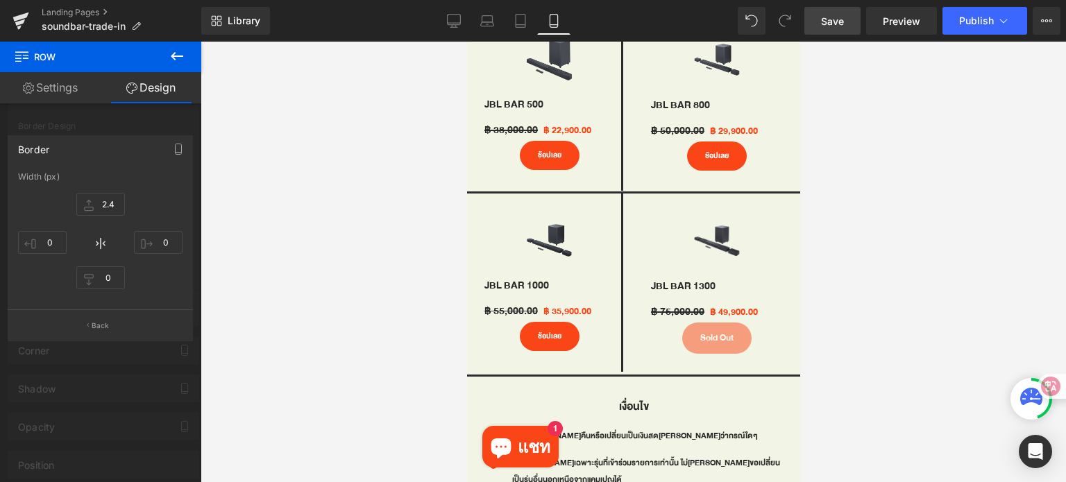
scroll to position [960, 0]
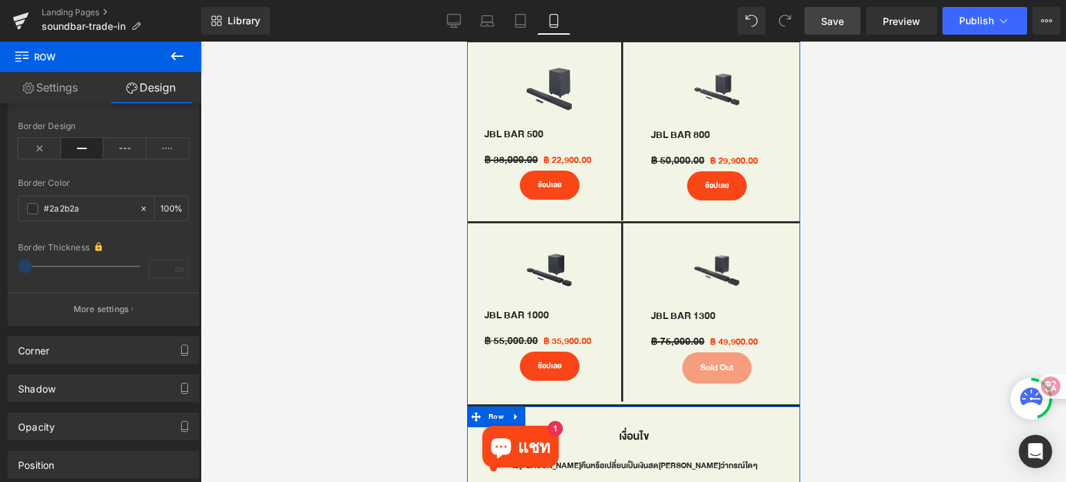
click at [474, 223] on span at bounding box center [475, 233] width 18 height 21
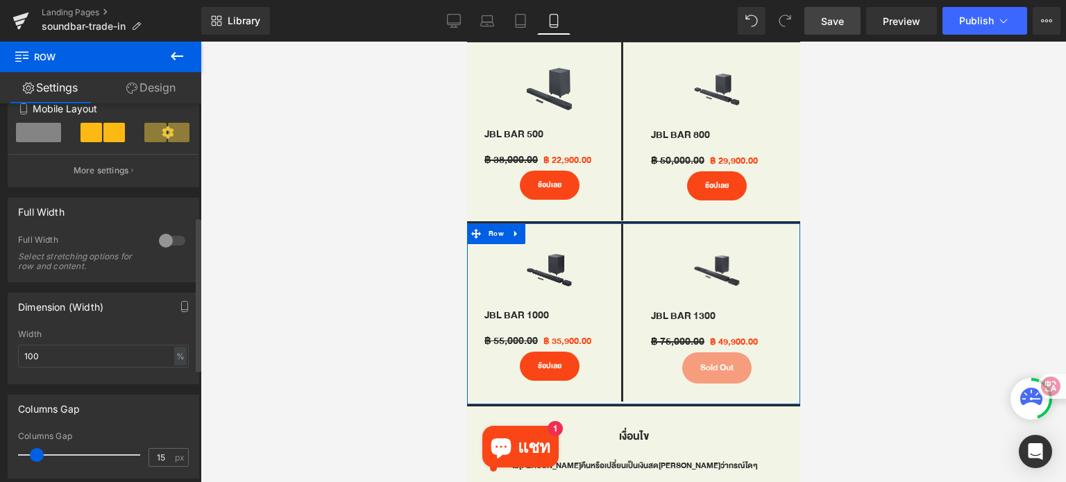
scroll to position [0, 0]
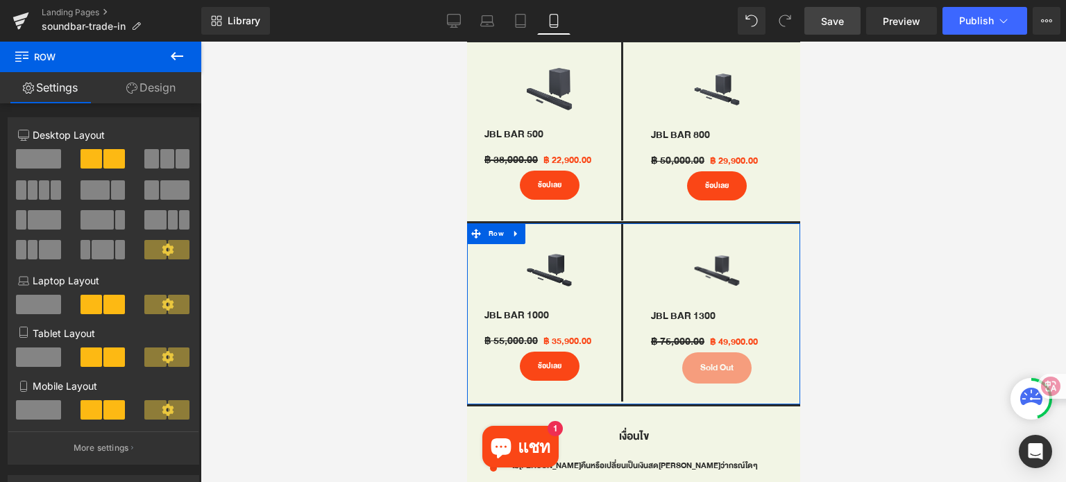
click at [130, 87] on icon at bounding box center [131, 88] width 11 height 11
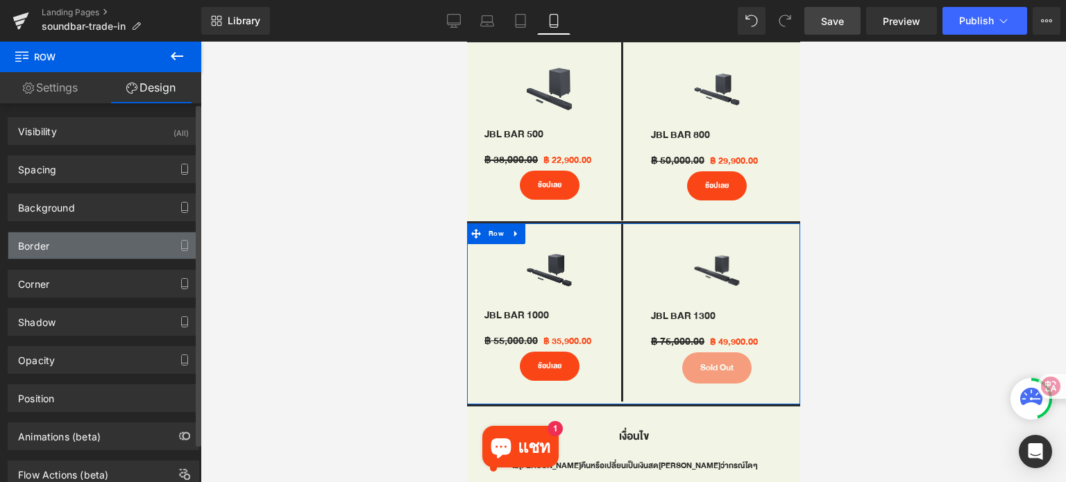
click at [71, 248] on div "Border" at bounding box center [103, 245] width 190 height 26
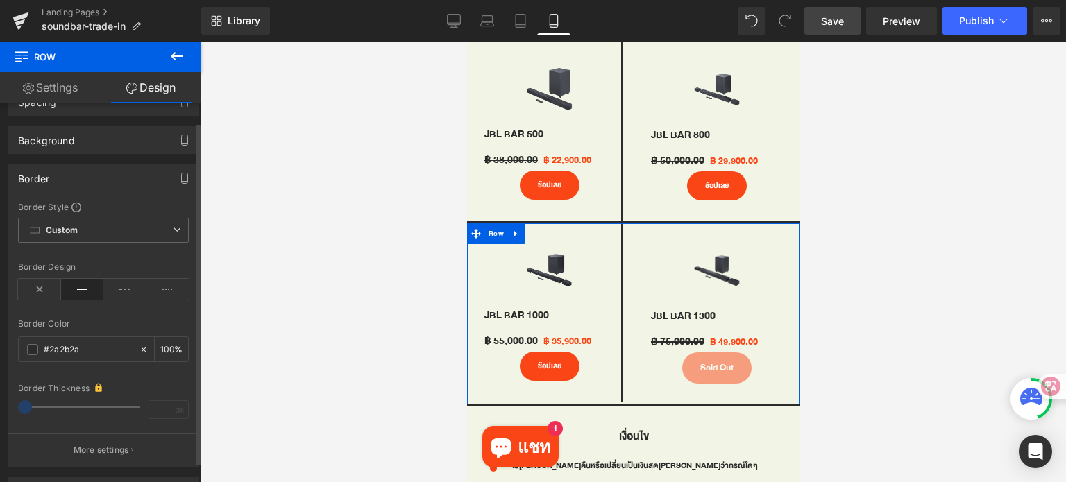
scroll to position [69, 0]
click at [92, 442] on p "More settings" at bounding box center [102, 448] width 56 height 12
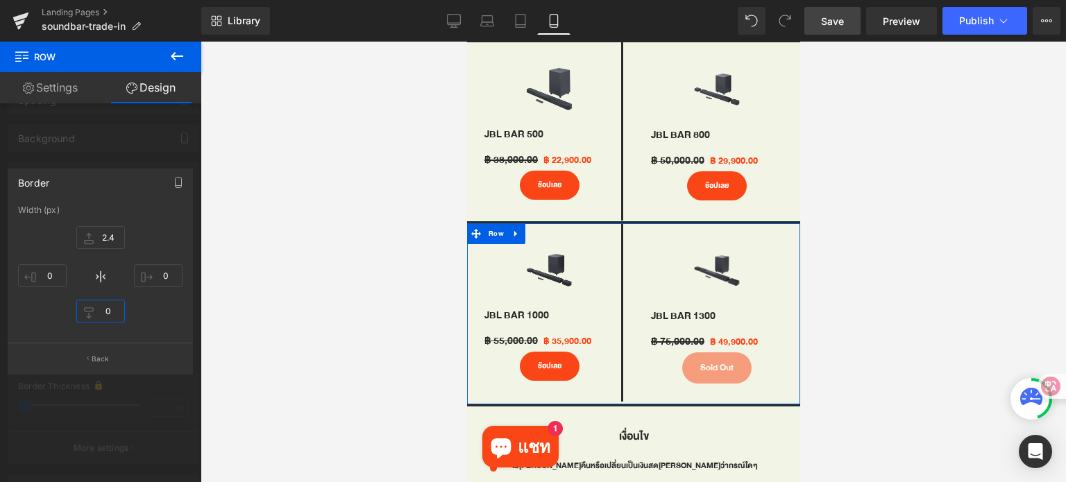
click at [105, 307] on input "0" at bounding box center [100, 311] width 49 height 23
click at [133, 366] on button "Back" at bounding box center [100, 358] width 185 height 31
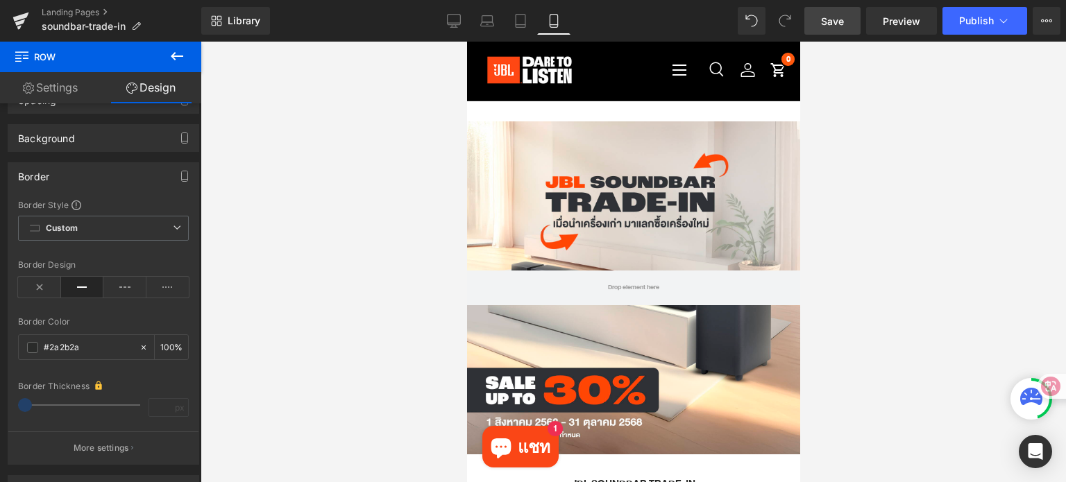
scroll to position [0, 0]
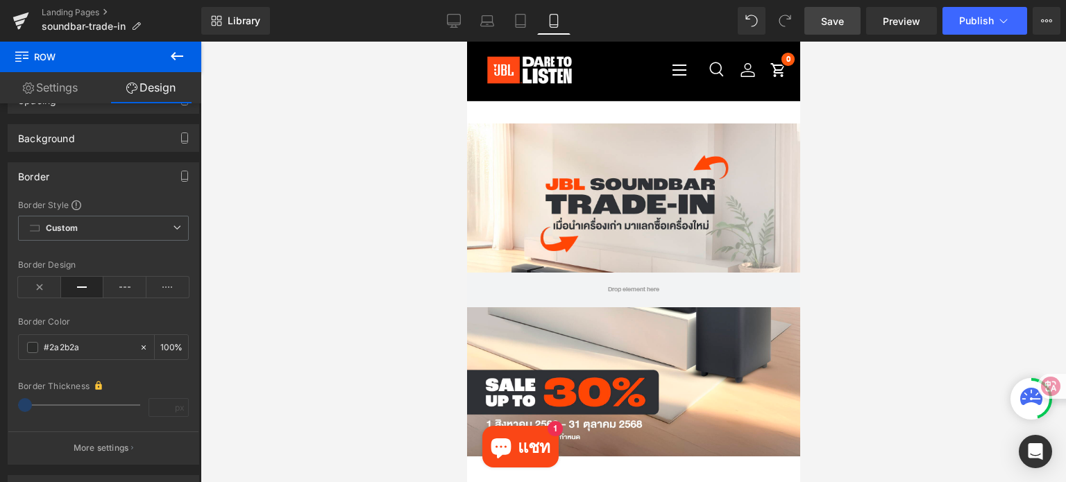
click at [826, 28] on link "Save" at bounding box center [832, 21] width 56 height 28
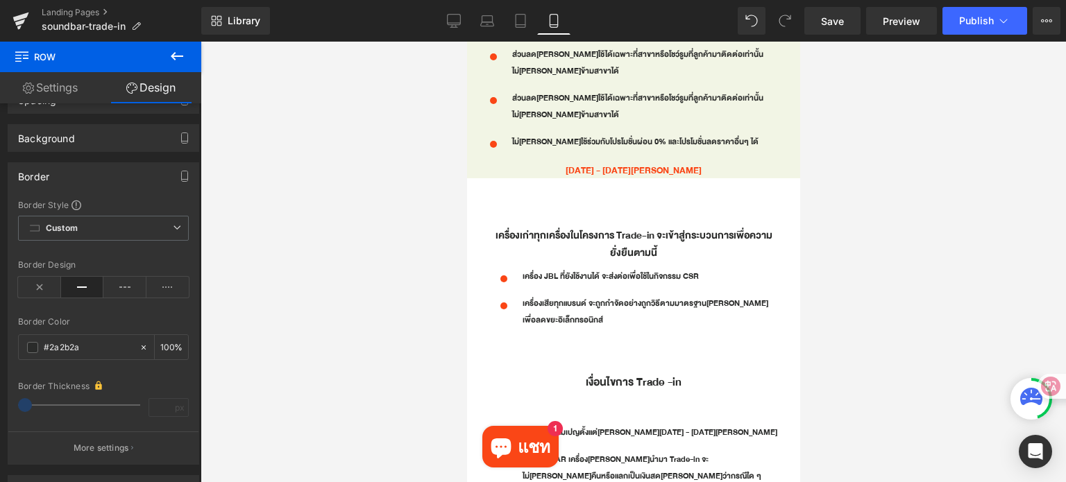
scroll to position [1457, 0]
click at [542, 271] on ul "Icon เครื่อง JBL ที่ยังใช้งานได้ จะส่งต่อเพื่อใช้ในกิจกรรม CSR Text Block Icon …" at bounding box center [632, 304] width 291 height 71
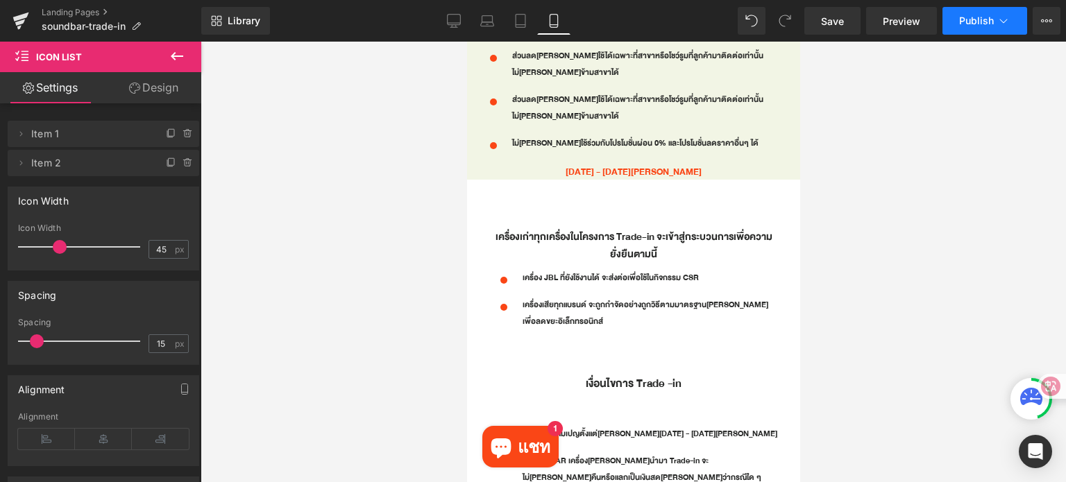
click at [960, 25] on span "Publish" at bounding box center [976, 20] width 35 height 11
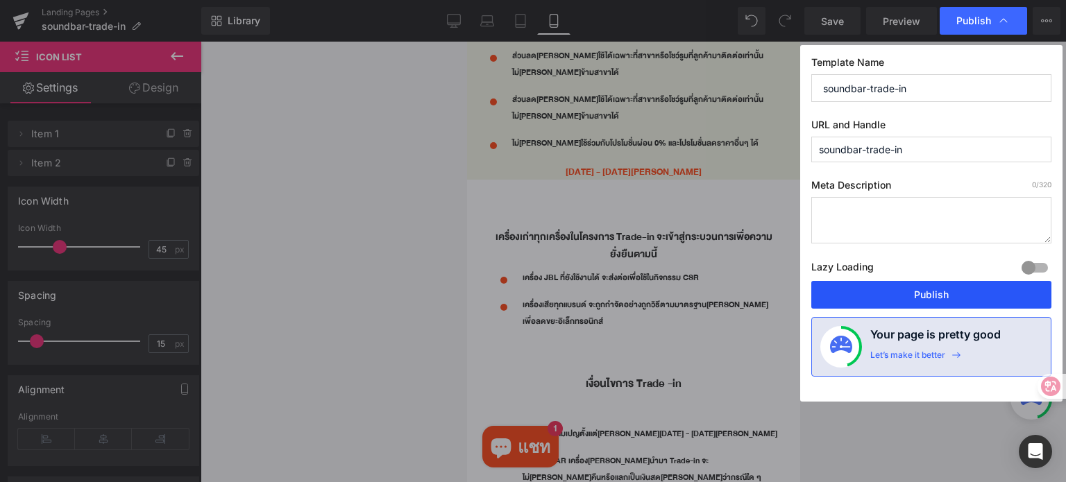
click at [907, 287] on button "Publish" at bounding box center [931, 295] width 240 height 28
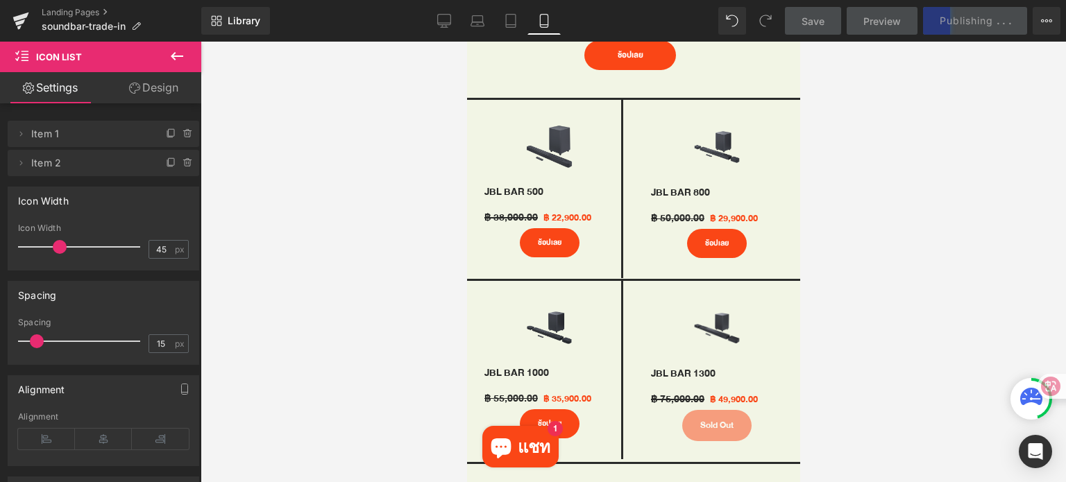
scroll to position [833, 0]
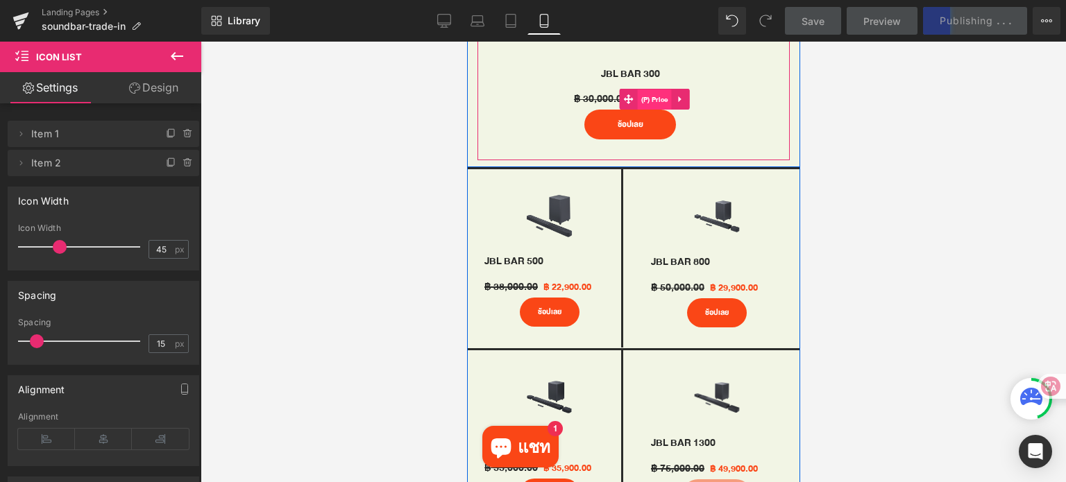
click at [652, 90] on span "(P) Price" at bounding box center [654, 100] width 34 height 21
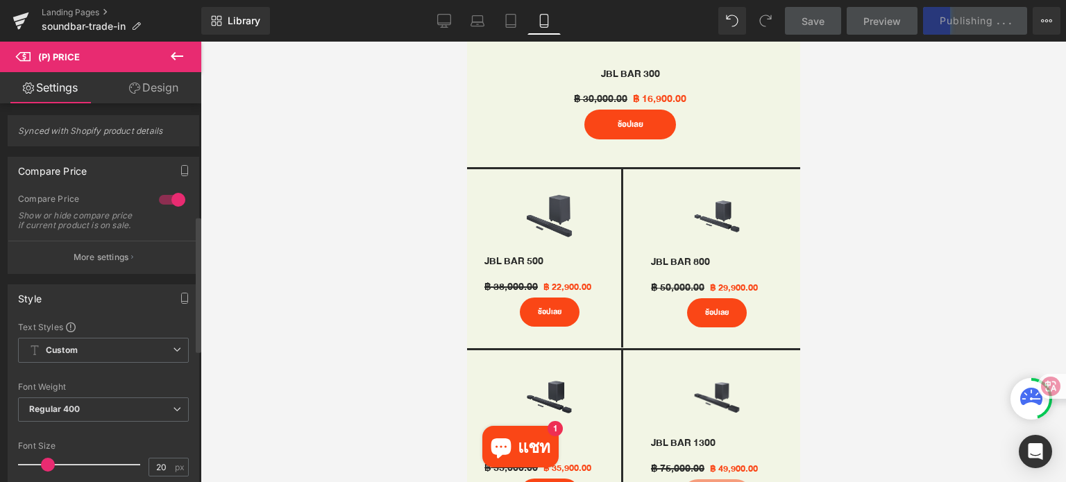
scroll to position [0, 0]
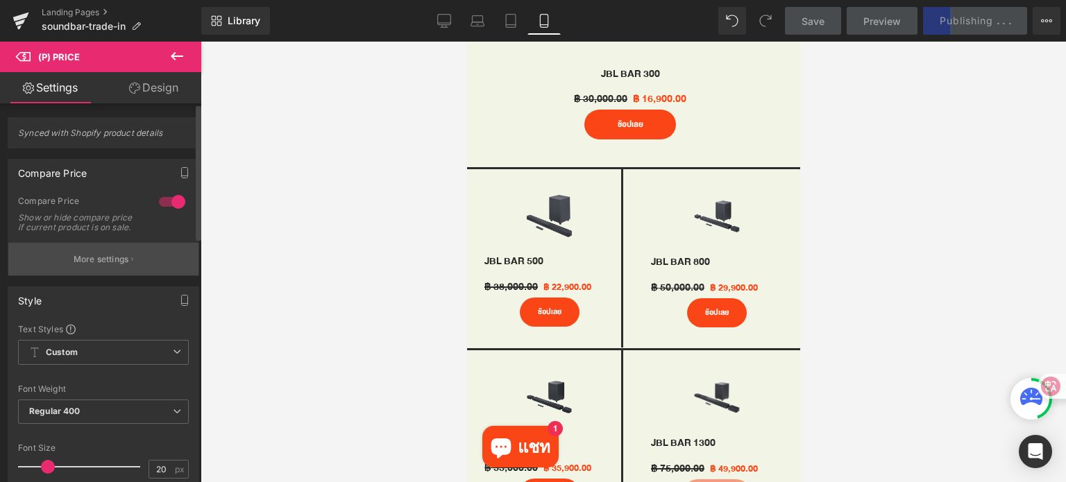
click at [108, 266] on p "More settings" at bounding box center [102, 259] width 56 height 12
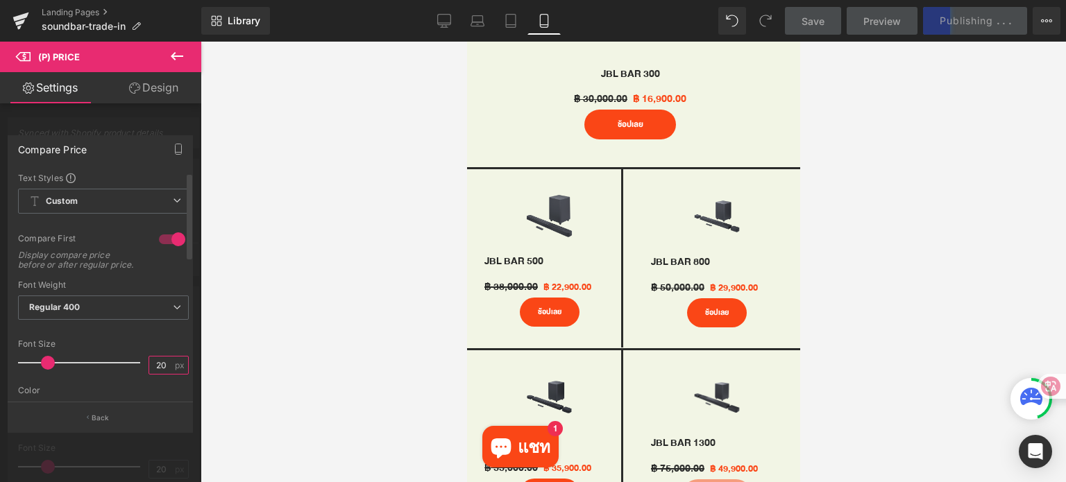
drag, startPoint x: 163, startPoint y: 368, endPoint x: 148, endPoint y: 370, distance: 15.3
click at [149, 370] on input "20" at bounding box center [161, 365] width 24 height 17
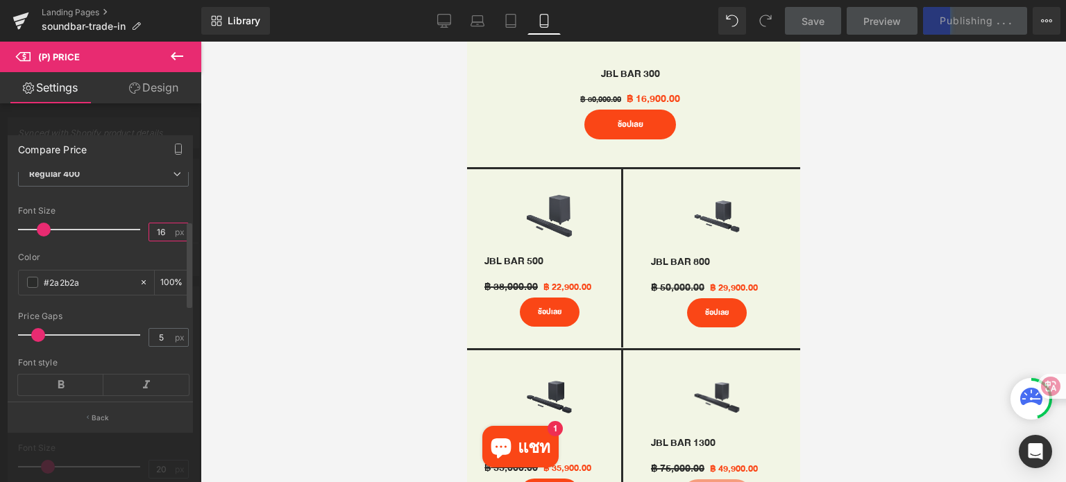
scroll to position [208, 0]
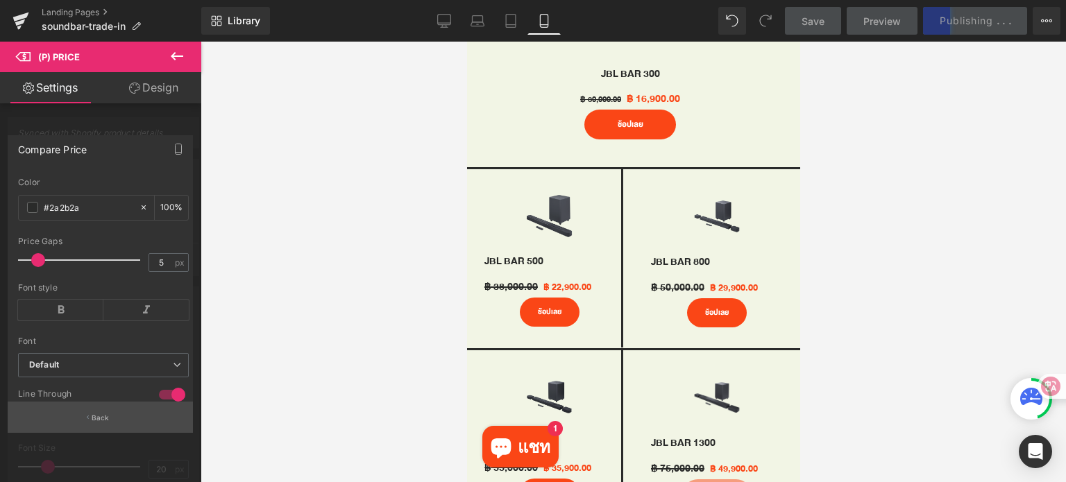
type input "16"
click at [95, 418] on p "Back" at bounding box center [101, 418] width 18 height 10
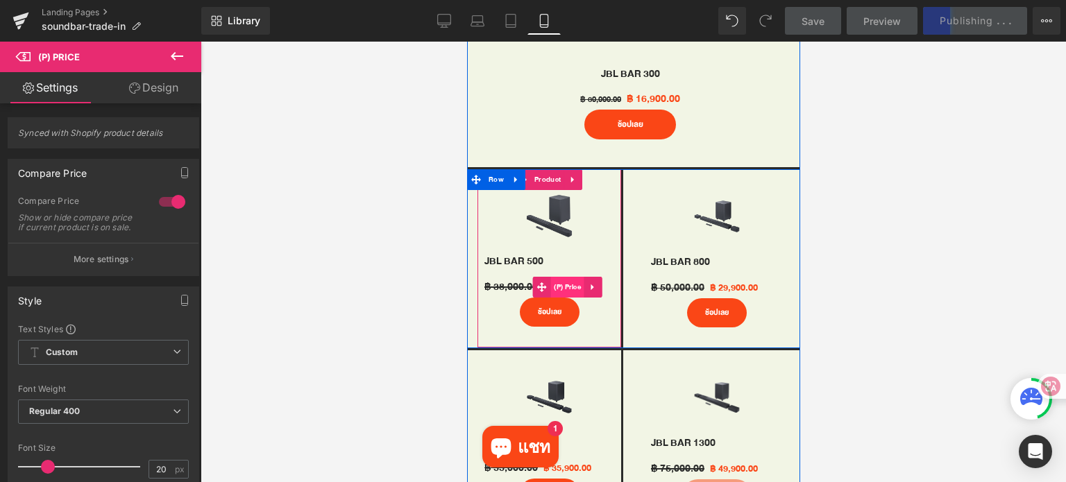
click at [559, 277] on span "(P) Price" at bounding box center [567, 287] width 34 height 21
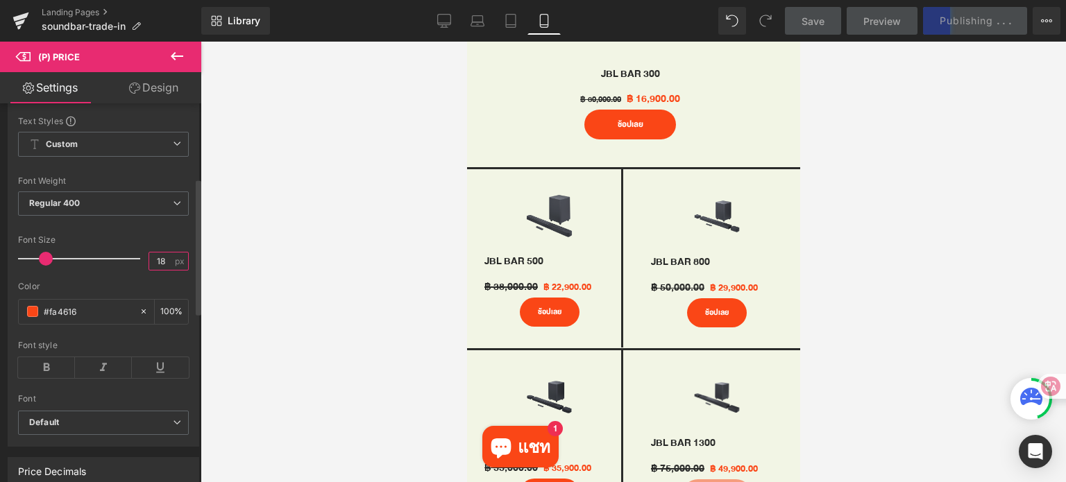
drag, startPoint x: 160, startPoint y: 266, endPoint x: 153, endPoint y: 266, distance: 7.6
click at [153, 266] on input "18" at bounding box center [161, 261] width 24 height 17
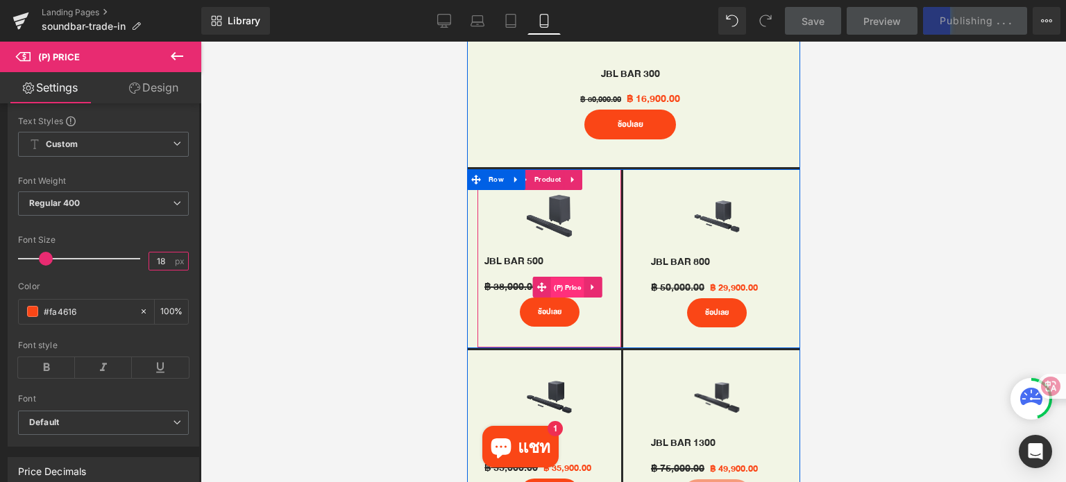
click at [561, 278] on span "(P) Price" at bounding box center [567, 288] width 34 height 21
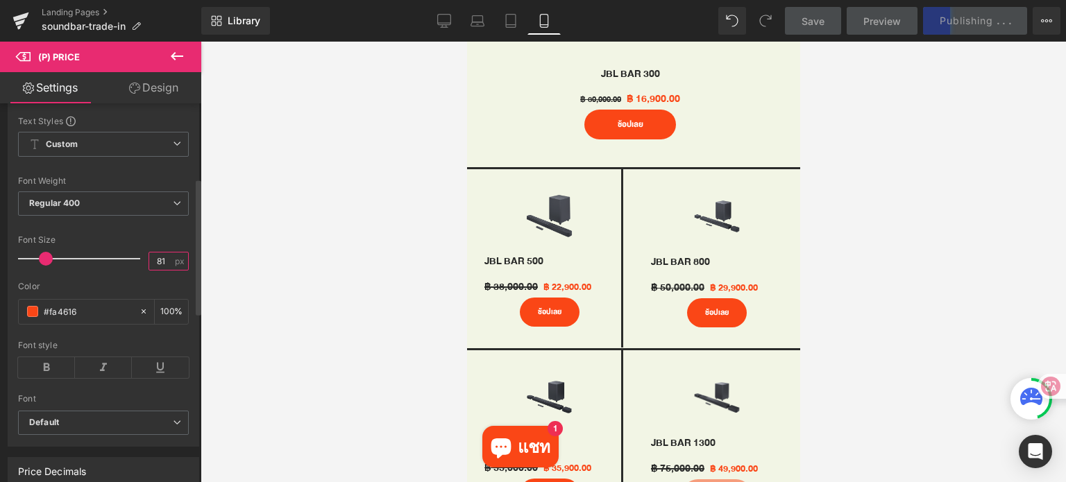
click at [161, 268] on input "81" at bounding box center [161, 261] width 24 height 17
type input "8"
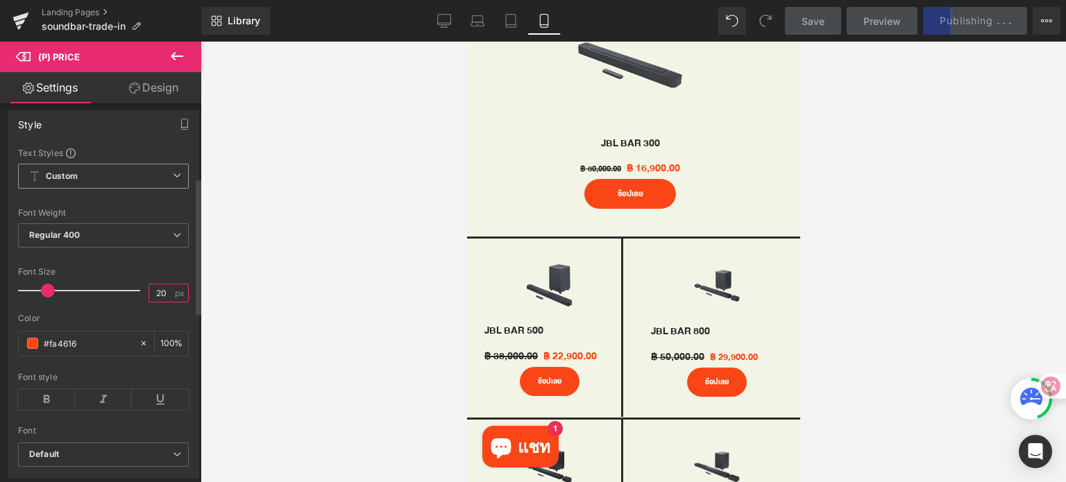
scroll to position [69, 0]
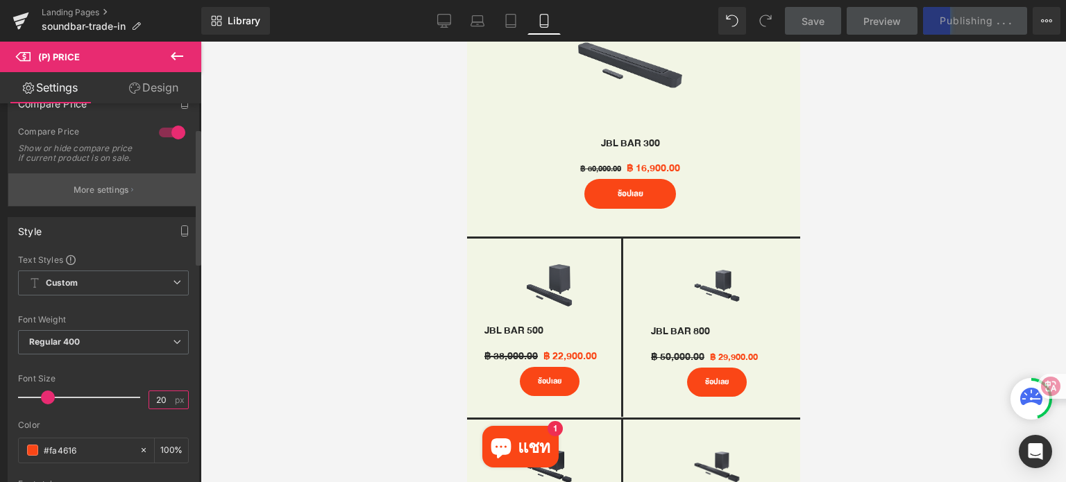
type input "20"
click at [108, 196] on p "More settings" at bounding box center [102, 190] width 56 height 12
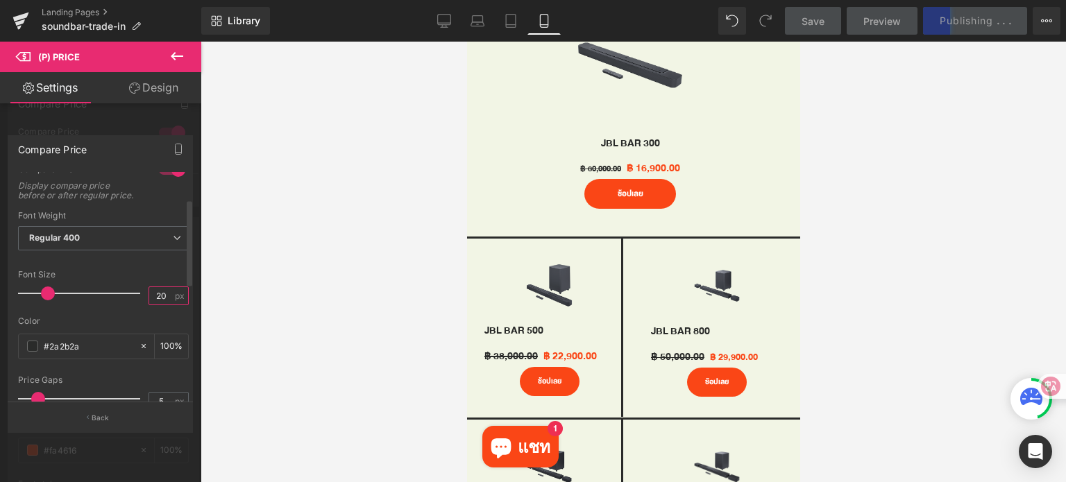
drag, startPoint x: 162, startPoint y: 302, endPoint x: 151, endPoint y: 302, distance: 11.1
click at [151, 302] on input "20" at bounding box center [161, 295] width 24 height 17
type input "18"
click at [155, 280] on div "Font Size" at bounding box center [103, 275] width 171 height 10
click at [128, 416] on button "Back" at bounding box center [100, 417] width 185 height 31
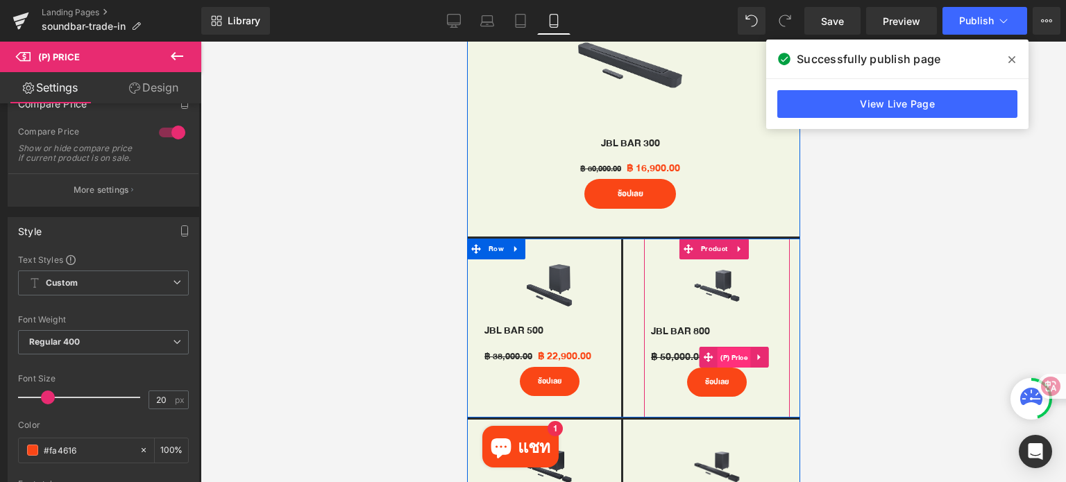
click at [716, 348] on span "(P) Price" at bounding box center [733, 358] width 34 height 21
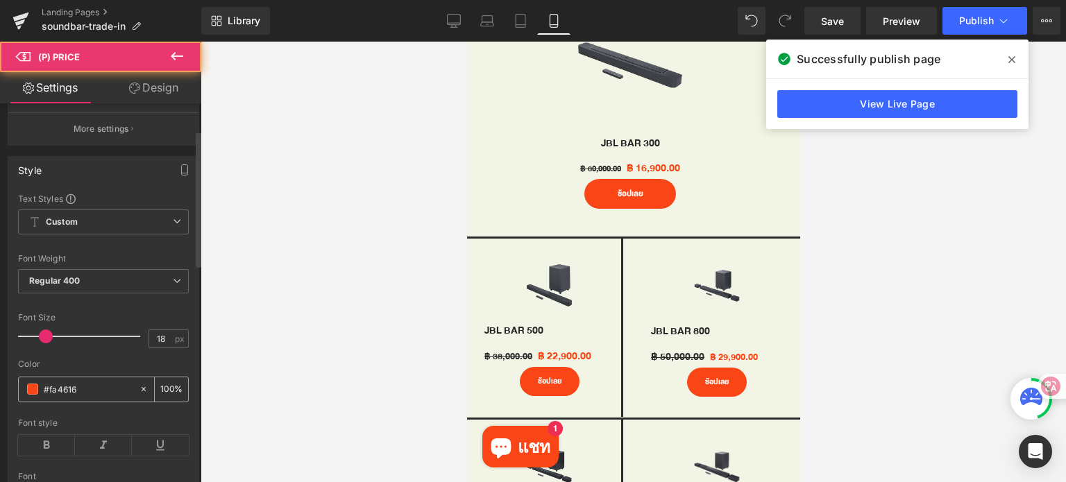
scroll to position [208, 0]
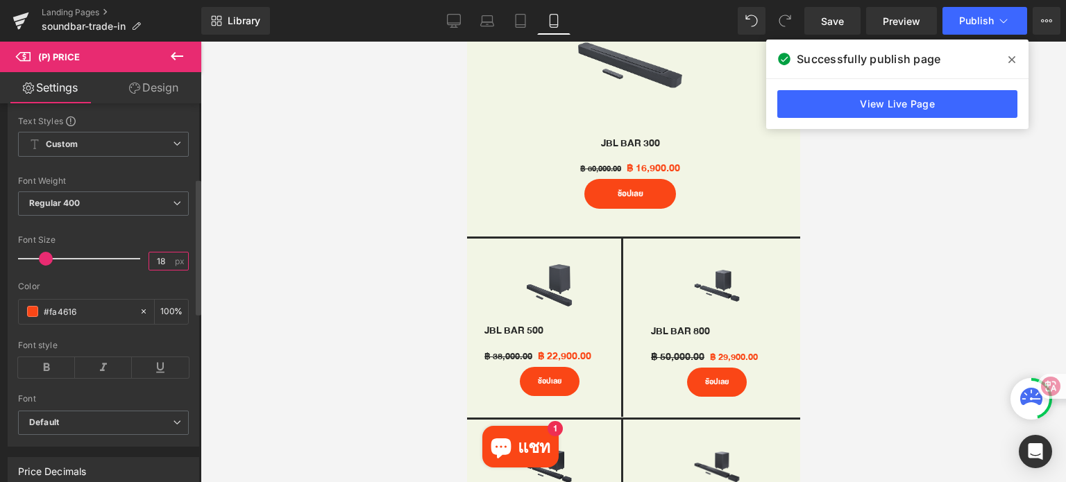
drag, startPoint x: 160, startPoint y: 271, endPoint x: 148, endPoint y: 273, distance: 12.0
click at [149, 270] on input "18" at bounding box center [161, 261] width 24 height 17
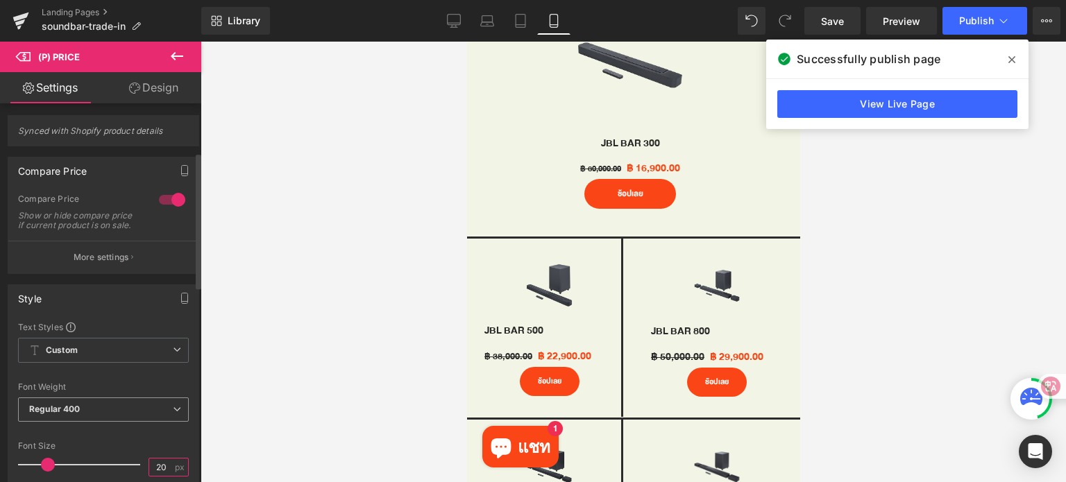
scroll to position [0, 0]
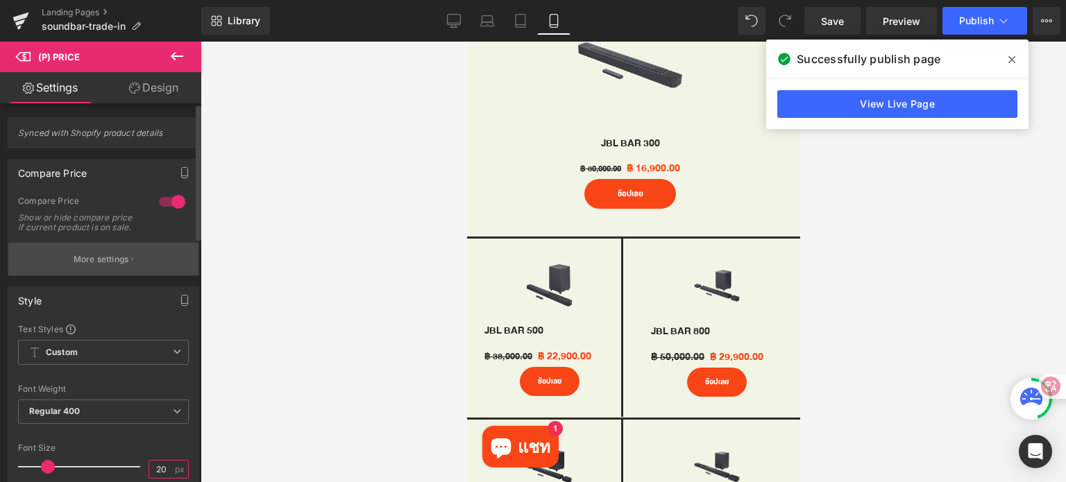
type input "20"
click at [104, 266] on p "More settings" at bounding box center [102, 259] width 56 height 12
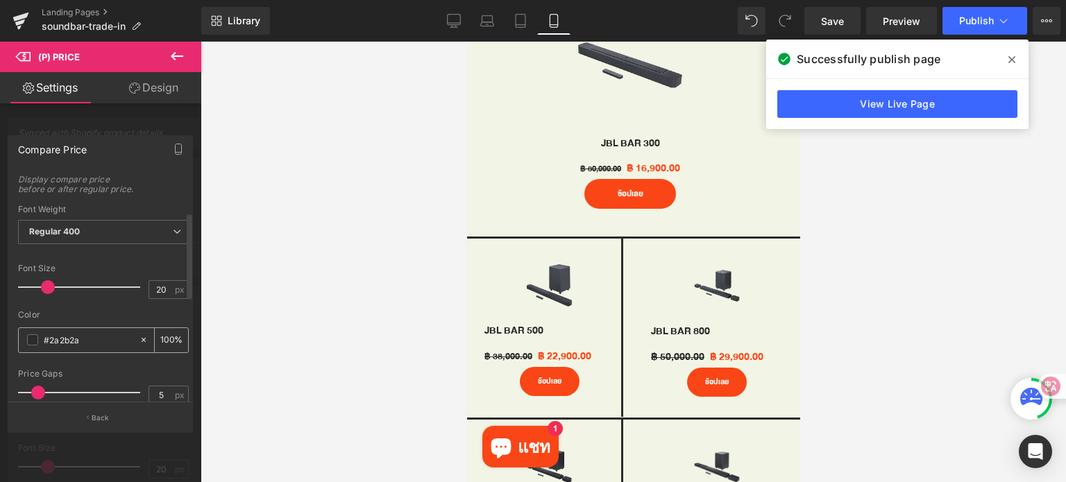
scroll to position [69, 0]
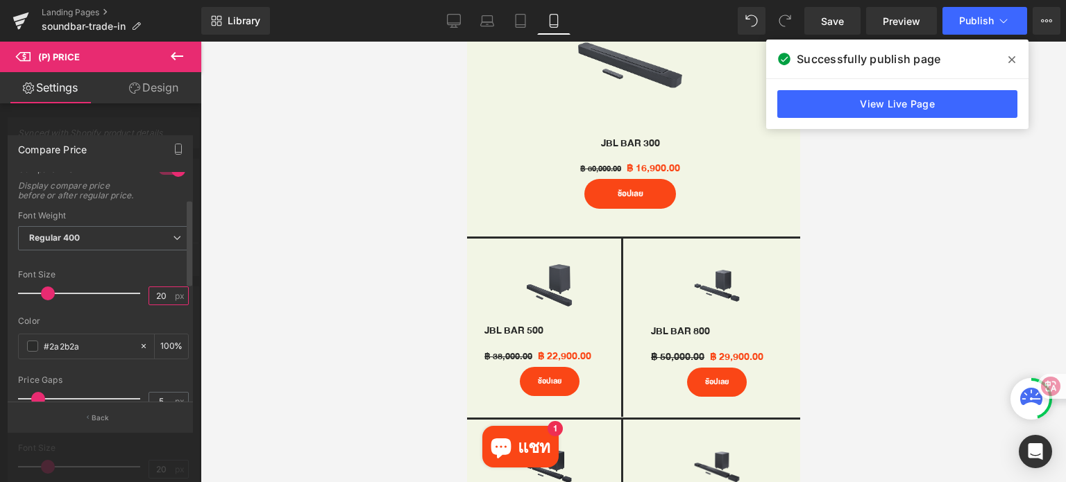
drag, startPoint x: 163, startPoint y: 301, endPoint x: 149, endPoint y: 301, distance: 13.9
click at [149, 301] on input "20" at bounding box center [161, 295] width 24 height 17
type input "16"
click at [1010, 63] on icon at bounding box center [1011, 59] width 7 height 11
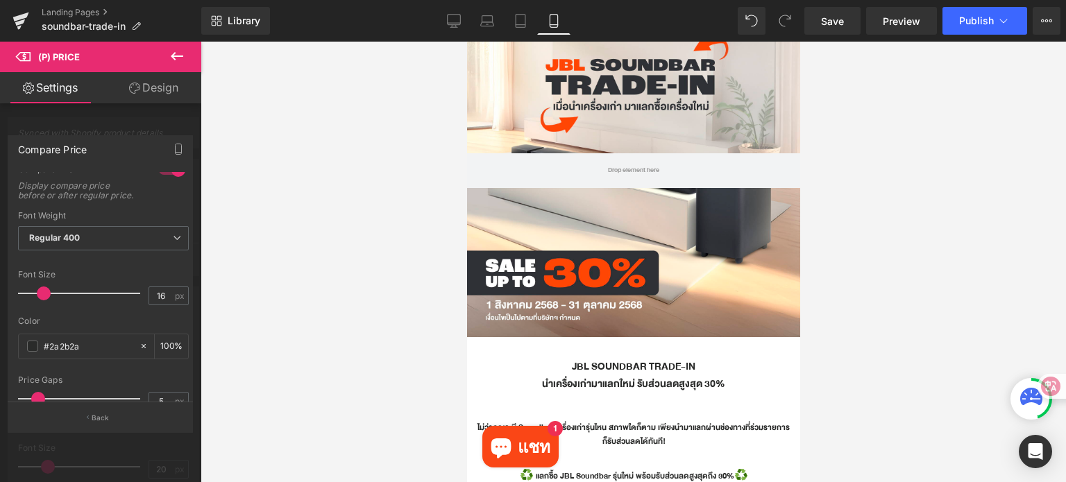
scroll to position [0, 0]
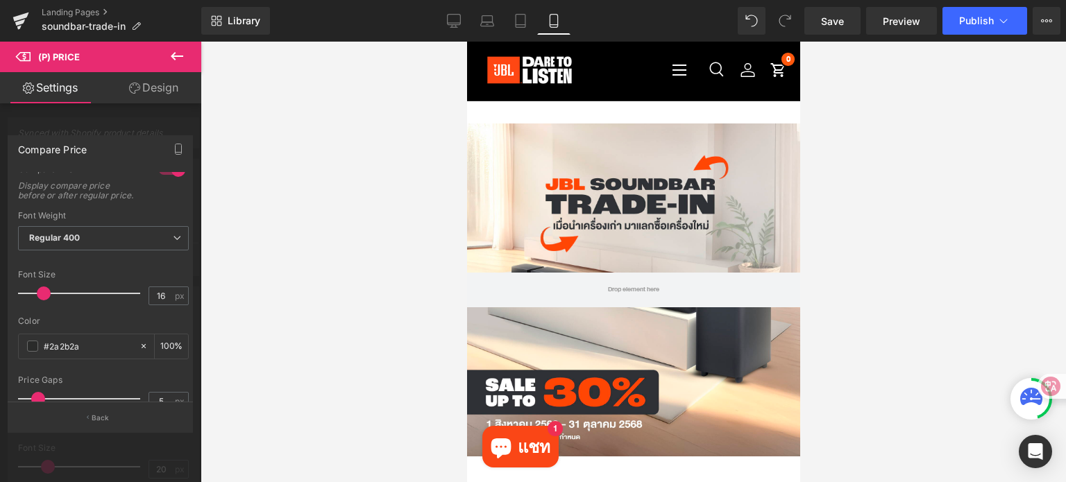
click at [903, 207] on div at bounding box center [633, 262] width 865 height 441
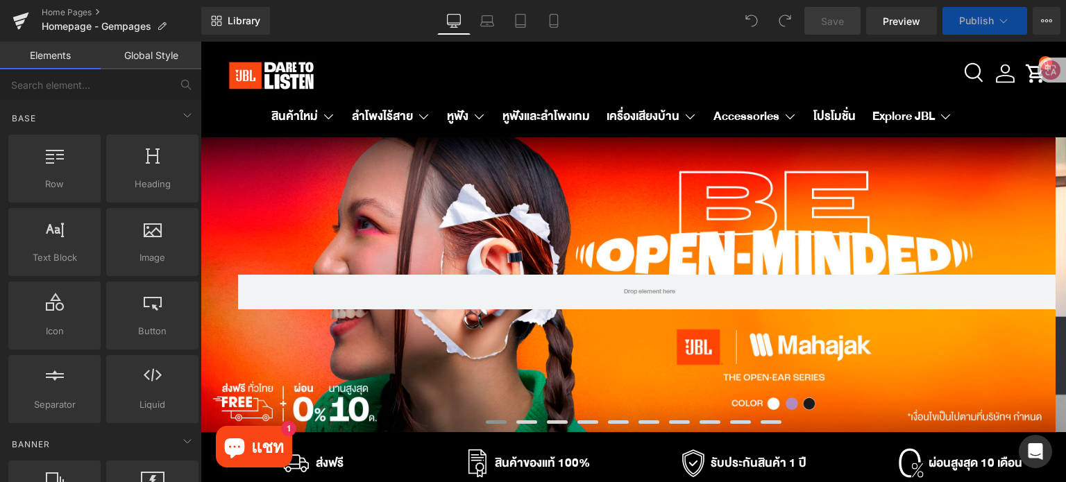
click at [519, 420] on div "Rendering Content" at bounding box center [533, 427] width 85 height 15
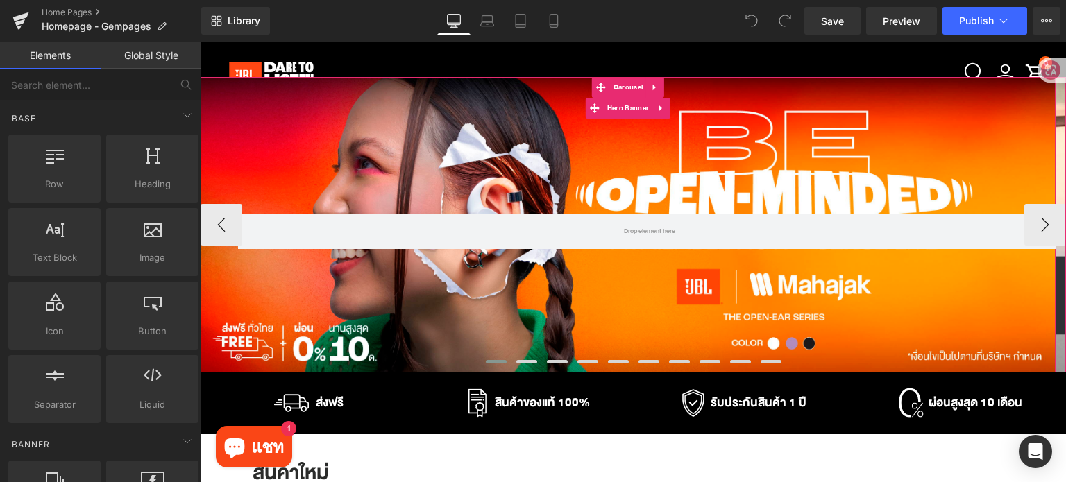
scroll to position [208, 0]
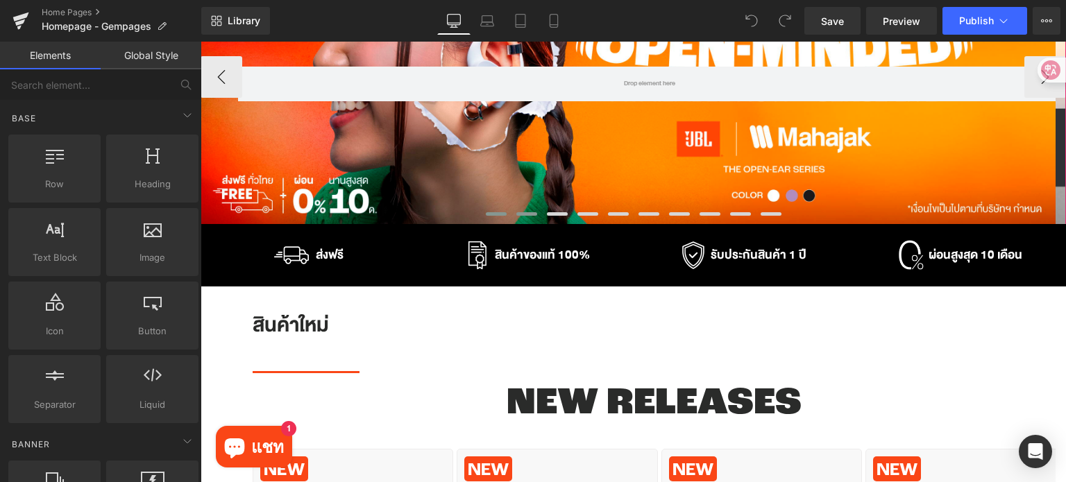
click at [521, 212] on span at bounding box center [526, 213] width 21 height 3
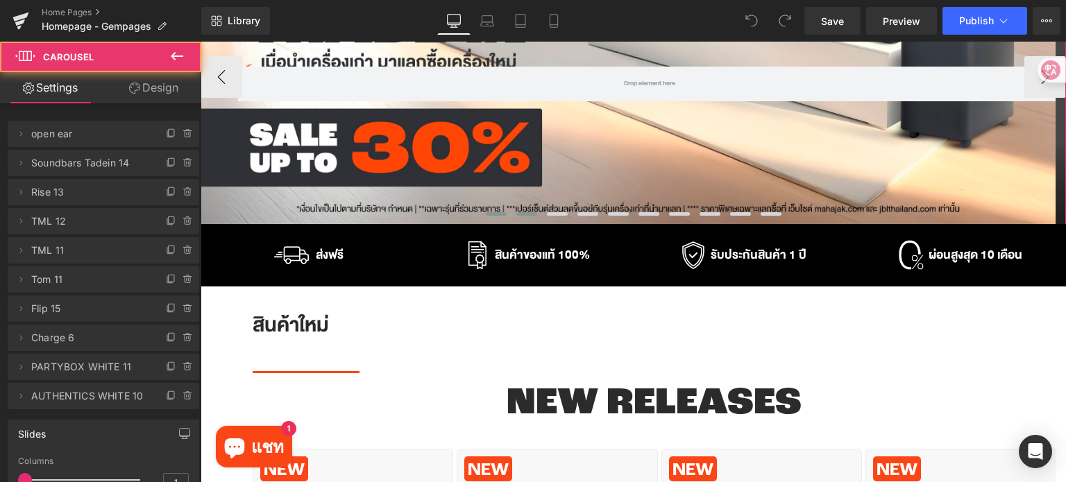
click at [497, 215] on span at bounding box center [496, 213] width 21 height 3
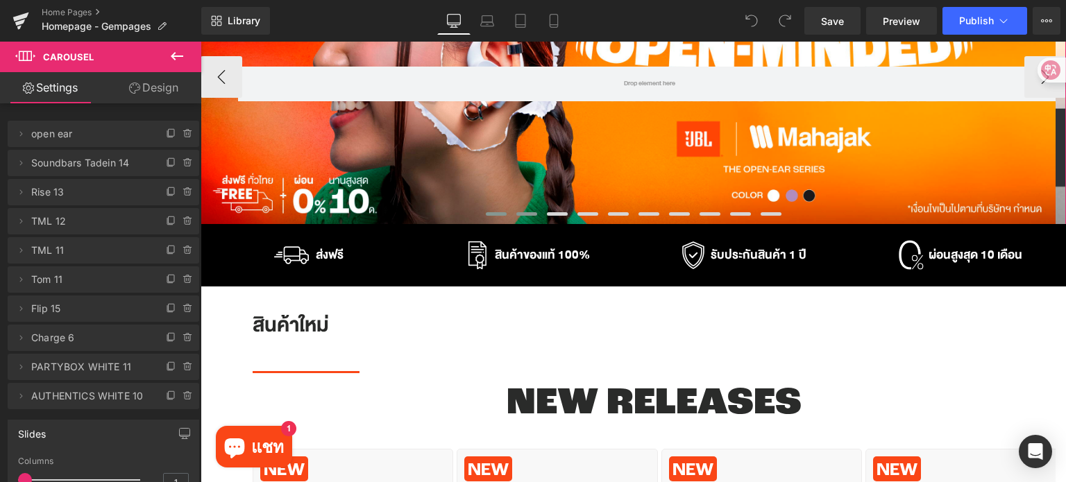
click at [520, 214] on span at bounding box center [526, 213] width 21 height 3
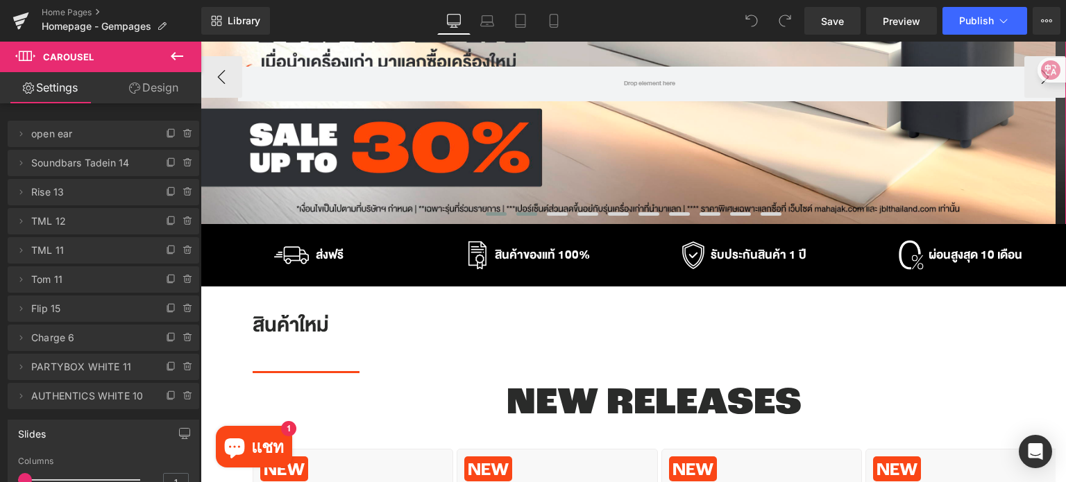
click at [491, 215] on span at bounding box center [496, 213] width 21 height 3
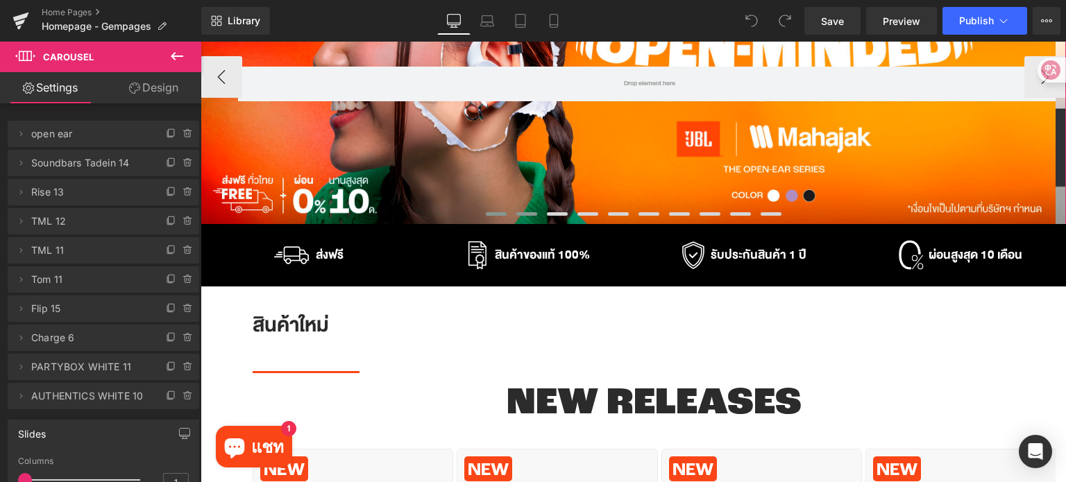
click at [522, 214] on span at bounding box center [526, 213] width 21 height 3
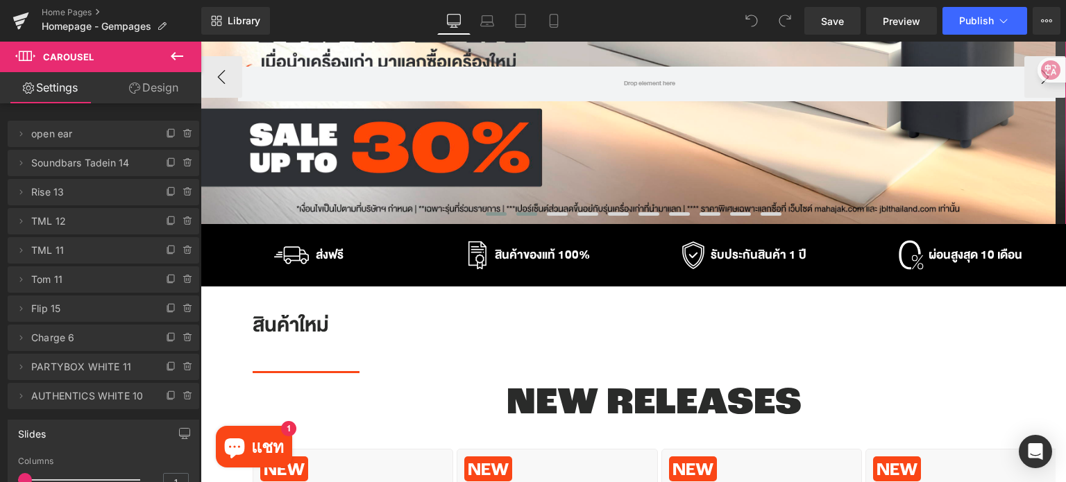
click at [500, 216] on button at bounding box center [496, 214] width 31 height 10
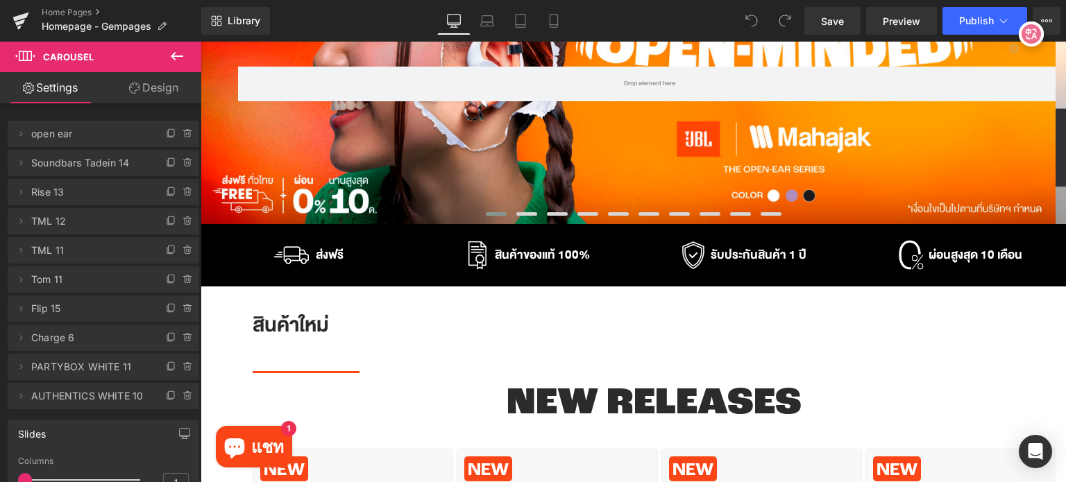
drag, startPoint x: 1241, startPoint y: 110, endPoint x: 1065, endPoint y: 265, distance: 234.5
click at [1064, 212] on div at bounding box center [1048, 212] width 35 height 25
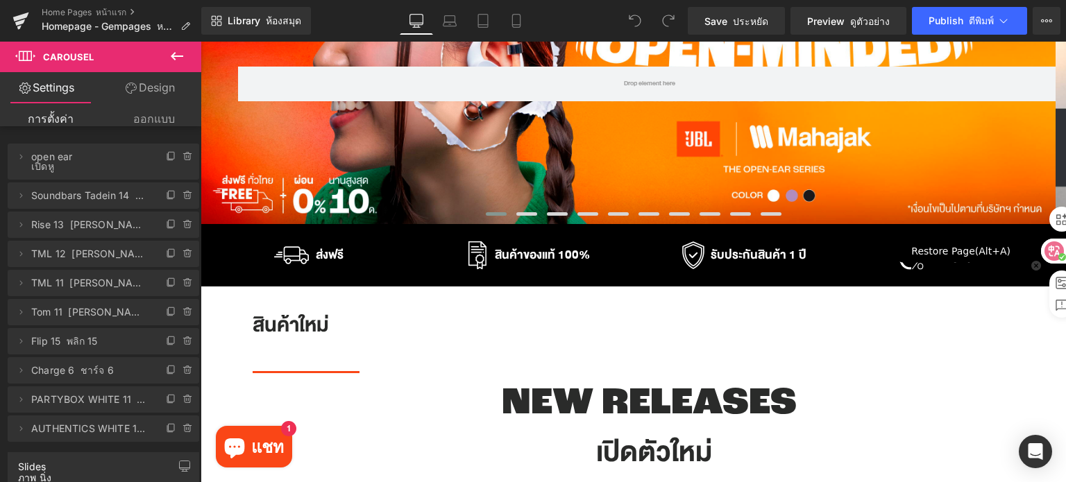
click at [1050, 255] on icon at bounding box center [1054, 251] width 12 height 11
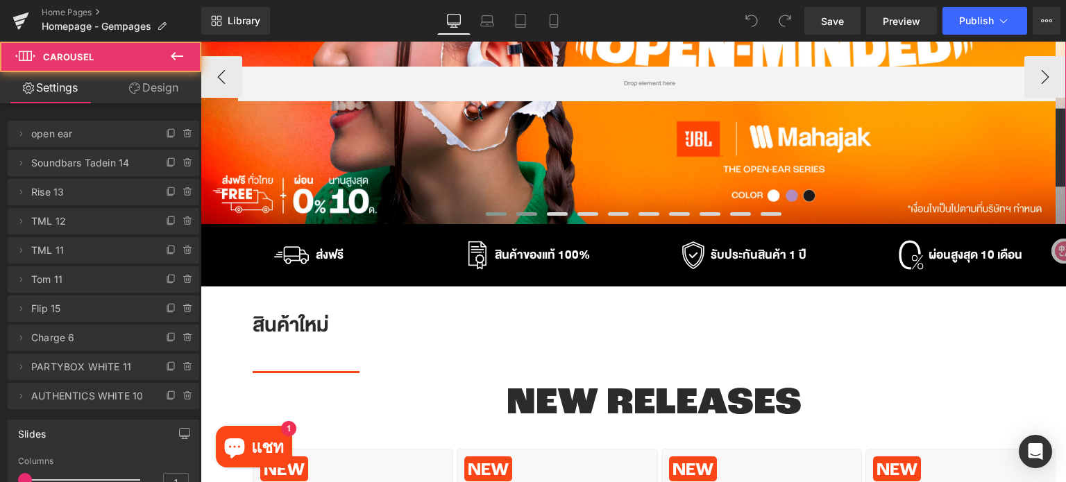
click at [519, 213] on span at bounding box center [526, 213] width 21 height 3
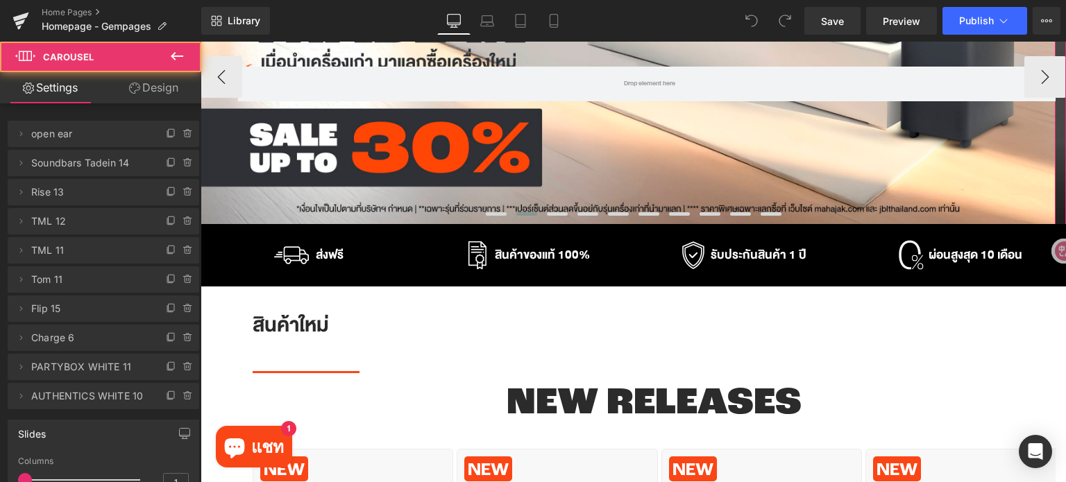
click at [513, 160] on div "Row" at bounding box center [628, 77] width 855 height 296
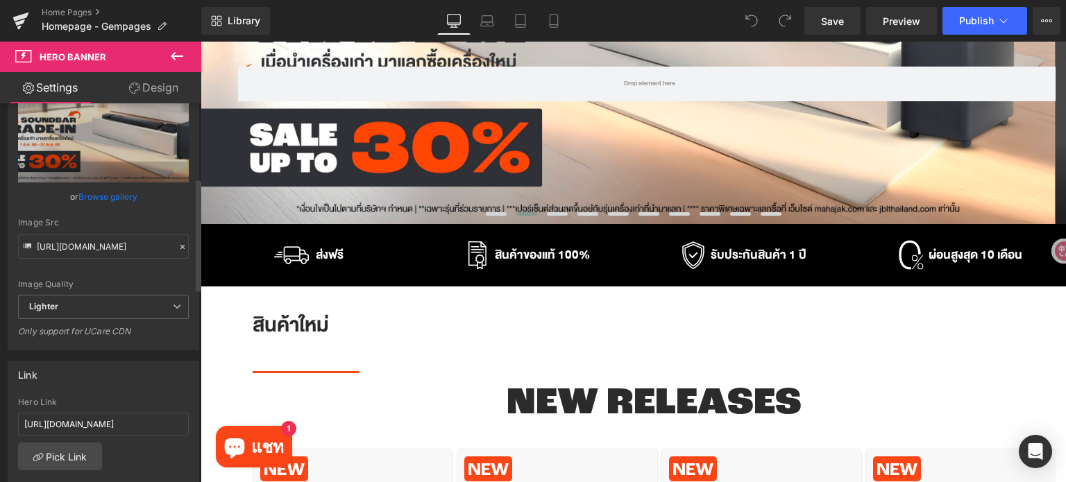
scroll to position [278, 0]
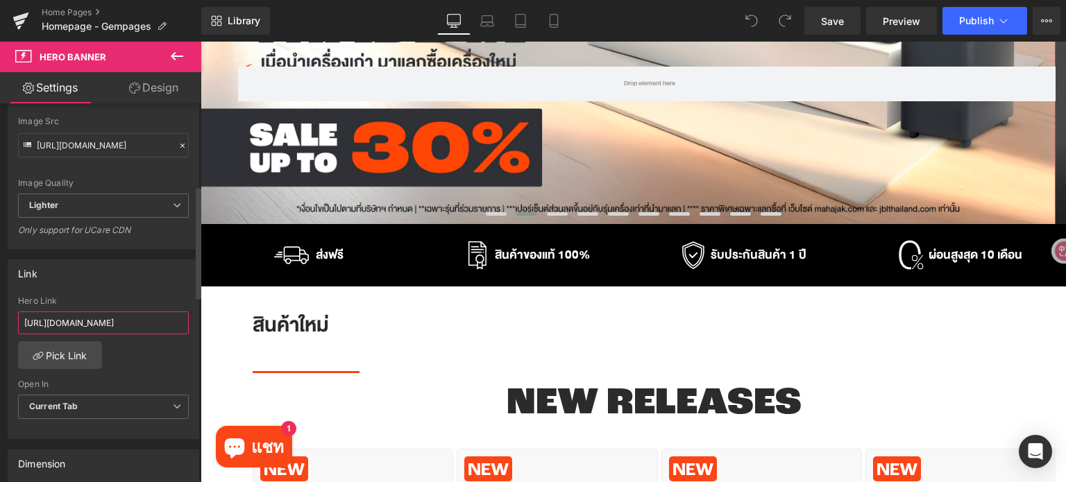
click at [141, 321] on input "[URL][DOMAIN_NAME]" at bounding box center [103, 323] width 171 height 23
click at [67, 350] on link "Pick Link" at bounding box center [60, 355] width 84 height 28
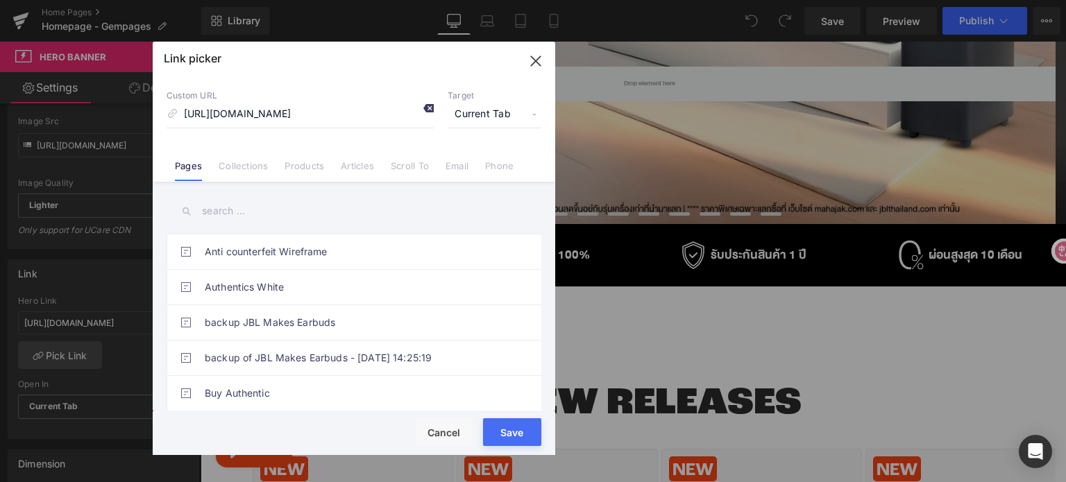
click at [422, 109] on div at bounding box center [423, 110] width 21 height 18
click at [314, 210] on input "text" at bounding box center [354, 211] width 375 height 31
type input "ะ"
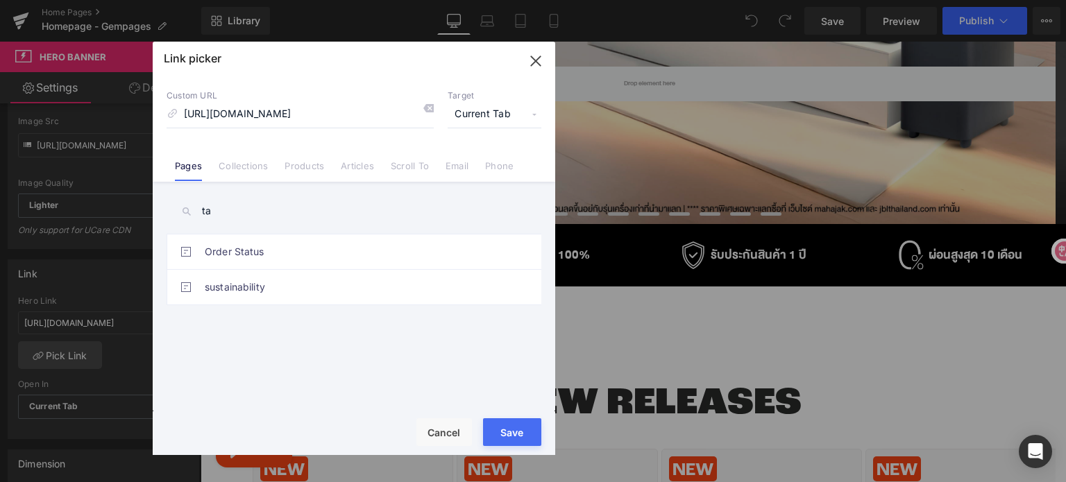
type input "t"
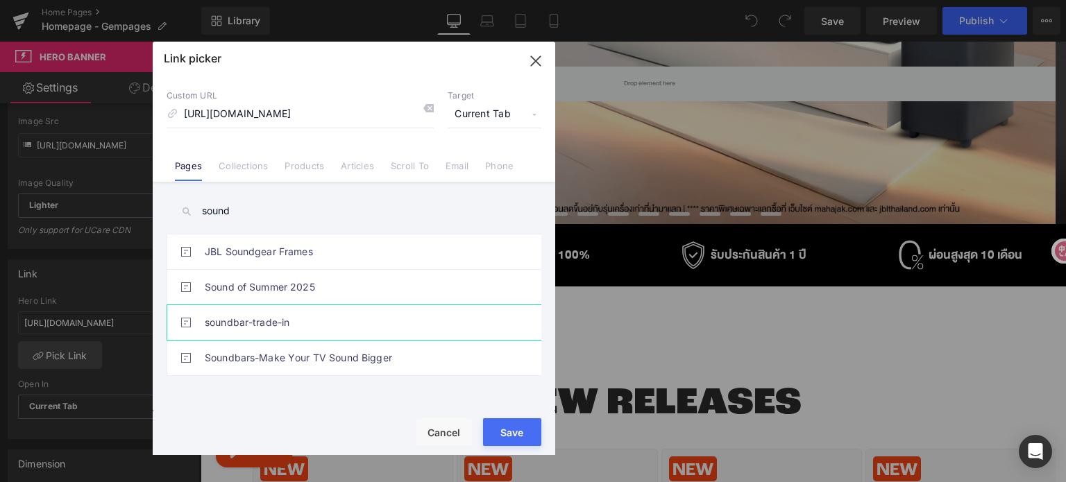
type input "sound"
click at [314, 309] on link "soundbar-trade-in" at bounding box center [357, 322] width 305 height 35
drag, startPoint x: 508, startPoint y: 440, endPoint x: 307, endPoint y: 398, distance: 205.0
click at [508, 440] on button "Save" at bounding box center [512, 432] width 58 height 28
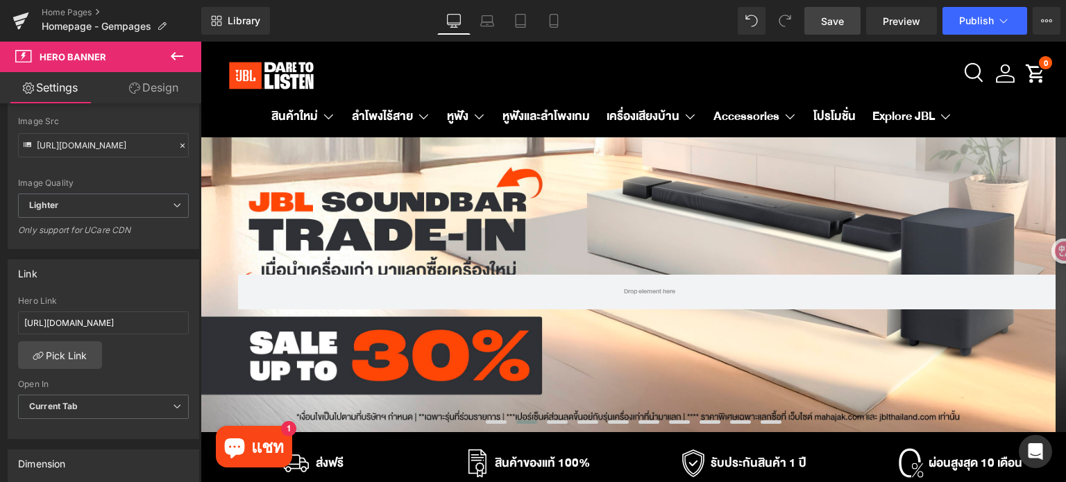
click at [835, 19] on span "Save" at bounding box center [832, 21] width 23 height 15
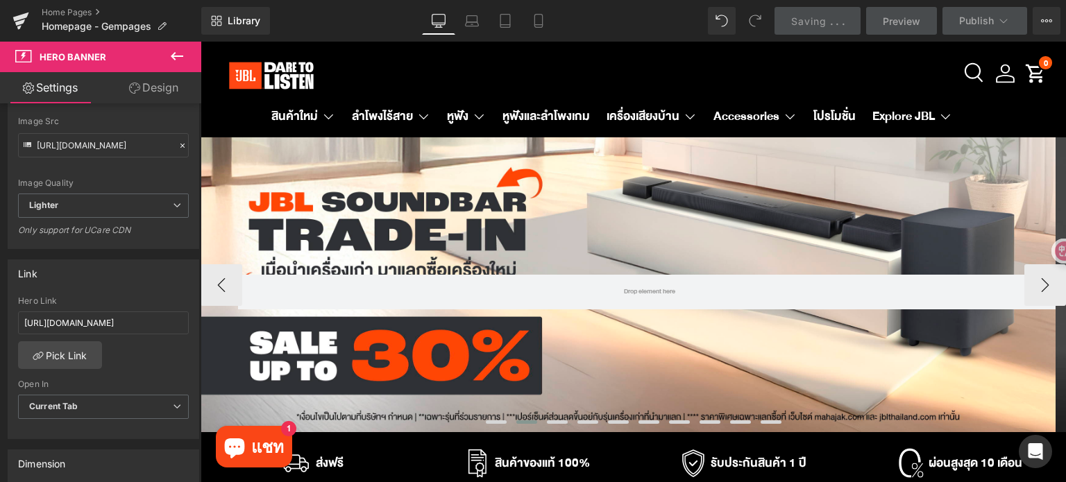
scroll to position [69, 0]
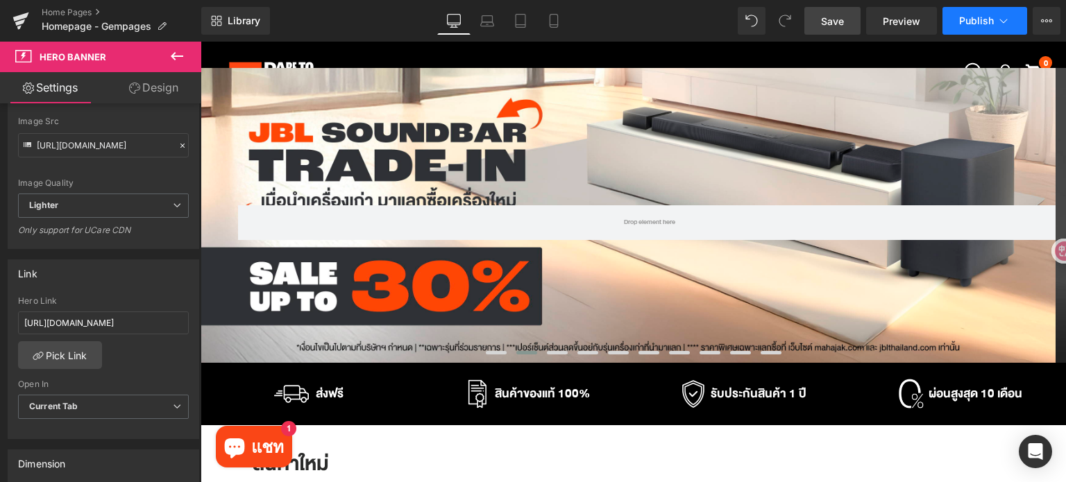
click at [983, 26] on span "Publish" at bounding box center [976, 20] width 35 height 11
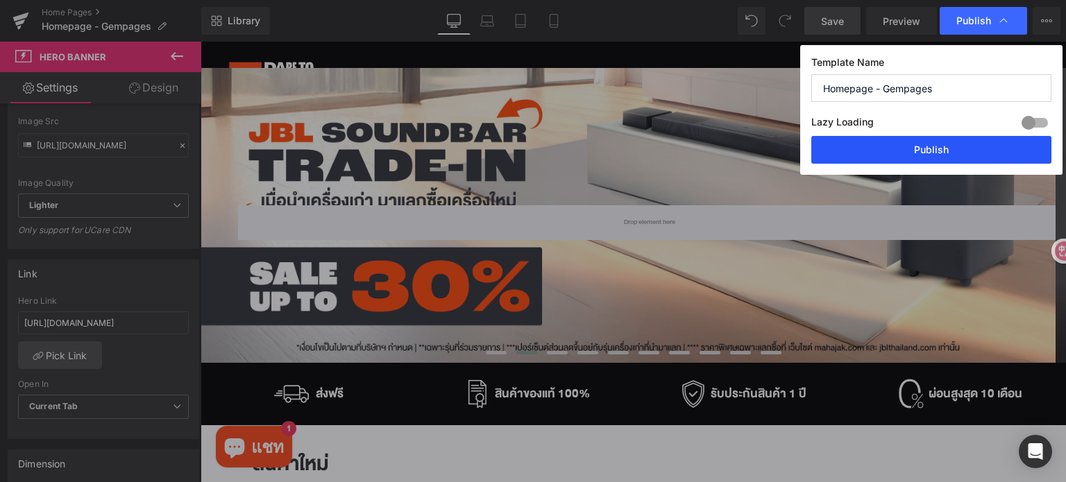
click at [961, 146] on button "Publish" at bounding box center [931, 150] width 240 height 28
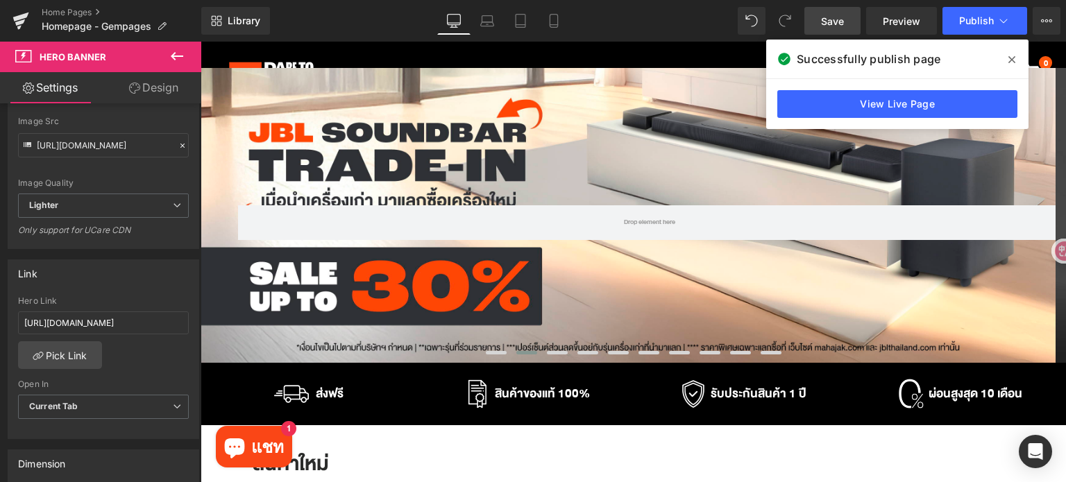
drag, startPoint x: 539, startPoint y: 15, endPoint x: 1010, endPoint y: 428, distance: 626.4
click at [539, 15] on link "Mobile" at bounding box center [553, 21] width 33 height 28
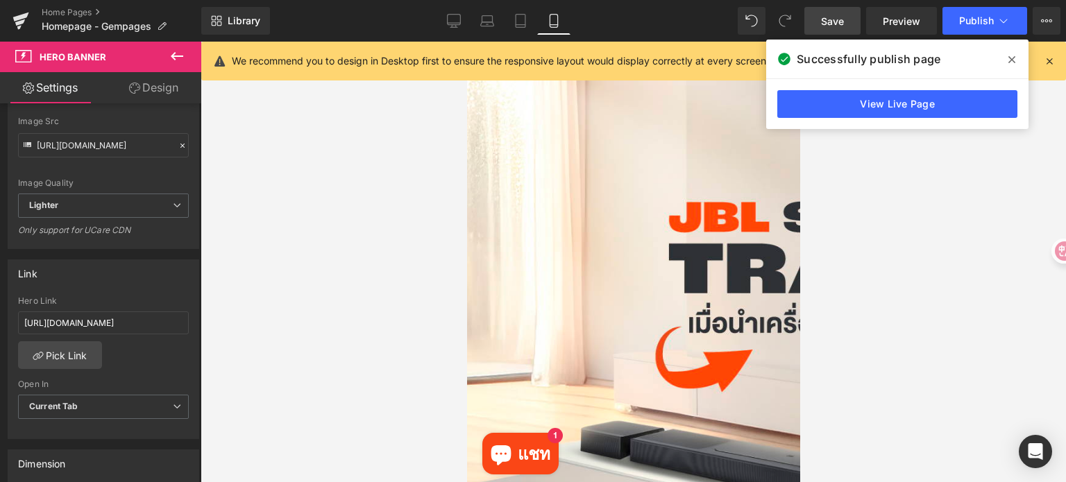
scroll to position [0, 0]
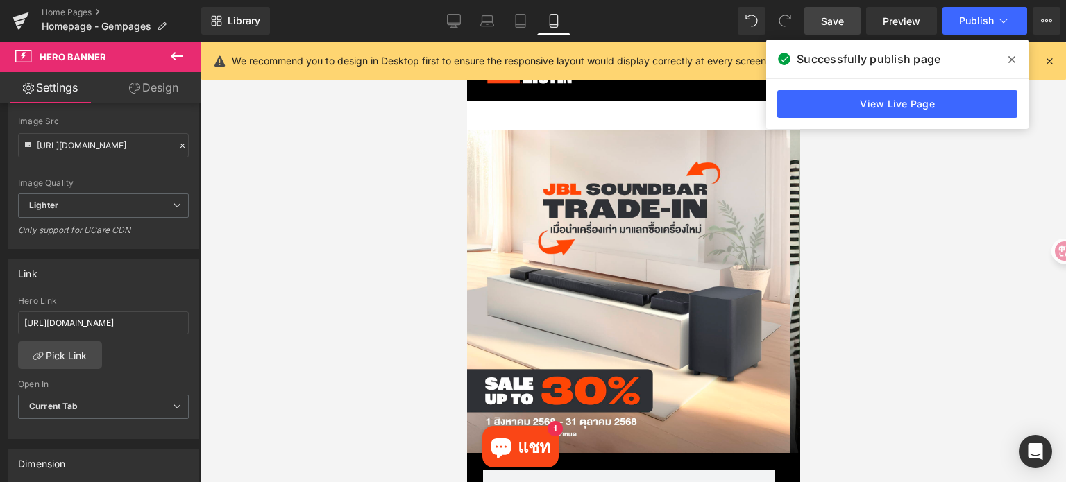
click at [1008, 63] on icon at bounding box center [1011, 59] width 7 height 11
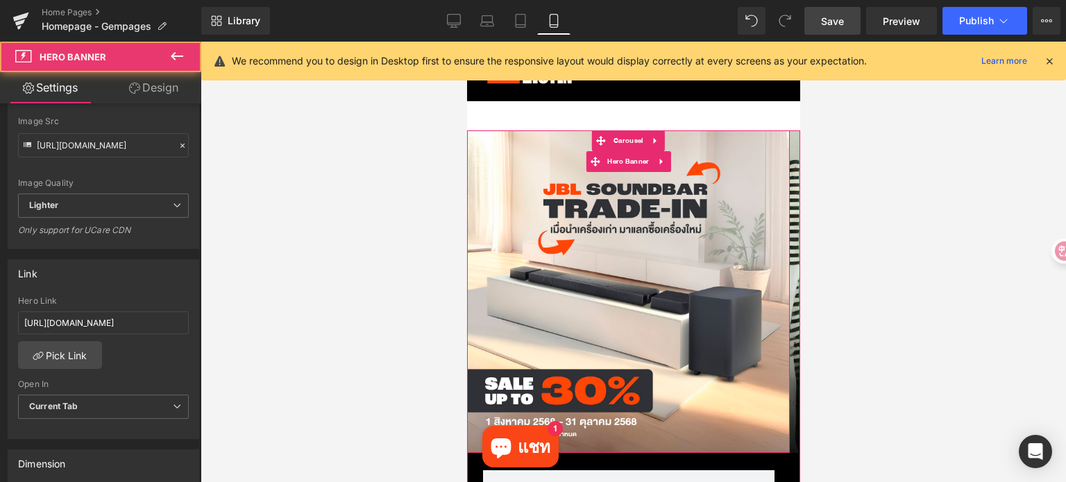
click at [624, 231] on div "Row" at bounding box center [627, 291] width 323 height 323
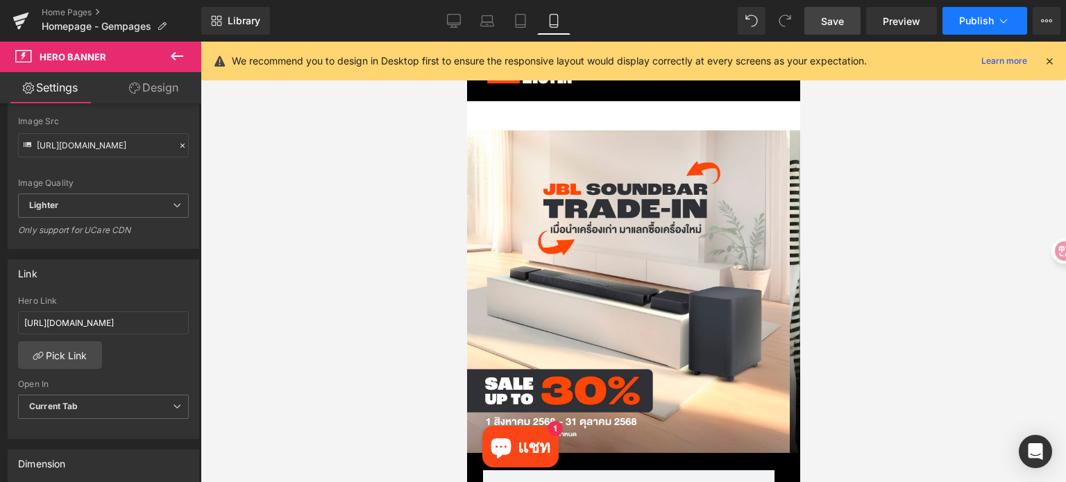
click at [965, 22] on span "Publish" at bounding box center [976, 20] width 35 height 11
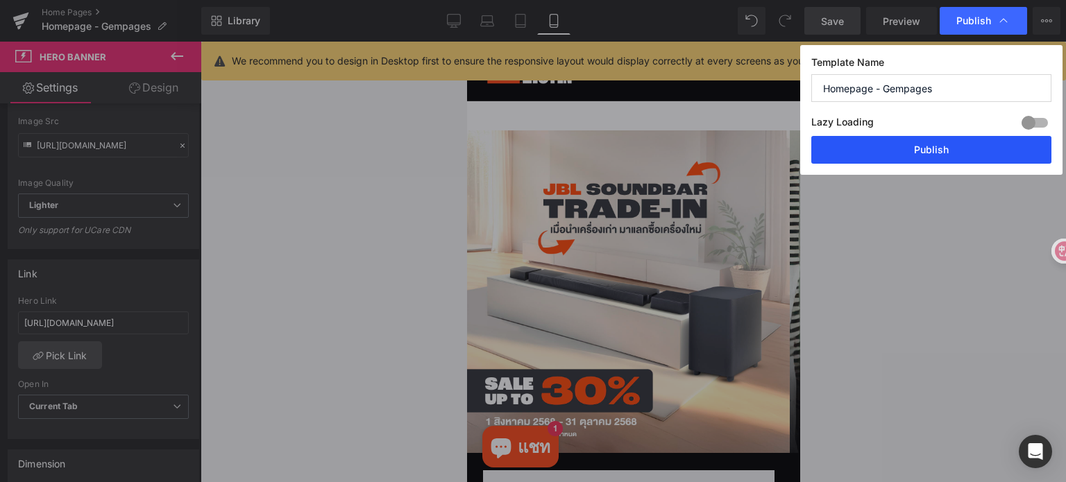
click at [952, 153] on button "Publish" at bounding box center [931, 150] width 240 height 28
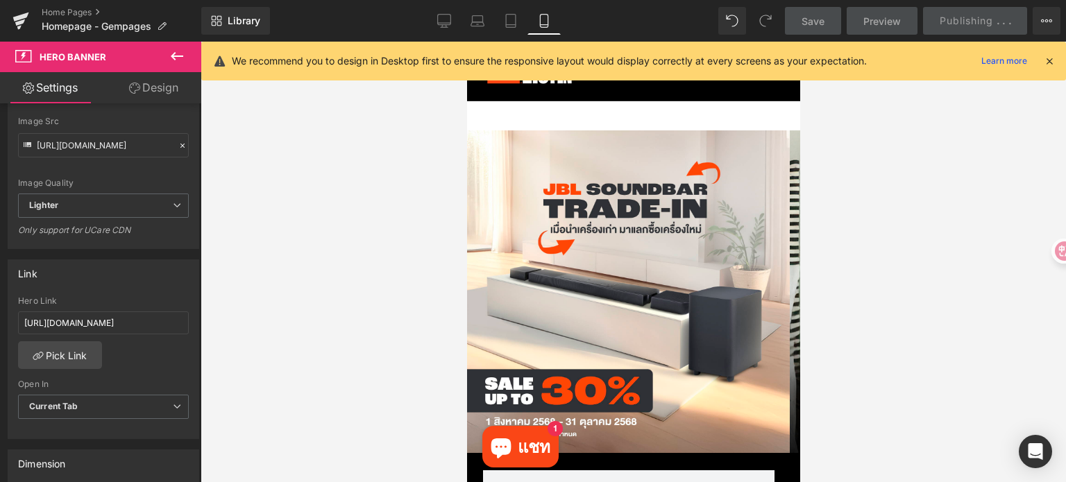
click at [1049, 64] on icon at bounding box center [1049, 61] width 12 height 12
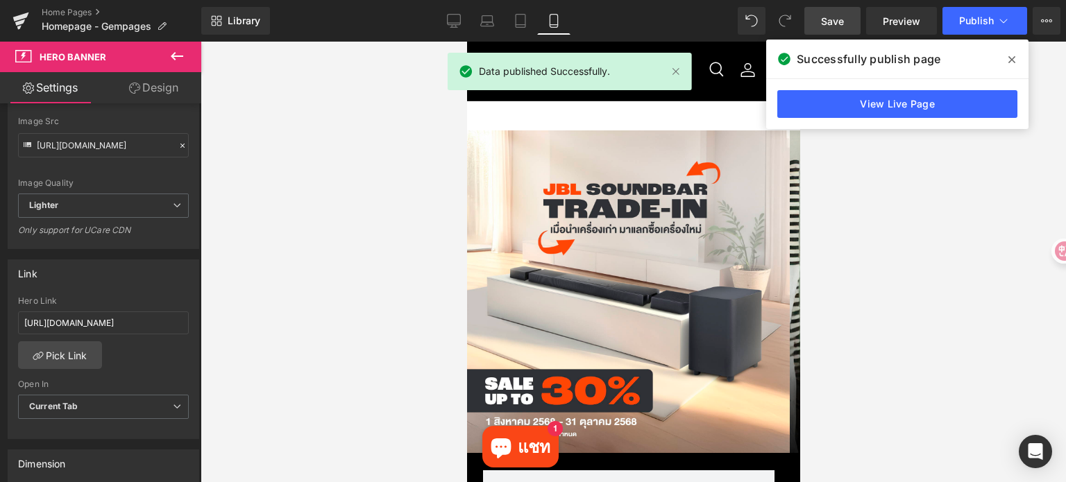
click at [1010, 62] on icon at bounding box center [1011, 59] width 7 height 11
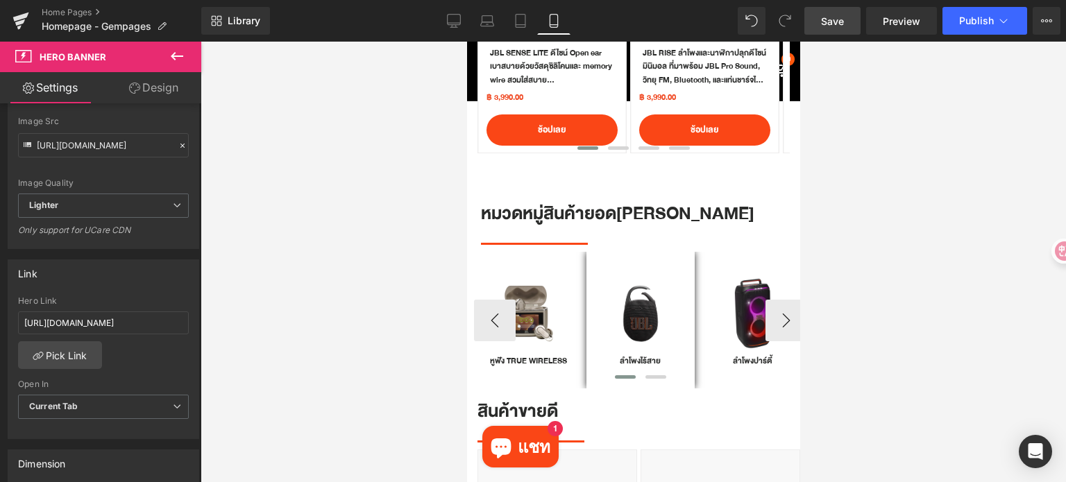
scroll to position [971, 0]
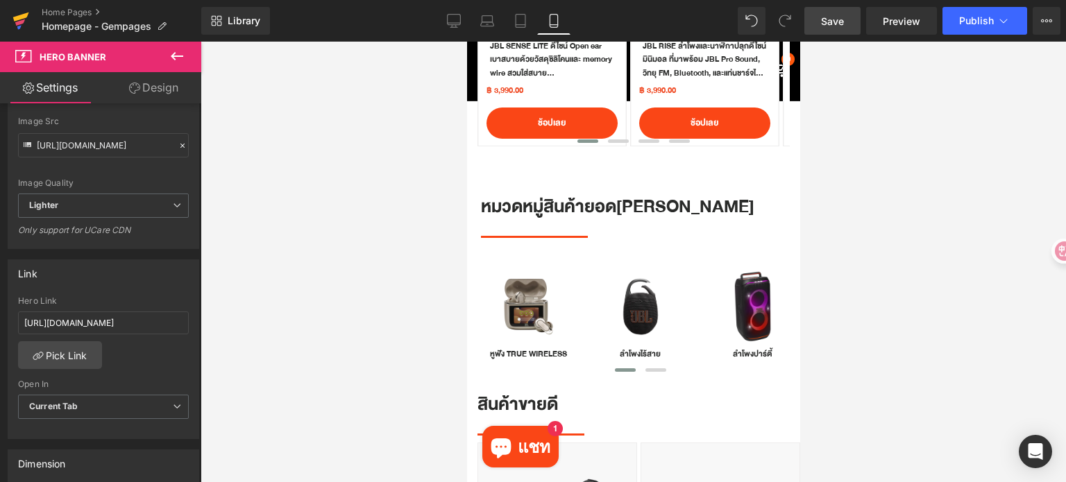
click at [11, 18] on link at bounding box center [21, 21] width 42 height 42
